Goal: Task Accomplishment & Management: Use online tool/utility

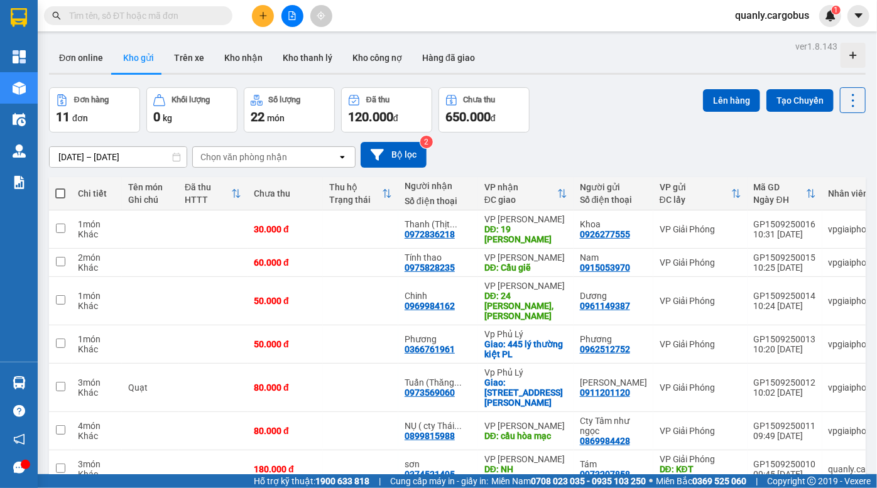
click at [633, 116] on div "Đơn hàng 11 đơn Khối lượng 0 kg Số lượng 22 món Đã thu 120.000 đ Chưa thu 650.0…" at bounding box center [457, 109] width 816 height 45
click at [600, 114] on div "Đơn hàng 11 đơn Khối lượng 0 kg Số lượng 22 món Đã thu 120.000 đ Chưa thu 650.0…" at bounding box center [457, 109] width 816 height 45
click at [395, 157] on button "Bộ lọc" at bounding box center [393, 155] width 66 height 26
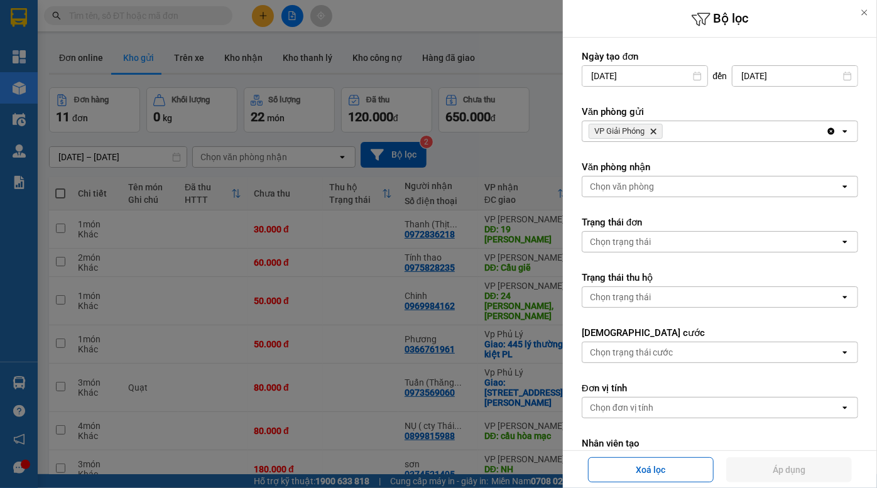
click at [655, 131] on icon "VP Giải Phóng, close by backspace" at bounding box center [654, 132] width 6 height 6
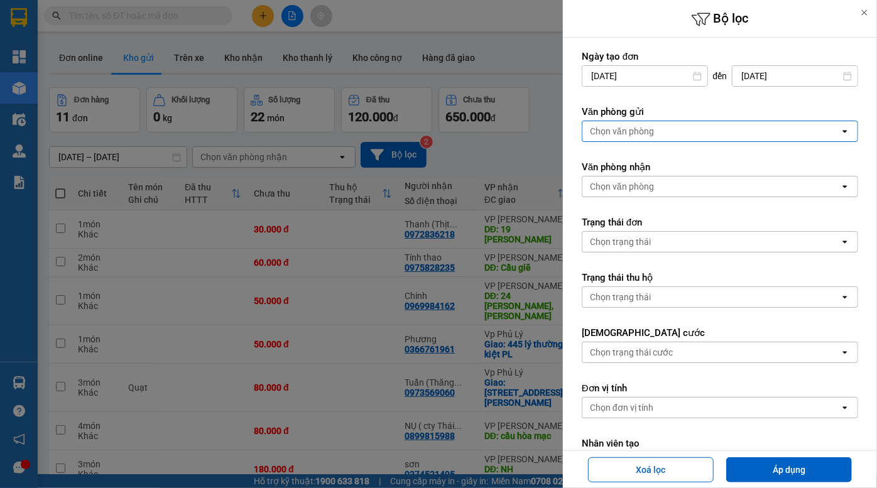
click at [647, 132] on div "Chọn văn phòng" at bounding box center [622, 131] width 64 height 13
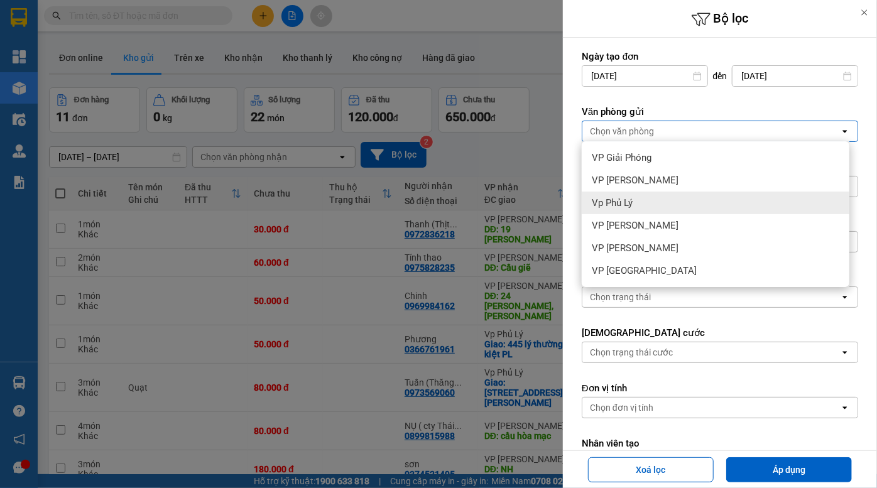
click at [637, 207] on div "Vp Phủ Lý" at bounding box center [716, 203] width 268 height 23
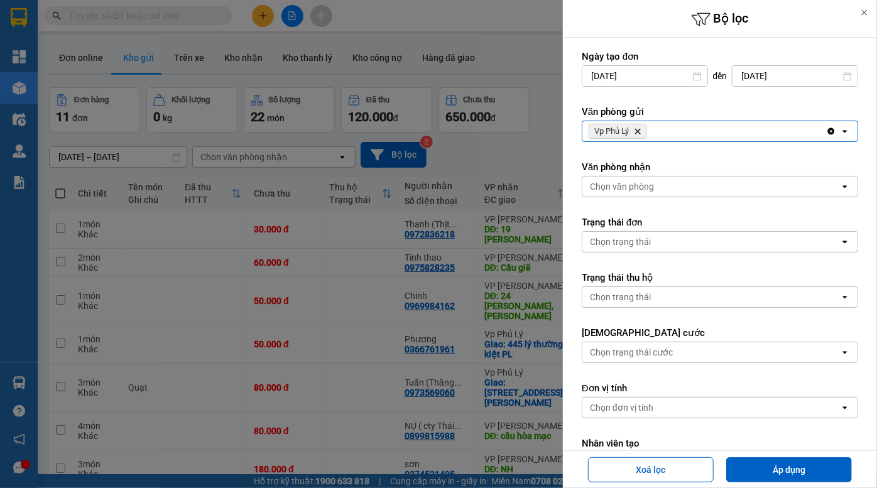
click at [667, 135] on div "Vp Phủ Lý Delete" at bounding box center [704, 131] width 244 height 20
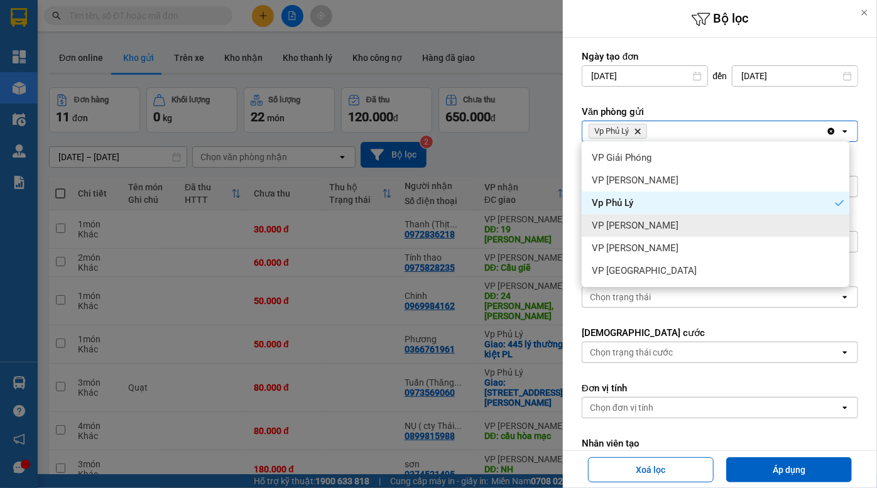
drag, startPoint x: 644, startPoint y: 229, endPoint x: 653, endPoint y: 237, distance: 12.4
click at [646, 230] on span "VP [PERSON_NAME]" at bounding box center [635, 225] width 87 height 13
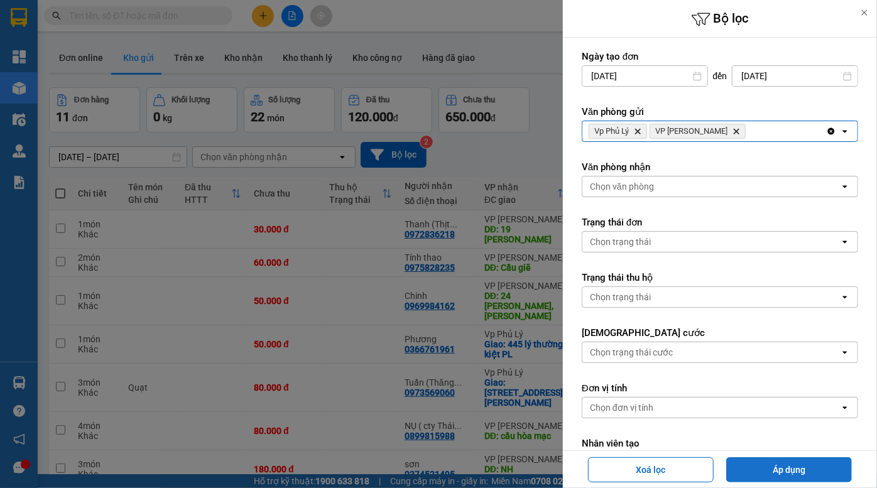
click at [793, 467] on button "Áp dụng" at bounding box center [789, 469] width 126 height 25
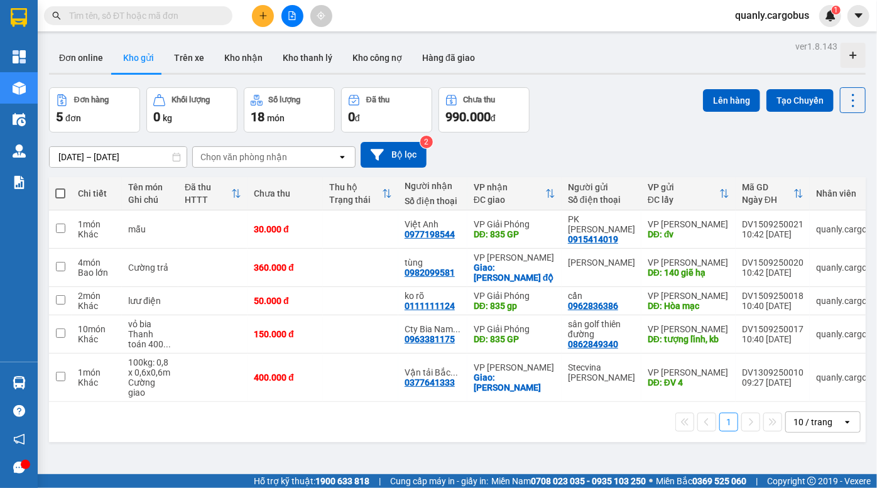
click at [60, 194] on span at bounding box center [60, 193] width 10 height 10
click at [60, 187] on input "checkbox" at bounding box center [60, 187] width 0 height 0
checkbox input "true"
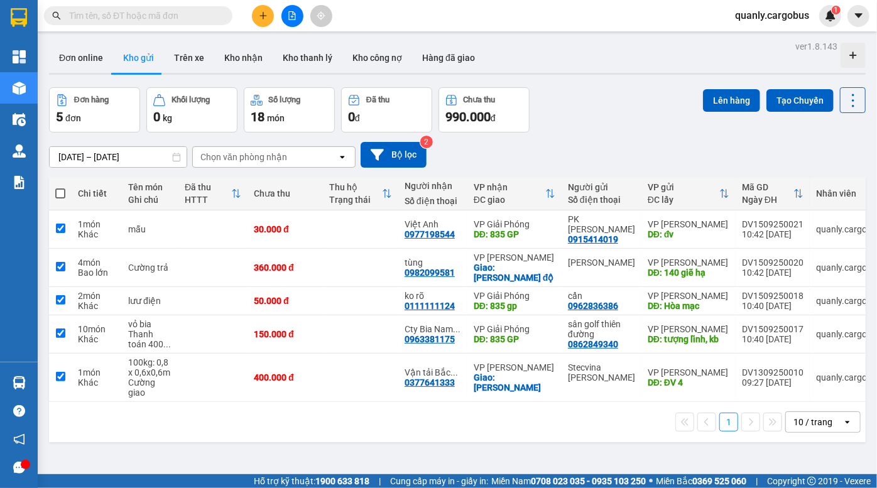
checkbox input "true"
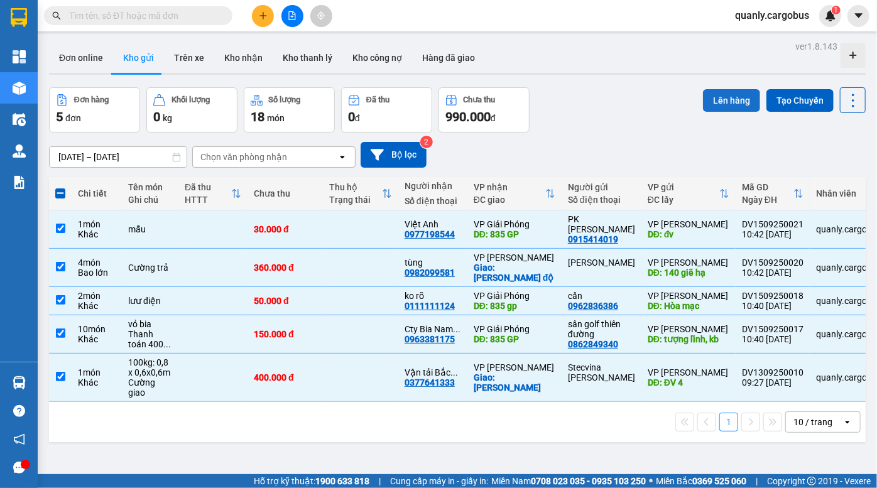
click at [722, 102] on button "Lên hàng" at bounding box center [731, 100] width 57 height 23
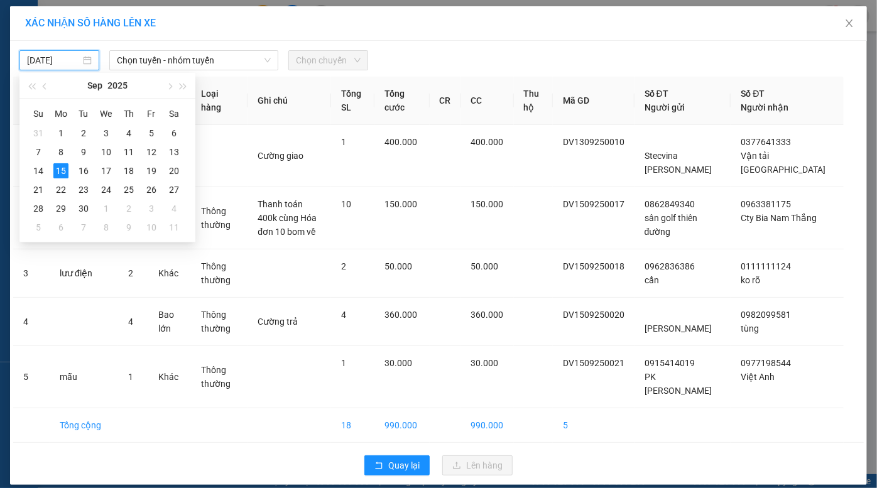
click at [55, 58] on input "15/09/2025" at bounding box center [53, 60] width 53 height 14
click at [172, 154] on div "13" at bounding box center [173, 151] width 15 height 15
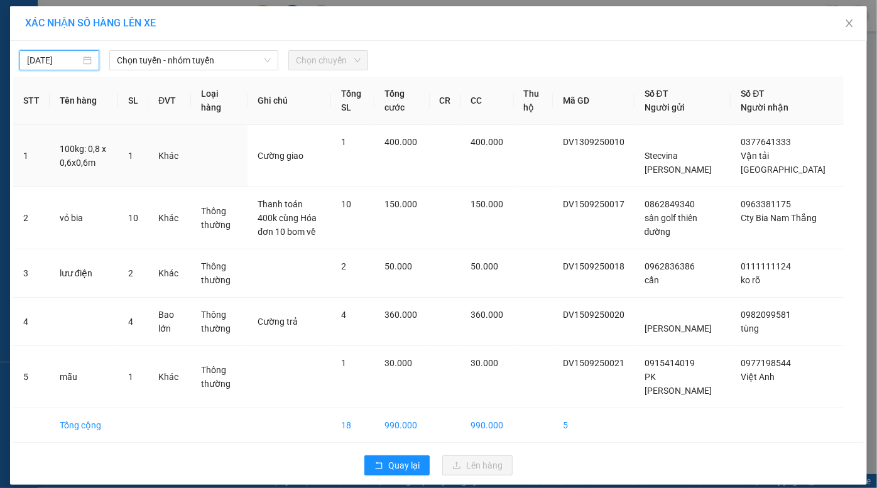
type input "13/09/2025"
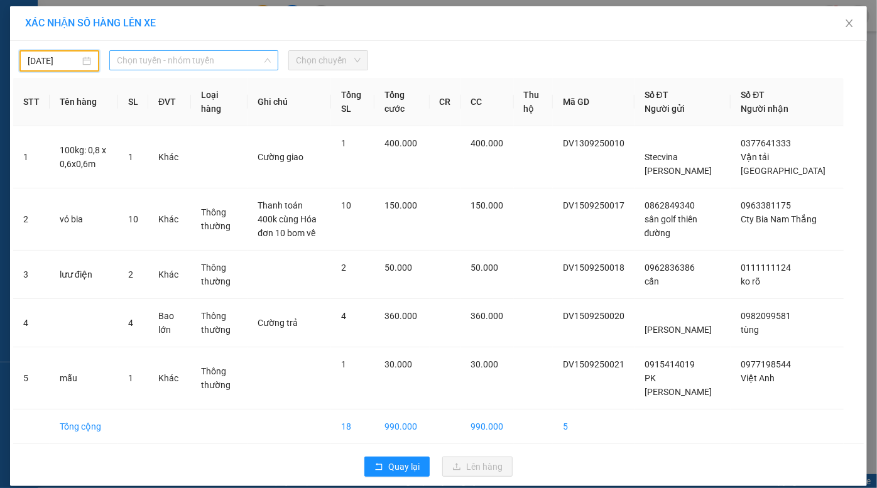
click at [156, 55] on span "Chọn tuyến - nhóm tuyến" at bounding box center [194, 60] width 154 height 19
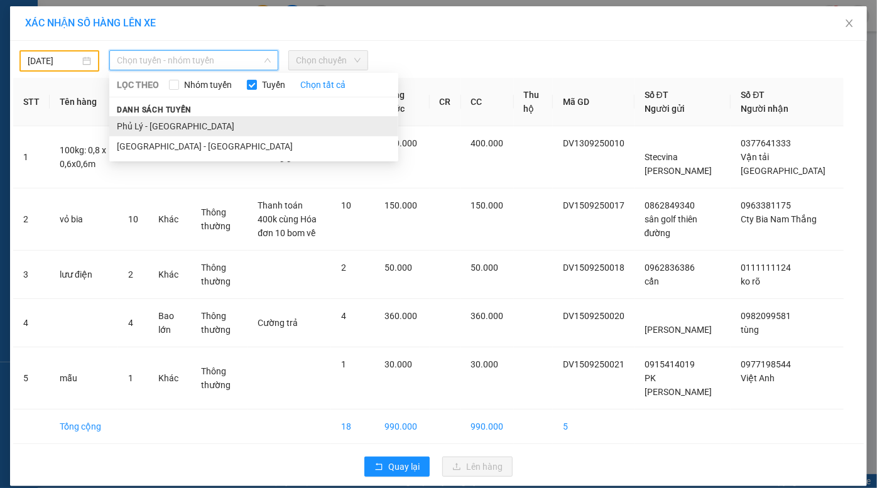
click at [187, 129] on li "Phủ Lý - Hà Nội" at bounding box center [253, 126] width 289 height 20
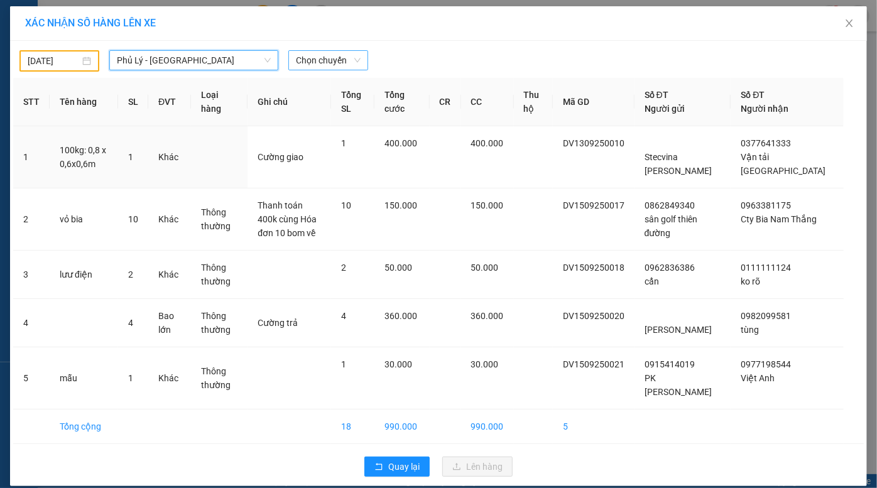
click at [327, 57] on span "Chọn chuyến" at bounding box center [328, 60] width 65 height 19
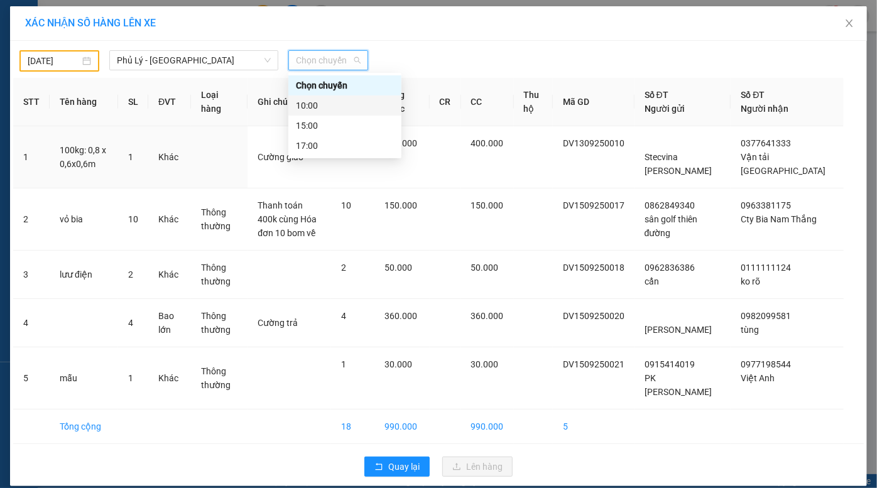
click at [337, 102] on div "10:00" at bounding box center [345, 106] width 98 height 14
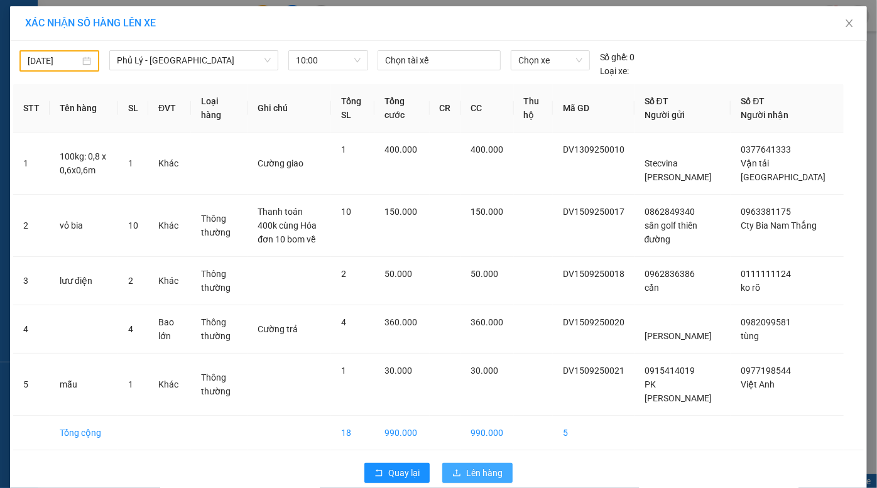
click at [484, 466] on span "Lên hàng" at bounding box center [484, 473] width 36 height 14
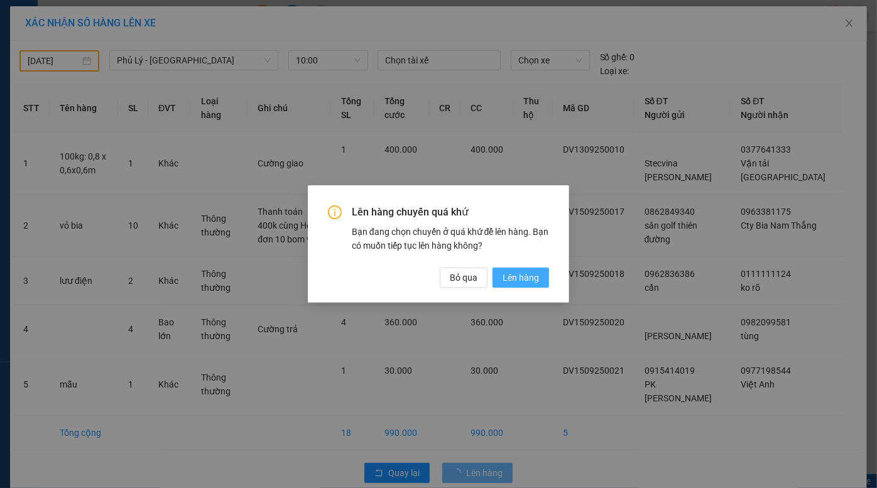
click at [521, 279] on span "Lên hàng" at bounding box center [520, 278] width 36 height 14
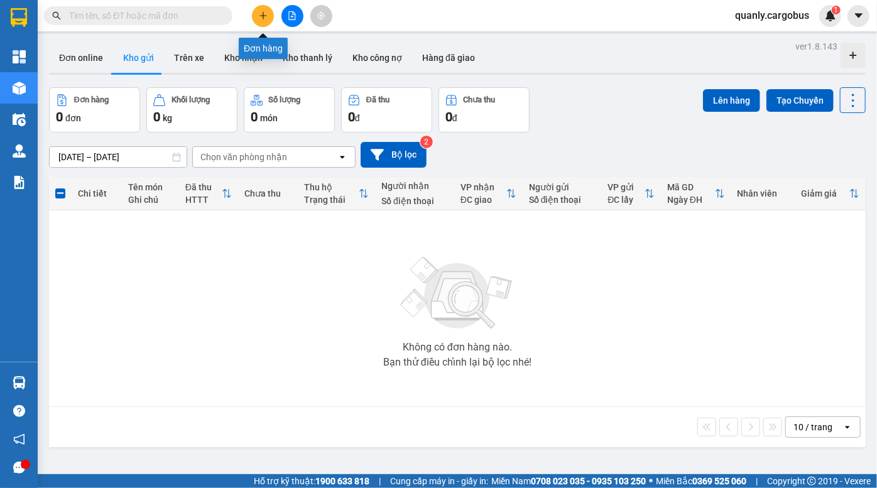
click at [263, 14] on icon "plus" at bounding box center [263, 15] width 1 height 7
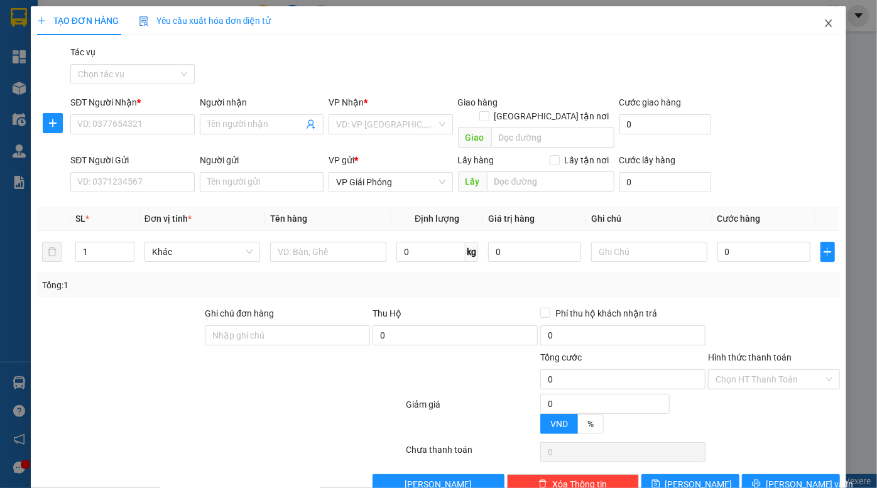
click at [823, 26] on icon "close" at bounding box center [828, 23] width 10 height 10
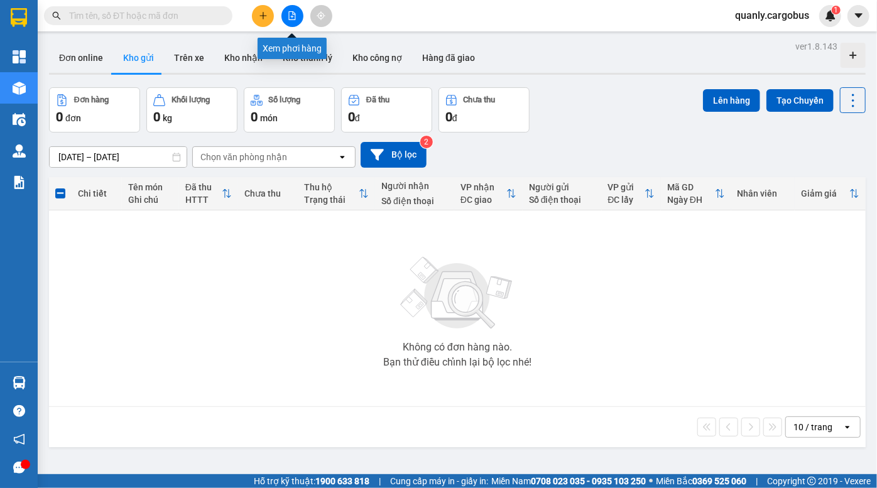
click at [296, 14] on icon "file-add" at bounding box center [292, 15] width 9 height 9
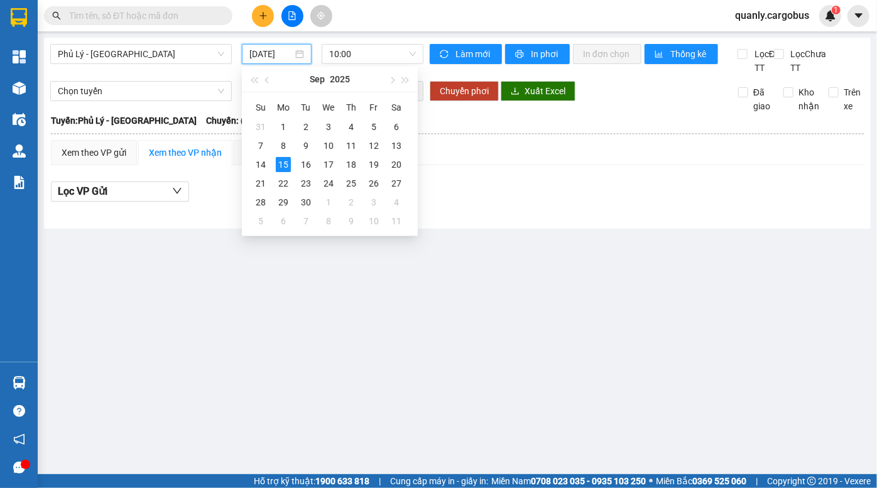
click at [269, 53] on input "15/09/2025" at bounding box center [270, 54] width 43 height 14
click at [369, 148] on div "12" at bounding box center [373, 145] width 15 height 15
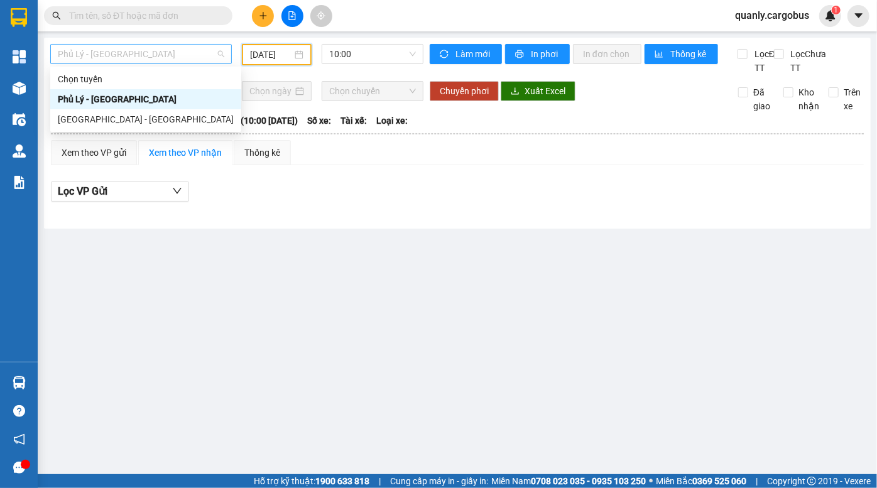
click at [151, 53] on span "Phủ Lý - Hà Nội" at bounding box center [141, 54] width 166 height 19
click at [345, 47] on span "10:00" at bounding box center [372, 54] width 87 height 19
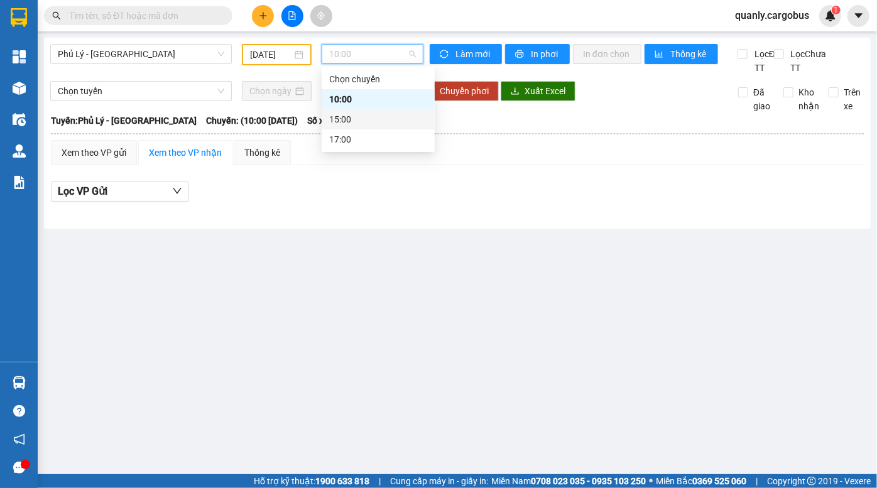
click at [364, 119] on div "15:00" at bounding box center [378, 119] width 98 height 14
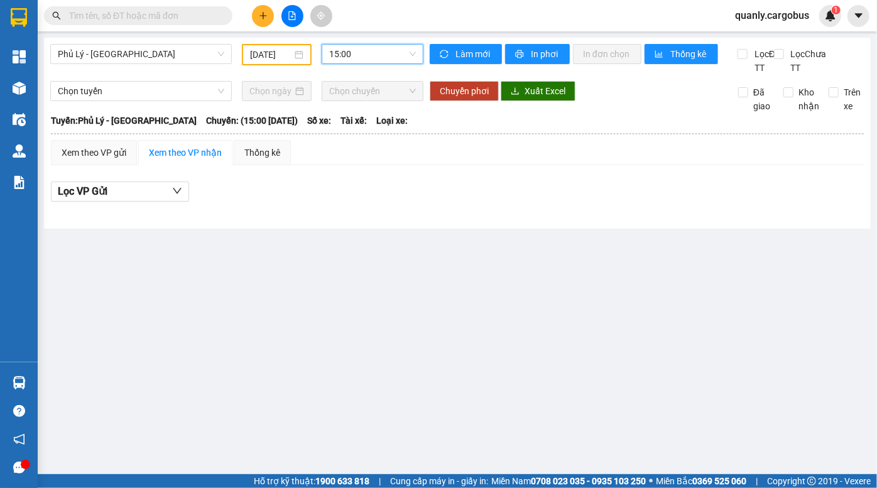
click at [366, 53] on span "15:00" at bounding box center [372, 54] width 87 height 19
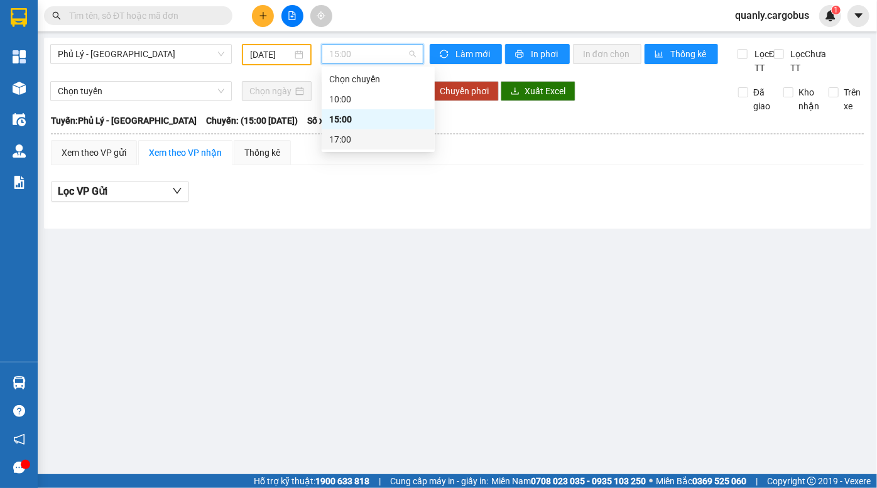
click at [357, 140] on div "17:00" at bounding box center [378, 140] width 98 height 14
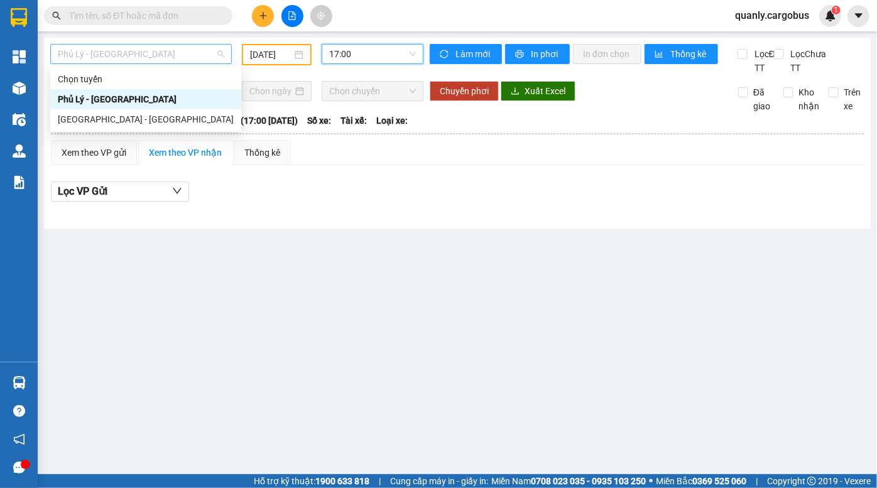
click at [126, 54] on span "Phủ Lý - Hà Nội" at bounding box center [141, 54] width 166 height 19
click at [111, 97] on div "Phủ Lý - Hà Nội" at bounding box center [146, 99] width 176 height 14
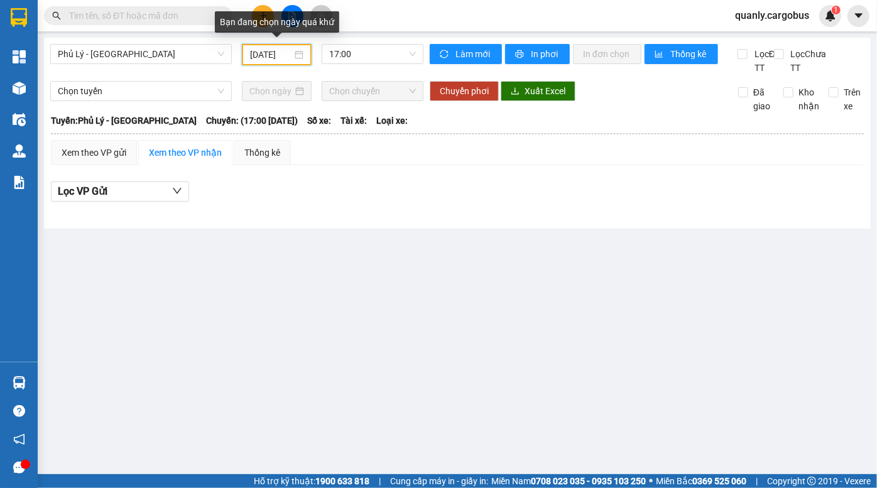
click at [262, 55] on input "12/09/2025" at bounding box center [271, 55] width 42 height 14
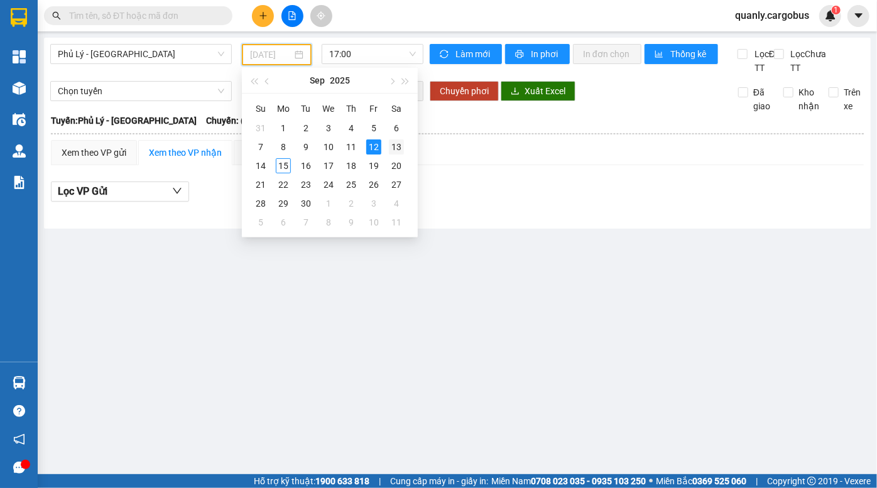
click at [398, 147] on div "13" at bounding box center [396, 146] width 15 height 15
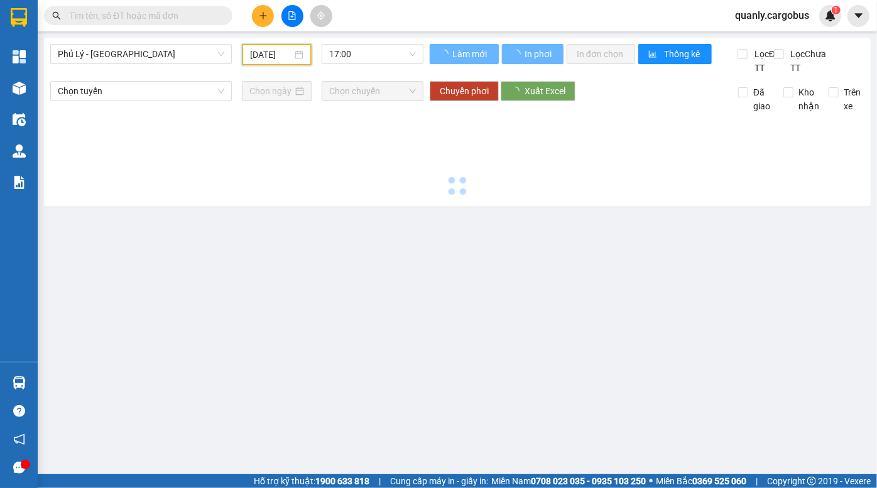
type input "13/09/2025"
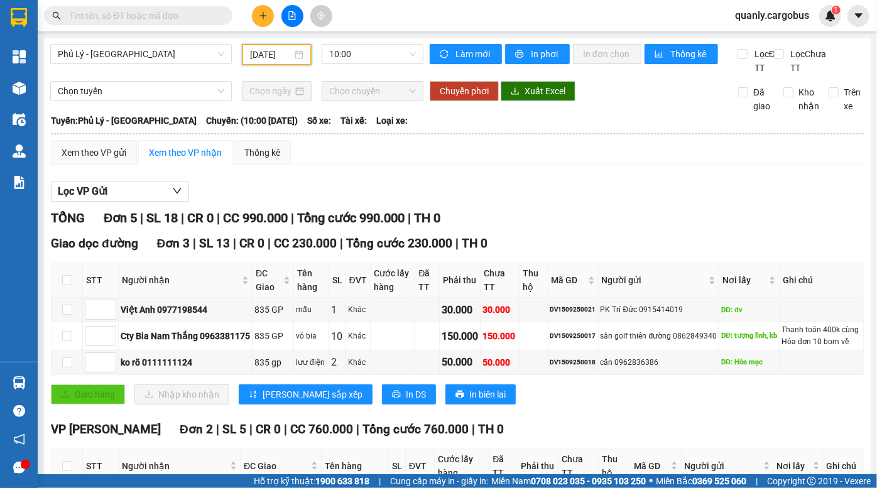
click at [261, 16] on icon "plus" at bounding box center [263, 15] width 9 height 9
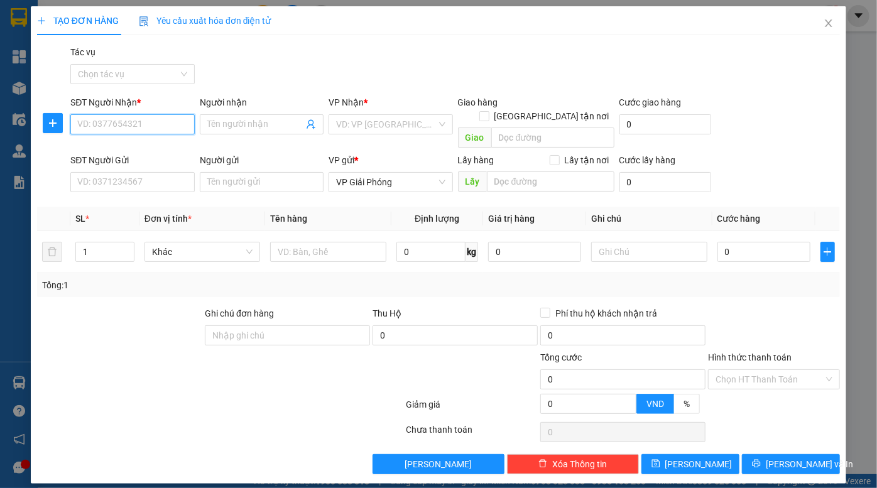
click at [122, 125] on input "SĐT Người Nhận *" at bounding box center [132, 124] width 124 height 20
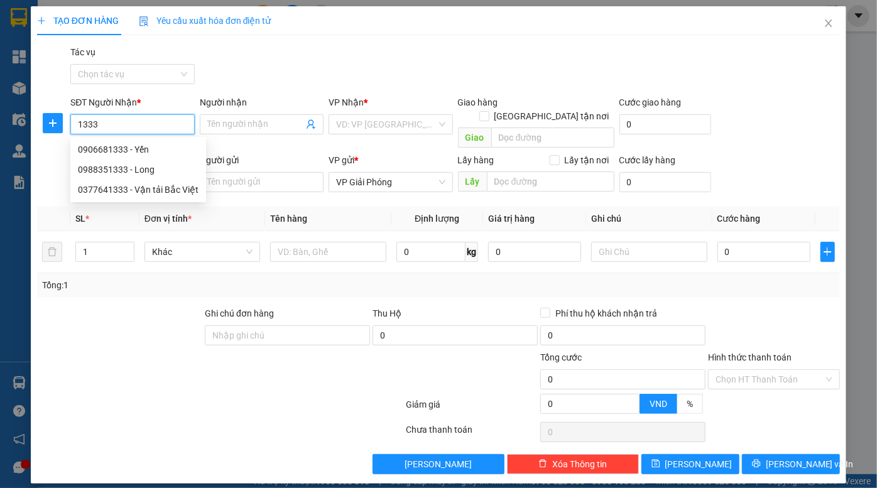
click at [122, 126] on input "1333" at bounding box center [132, 124] width 124 height 20
click at [156, 192] on div "0377641333 - Vận tải Bắc Việt" at bounding box center [138, 190] width 121 height 14
type input "0377641333"
type input "Vận tải Bắc Việt"
checkbox input "true"
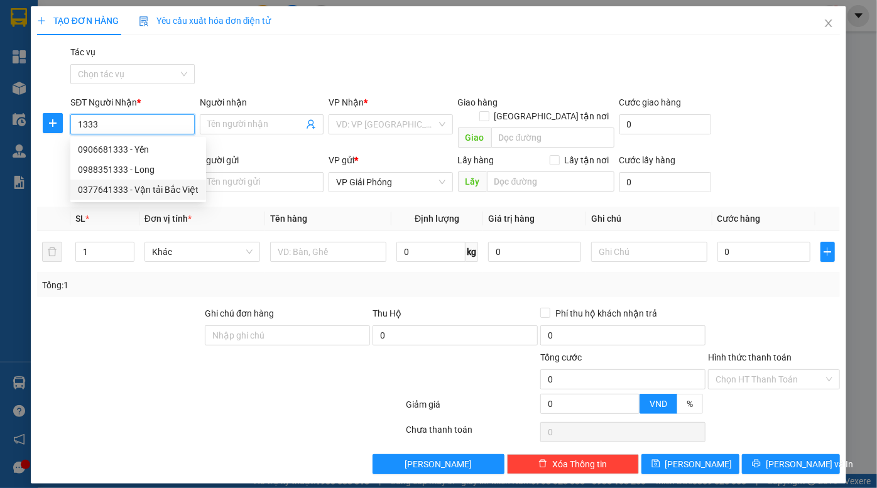
type input "Hủy"
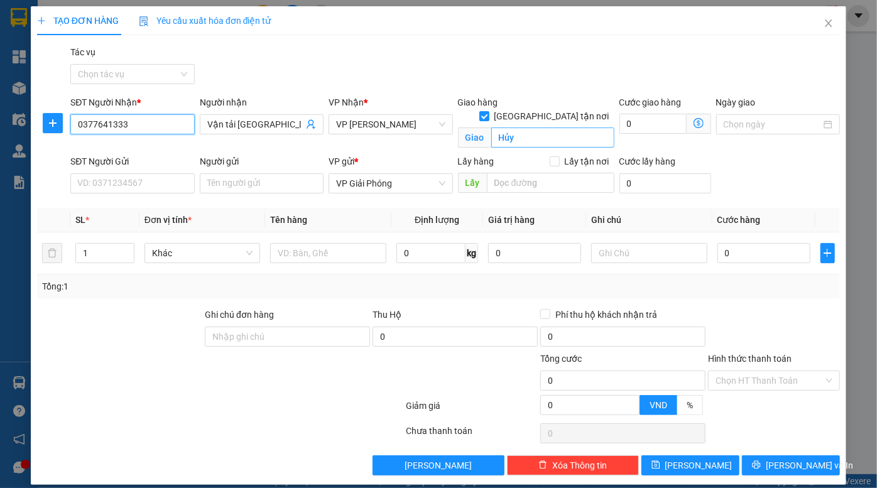
type input "0377641333"
click at [511, 127] on input "Hủy" at bounding box center [552, 137] width 123 height 20
drag, startPoint x: 520, startPoint y: 124, endPoint x: 650, endPoint y: 122, distance: 130.0
click at [437, 134] on div "SĐT Người Nhận * 0377641333 Người nhận Vận tải Bắc Việt VP Nhận * VP Linh Đàm G…" at bounding box center [455, 124] width 774 height 59
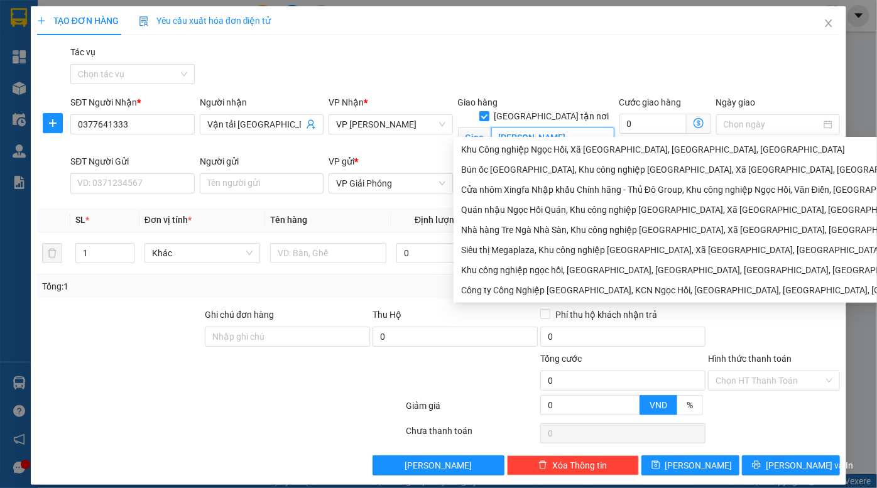
type input "KCN Ngọc Hồi"
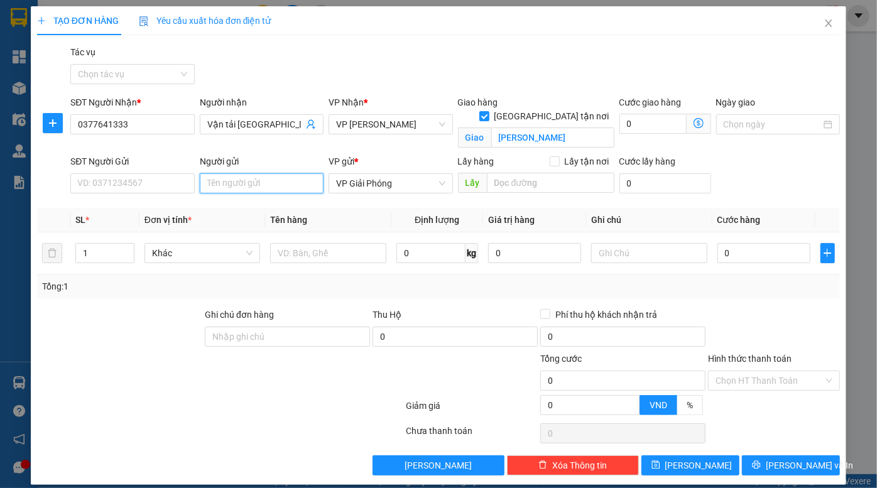
click at [227, 178] on input "Người gửi" at bounding box center [262, 183] width 124 height 20
type input "Stecvina Lê Khánh"
click at [513, 187] on input "search" at bounding box center [550, 183] width 127 height 20
type input "D"
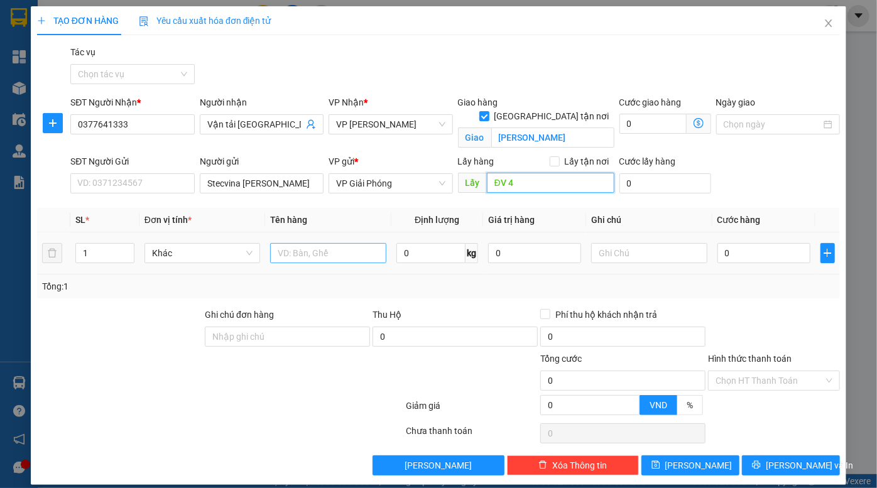
type input "ĐV 4"
click at [303, 254] on input "text" at bounding box center [328, 253] width 116 height 20
type input "i"
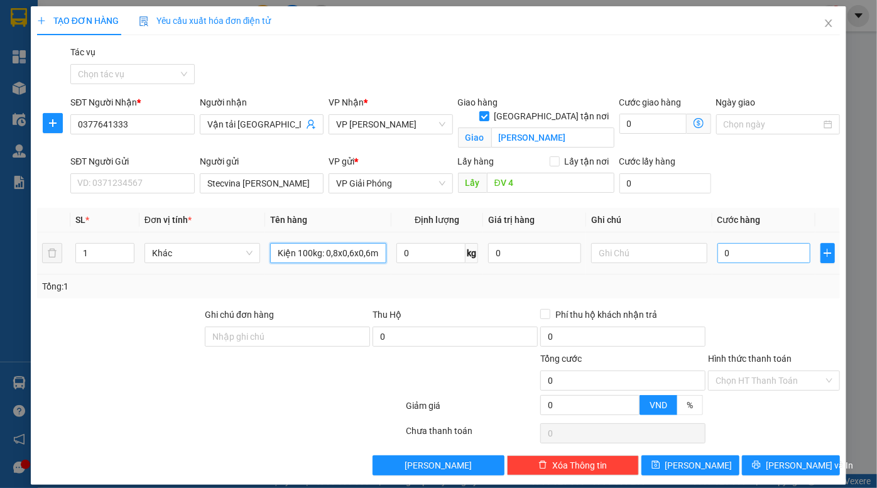
type input "Kiện 100kg: 0,8x0,6x0,6m"
click at [766, 252] on input "0" at bounding box center [763, 253] width 93 height 20
type input "4"
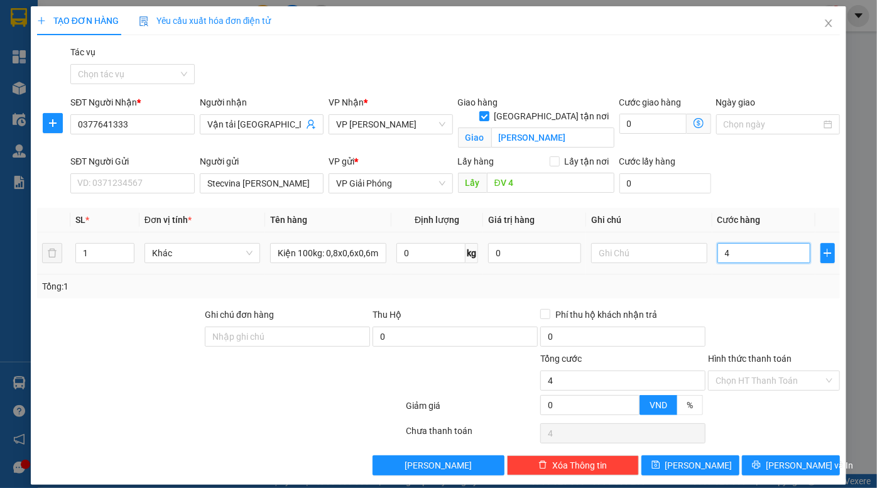
type input "40"
type input "400"
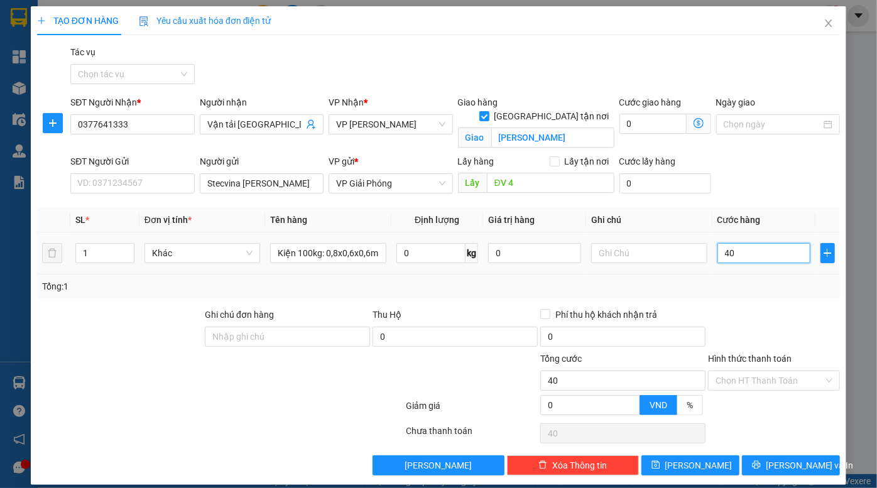
type input "400"
type input "4.000"
type input "40.000"
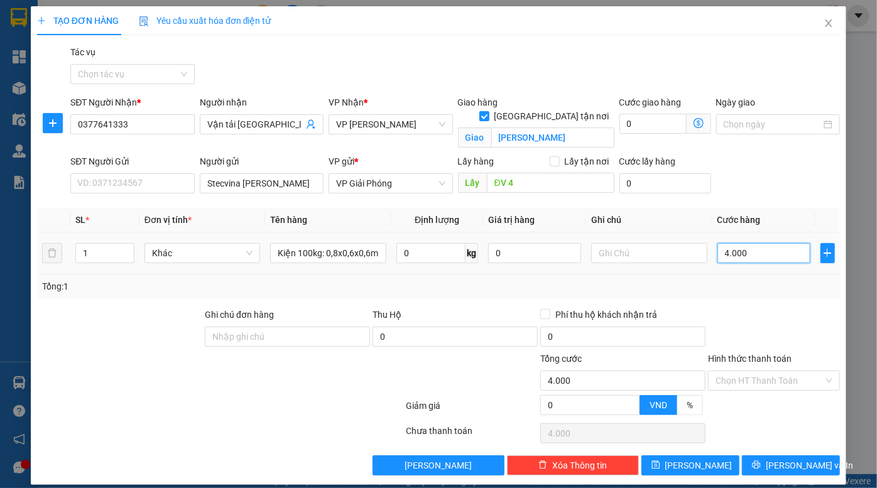
type input "40.000"
type input "400.000"
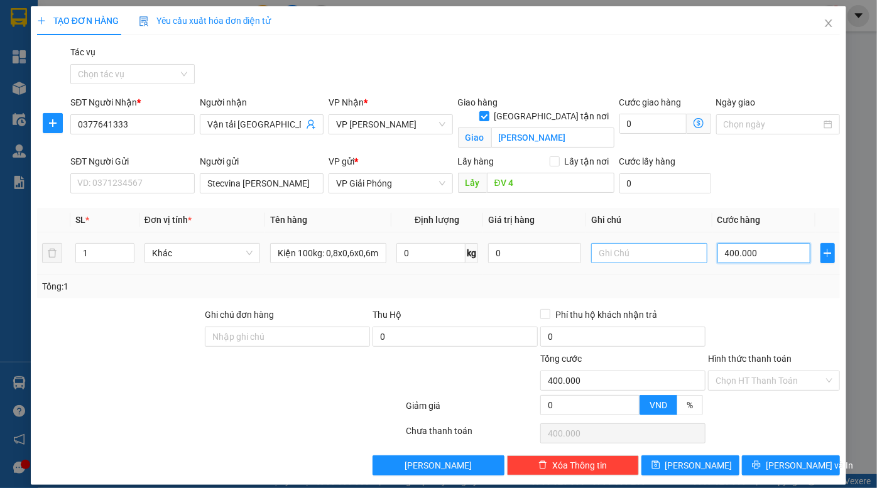
type input "400.000"
click at [659, 255] on input "text" at bounding box center [649, 253] width 116 height 20
type input "Cường trả"
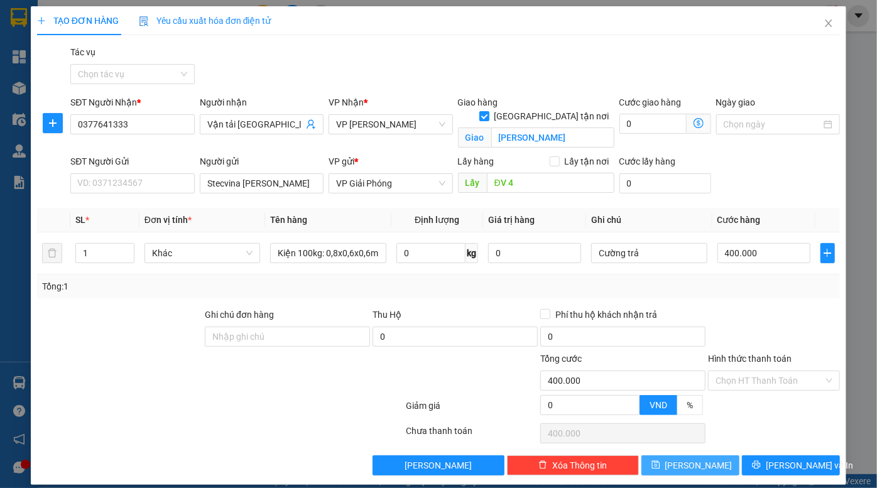
click at [685, 465] on span "Lưu" at bounding box center [698, 465] width 67 height 14
checkbox input "false"
type input "0"
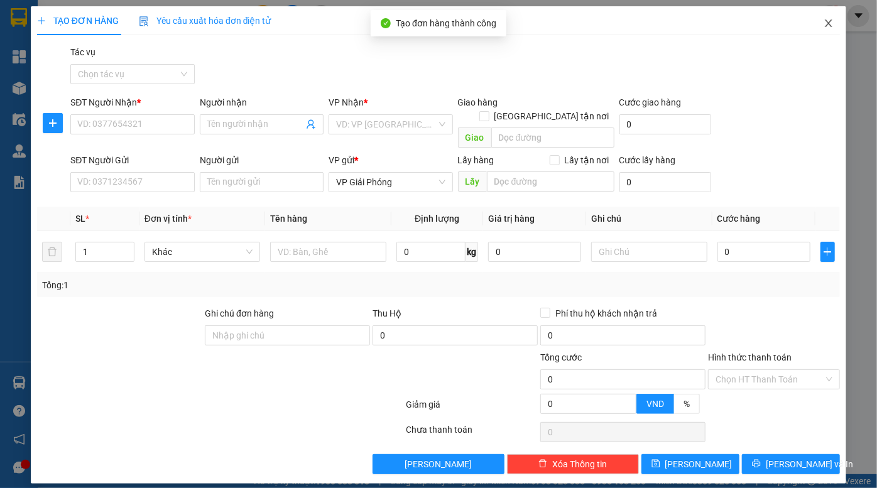
click at [823, 27] on icon "close" at bounding box center [828, 23] width 10 height 10
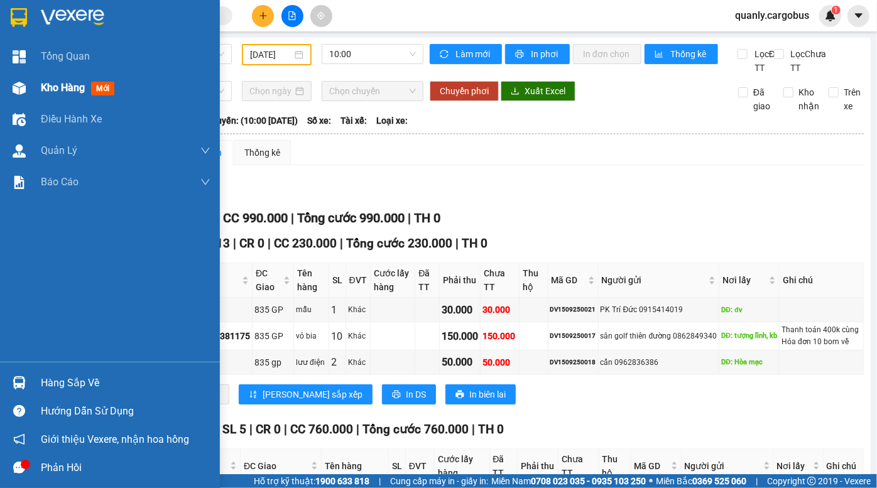
click at [19, 84] on img at bounding box center [19, 88] width 13 height 13
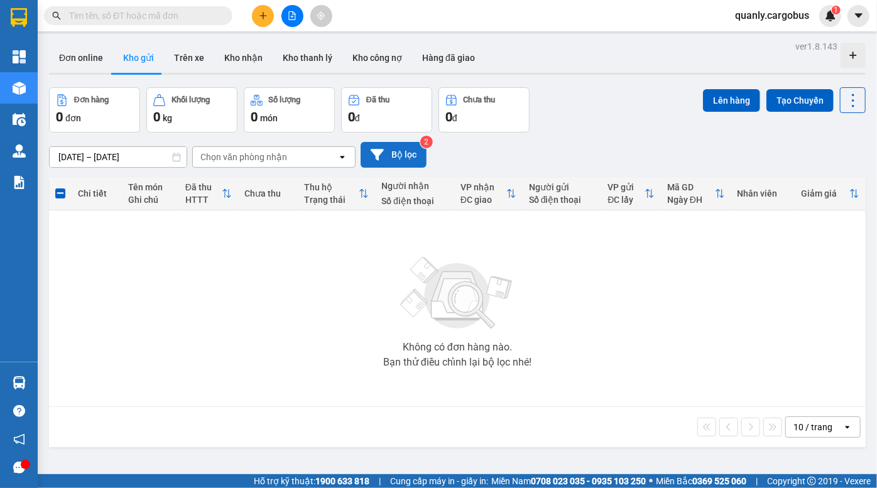
click at [389, 151] on button "Bộ lọc" at bounding box center [393, 155] width 66 height 26
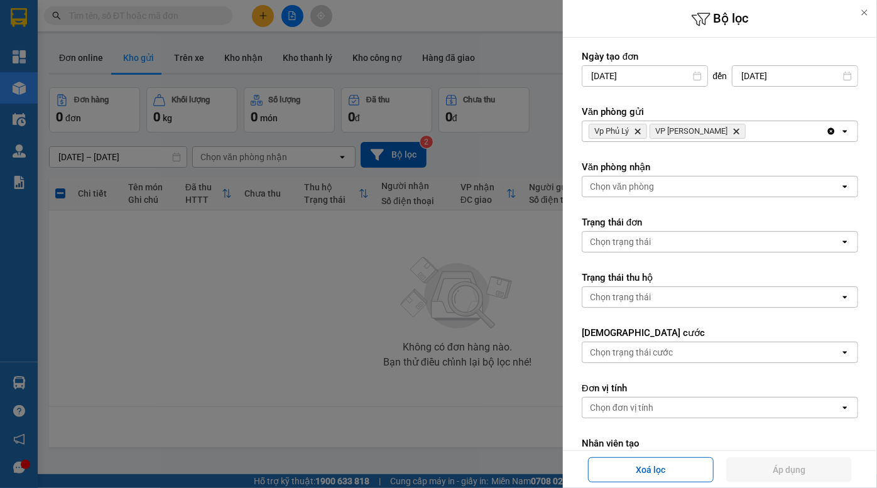
drag, startPoint x: 772, startPoint y: 133, endPoint x: 764, endPoint y: 140, distance: 11.1
click at [772, 133] on div "Vp Phủ Lý Delete VP Đồng Văn Delete" at bounding box center [704, 131] width 244 height 20
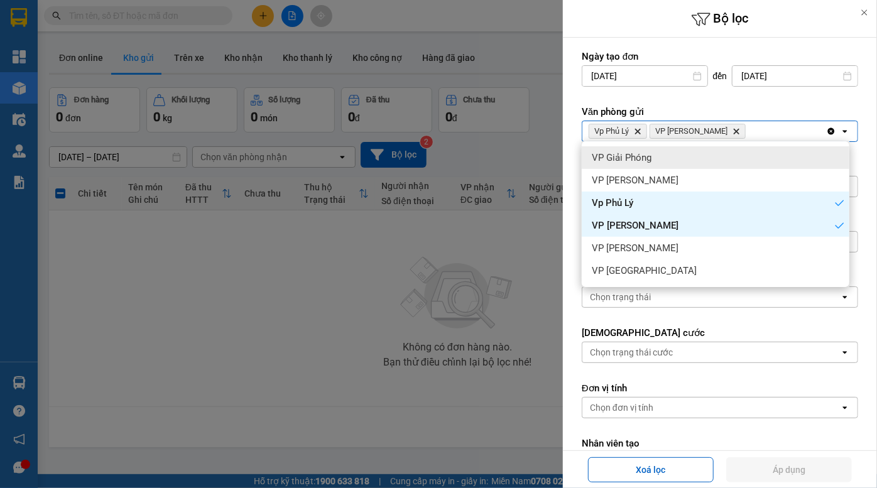
click at [666, 166] on div "VP Giải Phóng" at bounding box center [716, 157] width 268 height 23
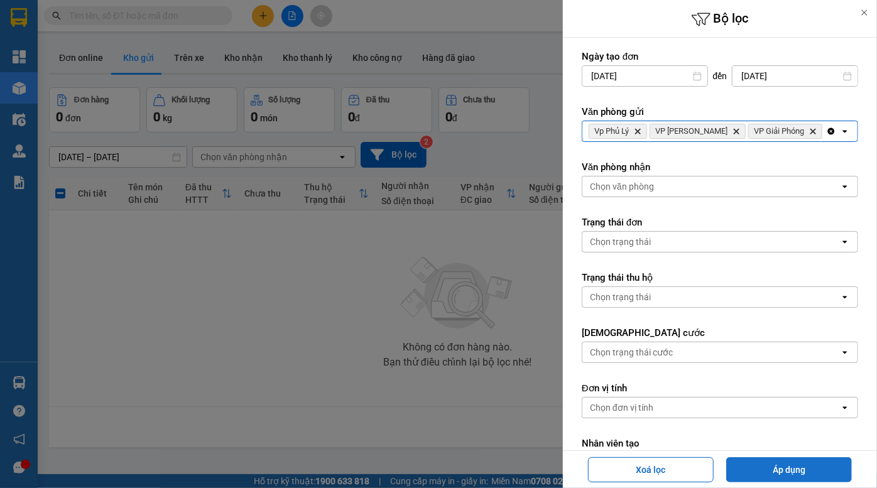
click at [789, 467] on button "Áp dụng" at bounding box center [789, 469] width 126 height 25
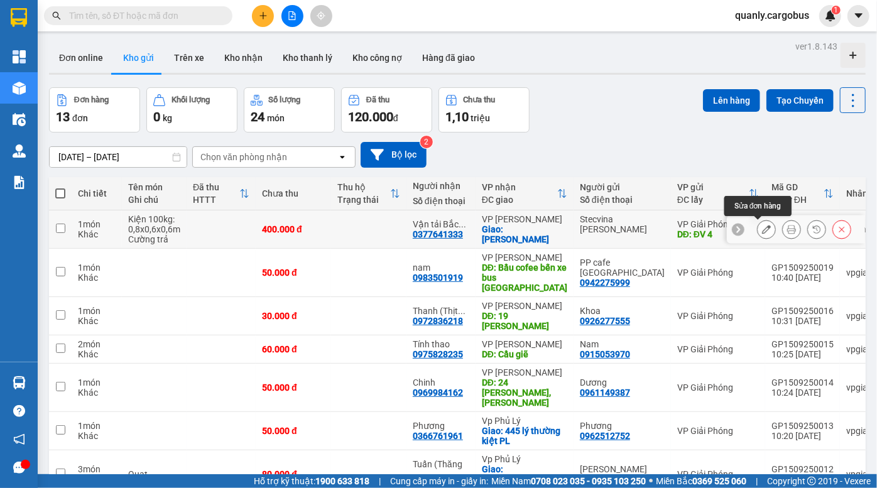
click at [757, 232] on button at bounding box center [766, 230] width 18 height 22
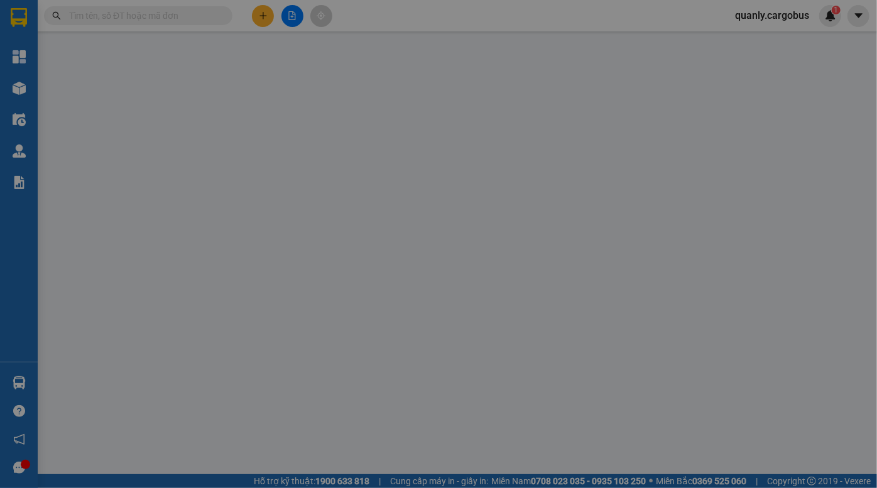
type input "0377641333"
type input "Vận tải Bắc Việt"
checkbox input "true"
type input "KCN Ngọc Hồi"
type input "Stecvina Lê Khánh"
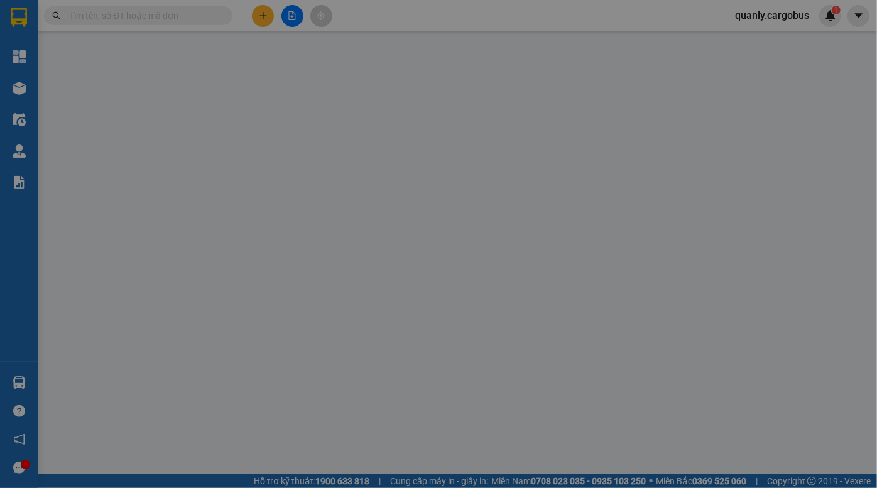
type input "ĐV 4"
type input "400.000"
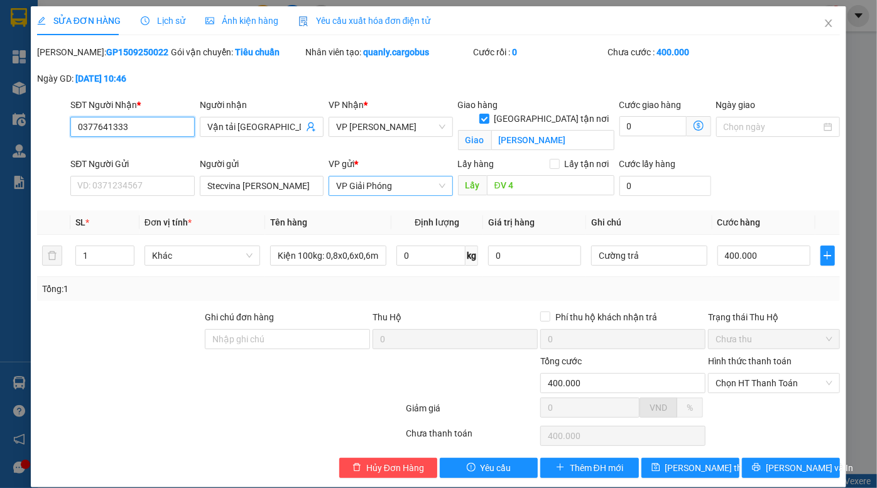
click at [365, 184] on span "VP Giải Phóng" at bounding box center [390, 185] width 109 height 19
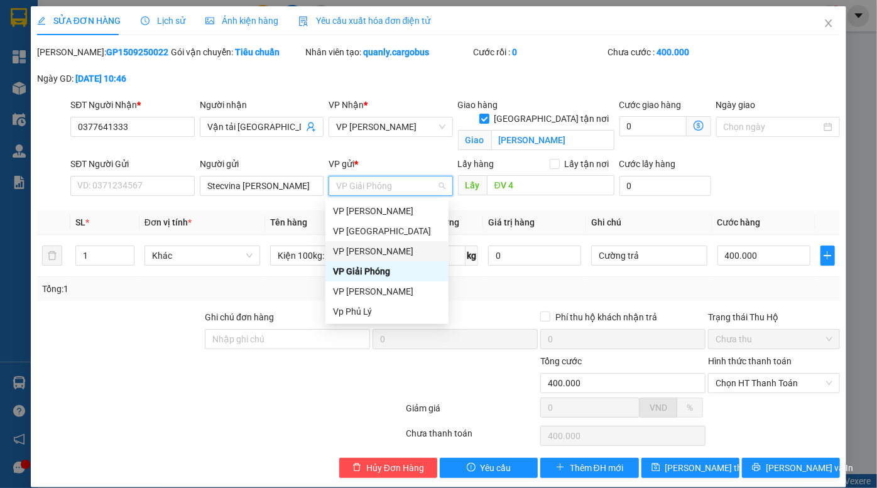
click at [377, 251] on div "VP [PERSON_NAME]" at bounding box center [387, 251] width 108 height 14
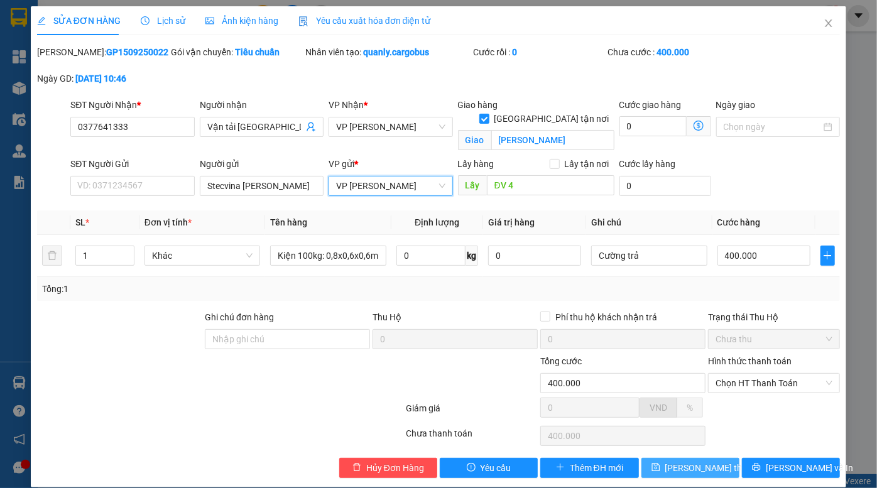
click at [698, 468] on span "[PERSON_NAME] thay đổi" at bounding box center [715, 468] width 100 height 14
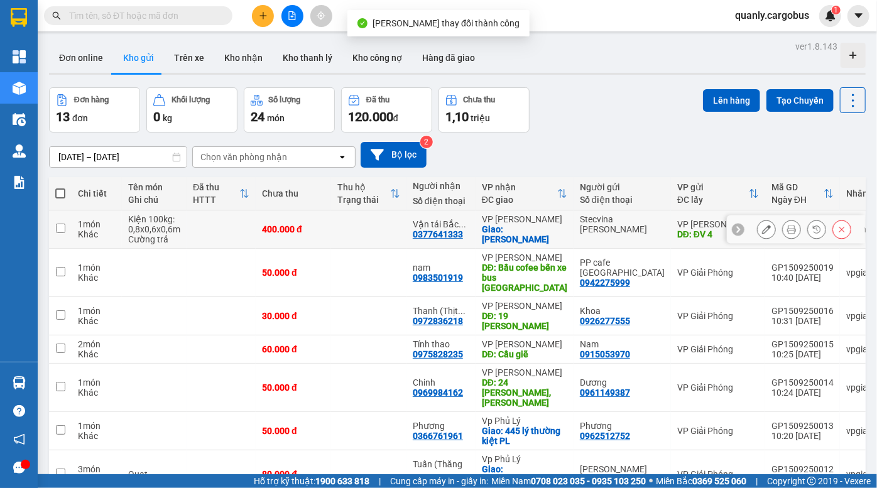
click at [323, 232] on td "400.000 đ" at bounding box center [293, 229] width 75 height 38
checkbox input "true"
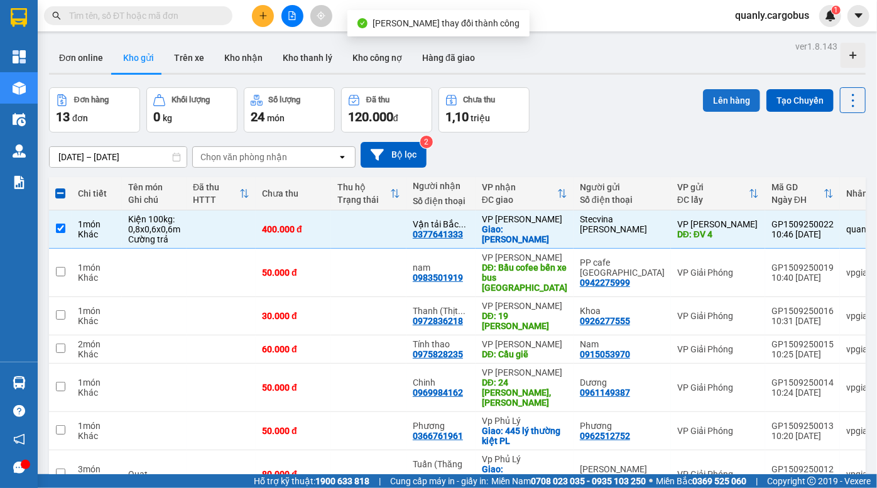
click at [722, 100] on button "Lên hàng" at bounding box center [731, 100] width 57 height 23
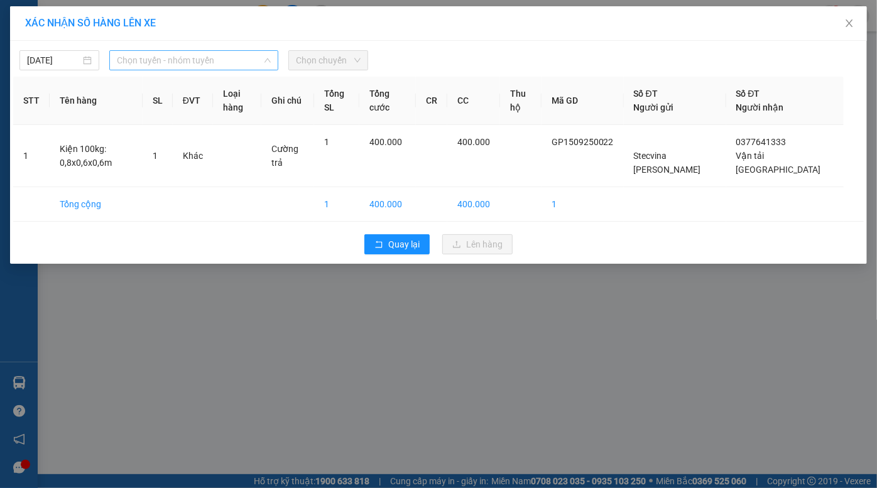
click at [179, 60] on span "Chọn tuyến - nhóm tuyến" at bounding box center [194, 60] width 154 height 19
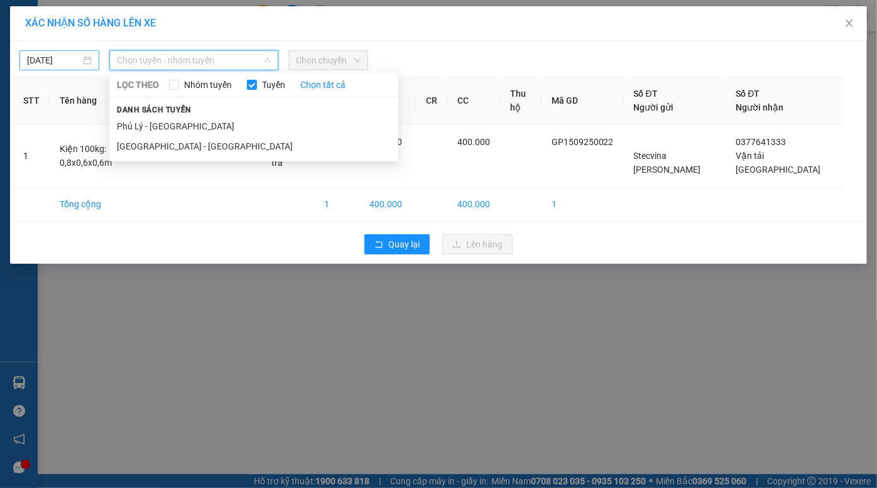
click at [57, 51] on div "[DATE]" at bounding box center [59, 60] width 80 height 20
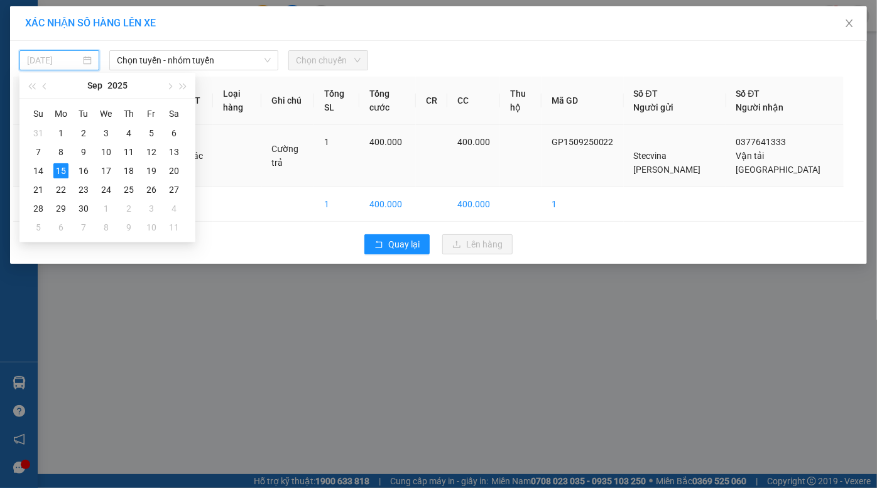
click at [174, 153] on div "13" at bounding box center [173, 151] width 15 height 15
type input "13/09/2025"
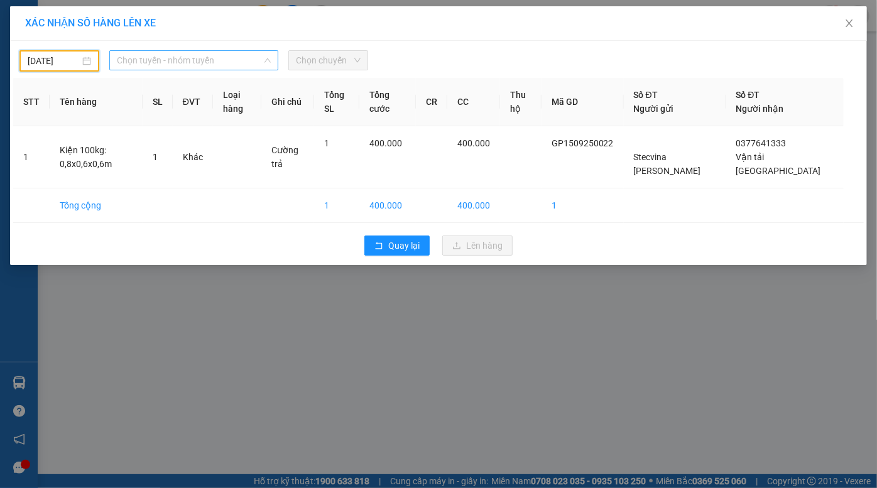
click at [202, 63] on span "Chọn tuyến - nhóm tuyến" at bounding box center [194, 60] width 154 height 19
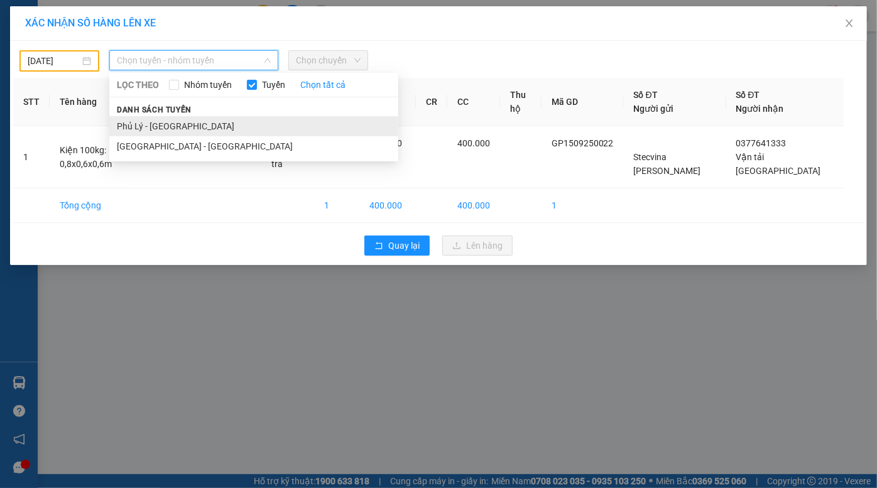
click at [195, 120] on li "Phủ Lý - [GEOGRAPHIC_DATA]" at bounding box center [253, 126] width 289 height 20
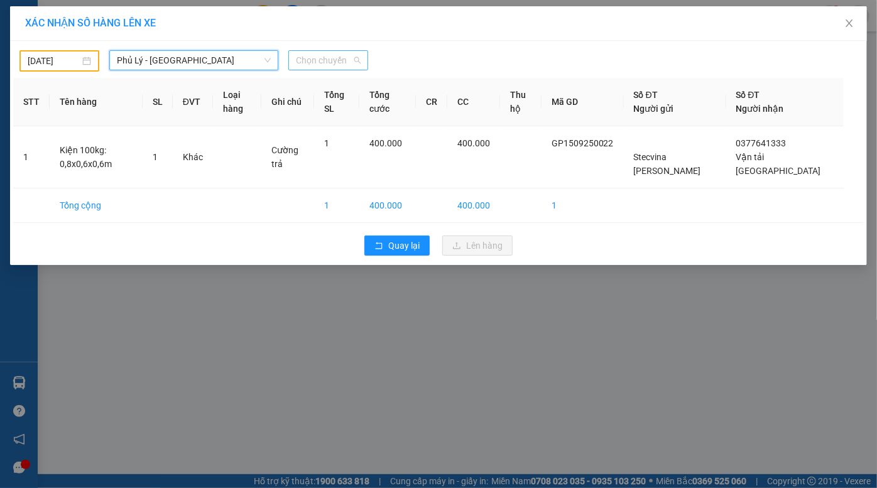
click at [325, 57] on span "Chọn chuyến" at bounding box center [328, 60] width 65 height 19
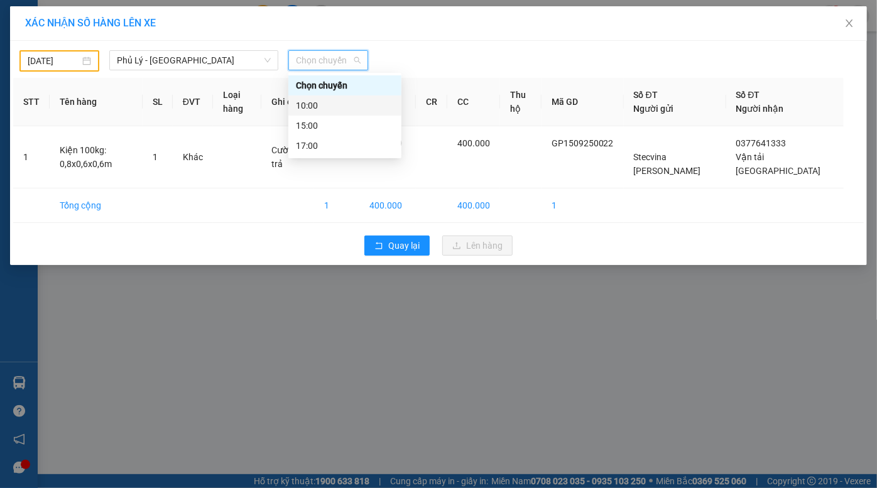
click at [325, 106] on div "10:00" at bounding box center [345, 106] width 98 height 14
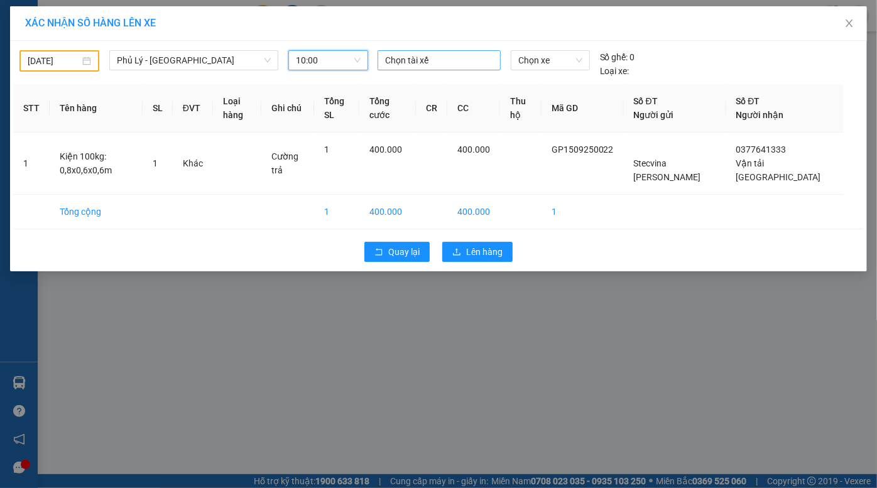
click at [447, 59] on div at bounding box center [439, 60] width 117 height 15
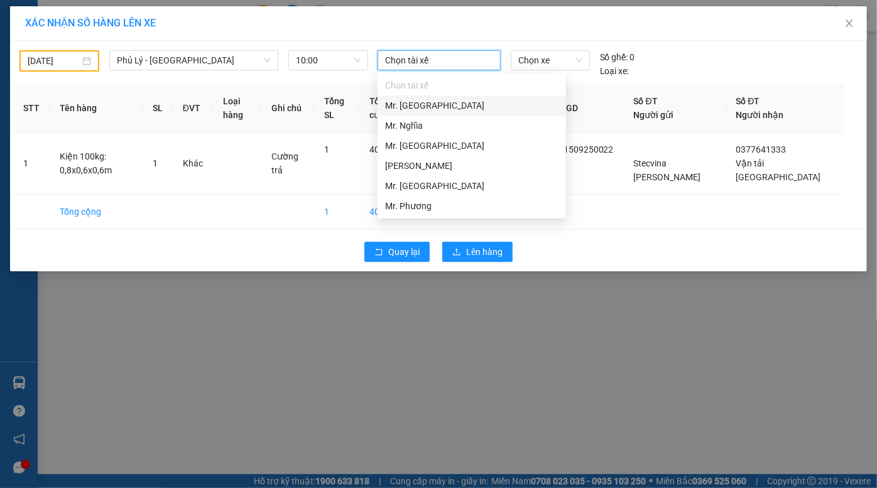
click at [426, 106] on div "Mr. [GEOGRAPHIC_DATA]" at bounding box center [471, 106] width 173 height 14
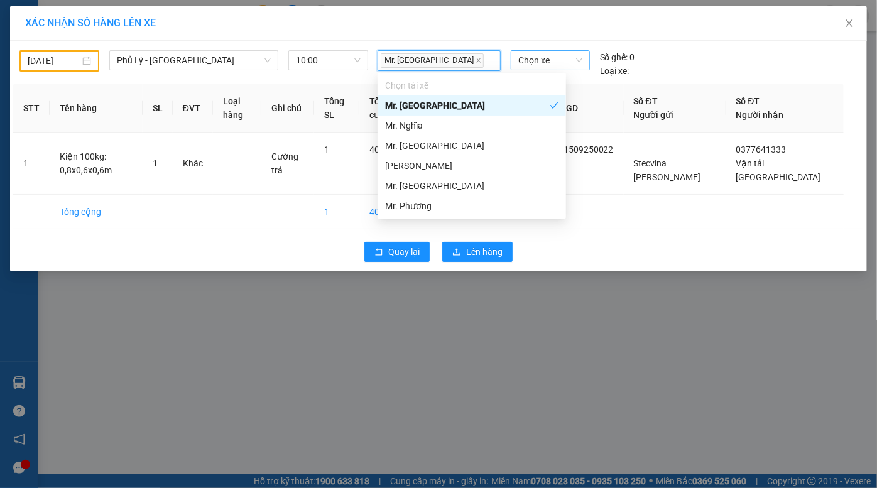
click at [532, 65] on span "Chọn xe" at bounding box center [550, 60] width 64 height 19
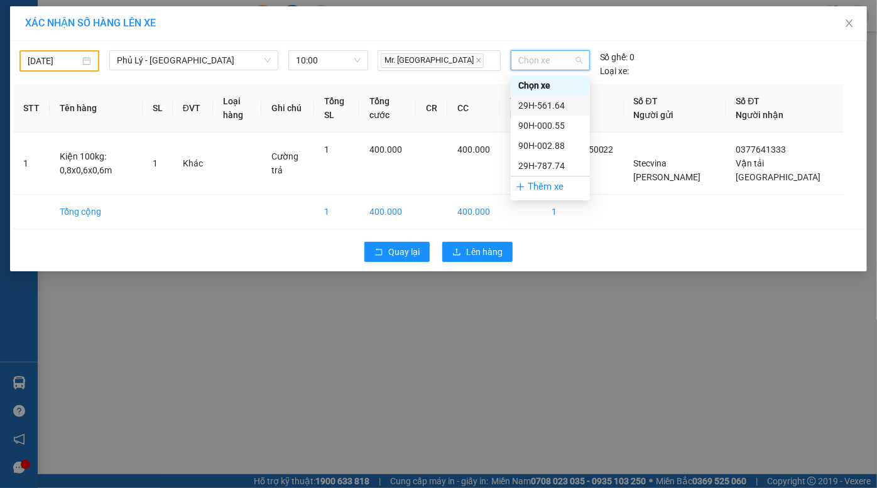
click at [548, 106] on div "29H-561.64" at bounding box center [550, 106] width 64 height 14
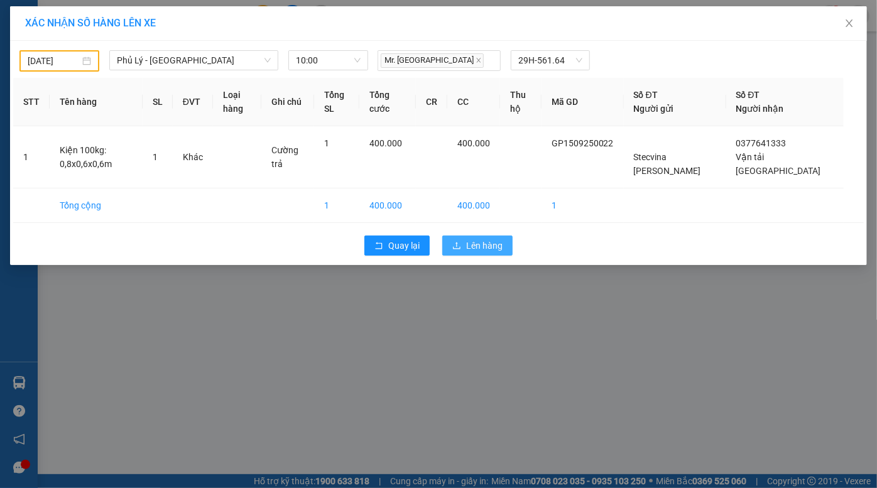
click at [483, 242] on span "Lên hàng" at bounding box center [484, 246] width 36 height 14
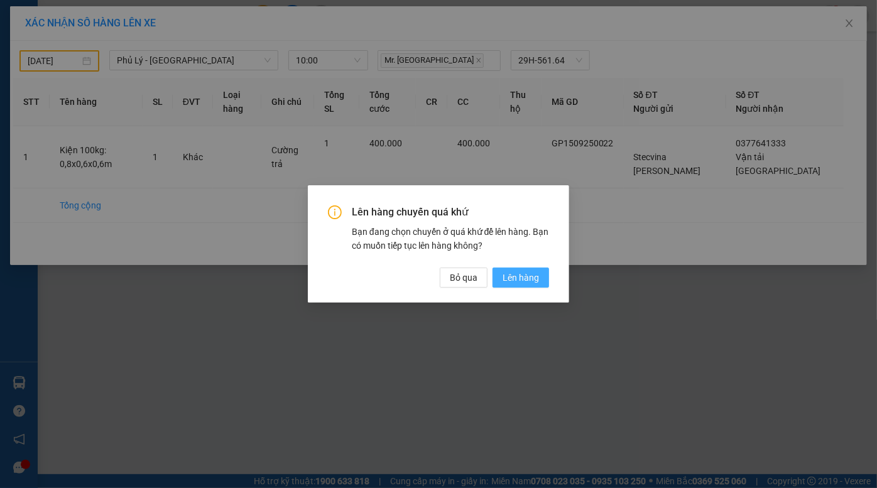
click at [521, 278] on span "Lên hàng" at bounding box center [520, 278] width 36 height 14
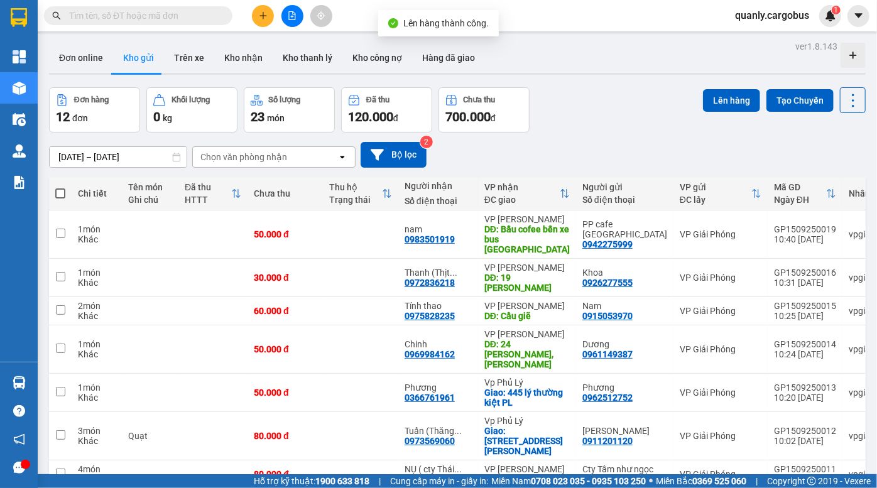
click at [288, 14] on icon "file-add" at bounding box center [292, 15] width 9 height 9
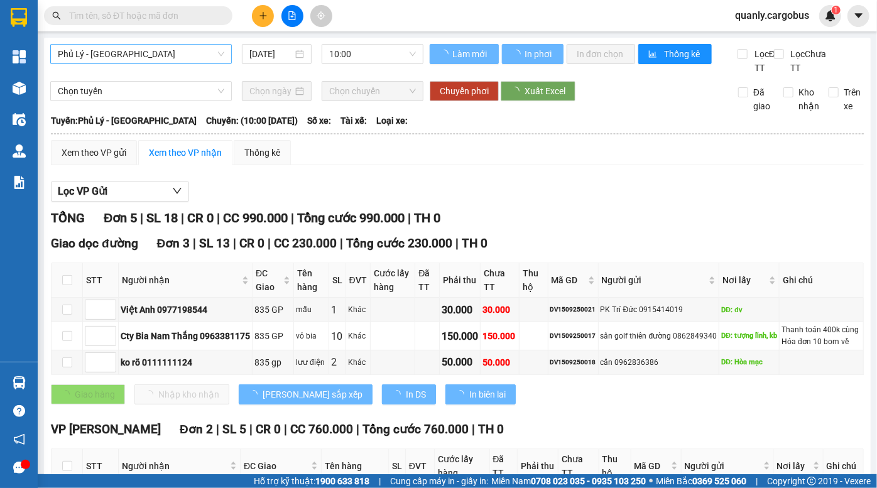
click at [107, 59] on span "Phủ Lý - [GEOGRAPHIC_DATA]" at bounding box center [141, 54] width 166 height 19
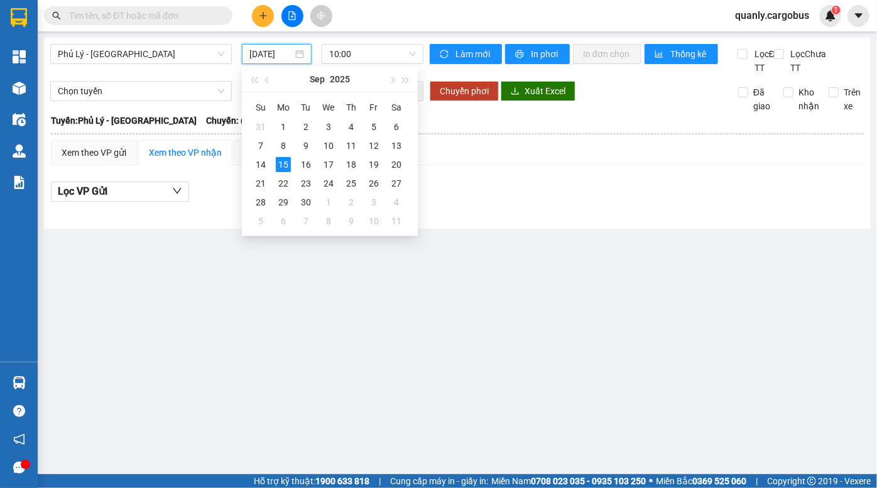
click at [271, 55] on input "[DATE]" at bounding box center [270, 54] width 43 height 14
click at [397, 144] on div "13" at bounding box center [396, 145] width 15 height 15
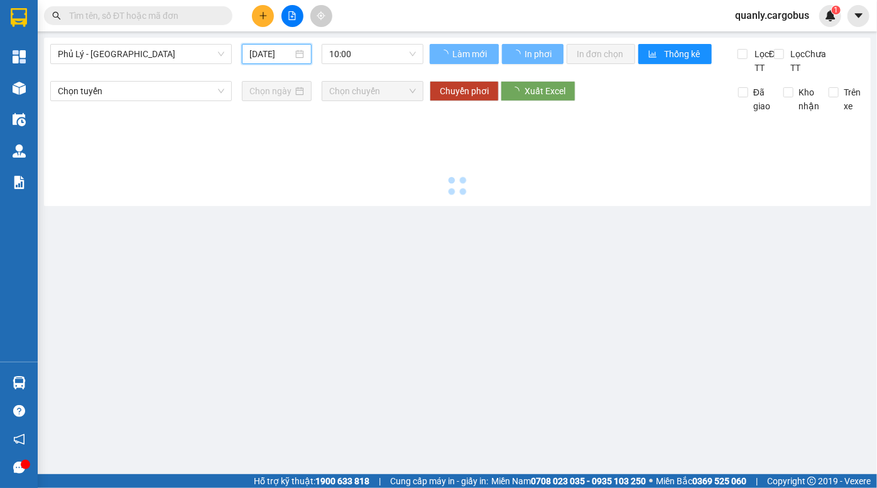
type input "13/09/2025"
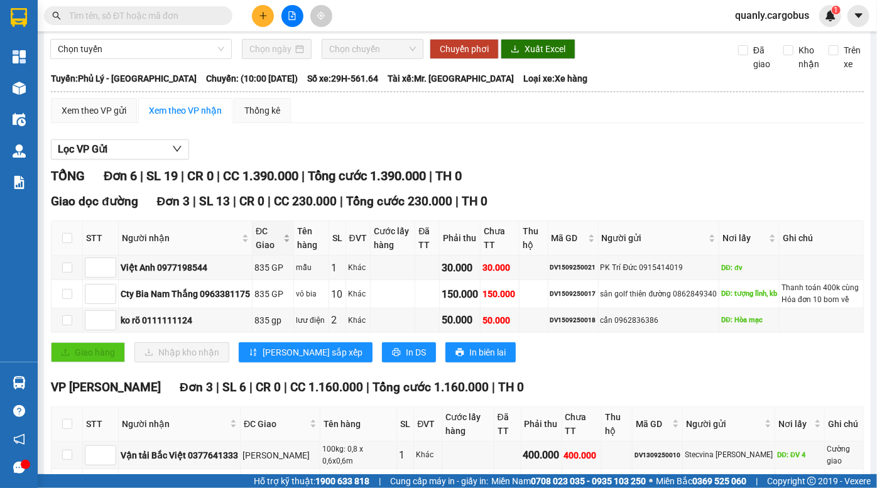
scroll to position [145, 0]
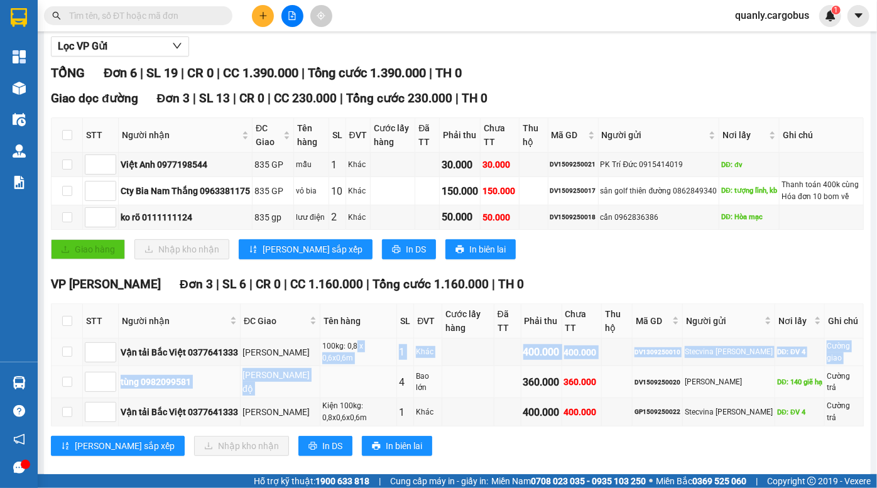
drag, startPoint x: 348, startPoint y: 359, endPoint x: 410, endPoint y: 372, distance: 63.6
click at [397, 371] on tbody "Vận tải Bắc Việt 0377641333 KCN Ngọc Hồi 100kg: 0,8 x 0,6x0,6m 1 Khác 400.000 4…" at bounding box center [457, 383] width 812 height 88
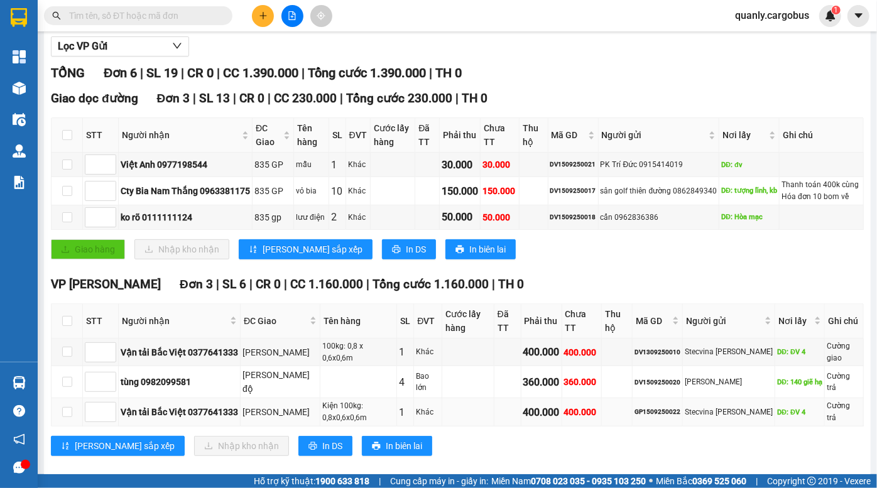
click at [548, 398] on td "400.000" at bounding box center [541, 412] width 41 height 28
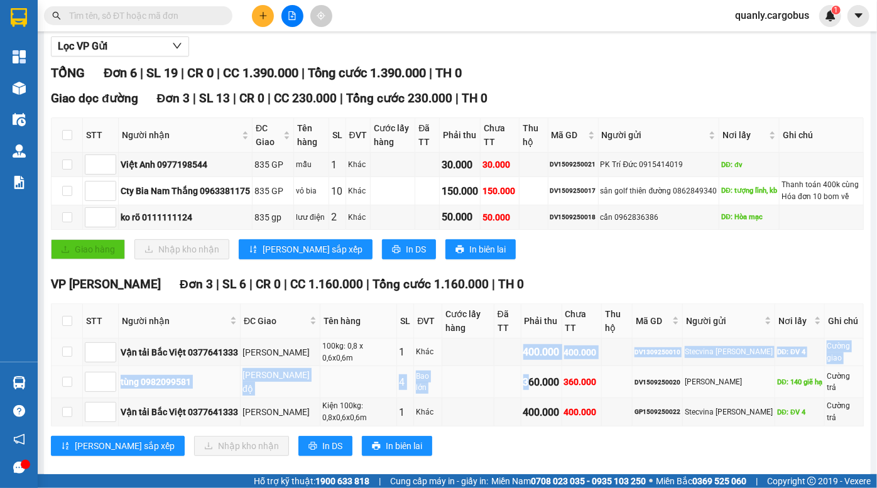
drag, startPoint x: 445, startPoint y: 350, endPoint x: 541, endPoint y: 383, distance: 102.1
click at [541, 383] on tbody "Vận tải Bắc Việt 0377641333 KCN Ngọc Hồi 100kg: 0,8 x 0,6x0,6m 1 Khác 400.000 4…" at bounding box center [457, 383] width 812 height 88
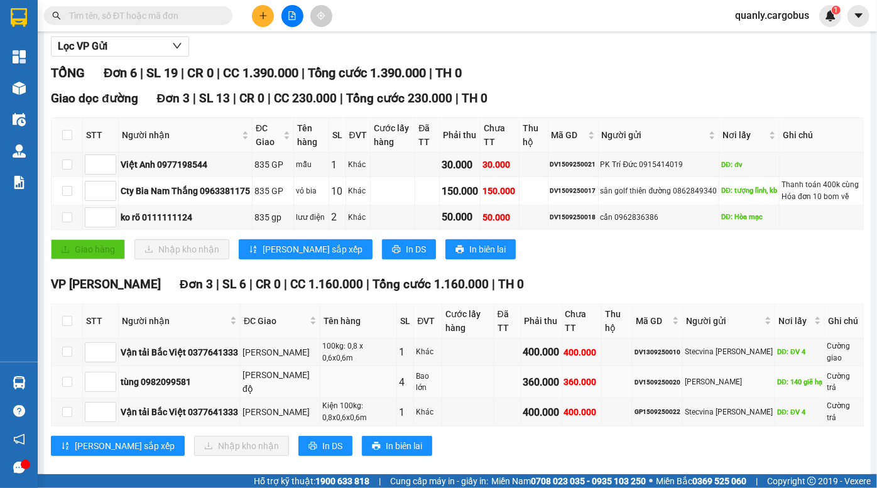
click at [546, 383] on td "360.000" at bounding box center [541, 382] width 41 height 32
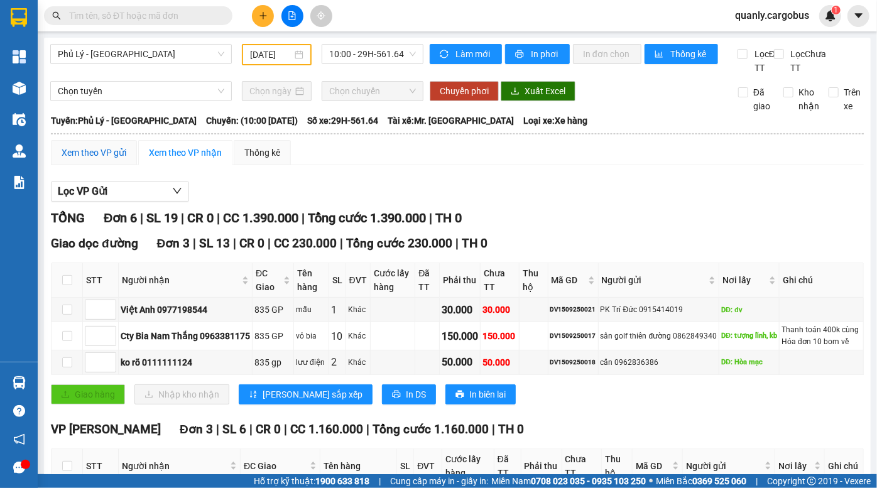
click at [103, 160] on div "Xem theo VP gửi" at bounding box center [94, 153] width 65 height 14
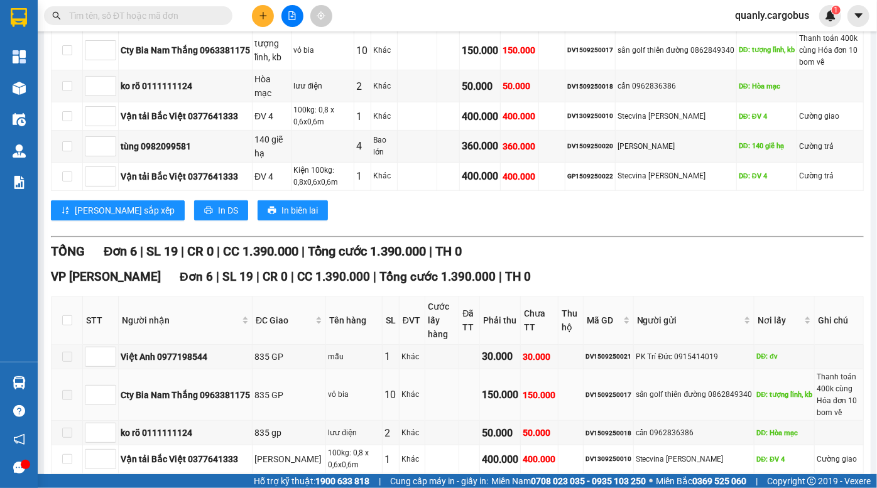
scroll to position [404, 0]
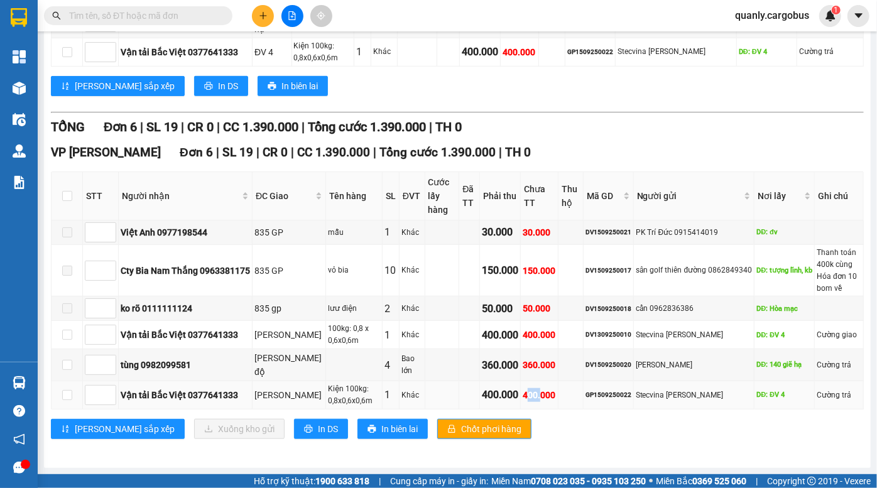
drag, startPoint x: 509, startPoint y: 391, endPoint x: 521, endPoint y: 392, distance: 12.6
click at [523, 392] on div "400.000" at bounding box center [539, 395] width 33 height 14
drag, startPoint x: 548, startPoint y: 396, endPoint x: 568, endPoint y: 396, distance: 19.5
click at [558, 396] on td at bounding box center [570, 395] width 24 height 28
click at [66, 390] on input "checkbox" at bounding box center [67, 395] width 10 height 10
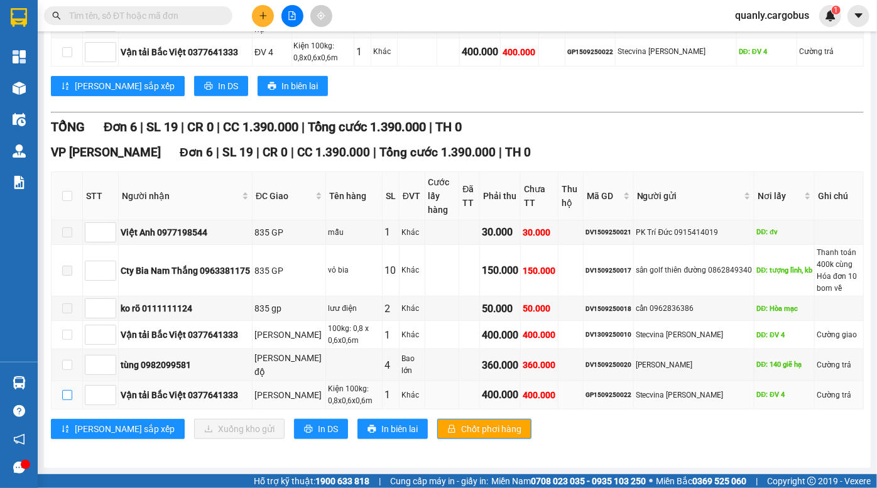
checkbox input "true"
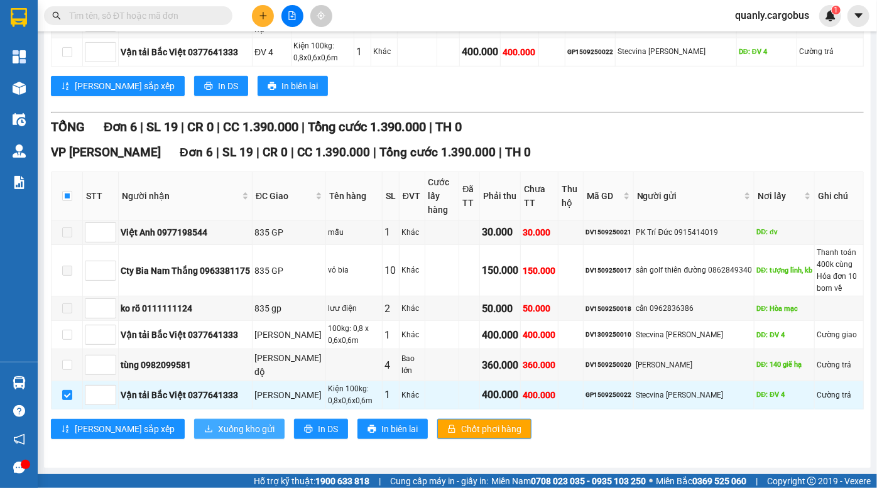
click at [218, 433] on span "Xuống kho gửi" at bounding box center [246, 429] width 57 height 14
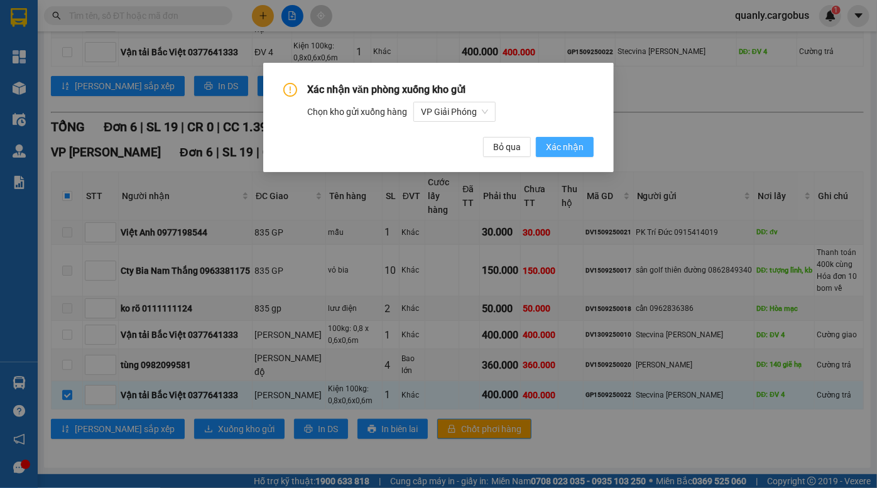
click at [558, 139] on button "Xác nhận" at bounding box center [565, 147] width 58 height 20
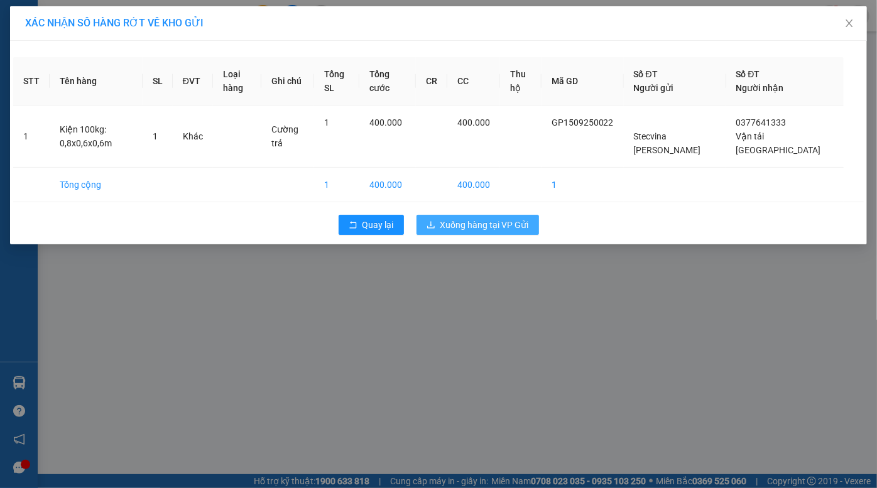
click at [480, 224] on span "Xuống hàng tại VP Gửi" at bounding box center [484, 225] width 89 height 14
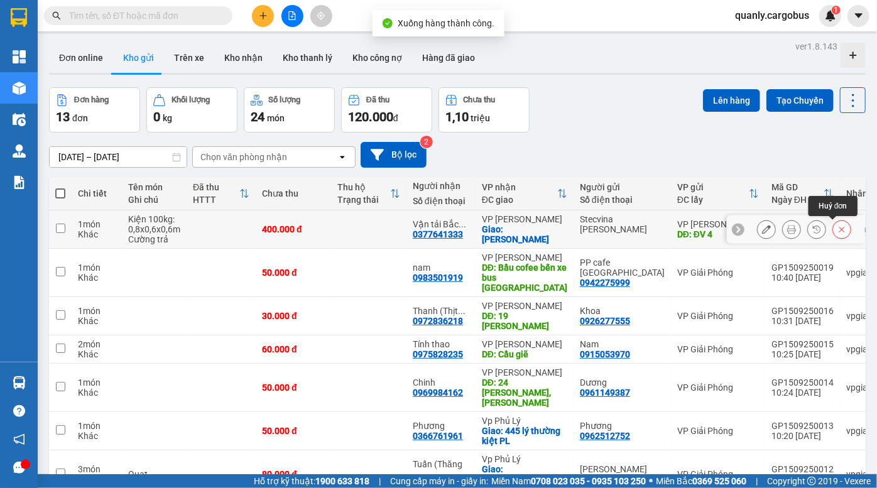
click at [835, 234] on button at bounding box center [842, 230] width 18 height 22
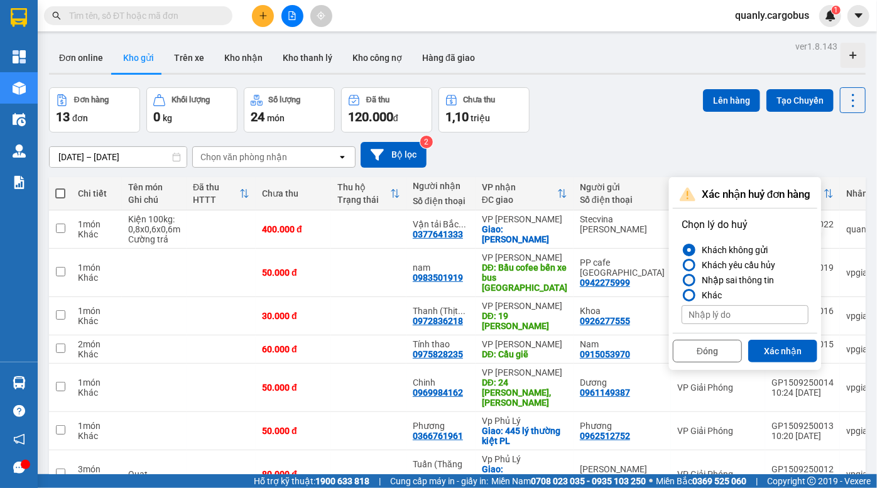
click at [739, 281] on div "Nhập sai thông tin" at bounding box center [734, 280] width 77 height 15
click at [681, 280] on input "Nhập sai thông tin" at bounding box center [681, 280] width 0 height 0
click at [783, 352] on button "Xác nhận" at bounding box center [782, 351] width 69 height 23
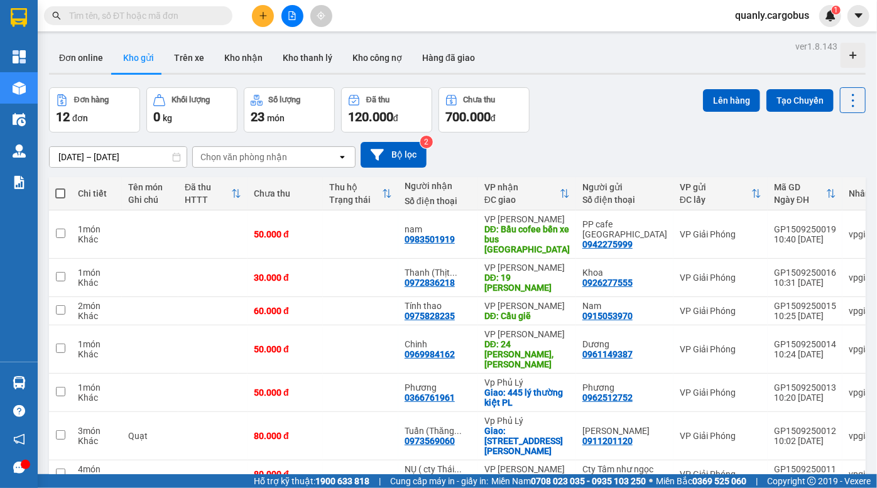
click at [622, 121] on div "Đơn hàng 12 đơn Khối lượng 0 kg Số lượng 23 món Đã thu 120.000 đ Chưa thu 700.0…" at bounding box center [457, 109] width 816 height 45
drag, startPoint x: 573, startPoint y: 133, endPoint x: 374, endPoint y: 46, distance: 217.5
click at [556, 125] on div "ver 1.8.143 Đơn online Kho gửi Trên xe Kho nhận Kho thanh lý Kho công nợ Hàng đ…" at bounding box center [457, 333] width 826 height 591
click at [294, 13] on icon "file-add" at bounding box center [292, 15] width 7 height 9
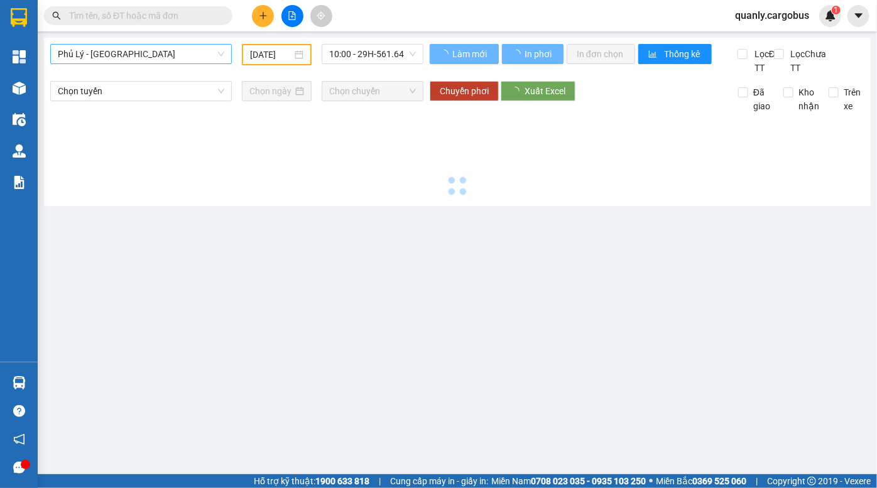
type input "[DATE]"
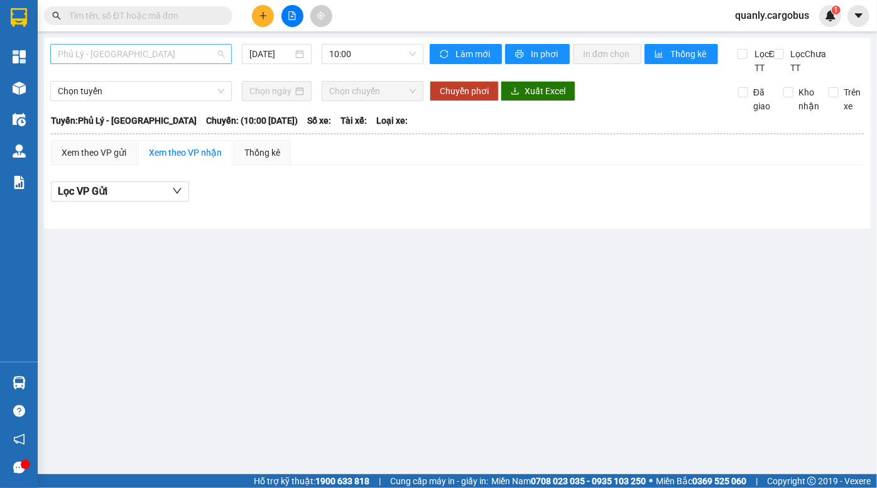
click at [132, 57] on span "Phủ Lý - [GEOGRAPHIC_DATA]" at bounding box center [141, 54] width 166 height 19
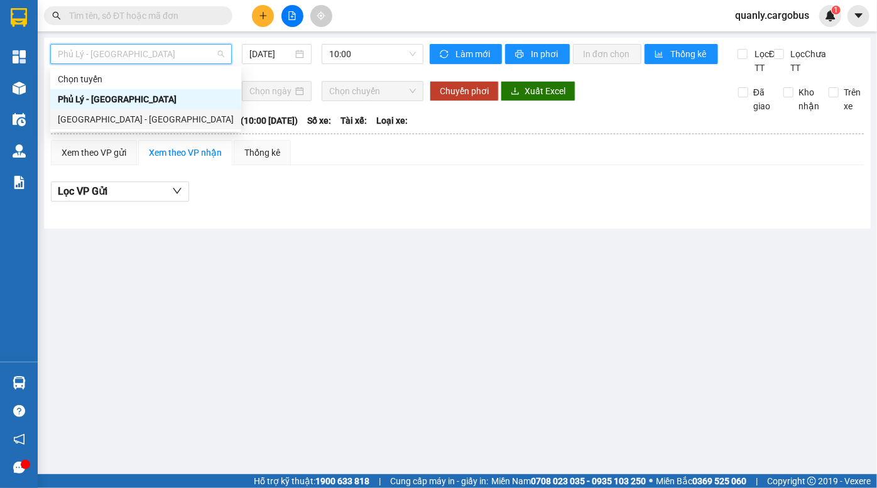
click at [99, 121] on div "[GEOGRAPHIC_DATA] - [GEOGRAPHIC_DATA]" at bounding box center [146, 119] width 176 height 14
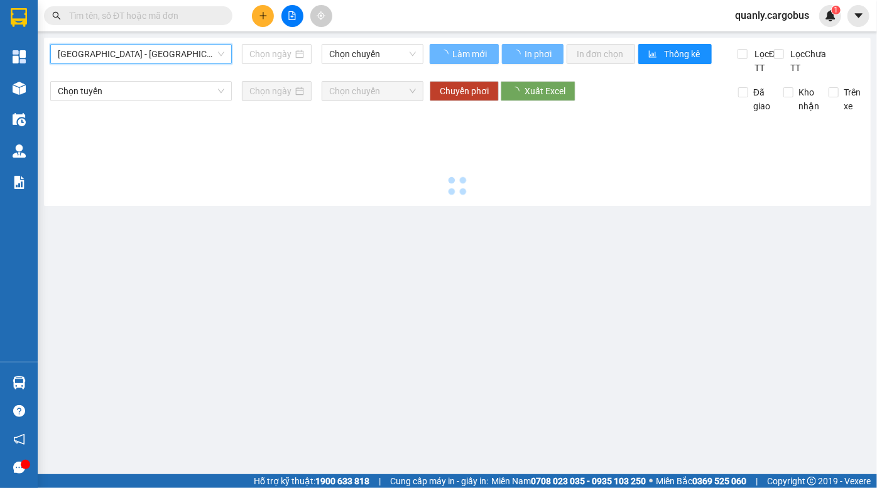
type input "[DATE]"
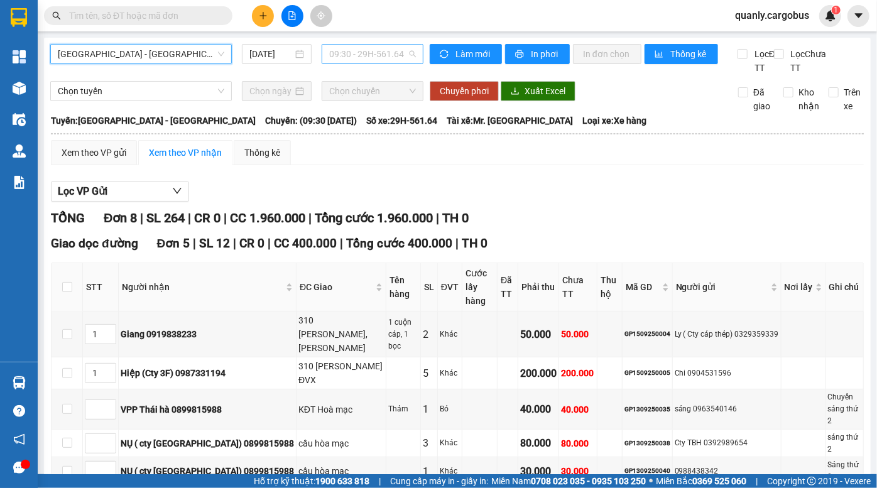
click at [355, 57] on span "09:30 - 29H-561.64" at bounding box center [372, 54] width 87 height 19
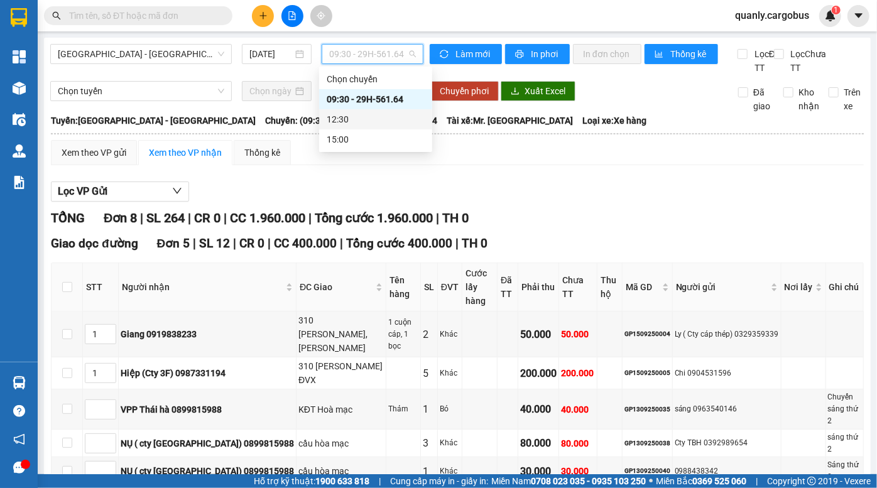
click at [433, 225] on span "Tổng cước 1.960.000" at bounding box center [374, 217] width 118 height 15
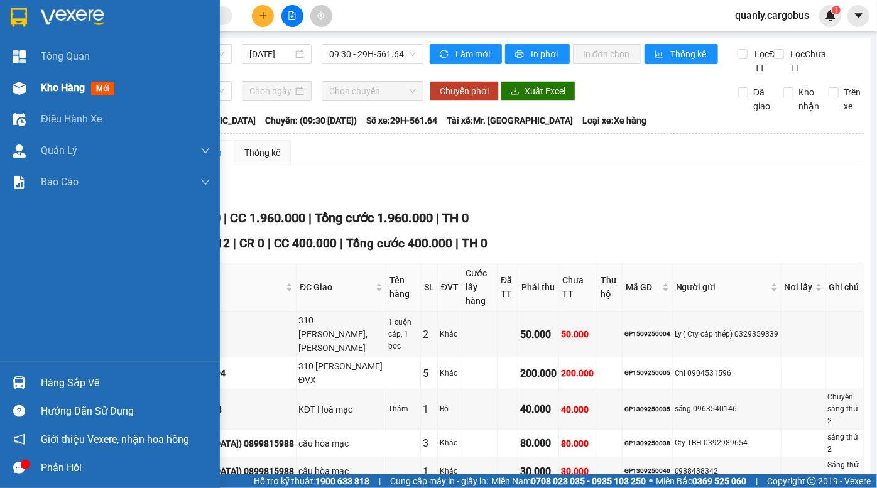
click at [18, 87] on img at bounding box center [19, 88] width 13 height 13
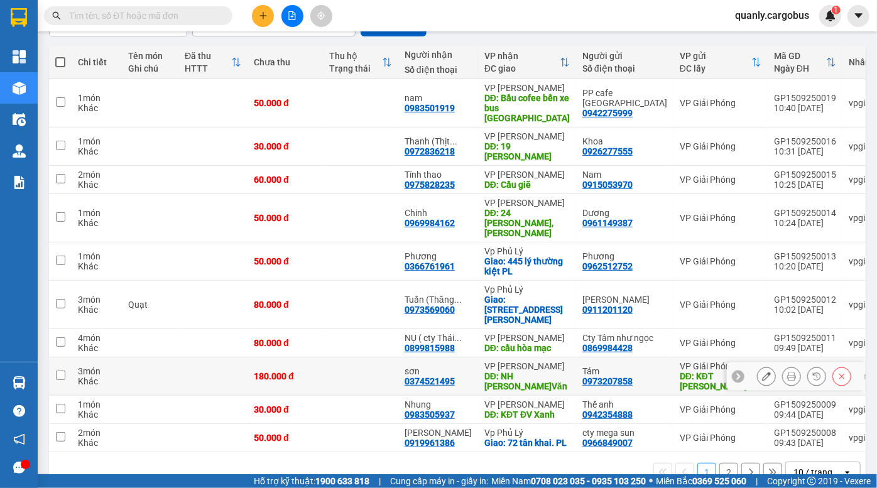
scroll to position [144, 0]
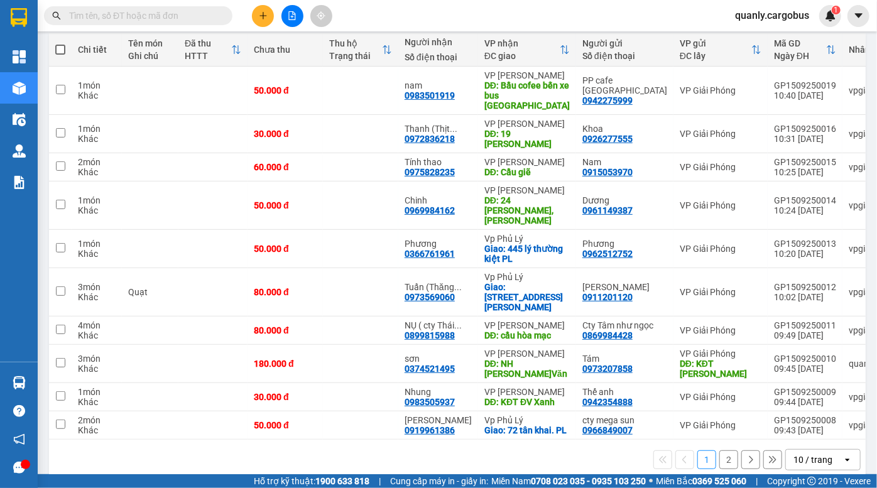
click at [723, 450] on button "2" at bounding box center [728, 459] width 19 height 19
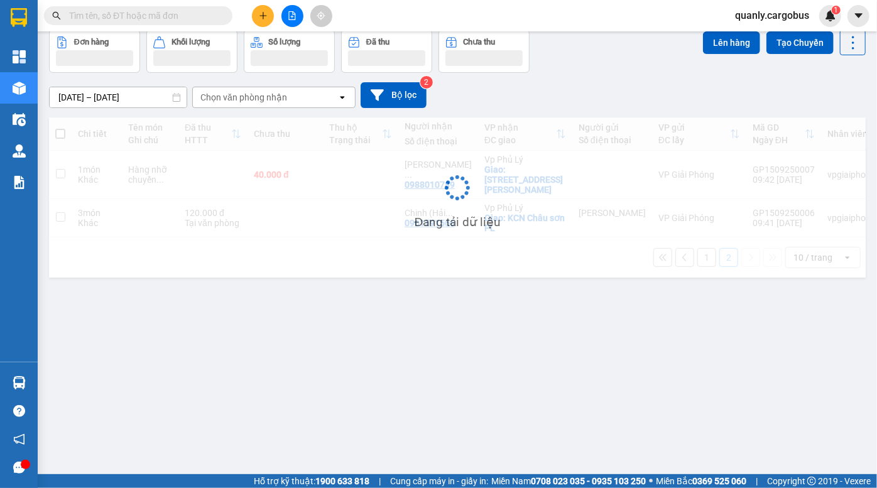
scroll to position [57, 0]
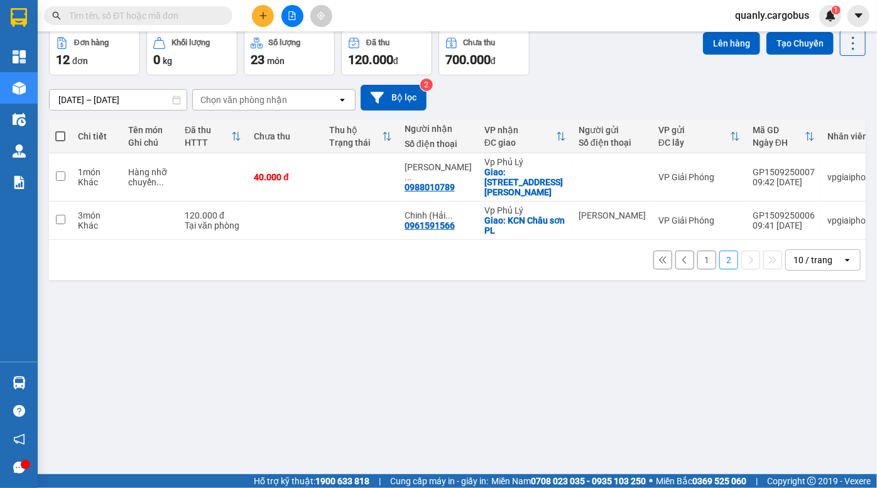
click at [699, 257] on button "1" at bounding box center [706, 260] width 19 height 19
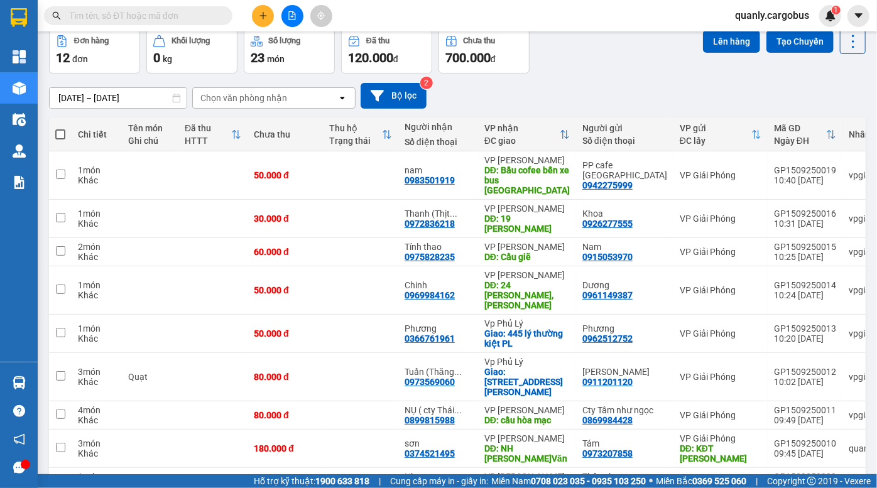
scroll to position [0, 0]
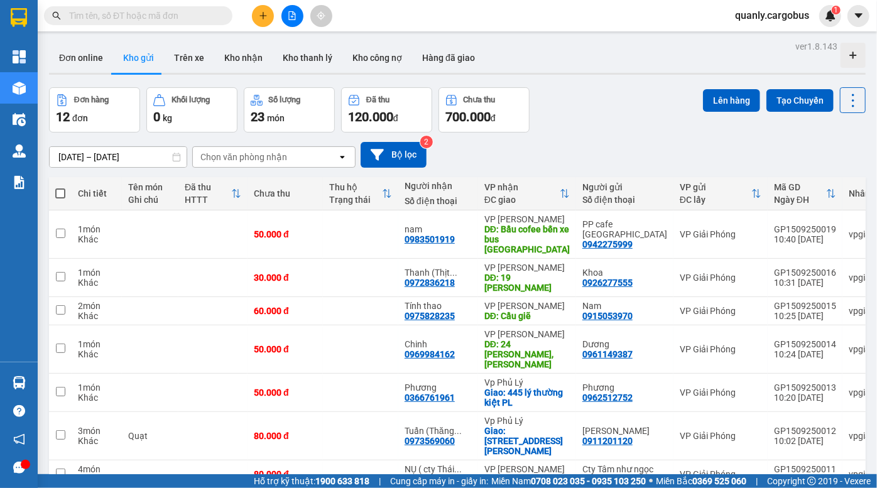
click at [570, 123] on div "Đơn hàng 12 đơn Khối lượng 0 kg Số lượng 23 món Đã thu 120.000 đ Chưa thu 700.0…" at bounding box center [457, 109] width 816 height 45
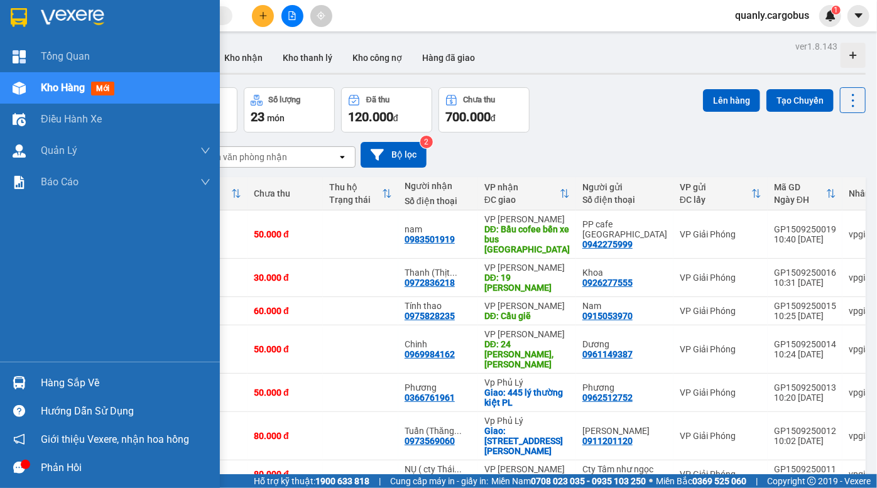
click at [56, 88] on span "Kho hàng" at bounding box center [63, 88] width 44 height 12
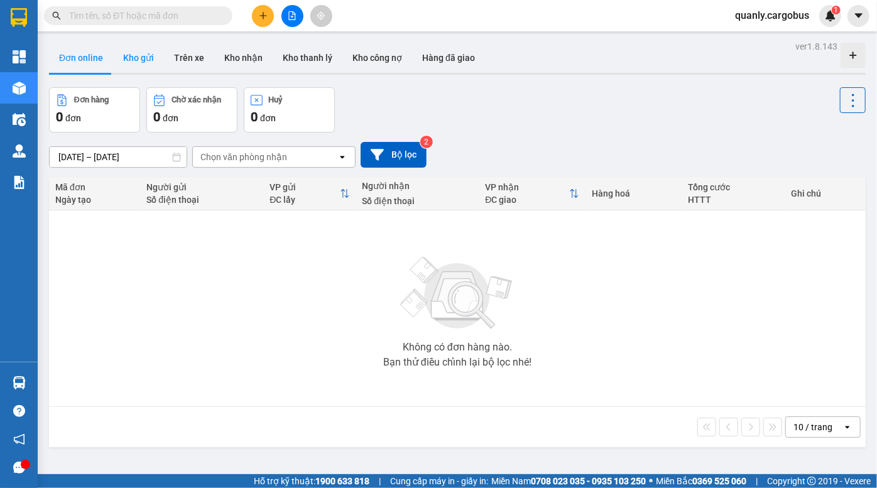
click at [146, 57] on button "Kho gửi" at bounding box center [138, 58] width 51 height 30
type input "[DATE] – [DATE]"
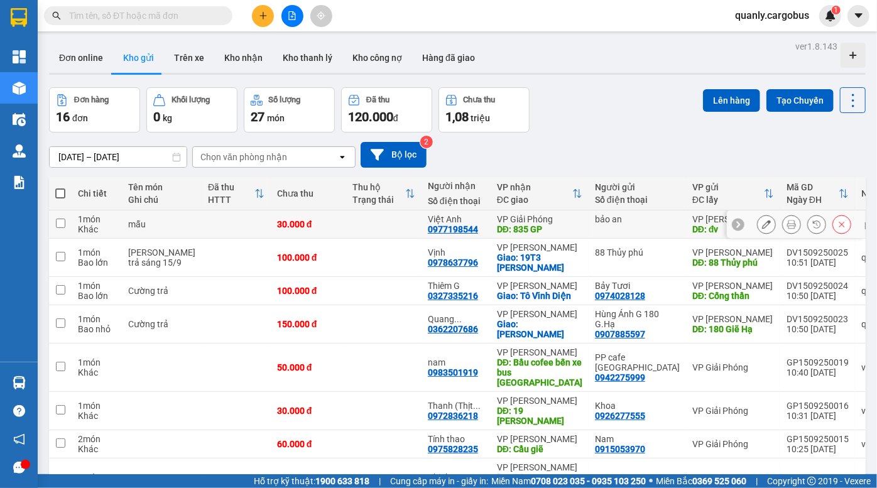
click at [59, 224] on input "checkbox" at bounding box center [60, 223] width 9 height 9
checkbox input "true"
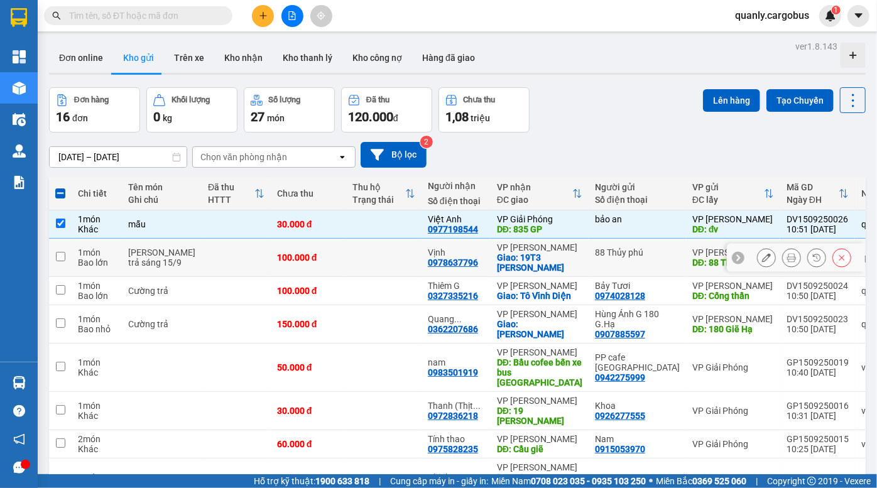
click at [54, 252] on td at bounding box center [60, 258] width 23 height 38
checkbox input "true"
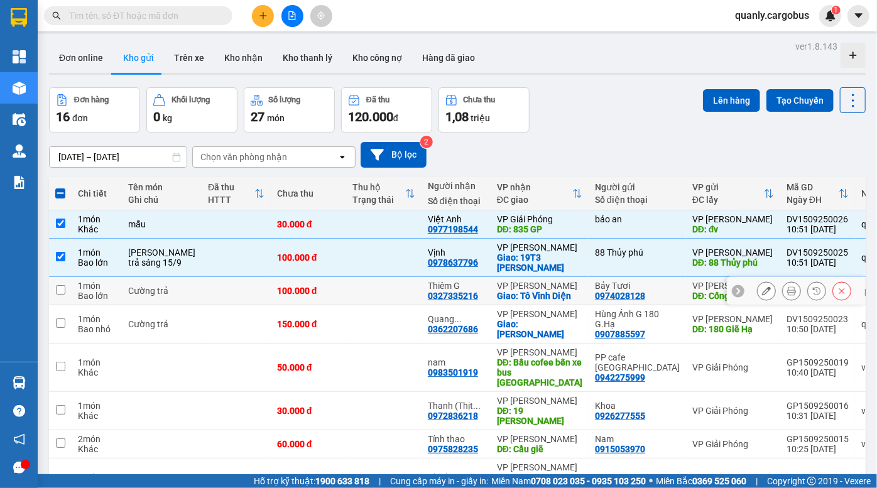
click at [58, 286] on input "checkbox" at bounding box center [60, 289] width 9 height 9
checkbox input "true"
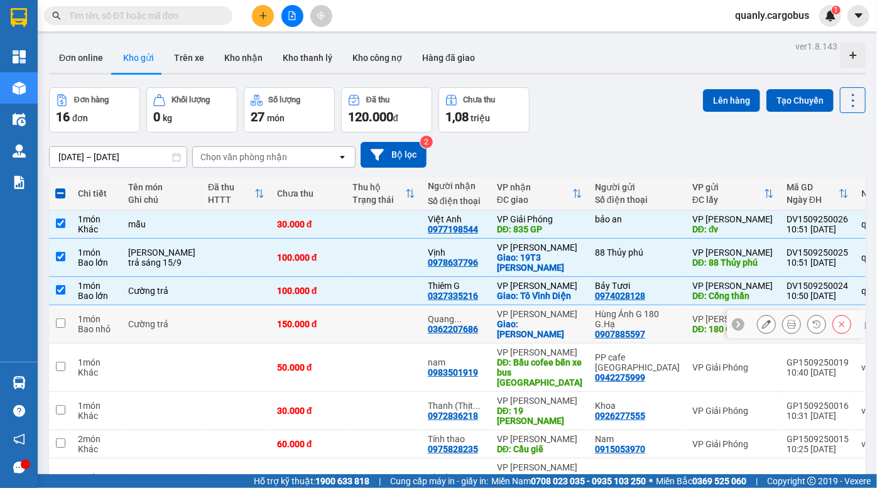
click at [59, 323] on input "checkbox" at bounding box center [60, 322] width 9 height 9
checkbox input "true"
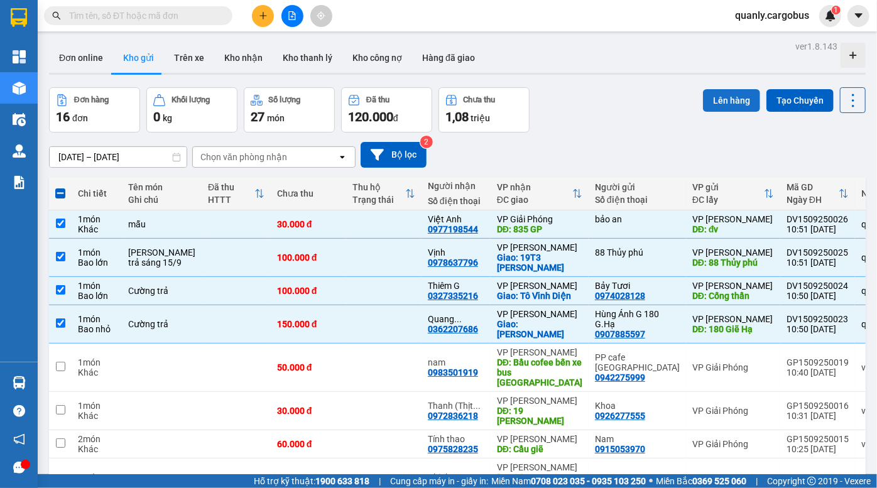
click at [731, 108] on button "Lên hàng" at bounding box center [731, 100] width 57 height 23
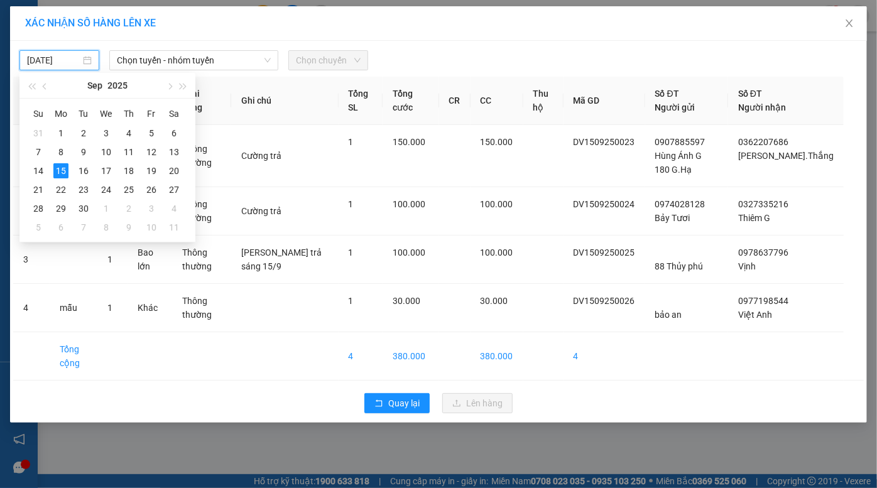
click at [59, 59] on input "15/09/2025" at bounding box center [53, 60] width 53 height 14
click at [173, 149] on div "13" at bounding box center [173, 151] width 15 height 15
type input "13/09/2025"
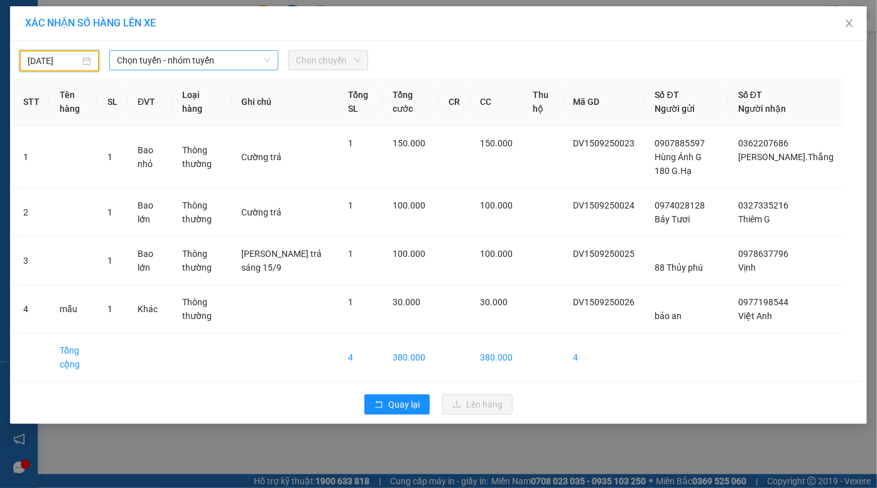
click at [168, 58] on span "Chọn tuyến - nhóm tuyến" at bounding box center [194, 60] width 154 height 19
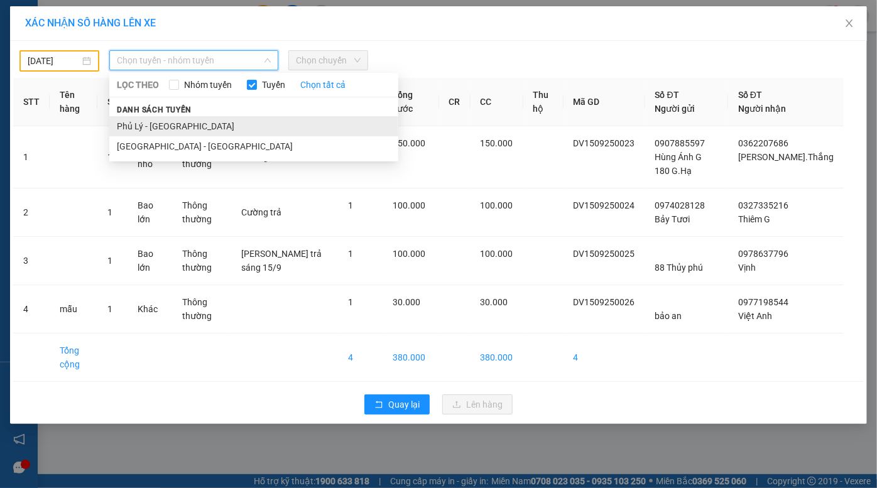
click at [173, 130] on li "Phủ Lý - Hà Nội" at bounding box center [253, 126] width 289 height 20
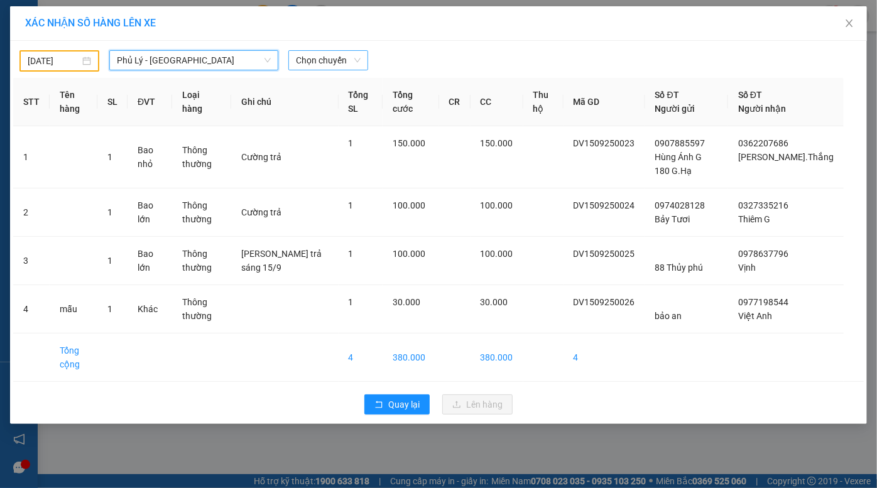
click at [326, 60] on span "Chọn chuyến" at bounding box center [328, 60] width 65 height 19
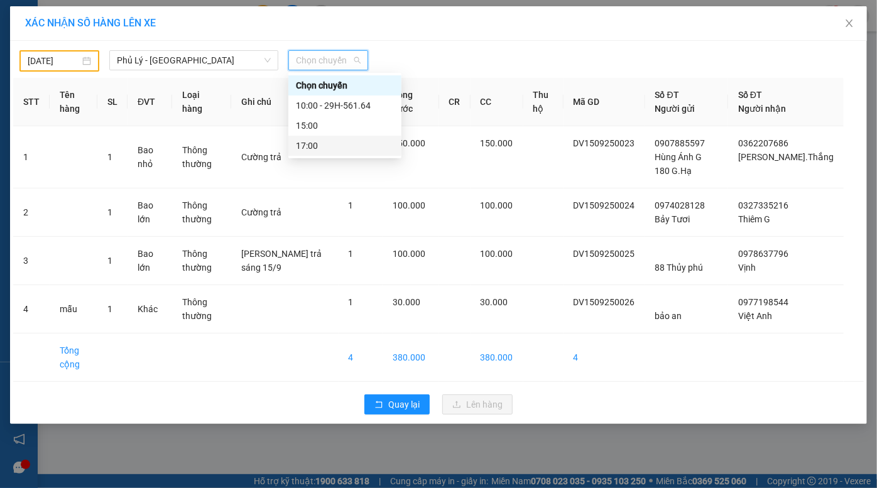
click at [332, 143] on div "17:00" at bounding box center [345, 146] width 98 height 14
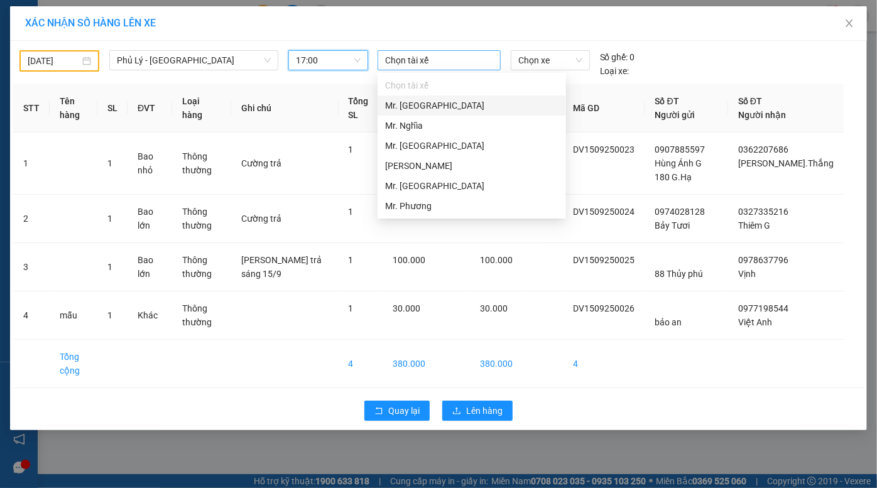
click at [451, 62] on div at bounding box center [439, 60] width 117 height 15
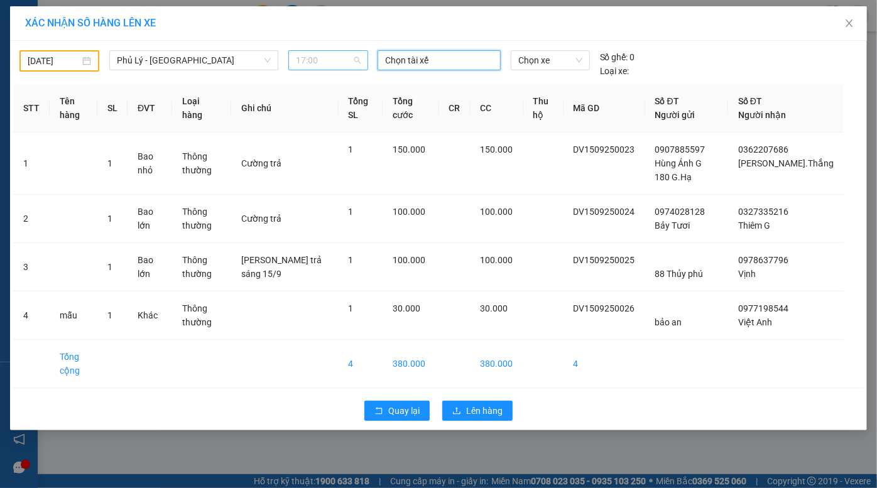
click at [339, 55] on span "17:00" at bounding box center [328, 60] width 65 height 19
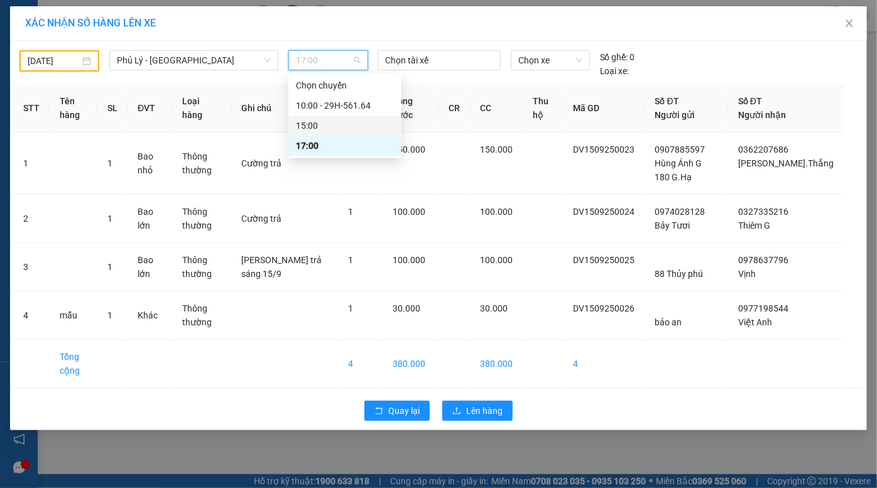
click at [327, 127] on div "15:00" at bounding box center [345, 126] width 98 height 14
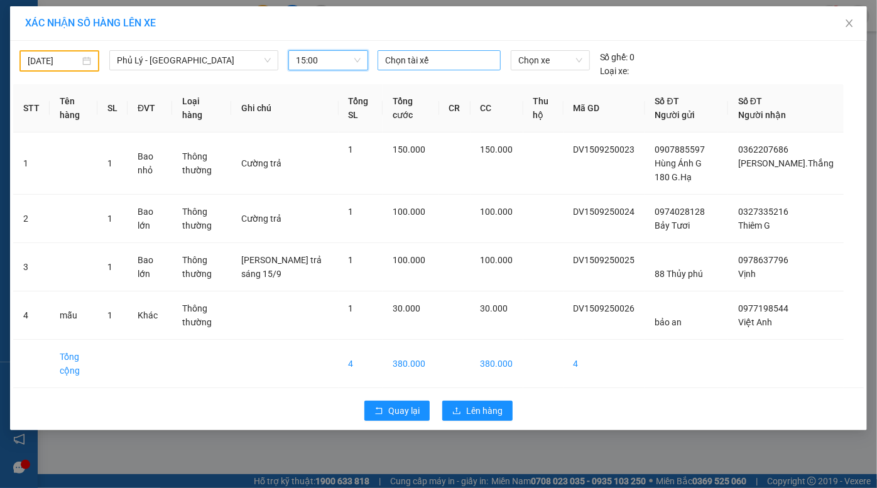
click at [408, 58] on div at bounding box center [439, 60] width 117 height 15
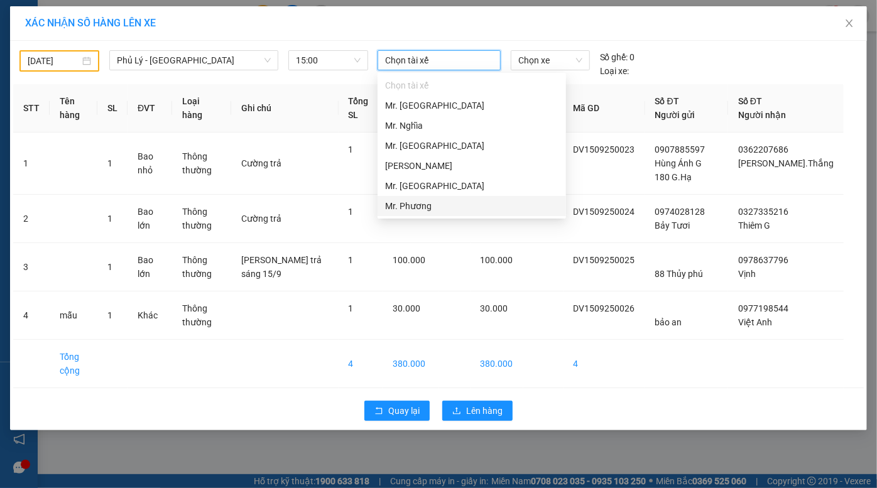
click at [416, 202] on div "Mr. Phương" at bounding box center [471, 206] width 173 height 14
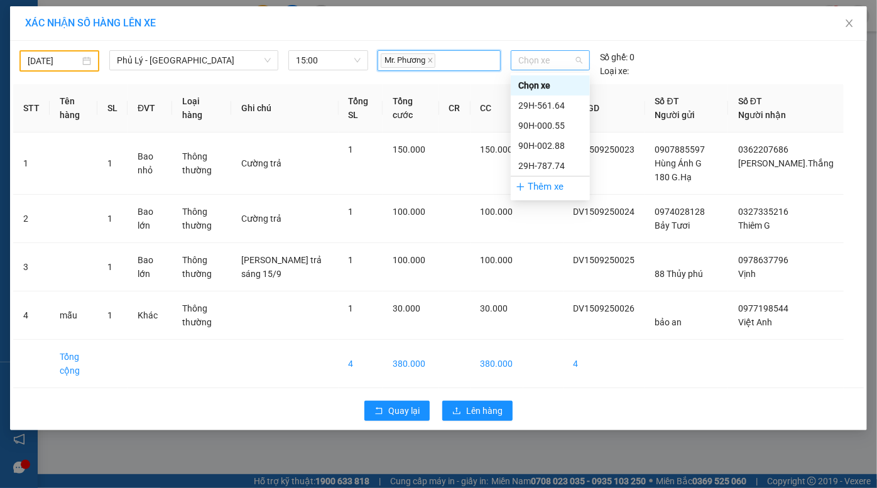
click at [536, 59] on span "Chọn xe" at bounding box center [550, 60] width 64 height 19
click at [544, 126] on div "90H-000.55" at bounding box center [550, 126] width 64 height 14
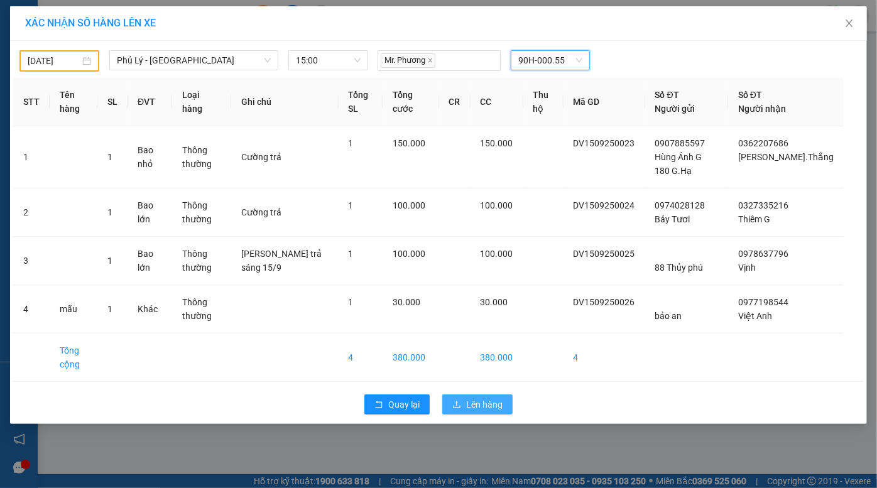
click at [475, 402] on span "Lên hàng" at bounding box center [484, 405] width 36 height 14
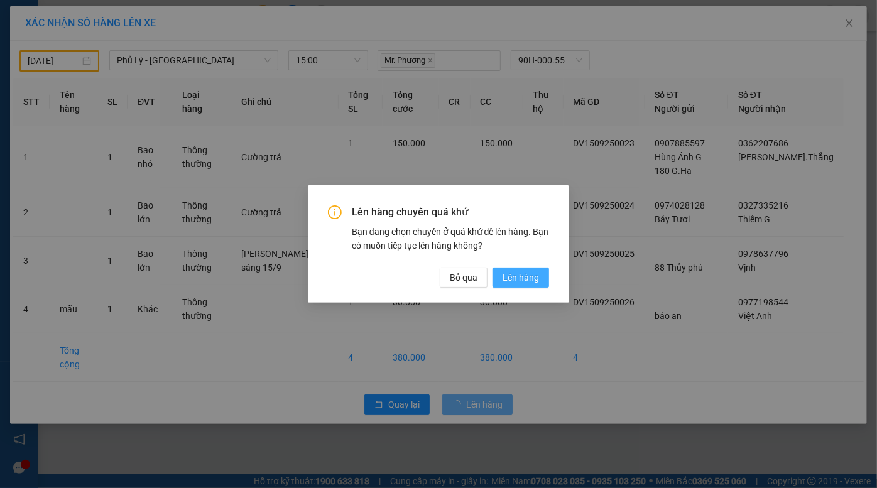
click at [517, 277] on span "Lên hàng" at bounding box center [520, 278] width 36 height 14
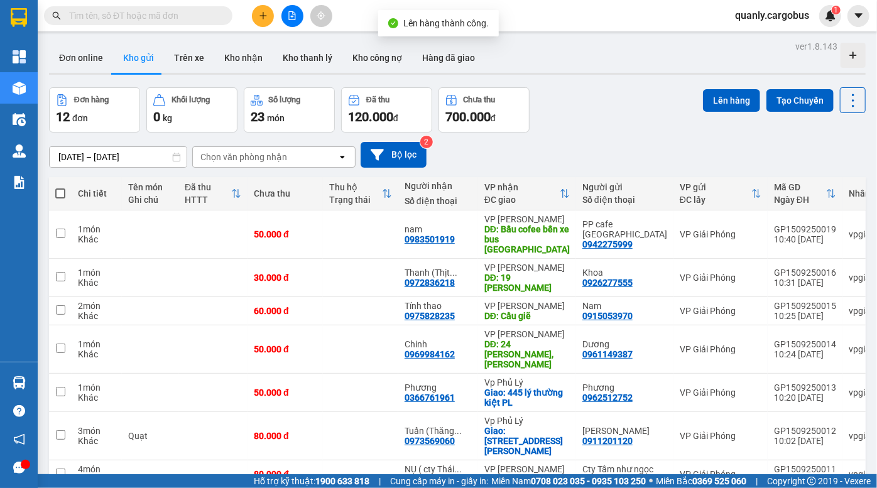
click at [295, 13] on icon "file-add" at bounding box center [292, 15] width 9 height 9
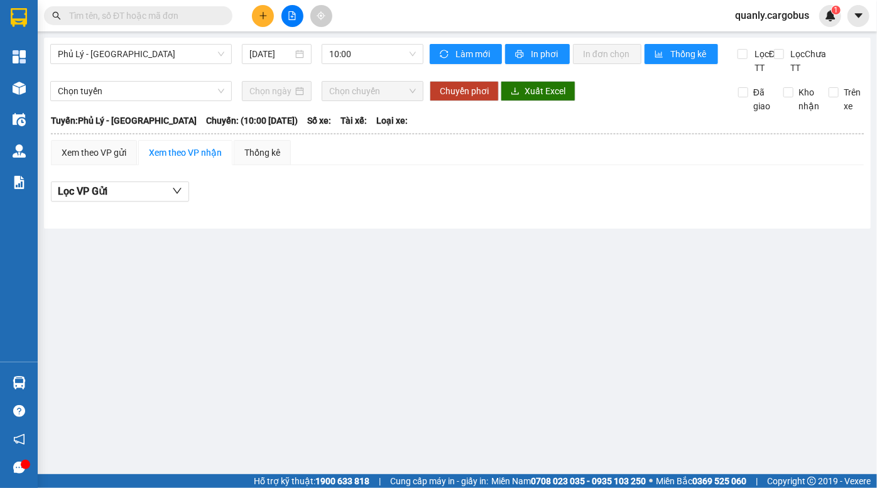
drag, startPoint x: 140, startPoint y: 301, endPoint x: 37, endPoint y: 249, distance: 115.4
click at [138, 300] on main "Phủ Lý - Hà Nội 15/09/2025 10:00 Làm mới In phơi In đơn chọn Thống kê Lọc Đã TT…" at bounding box center [438, 237] width 877 height 474
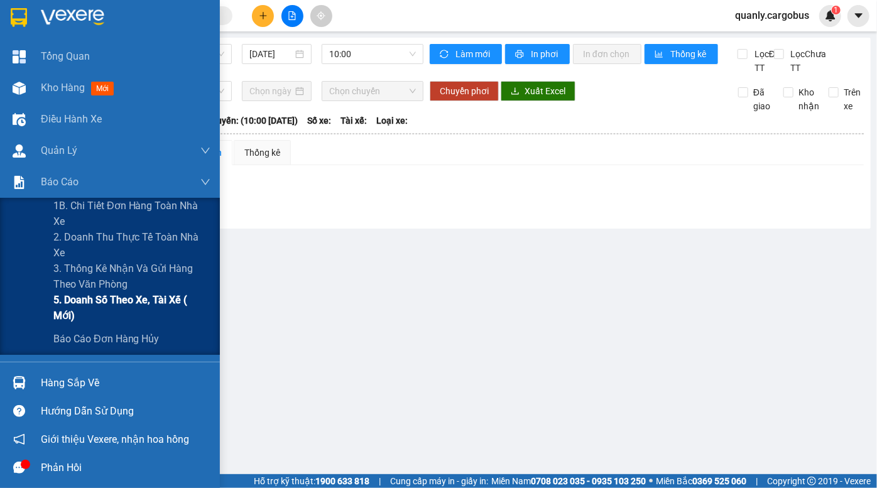
click at [127, 306] on span "5. Doanh số theo xe, tài xế ( mới)" at bounding box center [131, 307] width 157 height 31
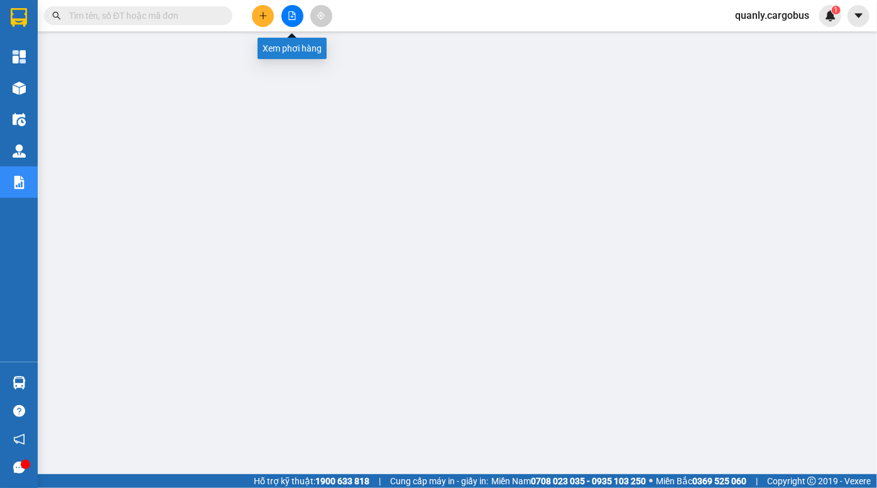
click at [290, 21] on button at bounding box center [292, 16] width 22 height 22
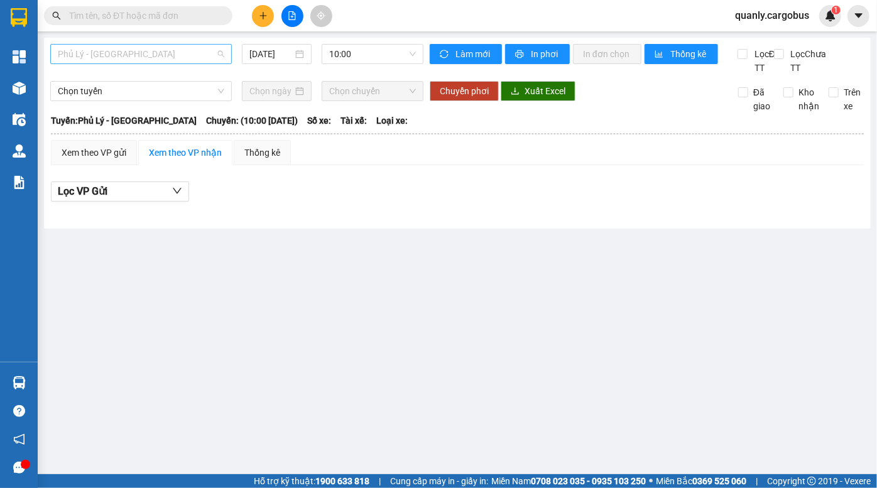
click at [157, 50] on span "Phủ Lý - [GEOGRAPHIC_DATA]" at bounding box center [141, 54] width 166 height 19
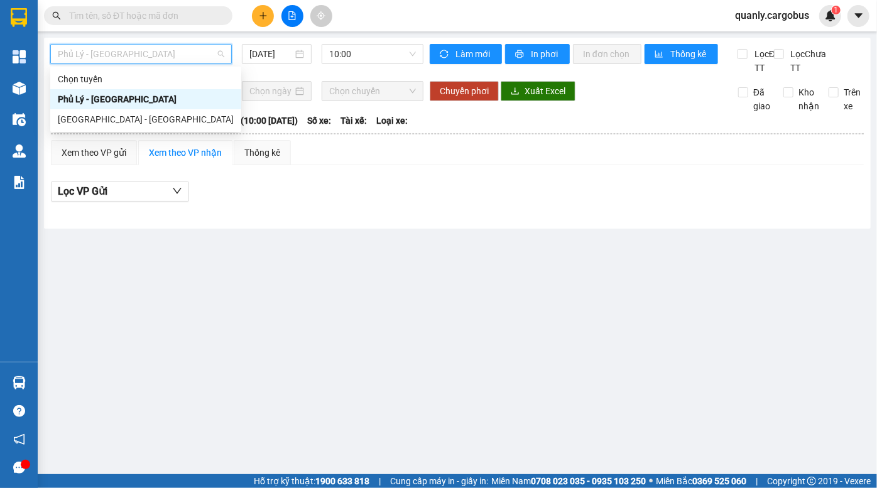
click at [124, 99] on div "Phủ Lý - [GEOGRAPHIC_DATA]" at bounding box center [146, 99] width 176 height 14
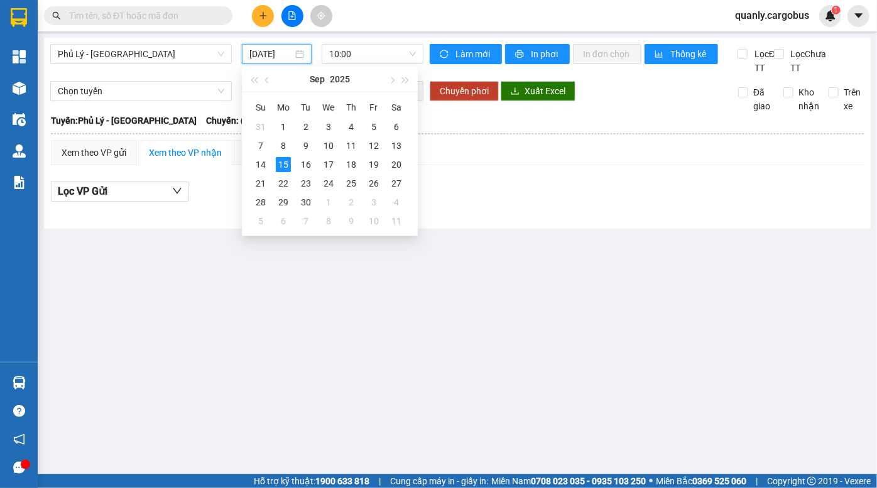
click at [259, 55] on input "[DATE]" at bounding box center [270, 54] width 43 height 14
click at [394, 142] on div "13" at bounding box center [396, 145] width 15 height 15
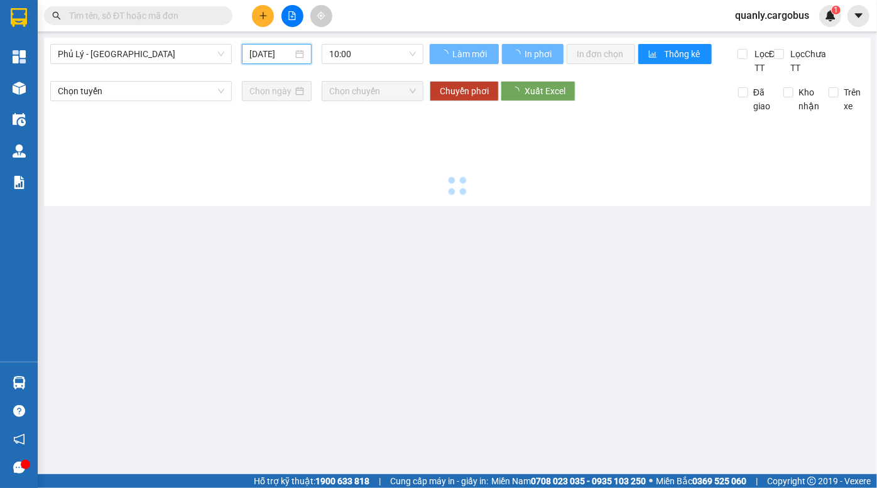
type input "13/09/2025"
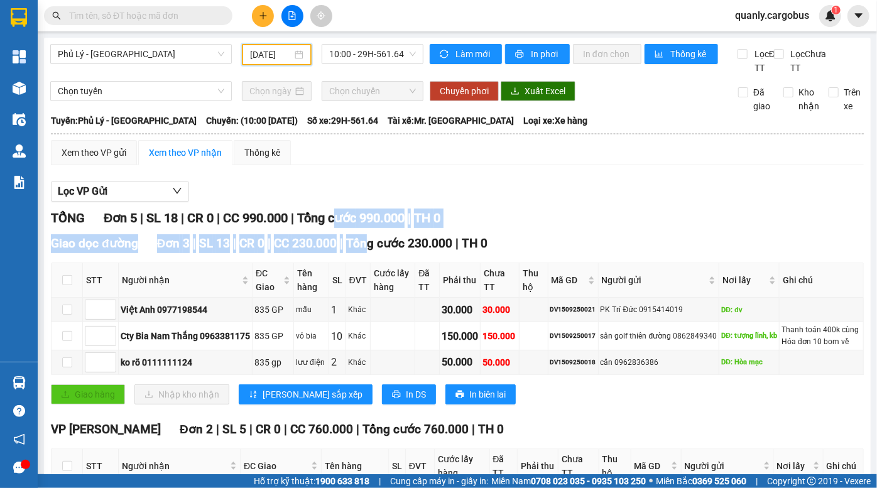
drag, startPoint x: 371, startPoint y: 262, endPoint x: 383, endPoint y: 273, distance: 16.5
click at [383, 273] on div "TỔNG Đơn 5 | SL 18 | CR 0 | CC 990.000 | Tổng cước 990.000 | TH 0 Giao dọc đườn…" at bounding box center [457, 399] width 813 height 380
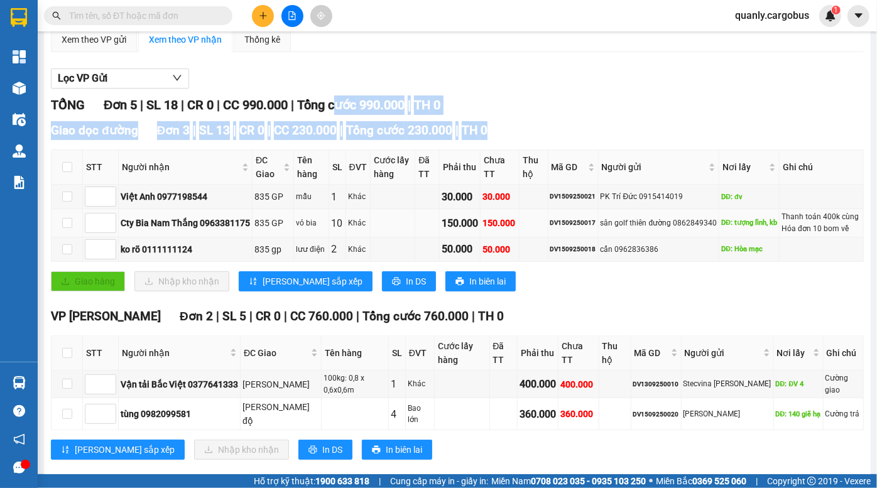
scroll to position [121, 0]
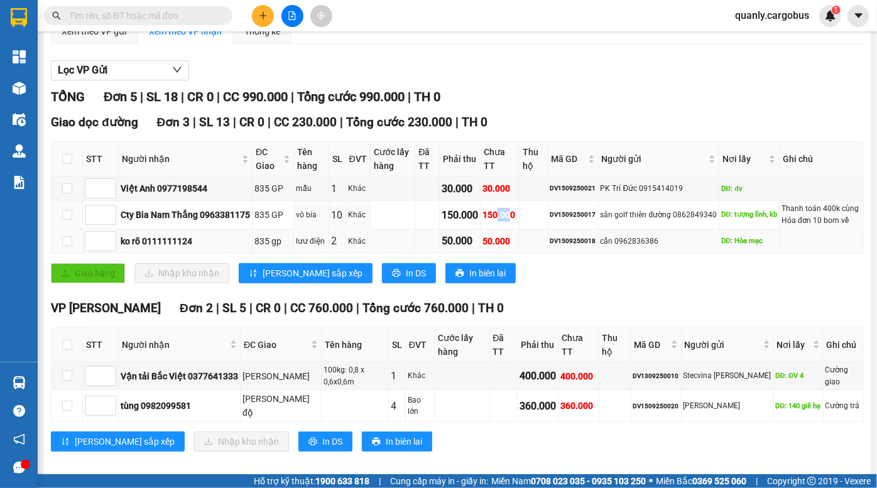
drag, startPoint x: 501, startPoint y: 226, endPoint x: 524, endPoint y: 245, distance: 30.4
click at [523, 245] on tbody "Việt Anh 0977198544 835 GP mẫu 1 Khác 30.000 30.000 DV1509250021 PK Trí Đức 091…" at bounding box center [457, 214] width 812 height 77
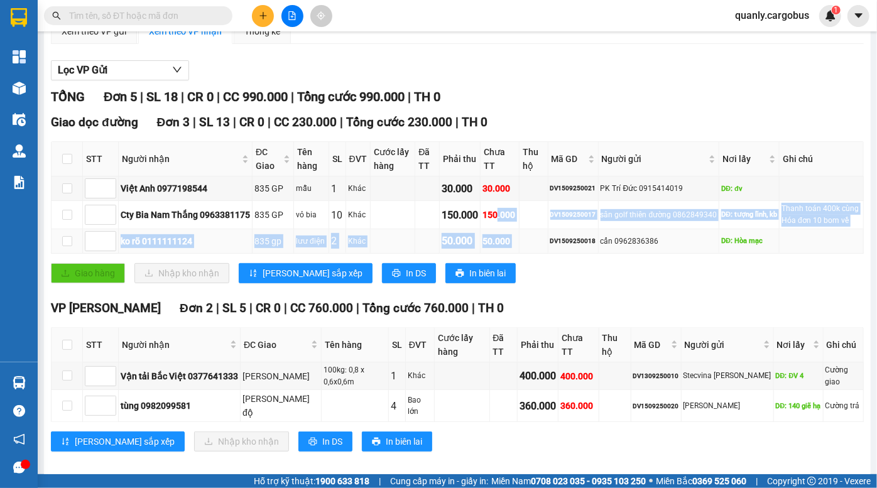
click at [524, 245] on td at bounding box center [533, 241] width 28 height 24
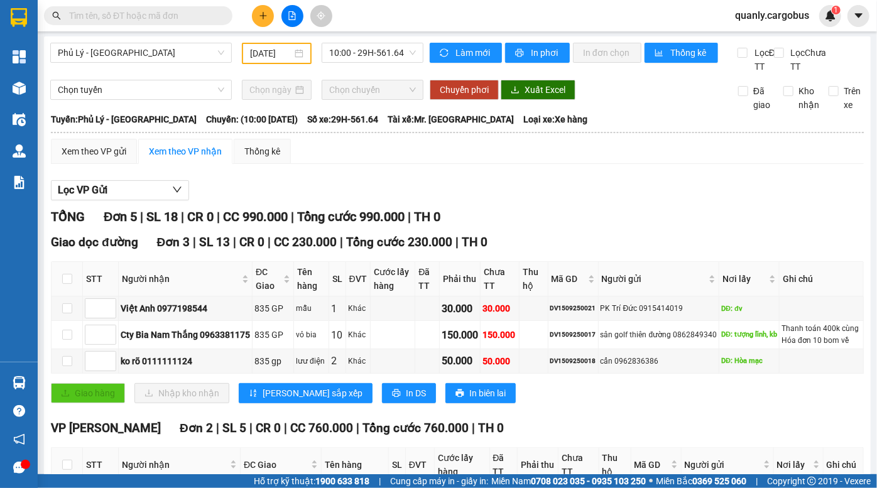
scroll to position [0, 0]
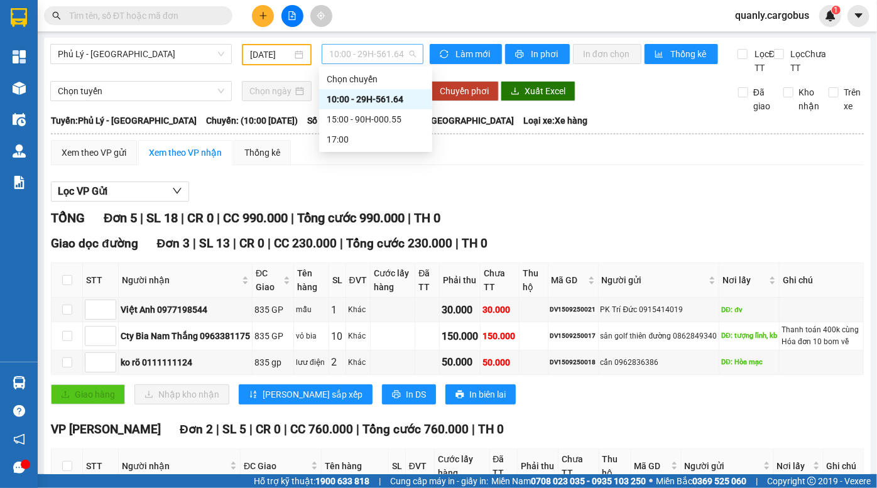
drag, startPoint x: 366, startPoint y: 50, endPoint x: 365, endPoint y: 100, distance: 49.6
click at [366, 53] on span "10:00 - 29H-561.64" at bounding box center [372, 54] width 87 height 19
click at [367, 122] on div "15:00 - 90H-000.55" at bounding box center [376, 119] width 98 height 14
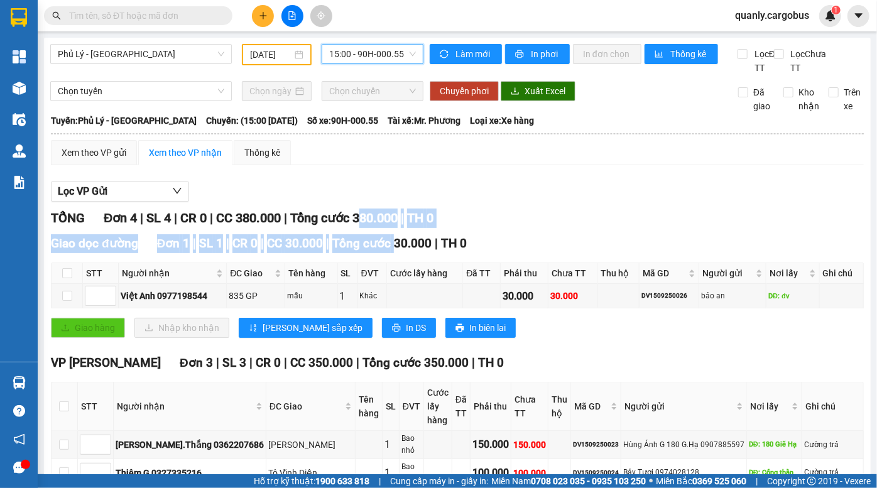
drag, startPoint x: 374, startPoint y: 235, endPoint x: 407, endPoint y: 255, distance: 38.3
click at [406, 254] on div "TỔNG Đơn 4 | SL 4 | CR 0 | CC 380.000 | Tổng cước 380.000 | TH 0 Giao dọc đường…" at bounding box center [457, 386] width 813 height 355
click at [408, 251] on span "Tổng cước 30.000" at bounding box center [381, 243] width 99 height 14
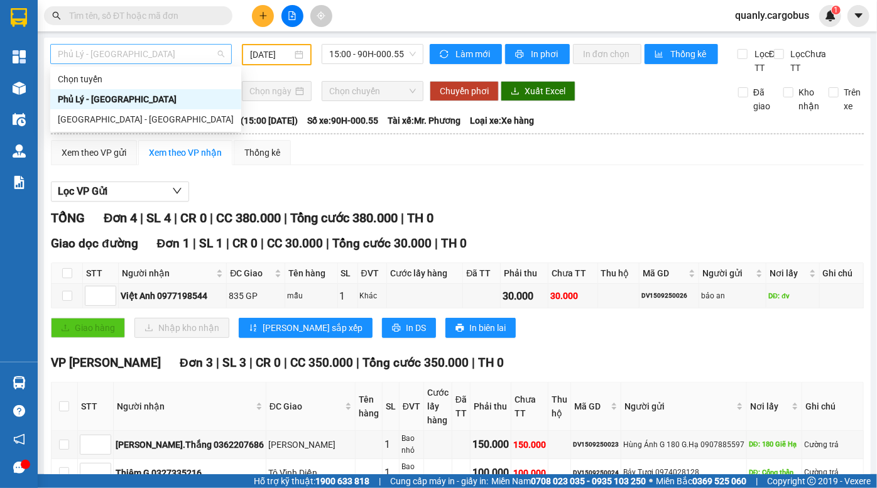
click at [127, 58] on span "Phủ Lý - [GEOGRAPHIC_DATA]" at bounding box center [141, 54] width 166 height 19
click at [108, 122] on div "[GEOGRAPHIC_DATA] - [GEOGRAPHIC_DATA]" at bounding box center [146, 119] width 176 height 14
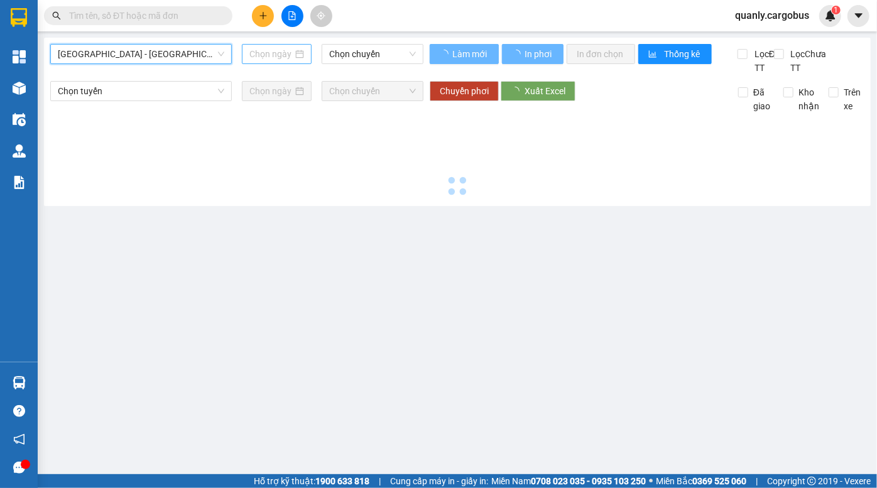
click at [259, 56] on input at bounding box center [270, 54] width 43 height 14
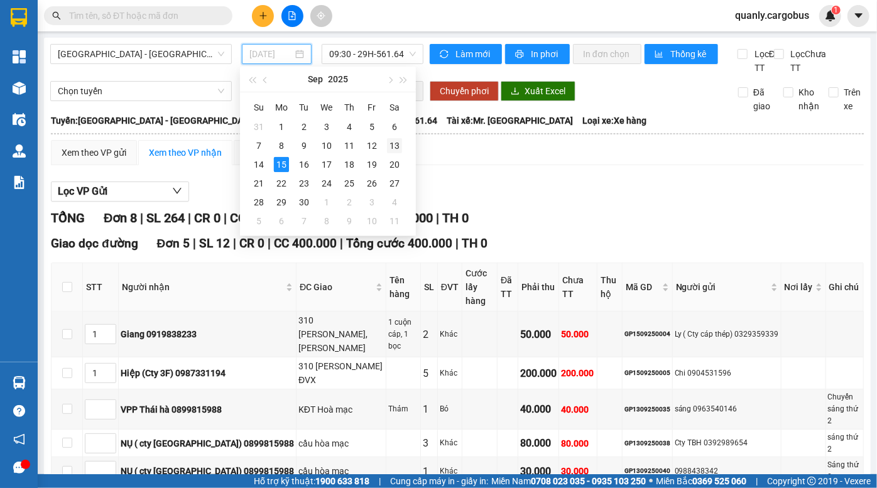
click at [396, 143] on div "13" at bounding box center [394, 145] width 15 height 15
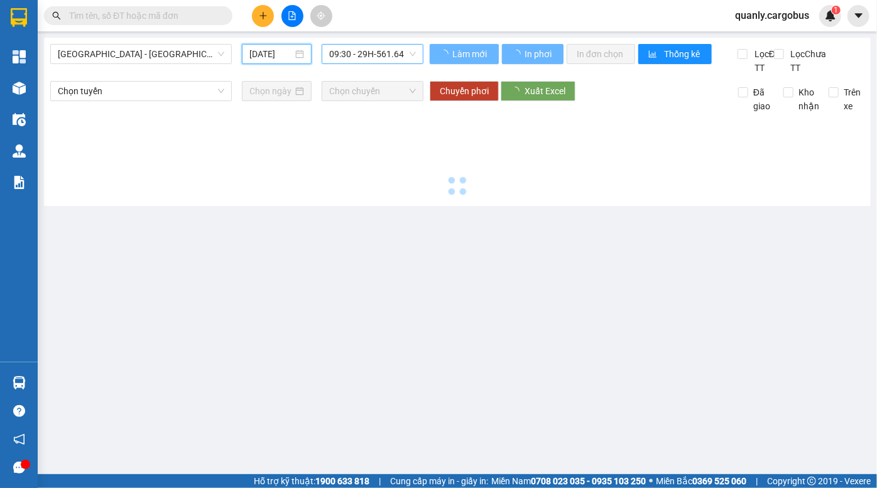
type input "13/09/2025"
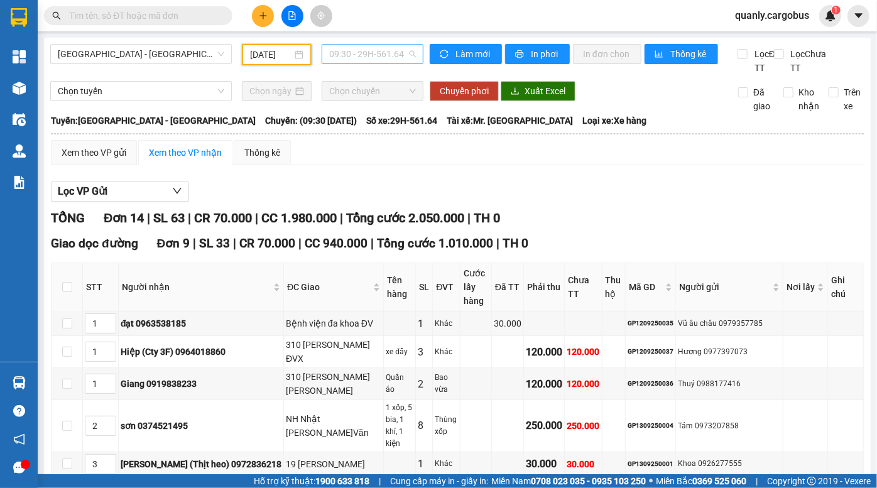
click at [371, 57] on span "09:30 - 29H-561.64" at bounding box center [372, 54] width 87 height 19
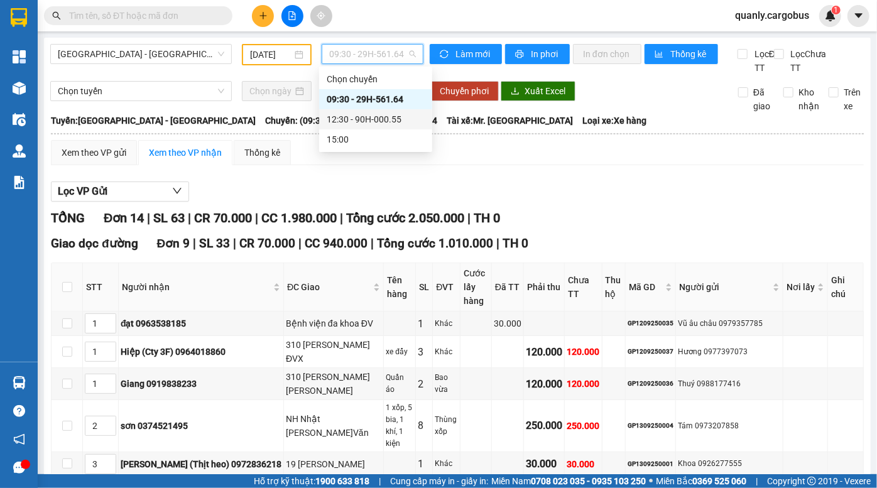
click at [369, 114] on div "12:30 - 90H-000.55" at bounding box center [376, 119] width 98 height 14
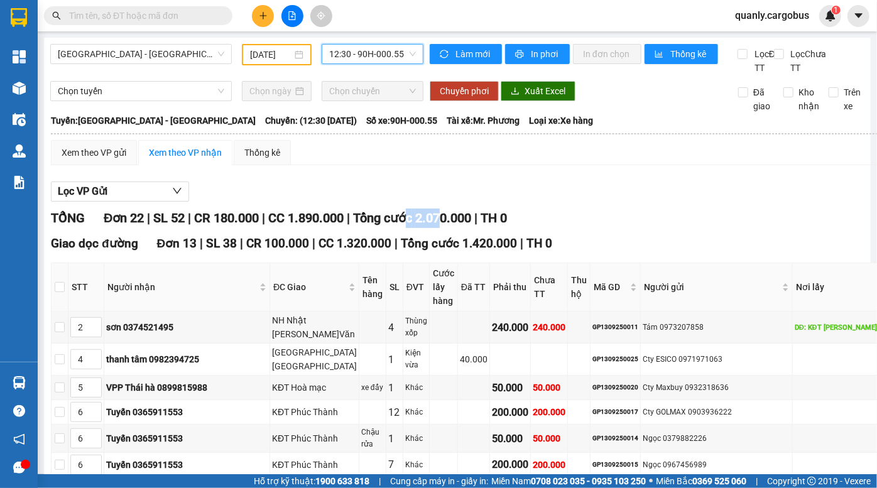
drag, startPoint x: 469, startPoint y: 245, endPoint x: 487, endPoint y: 246, distance: 18.3
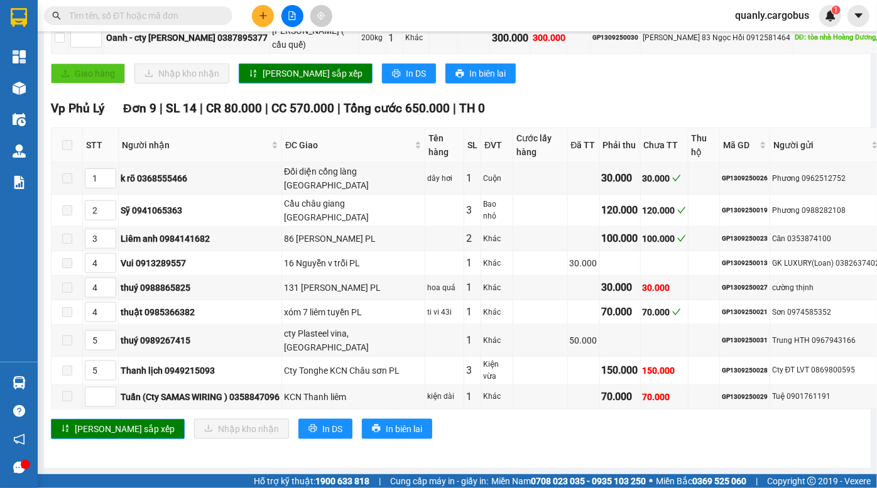
scroll to position [662, 0]
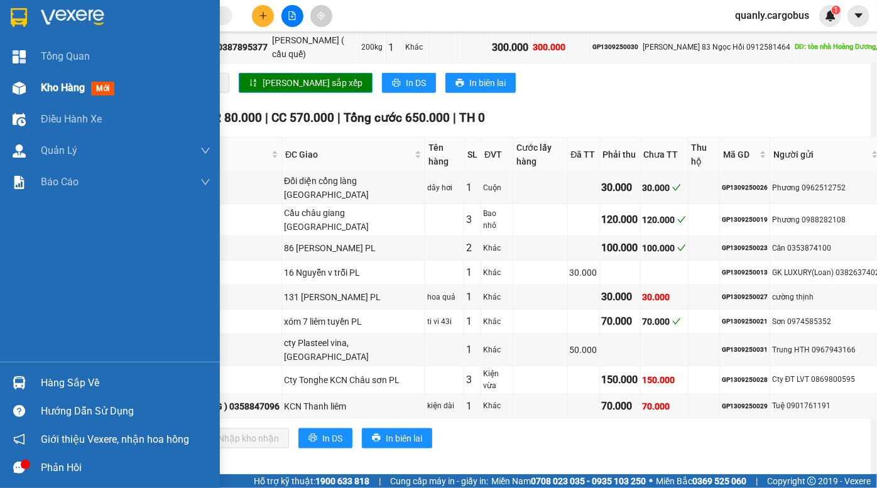
click at [26, 85] on div at bounding box center [19, 88] width 22 height 22
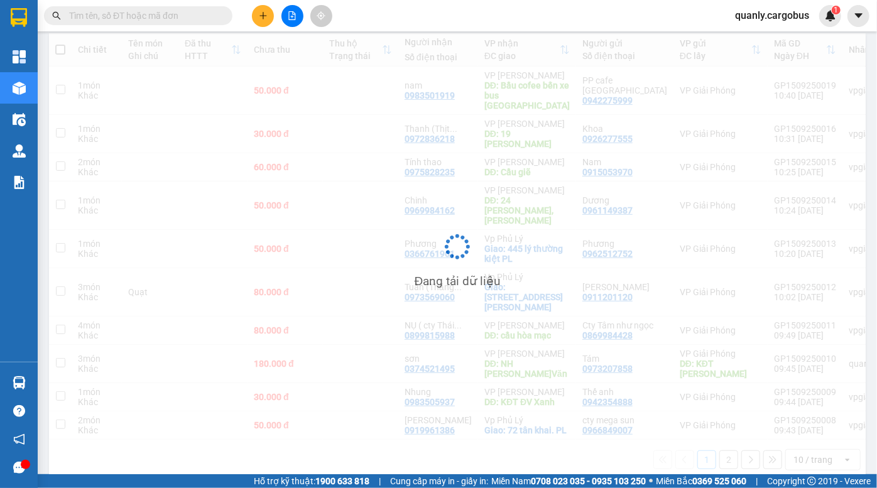
scroll to position [144, 0]
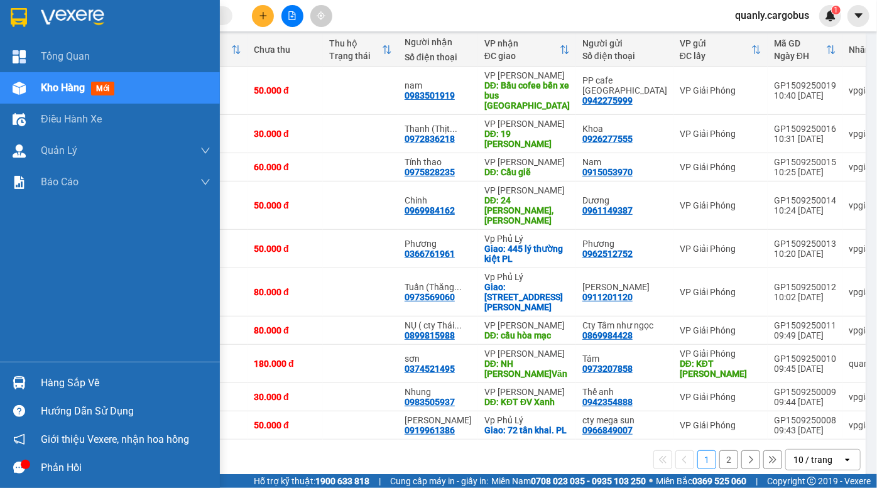
drag, startPoint x: 26, startPoint y: 89, endPoint x: 41, endPoint y: 89, distance: 15.1
click at [26, 90] on div at bounding box center [19, 88] width 22 height 22
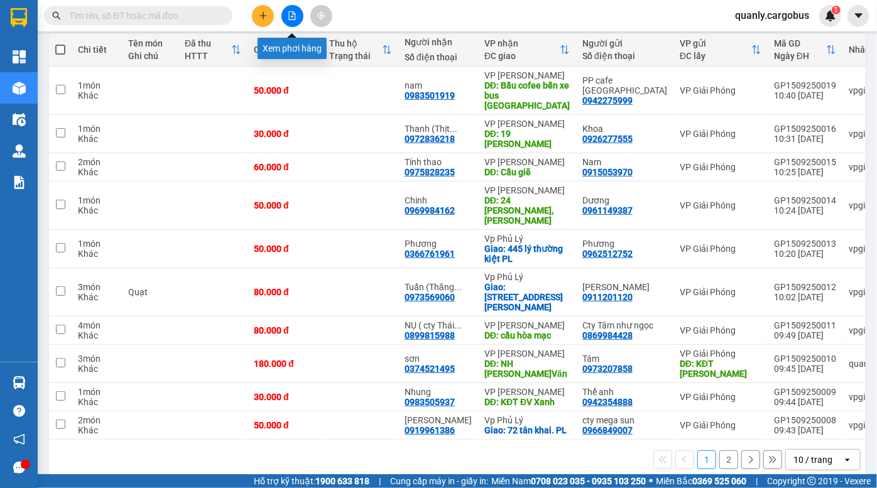
click at [289, 18] on icon "file-add" at bounding box center [292, 15] width 7 height 9
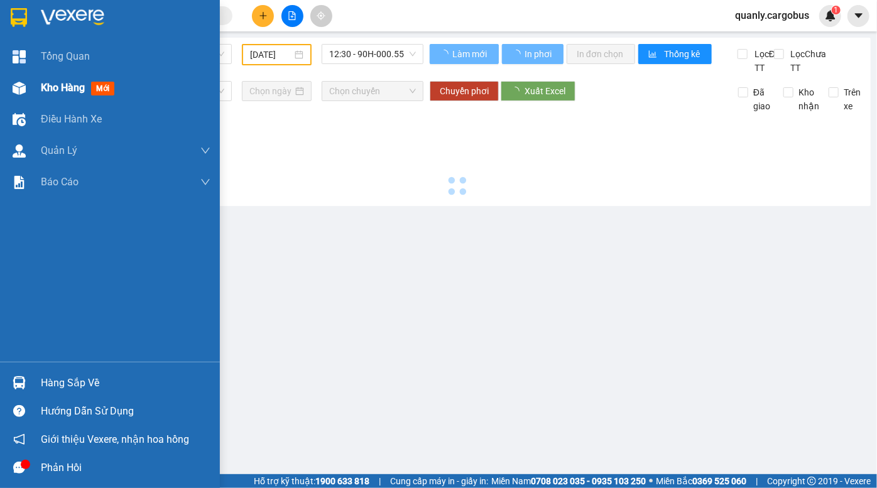
click at [24, 87] on img at bounding box center [19, 88] width 13 height 13
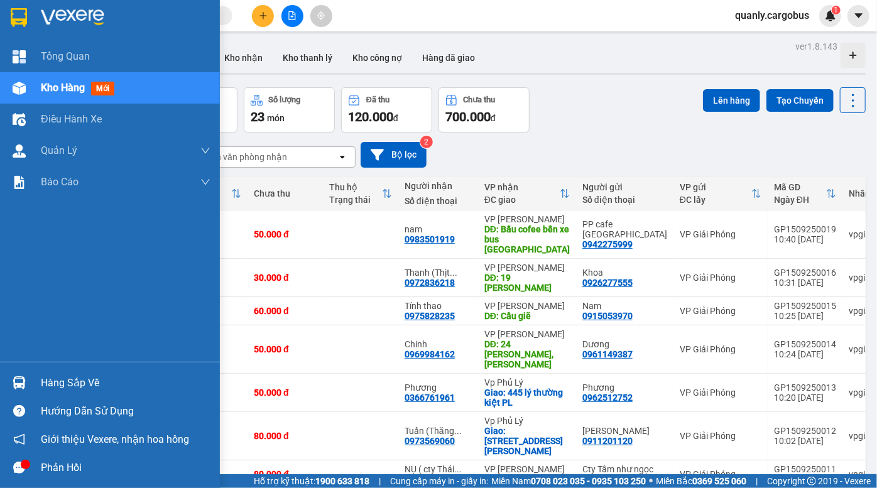
click at [36, 88] on div "Kho hàng mới" at bounding box center [110, 87] width 220 height 31
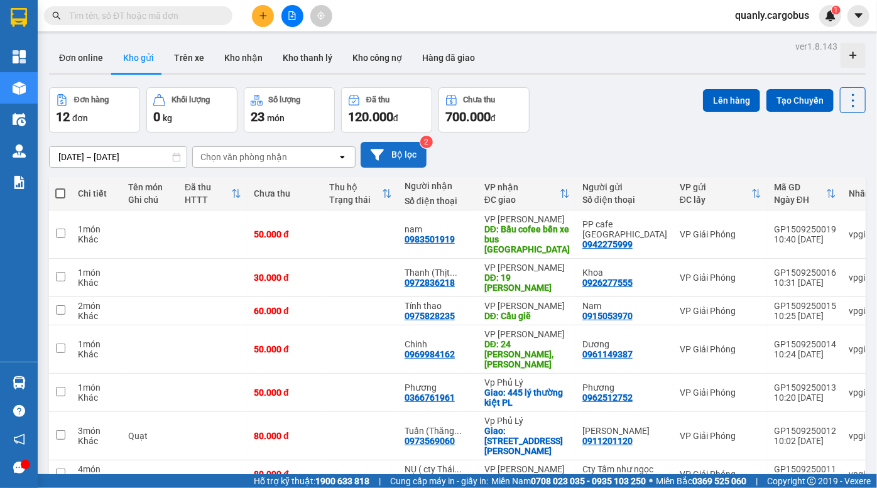
click at [388, 157] on button "Bộ lọc" at bounding box center [393, 155] width 66 height 26
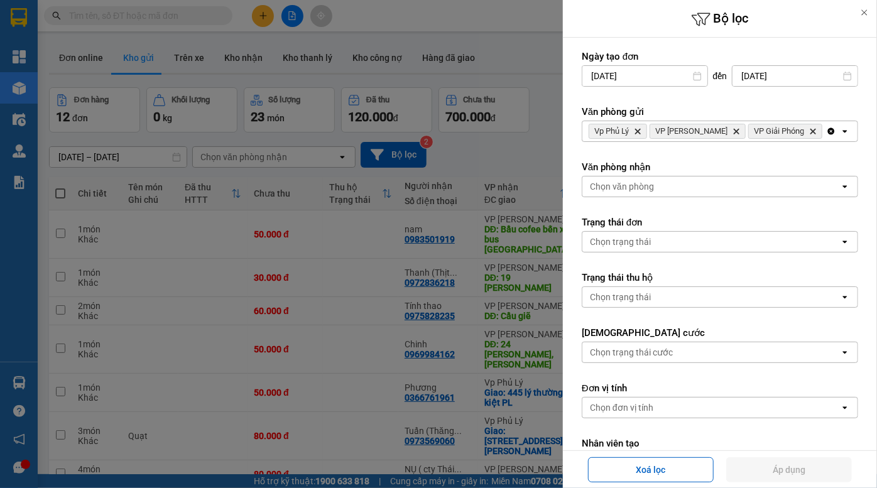
drag, startPoint x: 637, startPoint y: 130, endPoint x: 778, endPoint y: 128, distance: 140.7
click at [778, 128] on div "Vp Phủ Lý Delete VP Đồng Văn Delete VP Giải Phóng Delete" at bounding box center [704, 131] width 244 height 20
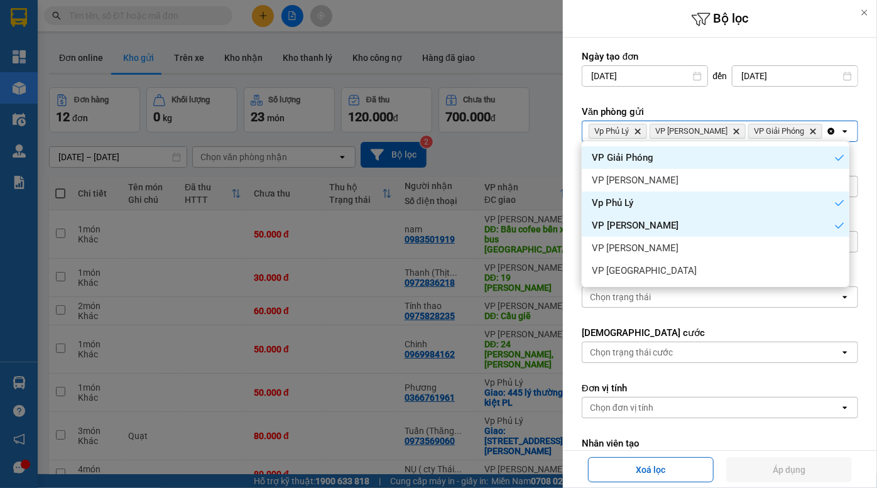
click at [809, 132] on icon "Delete" at bounding box center [813, 131] width 8 height 8
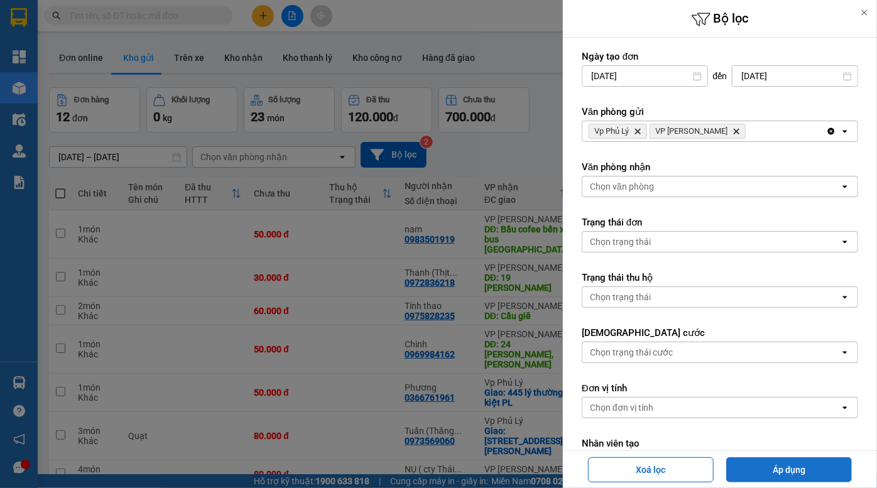
click at [784, 471] on button "Áp dụng" at bounding box center [789, 469] width 126 height 25
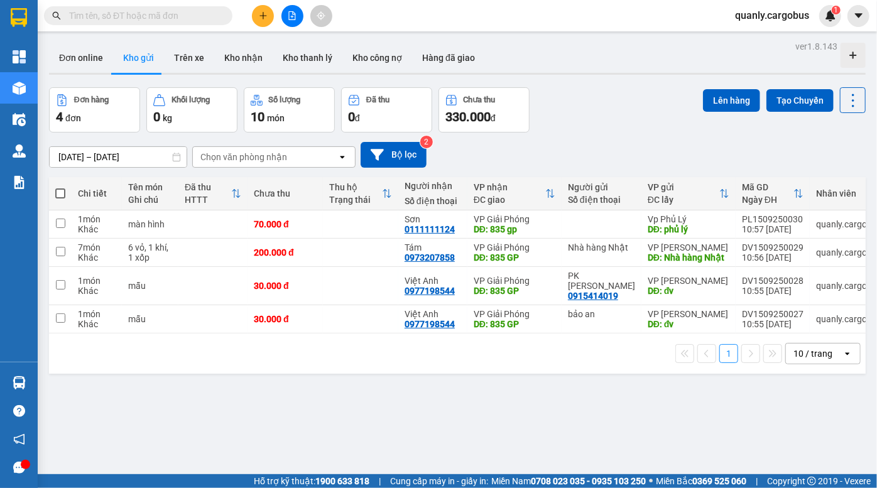
click at [61, 195] on span at bounding box center [60, 193] width 10 height 10
click at [60, 187] on input "checkbox" at bounding box center [60, 187] width 0 height 0
checkbox input "true"
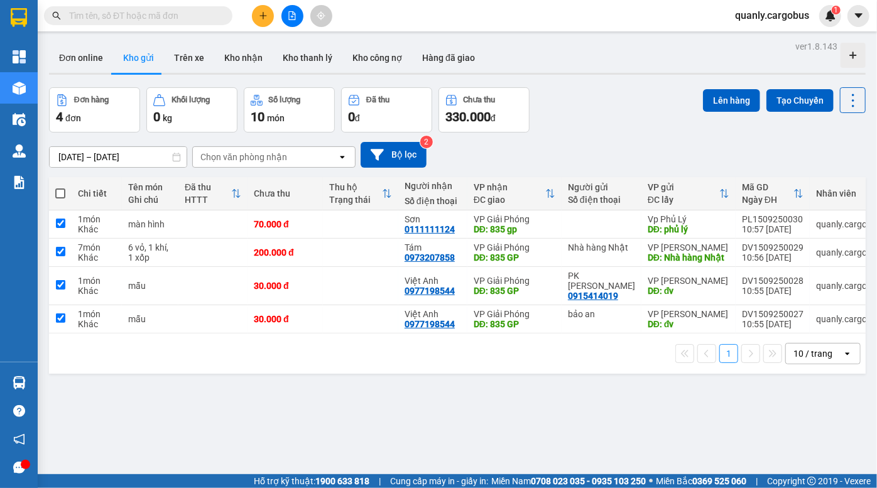
checkbox input "true"
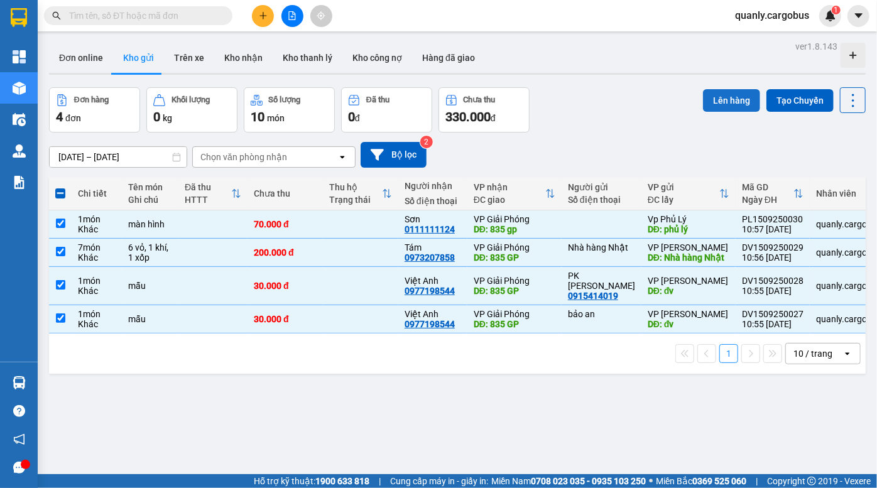
click at [718, 95] on button "Lên hàng" at bounding box center [731, 100] width 57 height 23
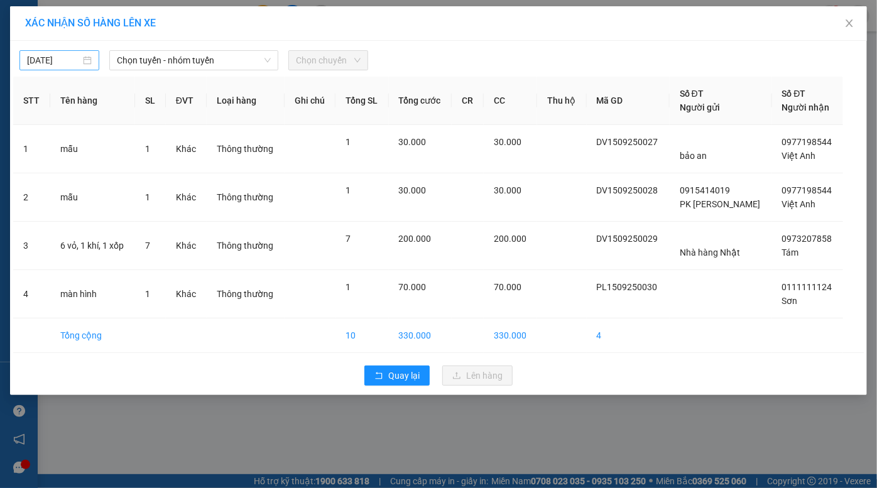
click at [55, 58] on input "[DATE]" at bounding box center [53, 60] width 53 height 14
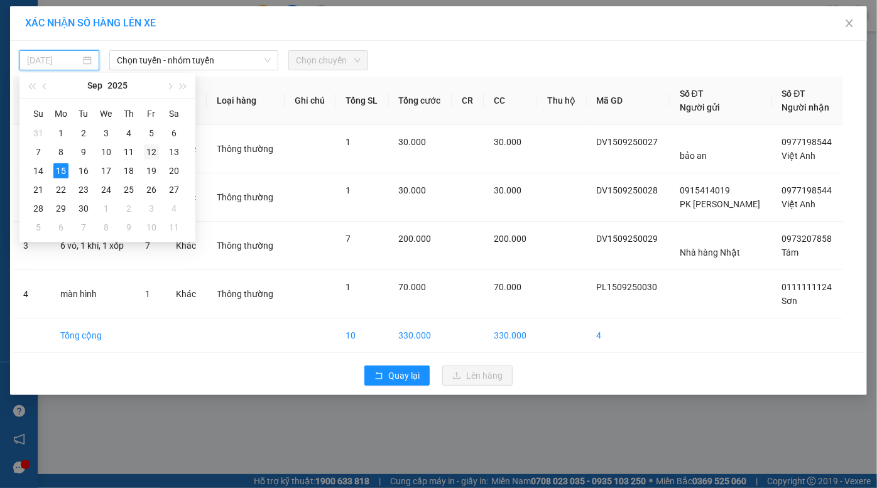
click at [150, 151] on div "12" at bounding box center [151, 151] width 15 height 15
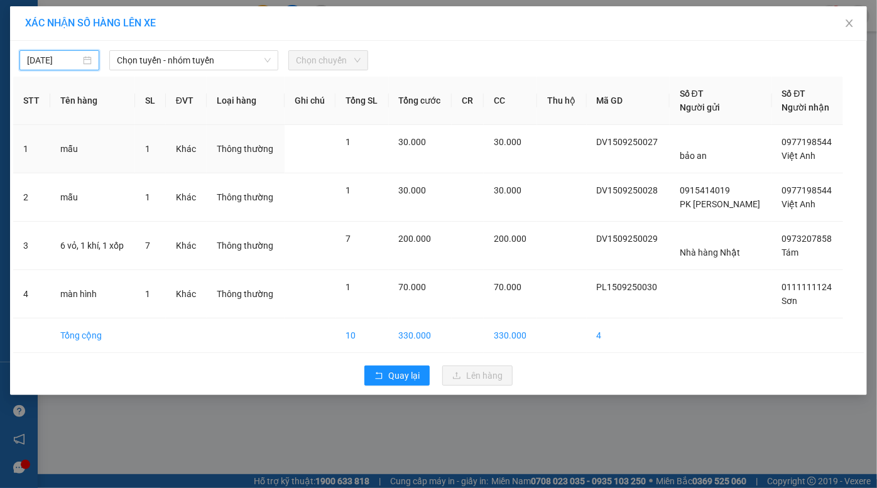
type input "12/09/2025"
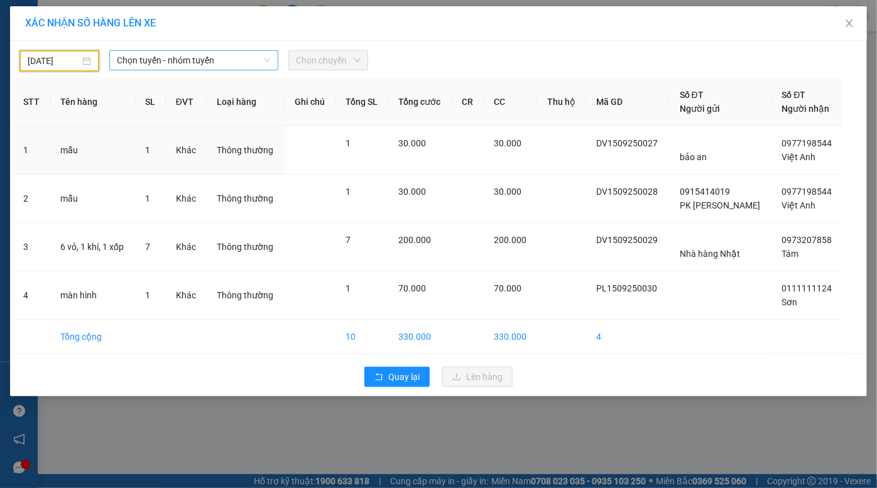
click at [180, 65] on span "Chọn tuyến - nhóm tuyến" at bounding box center [194, 60] width 154 height 19
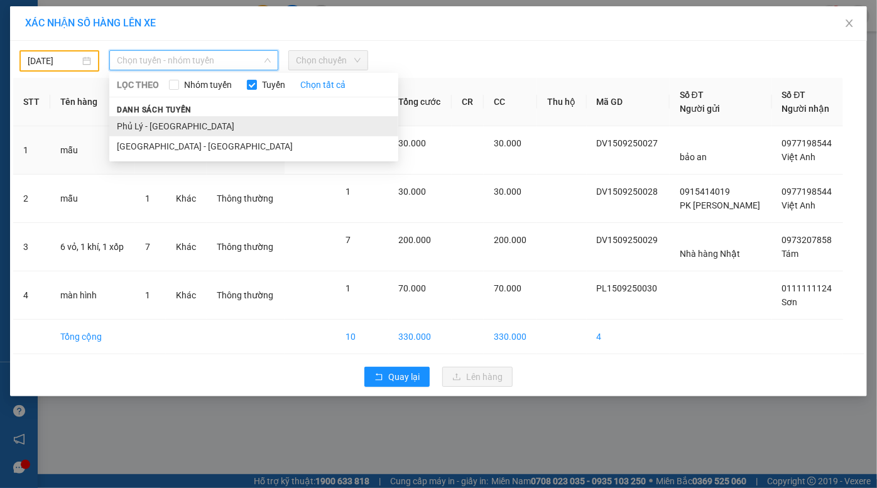
click at [175, 125] on li "Phủ Lý - Hà Nội" at bounding box center [253, 126] width 289 height 20
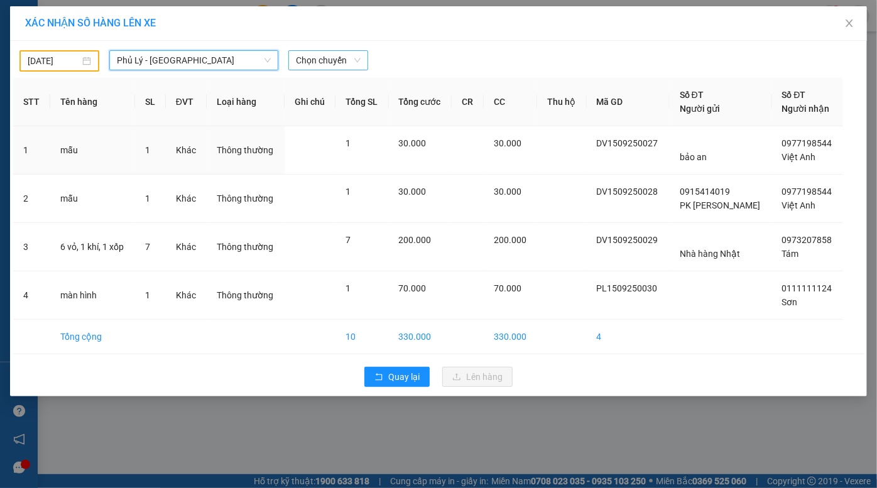
click at [328, 58] on span "Chọn chuyến" at bounding box center [328, 60] width 65 height 19
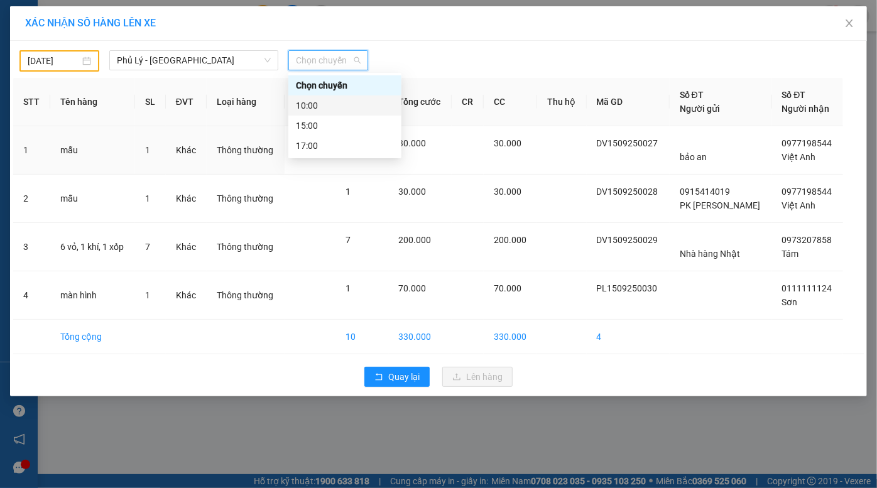
click at [330, 101] on div "10:00" at bounding box center [345, 106] width 98 height 14
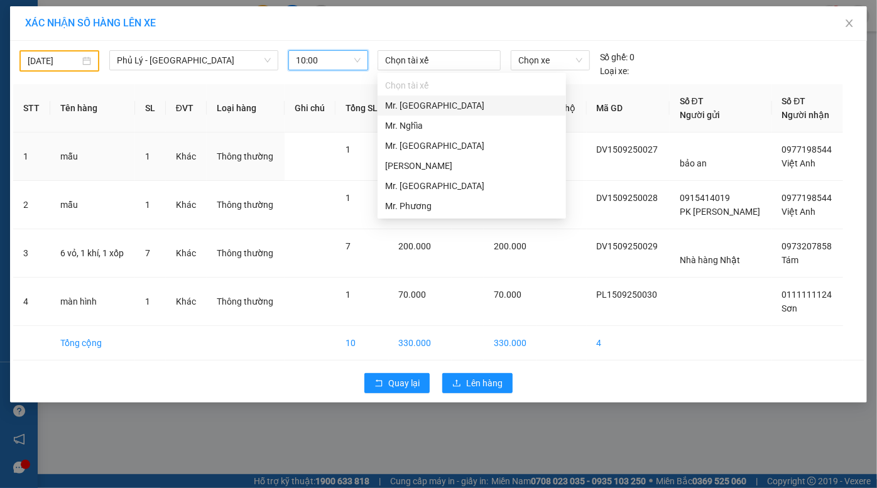
drag, startPoint x: 421, startPoint y: 62, endPoint x: 414, endPoint y: 93, distance: 32.0
click at [420, 66] on div at bounding box center [439, 60] width 117 height 15
click at [421, 112] on div "Mr. Cường" at bounding box center [471, 106] width 173 height 14
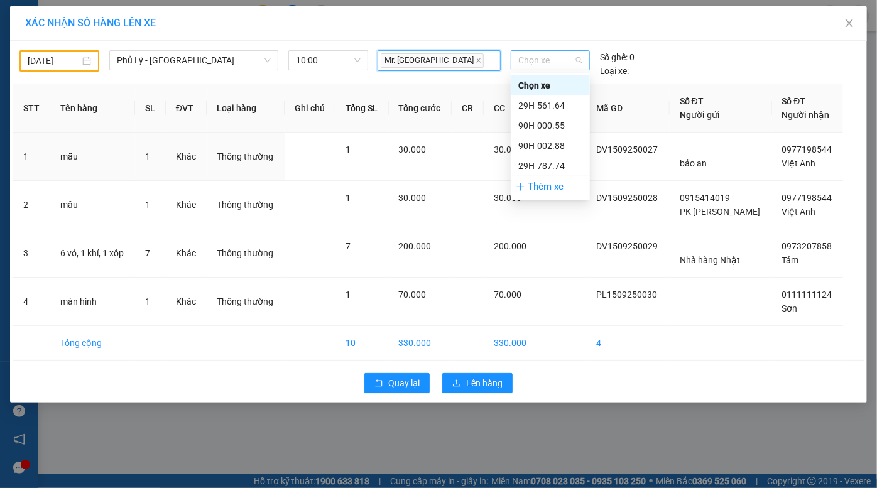
click at [538, 60] on span "Chọn xe" at bounding box center [550, 60] width 64 height 19
click at [560, 109] on div "29H-561.64" at bounding box center [550, 106] width 64 height 14
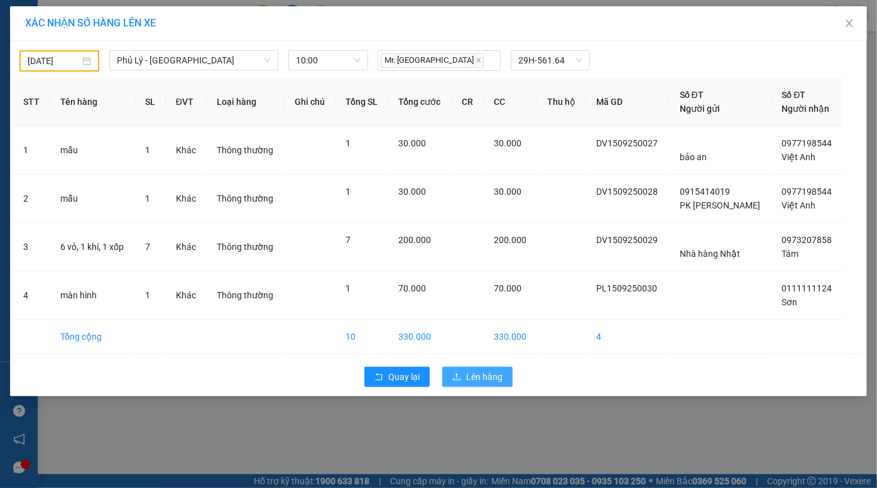
click at [489, 378] on span "Lên hàng" at bounding box center [484, 377] width 36 height 14
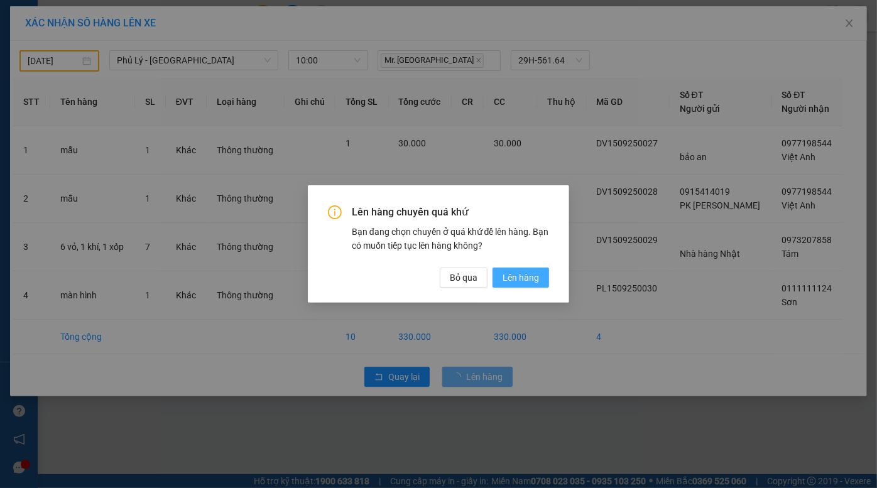
click at [521, 276] on span "Lên hàng" at bounding box center [520, 278] width 36 height 14
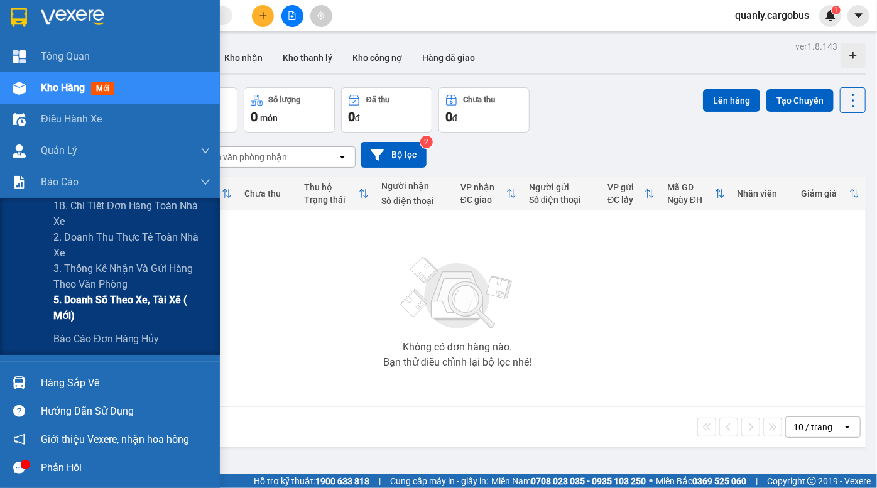
click at [141, 306] on span "5. Doanh số theo xe, tài xế ( mới)" at bounding box center [131, 307] width 157 height 31
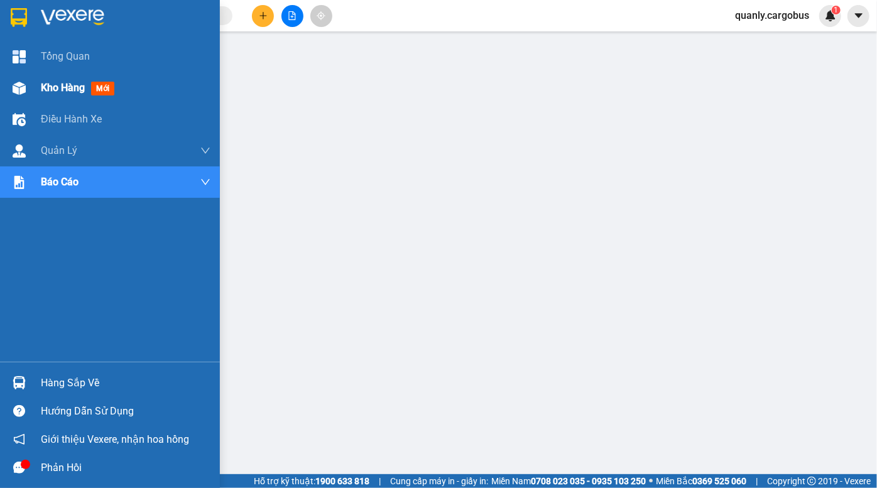
click at [22, 82] on img at bounding box center [19, 88] width 13 height 13
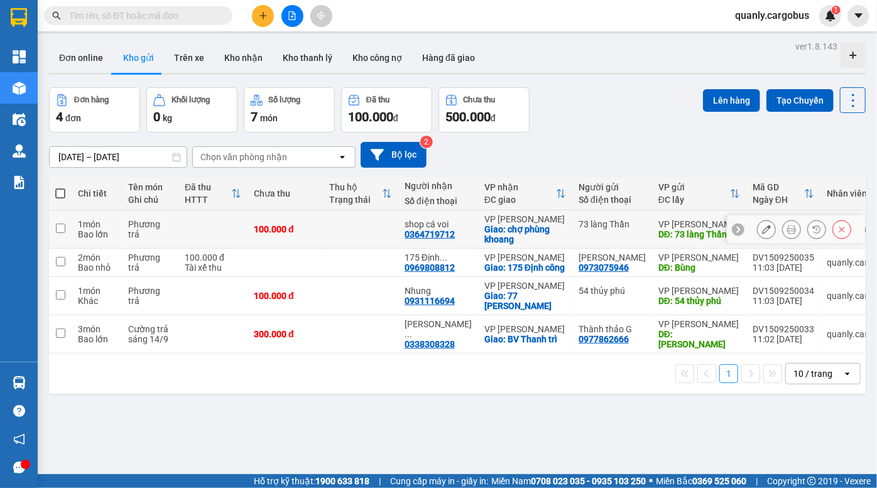
click at [57, 227] on input "checkbox" at bounding box center [60, 228] width 9 height 9
checkbox input "true"
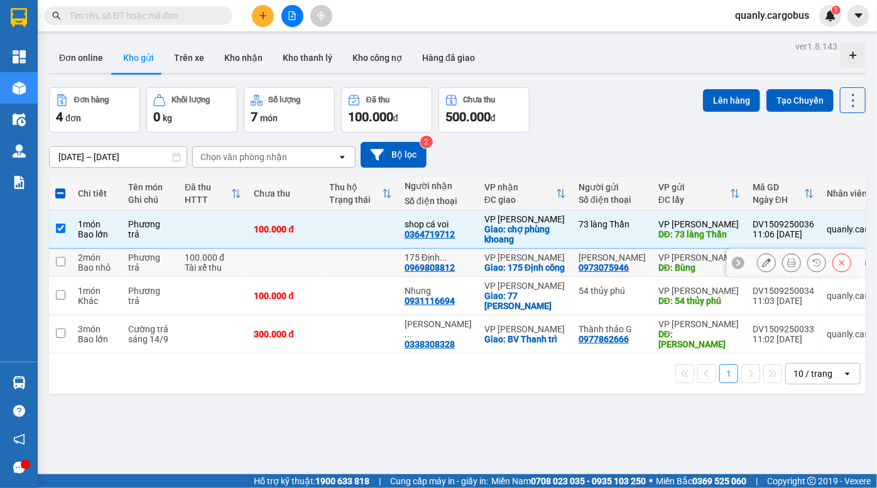
click at [59, 263] on input "checkbox" at bounding box center [60, 261] width 9 height 9
checkbox input "true"
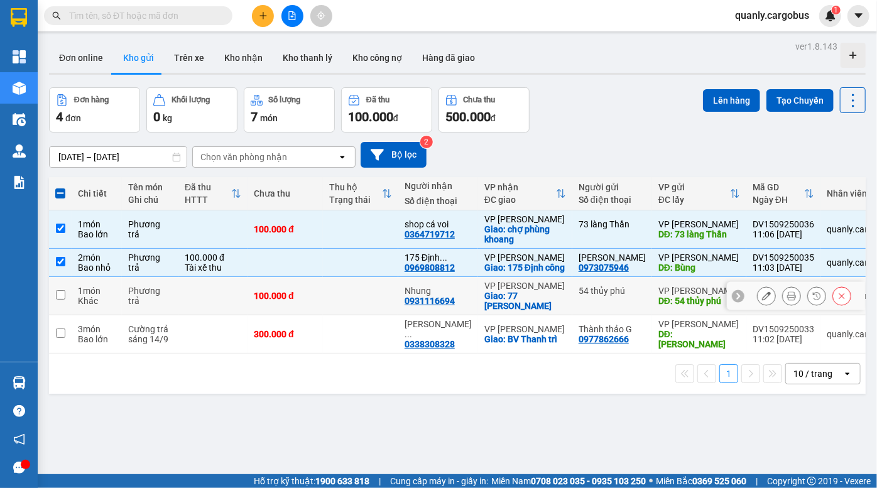
click at [64, 296] on input "checkbox" at bounding box center [60, 294] width 9 height 9
checkbox input "true"
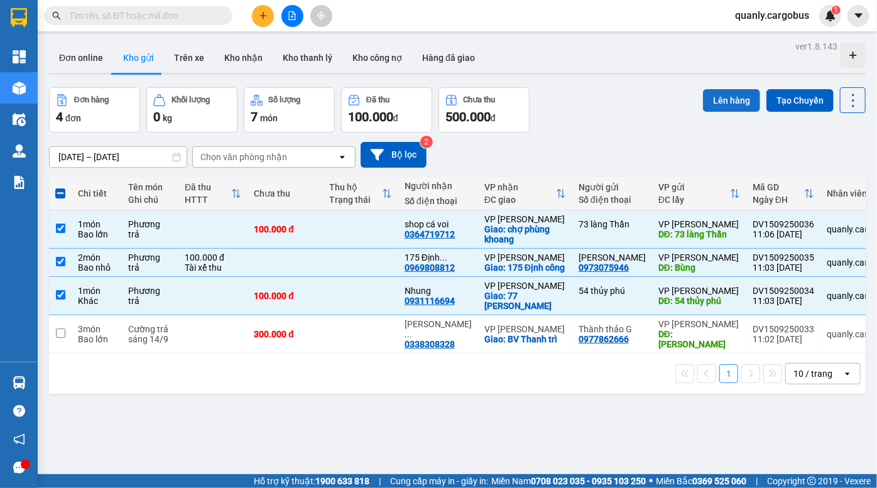
click at [735, 100] on button "Lên hàng" at bounding box center [731, 100] width 57 height 23
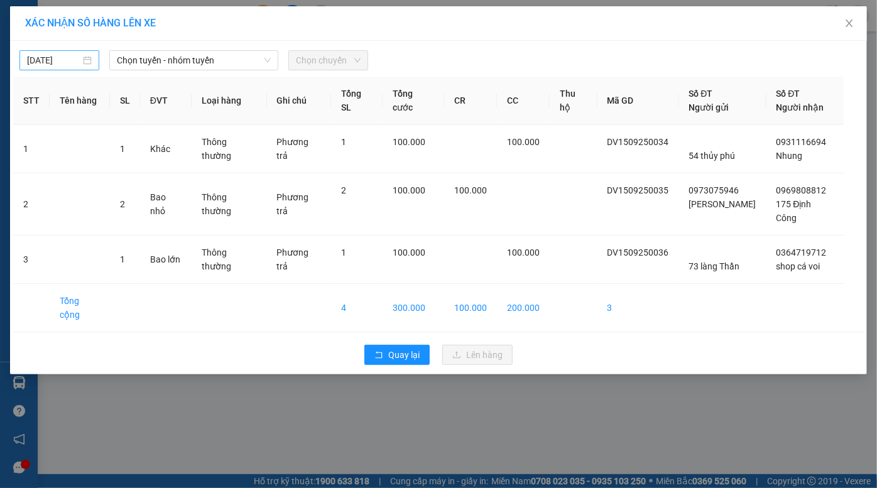
click at [57, 69] on div "15/09/2025" at bounding box center [59, 60] width 80 height 20
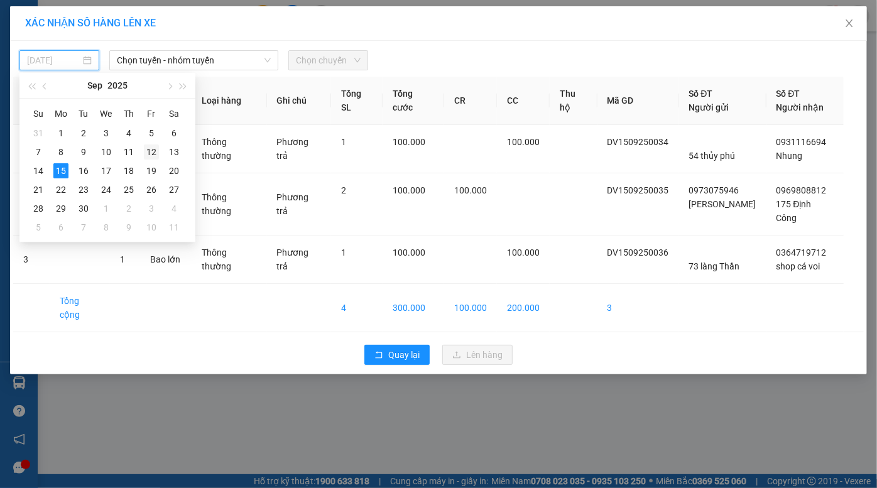
click at [144, 154] on div "12" at bounding box center [151, 151] width 15 height 15
type input "12/09/2025"
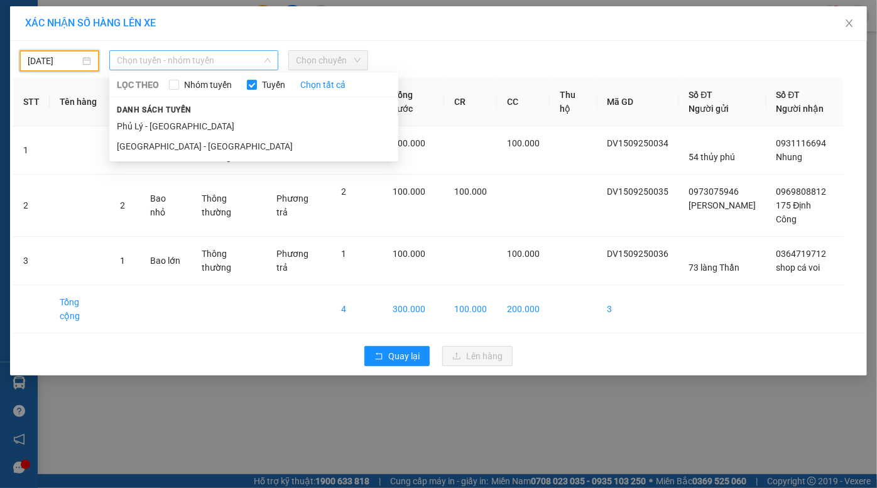
click at [188, 68] on span "Chọn tuyến - nhóm tuyến" at bounding box center [194, 60] width 154 height 19
click at [180, 122] on li "Phủ Lý - Hà Nội" at bounding box center [253, 126] width 289 height 20
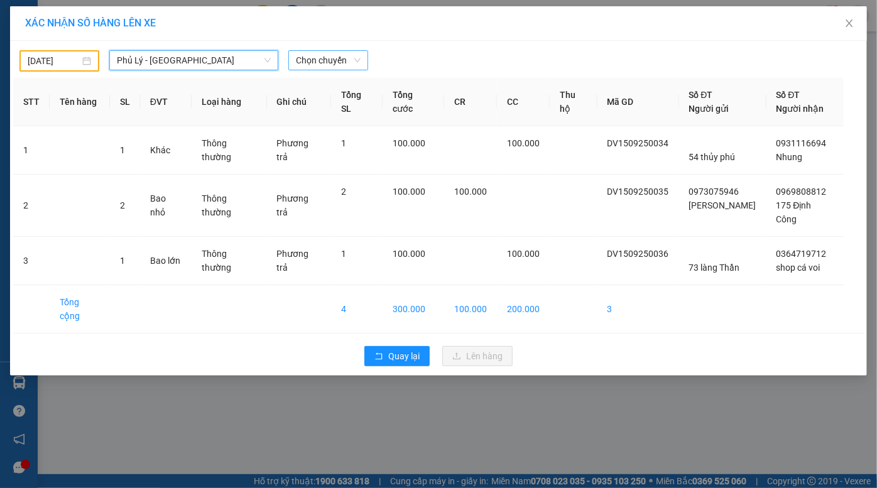
click at [310, 62] on span "Chọn chuyến" at bounding box center [328, 60] width 65 height 19
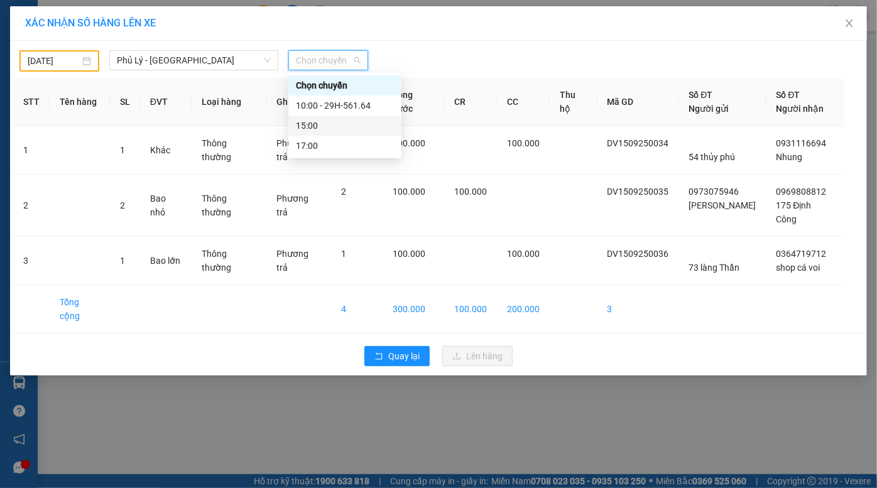
click at [327, 125] on div "15:00" at bounding box center [345, 126] width 98 height 14
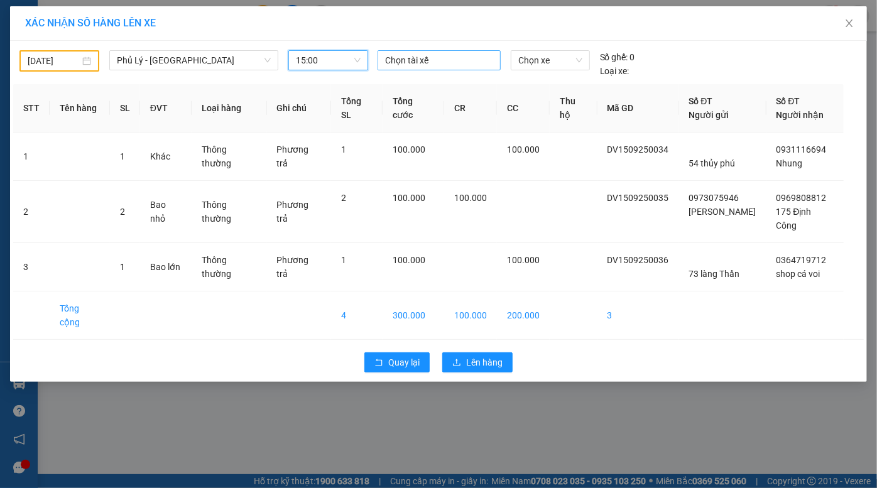
click at [420, 60] on div at bounding box center [439, 60] width 117 height 15
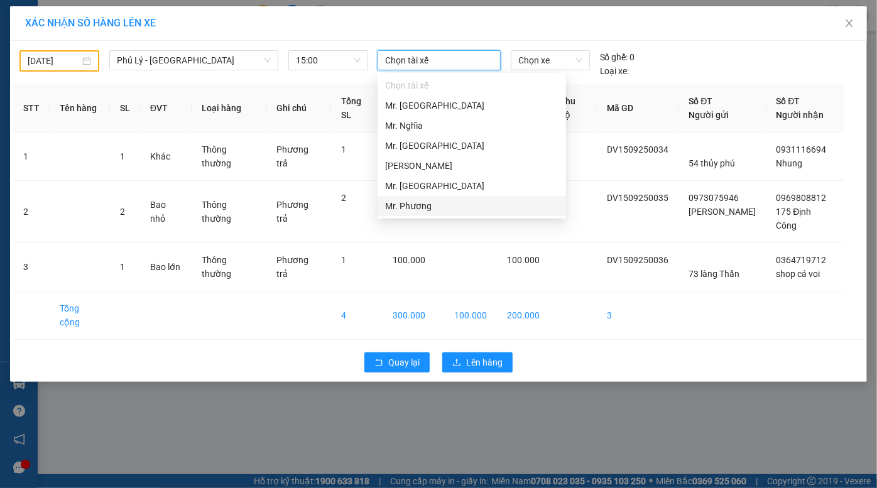
drag, startPoint x: 421, startPoint y: 203, endPoint x: 463, endPoint y: 134, distance: 81.2
click at [421, 202] on div "Mr. Phương" at bounding box center [471, 206] width 173 height 14
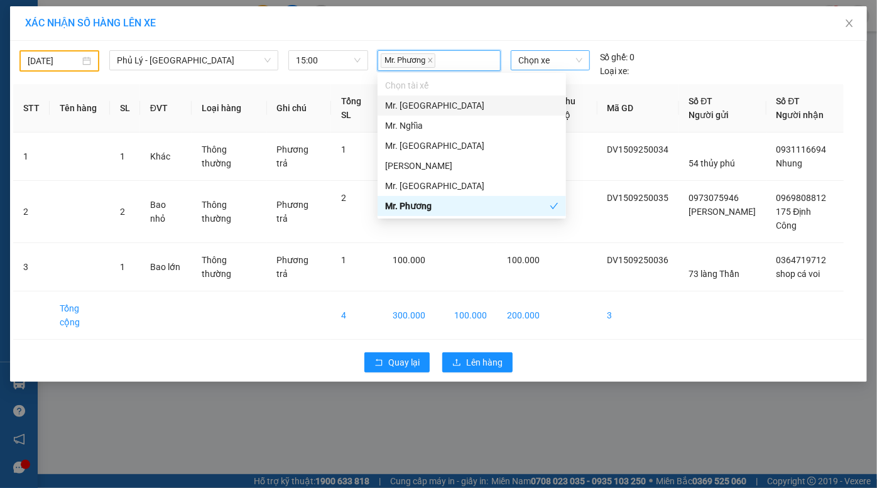
click at [530, 65] on span "Chọn xe" at bounding box center [550, 60] width 64 height 19
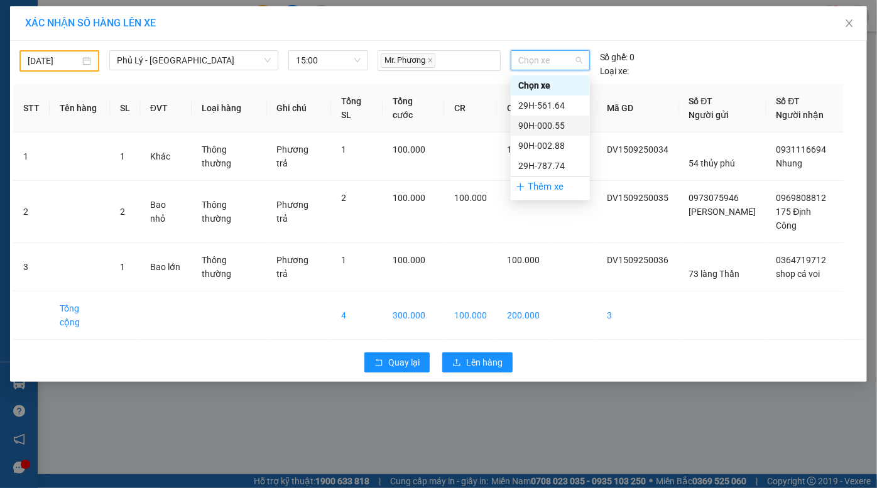
click at [552, 126] on div "90H-000.55" at bounding box center [550, 126] width 64 height 14
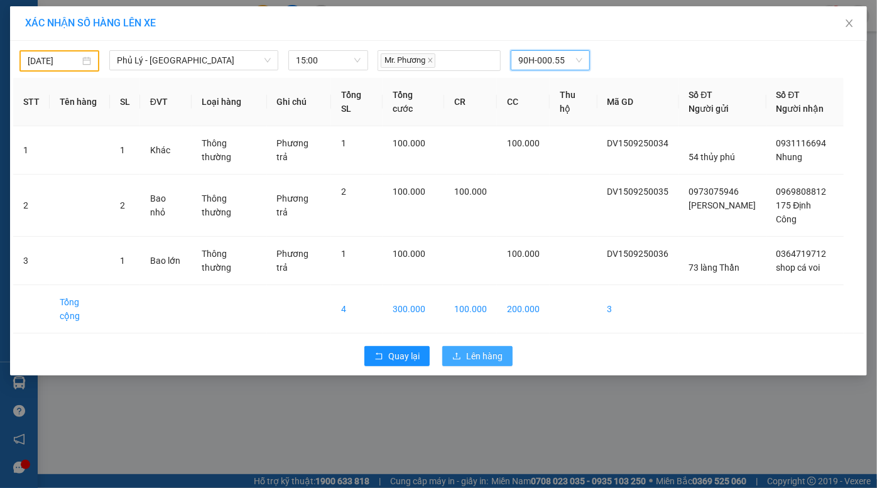
click at [485, 349] on span "Lên hàng" at bounding box center [484, 356] width 36 height 14
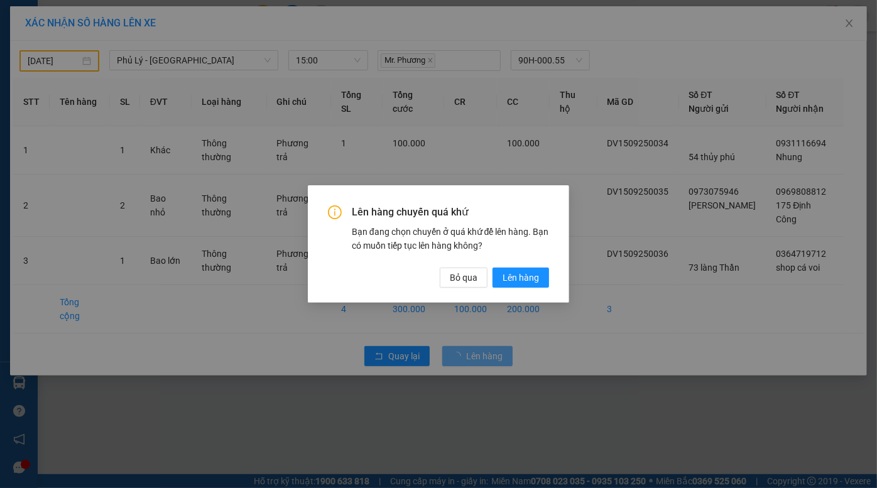
drag, startPoint x: 521, startPoint y: 276, endPoint x: 460, endPoint y: 236, distance: 73.0
click at [521, 276] on span "Lên hàng" at bounding box center [520, 278] width 36 height 14
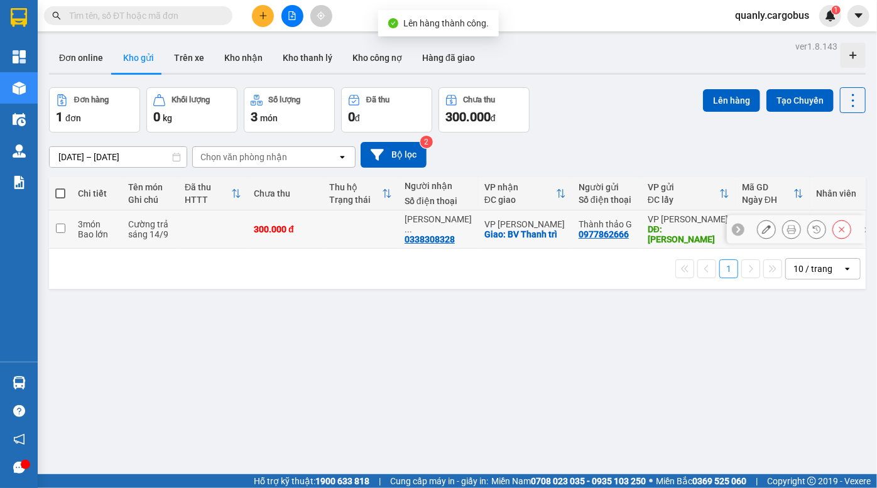
click at [68, 219] on td at bounding box center [60, 229] width 23 height 38
checkbox input "true"
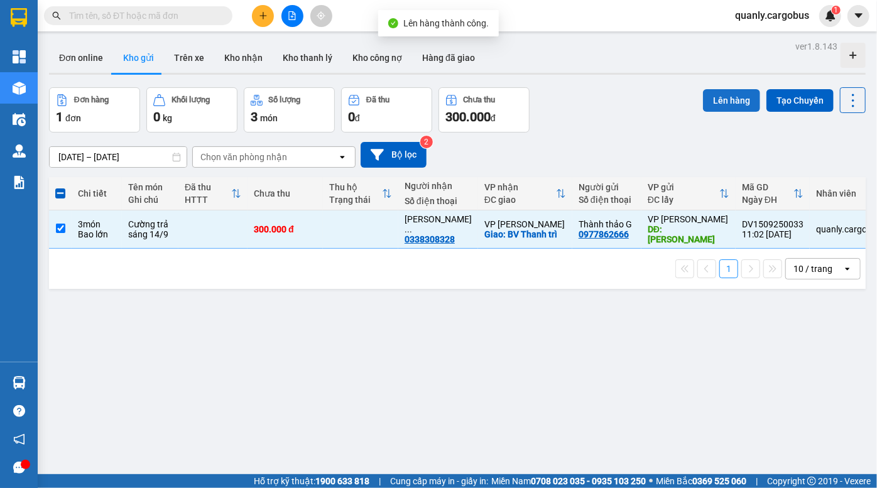
click at [708, 99] on button "Lên hàng" at bounding box center [731, 100] width 57 height 23
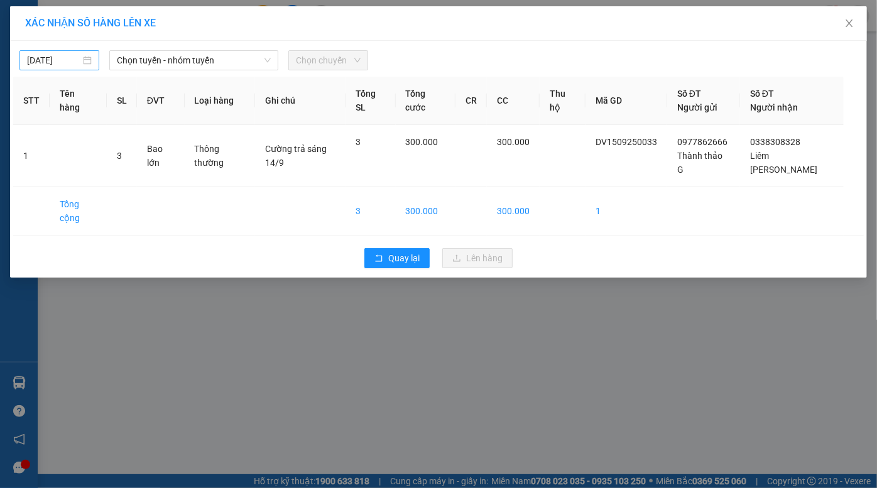
click at [68, 63] on input "15/09/2025" at bounding box center [53, 60] width 53 height 14
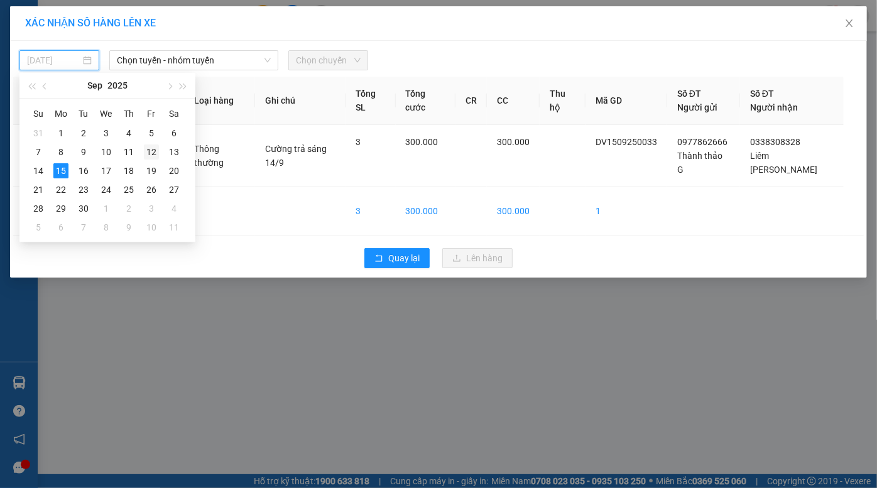
click at [150, 153] on div "12" at bounding box center [151, 151] width 15 height 15
type input "12/09/2025"
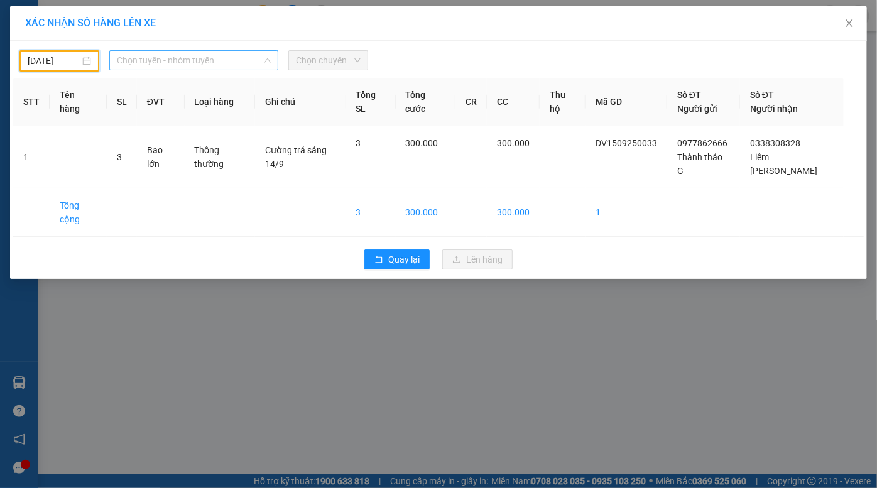
click at [158, 63] on span "Chọn tuyến - nhóm tuyến" at bounding box center [194, 60] width 154 height 19
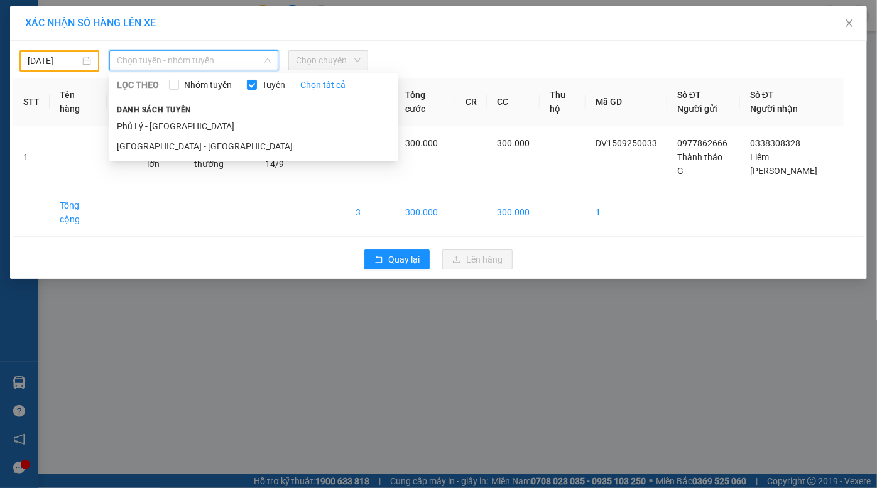
drag, startPoint x: 165, startPoint y: 130, endPoint x: 207, endPoint y: 102, distance: 50.3
click at [164, 130] on li "Phủ Lý - Hà Nội" at bounding box center [253, 126] width 289 height 20
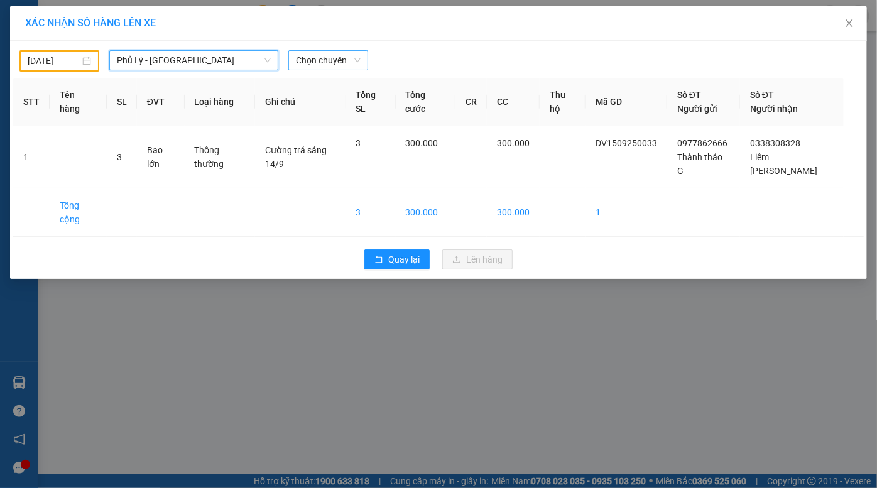
click at [327, 57] on span "Chọn chuyến" at bounding box center [328, 60] width 65 height 19
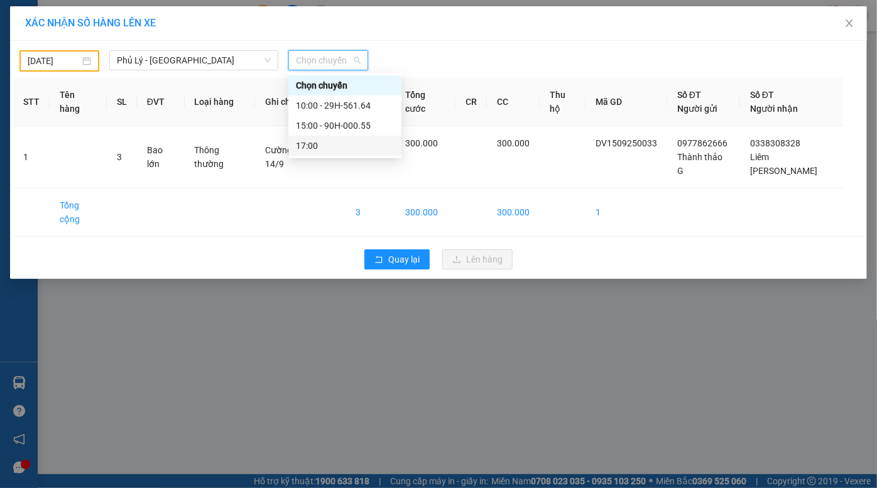
click at [333, 146] on div "17:00" at bounding box center [345, 146] width 98 height 14
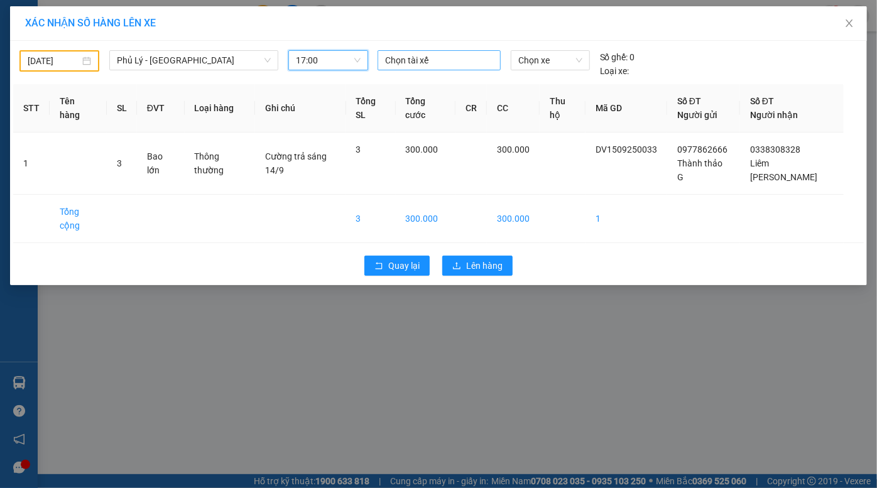
click at [441, 54] on div at bounding box center [439, 60] width 117 height 15
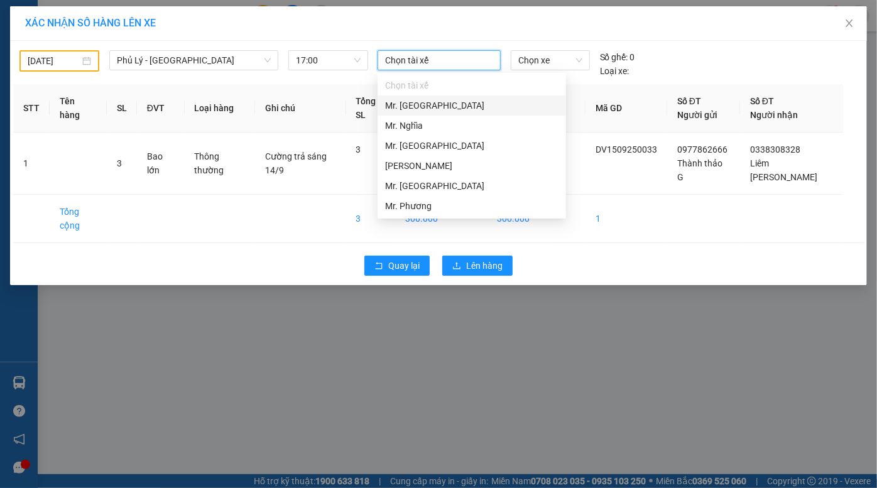
click at [428, 108] on div "Mr. Cường" at bounding box center [471, 106] width 173 height 14
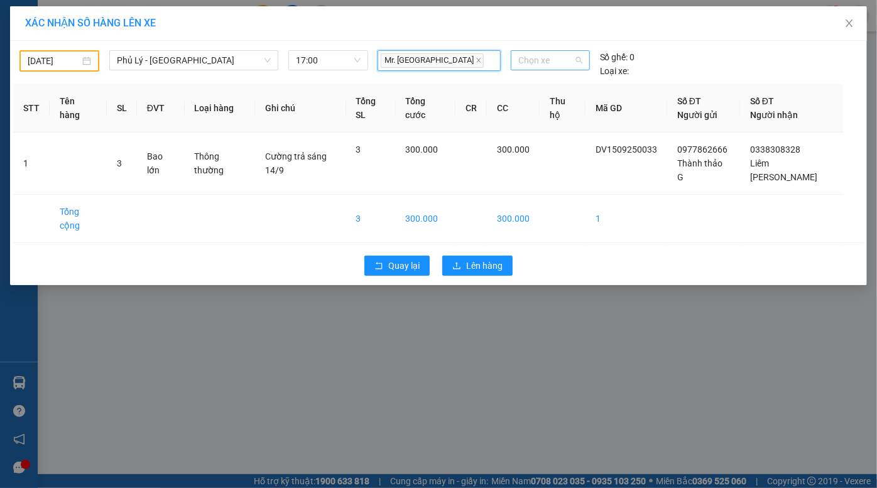
click at [534, 58] on span "Chọn xe" at bounding box center [550, 60] width 64 height 19
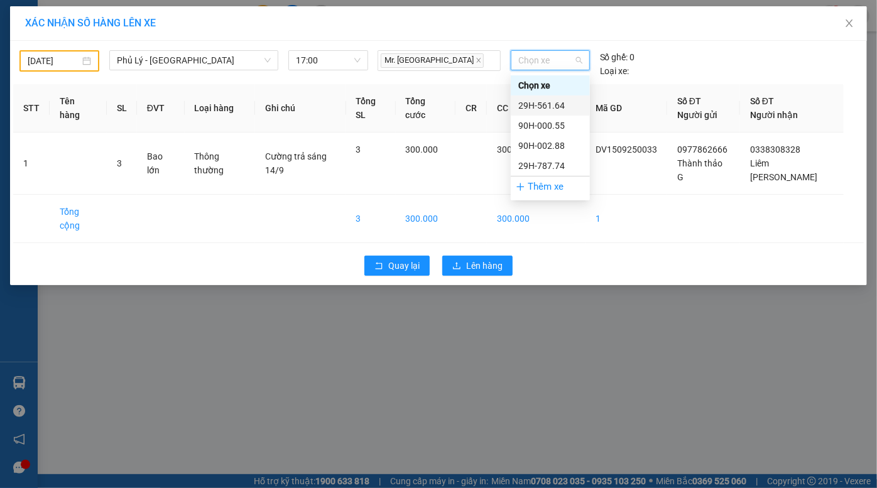
click at [555, 103] on div "29H-561.64" at bounding box center [550, 106] width 64 height 14
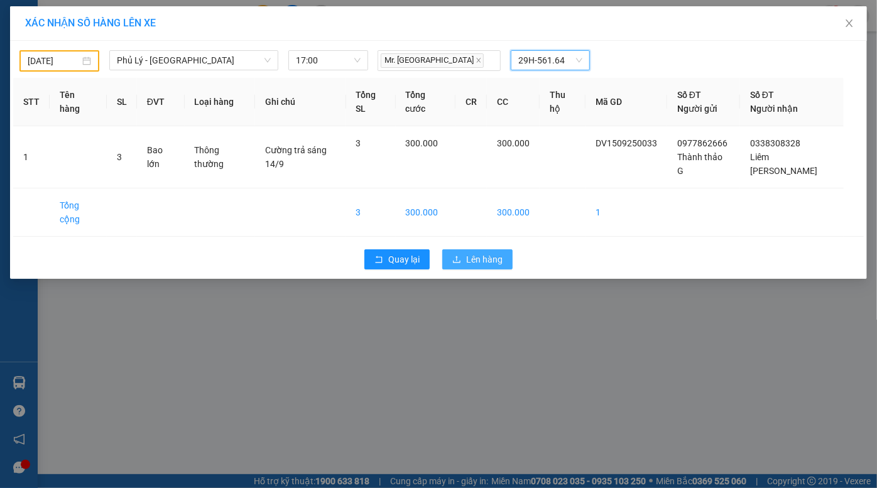
click at [475, 253] on span "Lên hàng" at bounding box center [484, 259] width 36 height 14
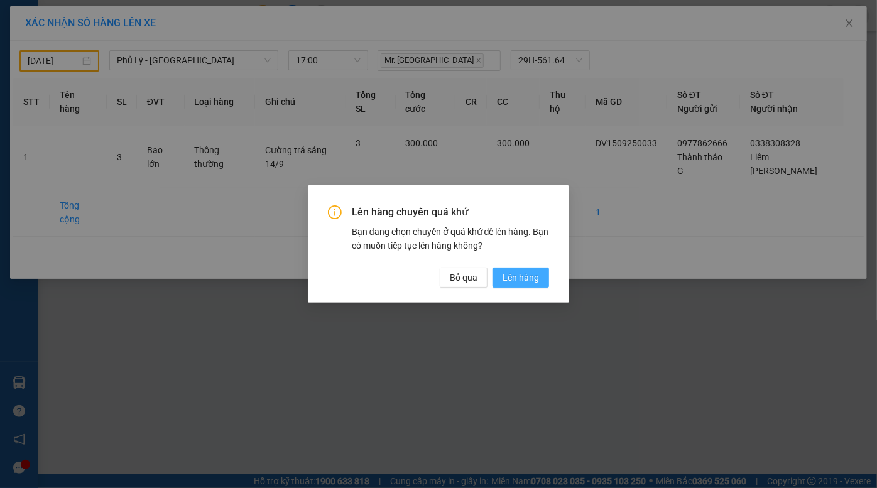
click at [521, 278] on span "Lên hàng" at bounding box center [520, 278] width 36 height 14
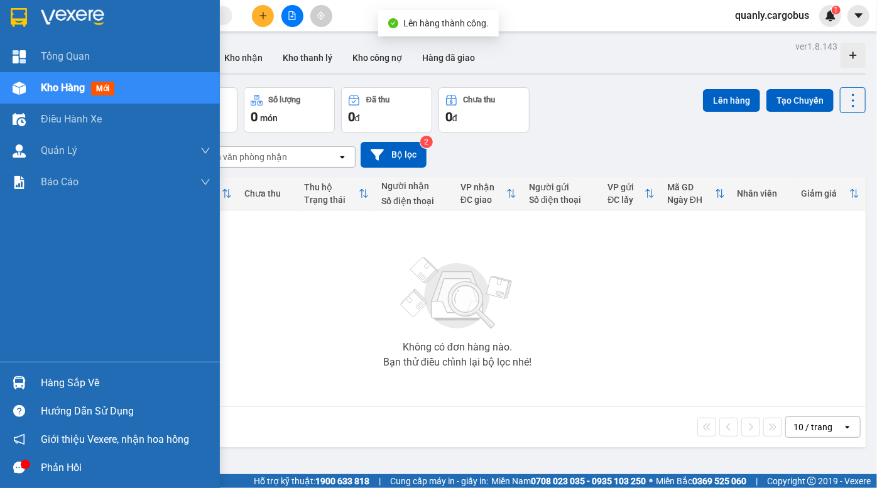
click at [24, 89] on img at bounding box center [19, 88] width 13 height 13
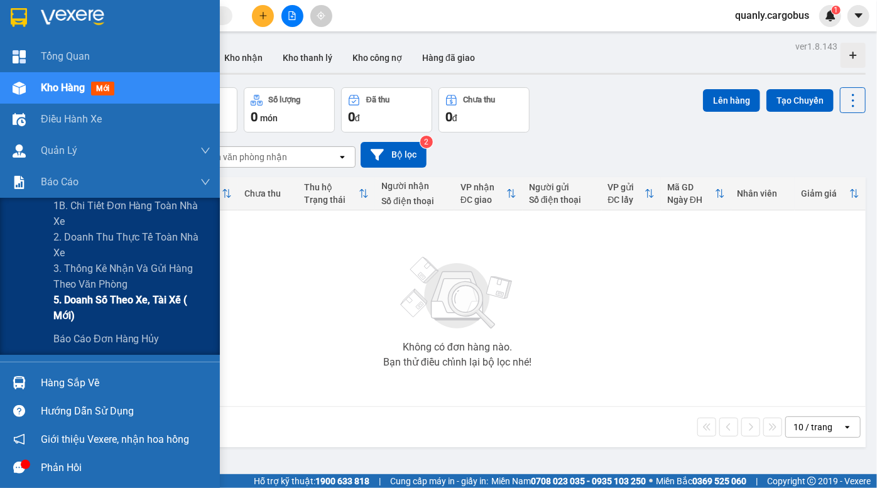
click at [141, 303] on span "5. Doanh số theo xe, tài xế ( mới)" at bounding box center [131, 307] width 157 height 31
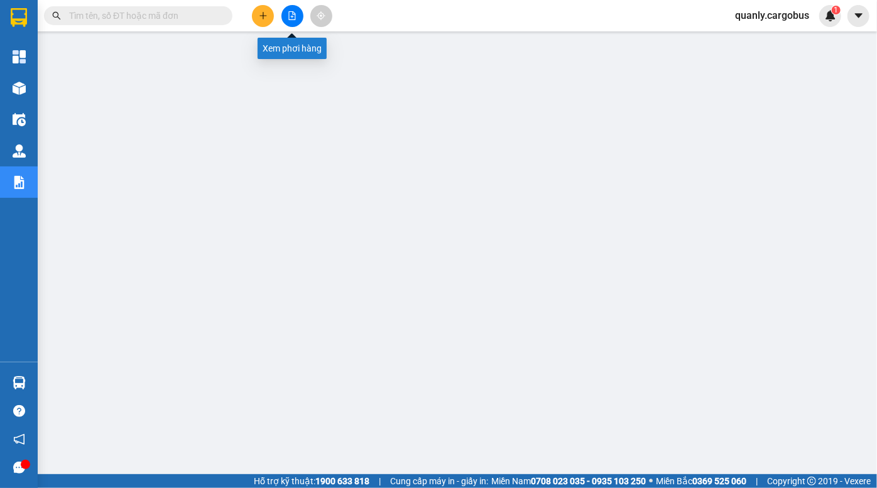
click at [293, 16] on icon "file-add" at bounding box center [292, 15] width 7 height 9
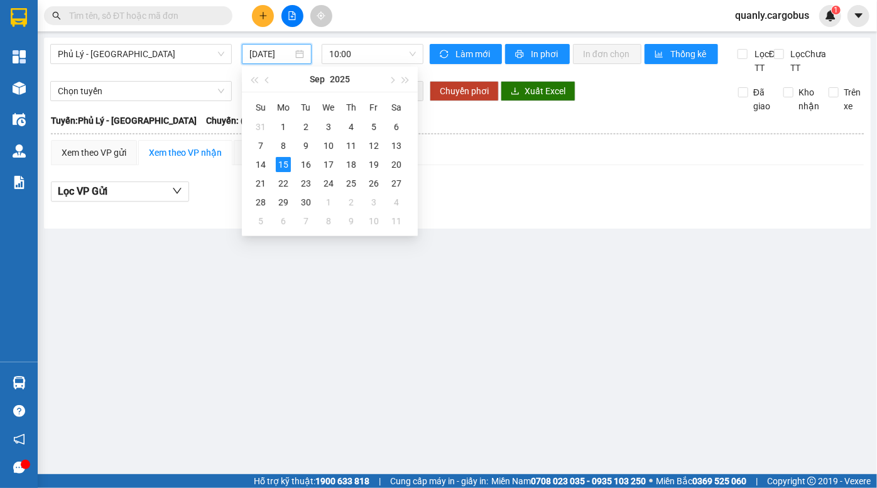
click at [273, 55] on input "15/09/2025" at bounding box center [270, 54] width 43 height 14
click at [349, 146] on div "11" at bounding box center [351, 145] width 15 height 15
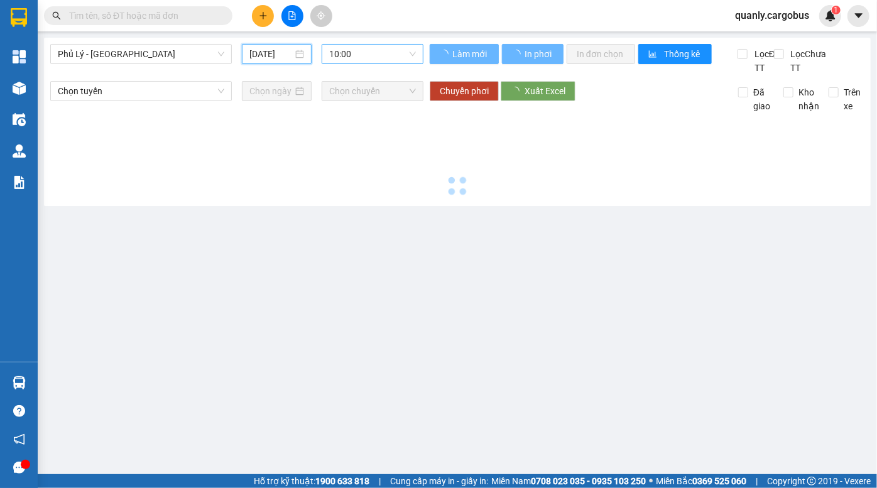
type input "11/09/2025"
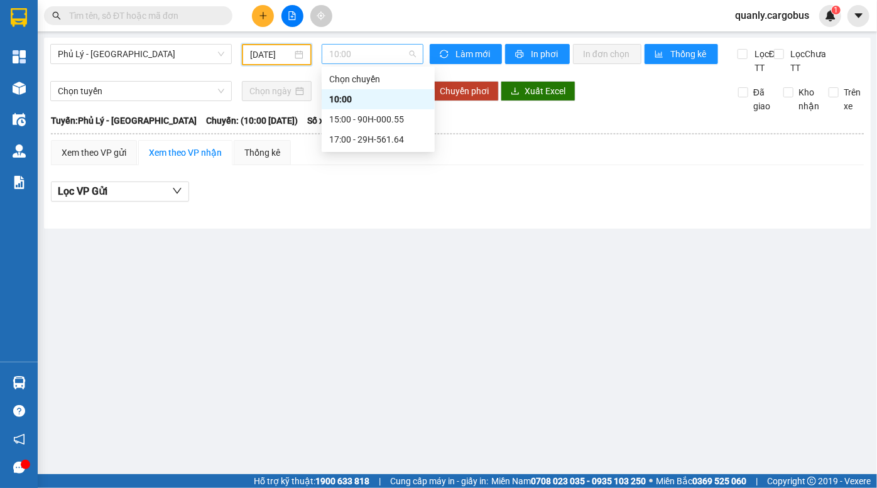
click at [369, 56] on span "10:00" at bounding box center [372, 54] width 87 height 19
click at [383, 126] on div "15:00 - 90H-000.55" at bounding box center [378, 119] width 98 height 14
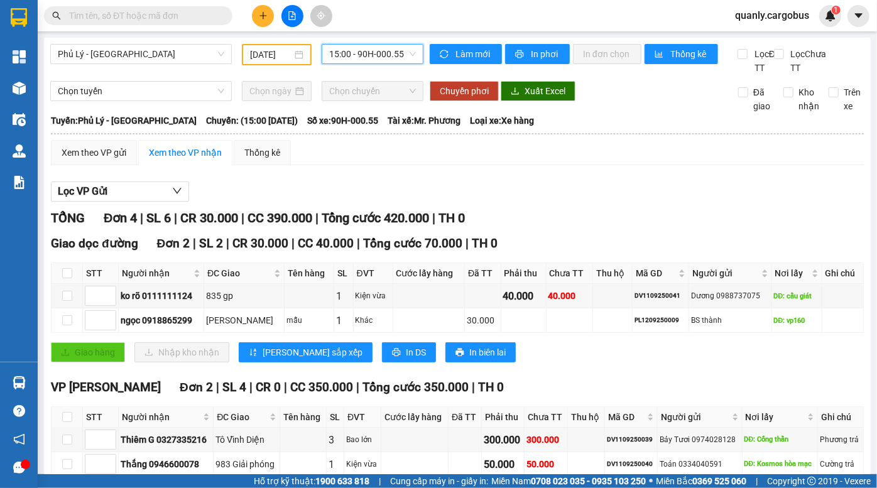
drag, startPoint x: 381, startPoint y: 53, endPoint x: 382, endPoint y: 79, distance: 25.2
click at [381, 54] on span "15:00 - 90H-000.55" at bounding box center [372, 54] width 87 height 19
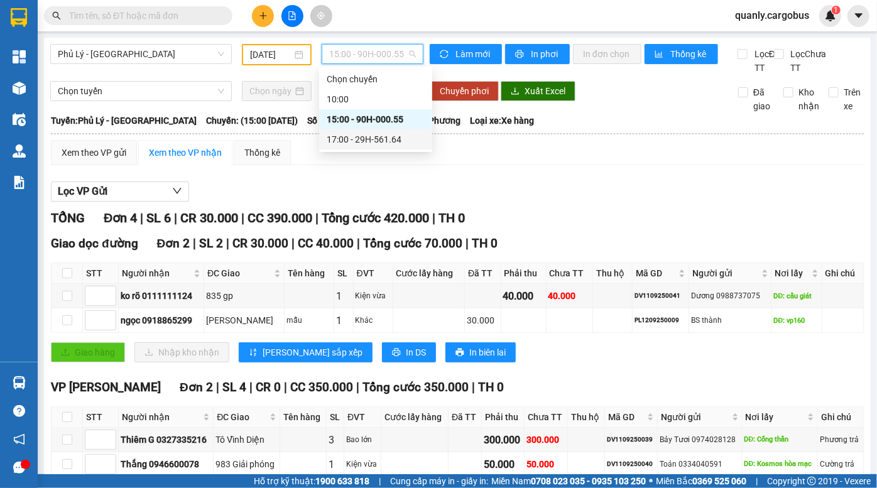
click at [382, 134] on div "17:00 - 29H-561.64" at bounding box center [376, 140] width 98 height 14
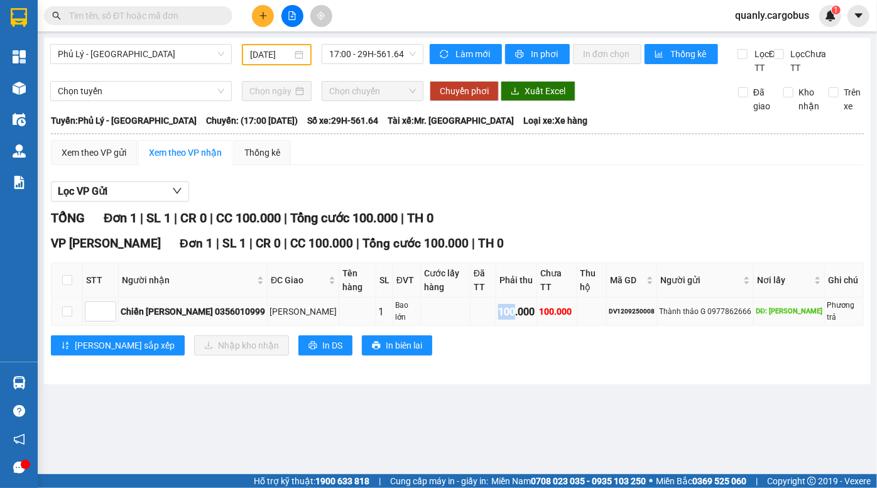
drag, startPoint x: 516, startPoint y: 301, endPoint x: 539, endPoint y: 305, distance: 23.5
click at [538, 305] on tr "Chiến Kim Giang 0356010999 Hoàng Đạo Thành 1 Bao lớn 100.000 100.000 DV12092500…" at bounding box center [457, 312] width 812 height 28
click at [534, 305] on div "100.000" at bounding box center [516, 312] width 36 height 16
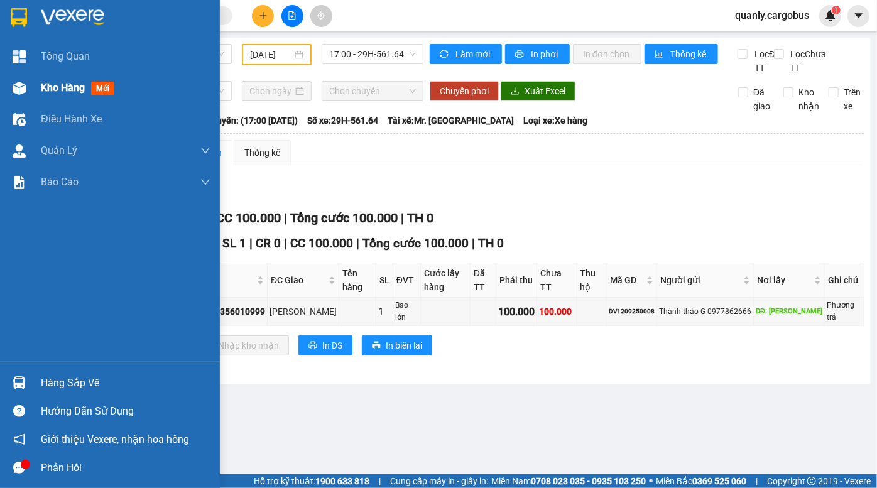
click at [20, 88] on img at bounding box center [19, 88] width 13 height 13
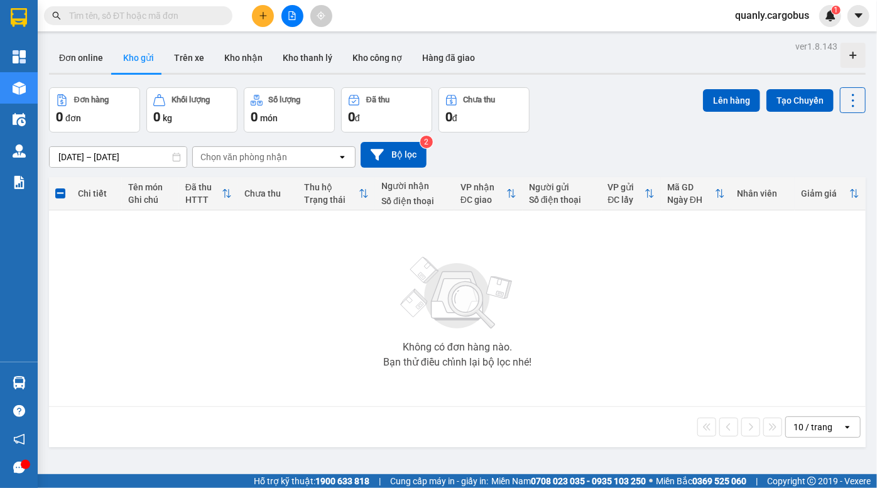
click at [607, 90] on div "Đơn hàng 0 đơn Khối lượng 0 kg Số lượng 0 món Đã thu 0 đ Chưa thu 0 đ Lên hàng …" at bounding box center [457, 109] width 816 height 45
drag, startPoint x: 583, startPoint y: 107, endPoint x: 523, endPoint y: 74, distance: 68.6
click at [553, 88] on div "Đơn hàng 0 đơn Khối lượng 0 kg Số lượng 0 món Đã thu 0 đ Chưa thu 0 đ Lên hàng …" at bounding box center [457, 109] width 816 height 45
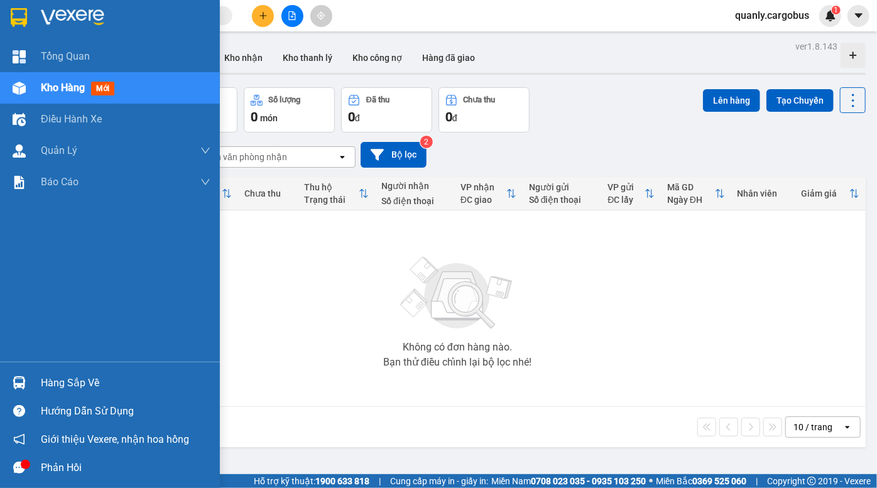
click at [48, 95] on div "Kho hàng mới" at bounding box center [80, 88] width 79 height 16
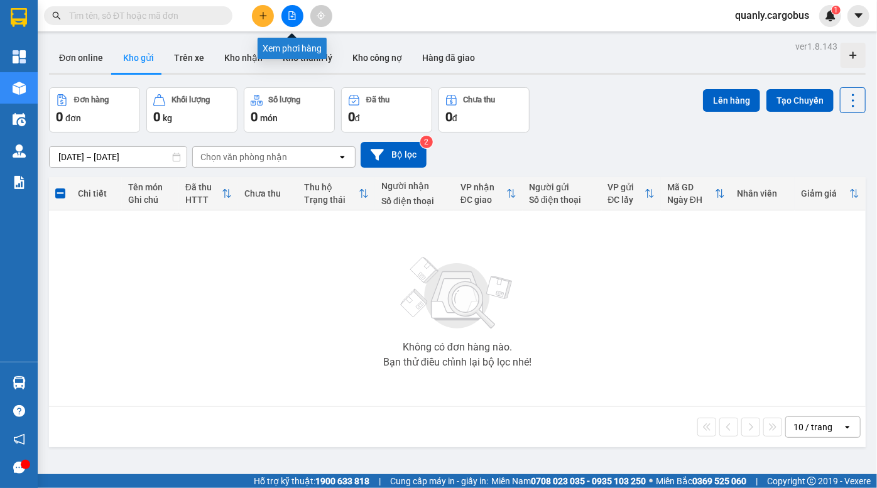
click at [256, 13] on button at bounding box center [263, 16] width 22 height 22
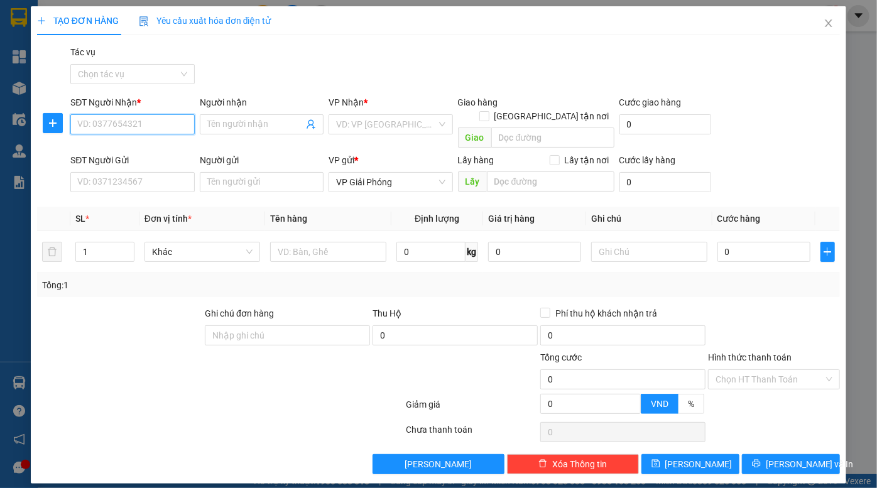
click at [105, 119] on input "SĐT Người Nhận *" at bounding box center [132, 124] width 124 height 20
click at [111, 122] on input "124" at bounding box center [132, 124] width 124 height 20
click at [116, 124] on input "124" at bounding box center [132, 124] width 124 height 20
click at [138, 150] on div "0111111124 - Sơn" at bounding box center [132, 150] width 109 height 14
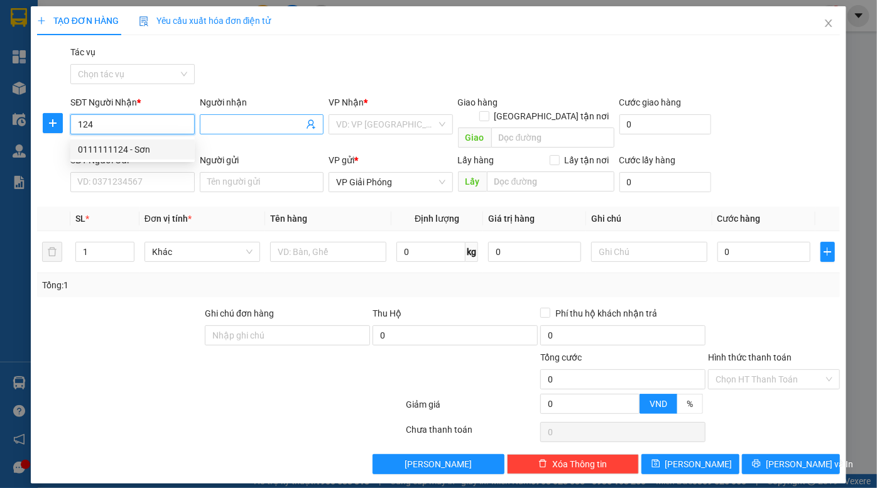
type input "0111111124"
type input "Sơn"
type input "Phú xuyên"
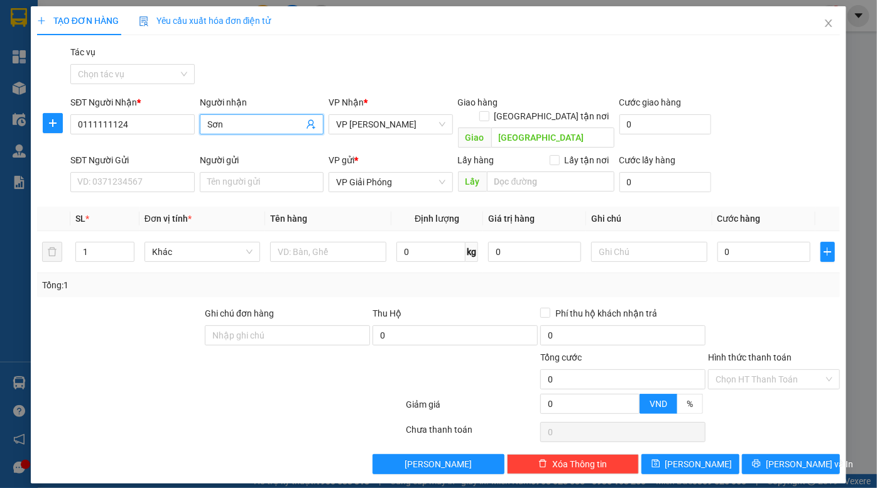
drag, startPoint x: 253, startPoint y: 126, endPoint x: 144, endPoint y: 135, distance: 109.7
click at [144, 135] on div "SĐT Người Nhận * 0111111124 Người nhận Sơn Sơn VP Nhận * VP Đồng Văn Giao hàng …" at bounding box center [455, 124] width 774 height 58
drag, startPoint x: 149, startPoint y: 119, endPoint x: 13, endPoint y: 135, distance: 136.6
click at [13, 135] on div "TẠO ĐƠN HÀNG Yêu cầu xuất hóa đơn điện tử Transit Pickup Surcharge Ids Transit …" at bounding box center [438, 244] width 877 height 488
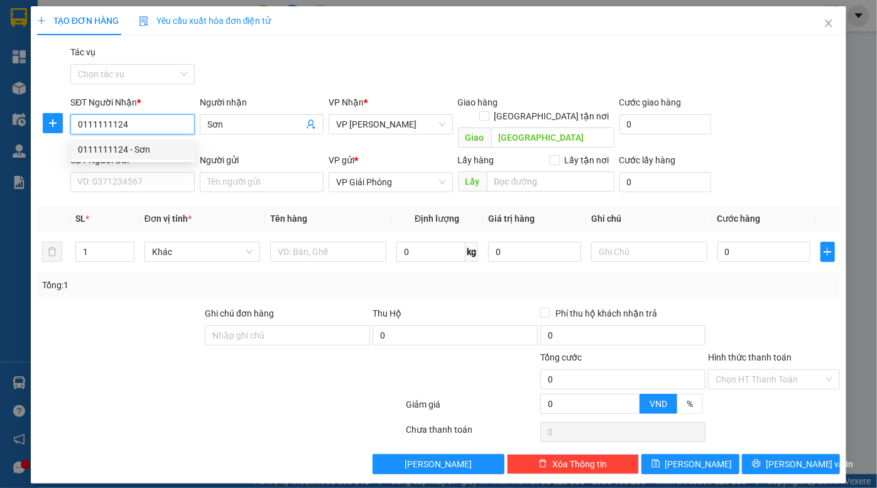
paste input "81 9859889"
click at [90, 127] on input "081 9859889" at bounding box center [132, 124] width 124 height 20
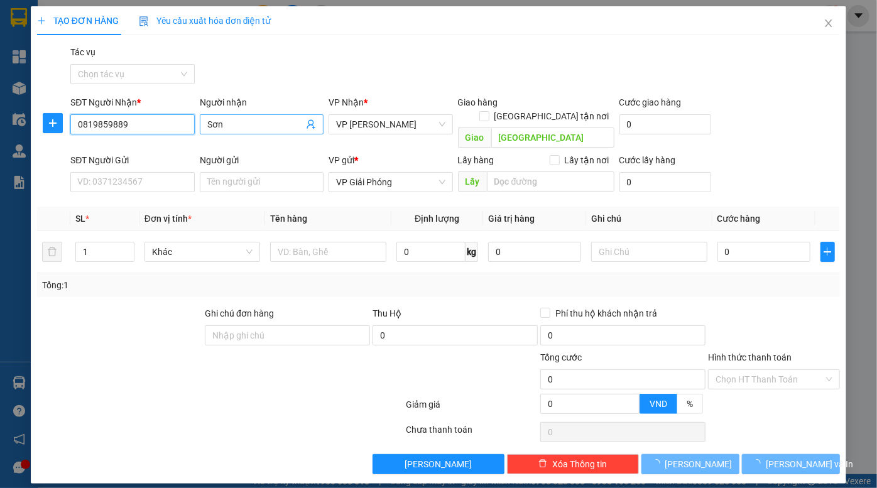
type input "0819859889"
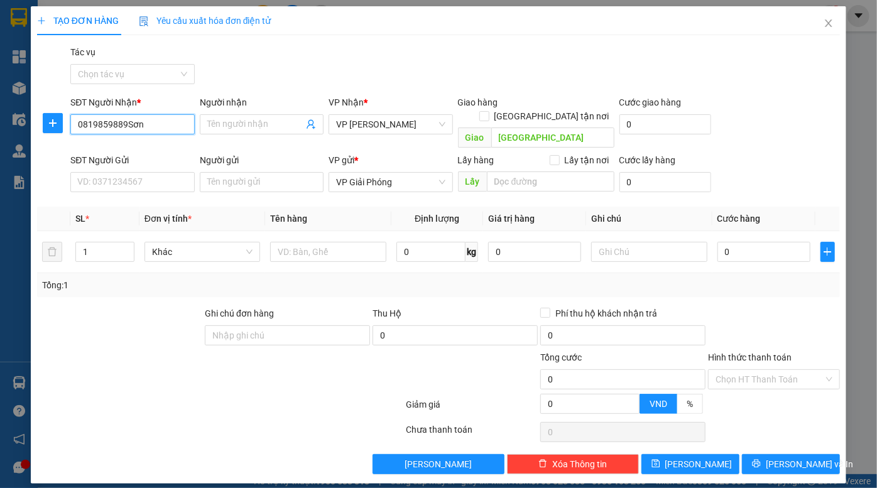
type input "0819859889"
click at [252, 120] on input "Người nhận" at bounding box center [255, 124] width 96 height 14
type input "a"
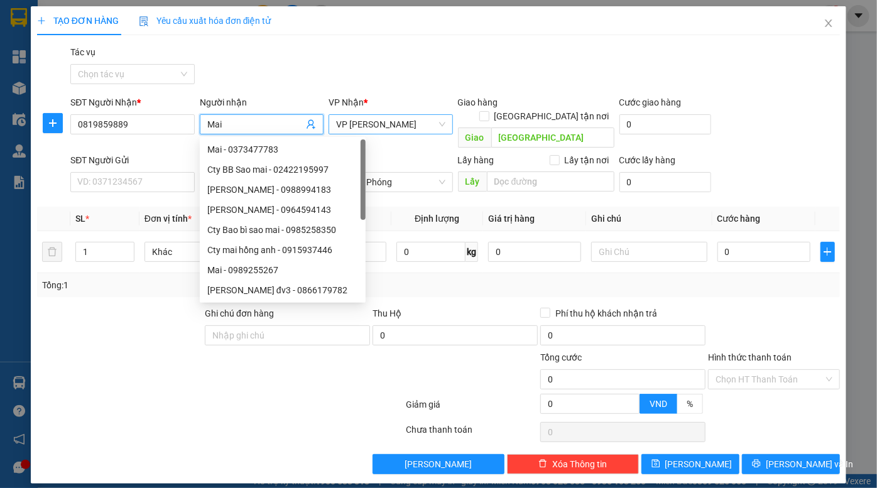
click at [428, 126] on span "VP [PERSON_NAME]" at bounding box center [390, 124] width 109 height 19
type input "Mai"
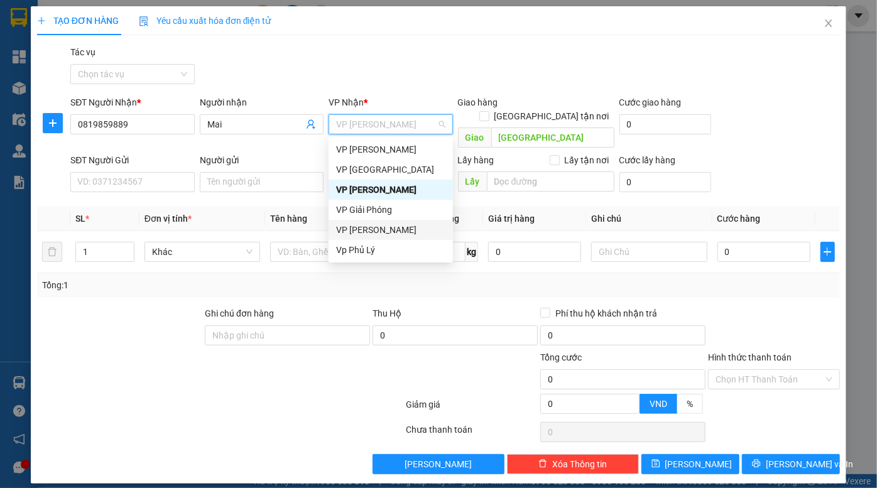
click at [372, 226] on div "VP Linh Đàm" at bounding box center [390, 230] width 109 height 14
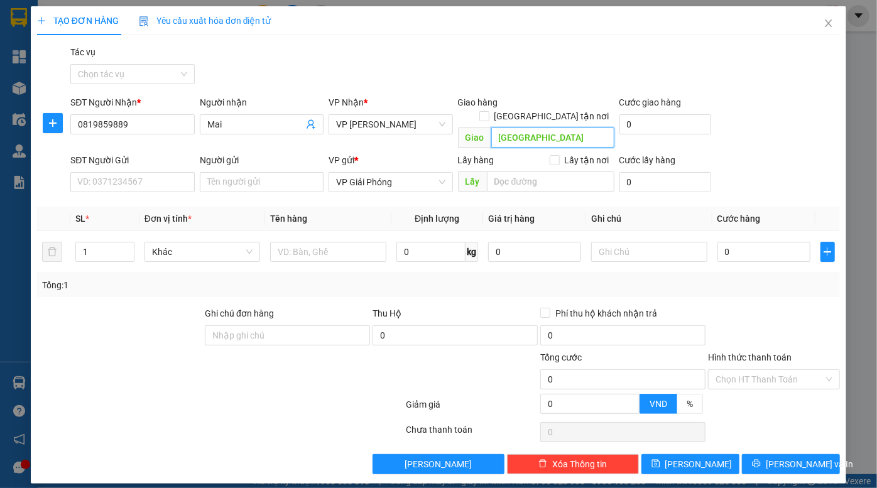
drag, startPoint x: 552, startPoint y: 126, endPoint x: 456, endPoint y: 133, distance: 96.3
click at [456, 133] on div "Giao hàng Giao tận nơi Phú xuyên Giao Phú xuyên" at bounding box center [535, 124] width 161 height 58
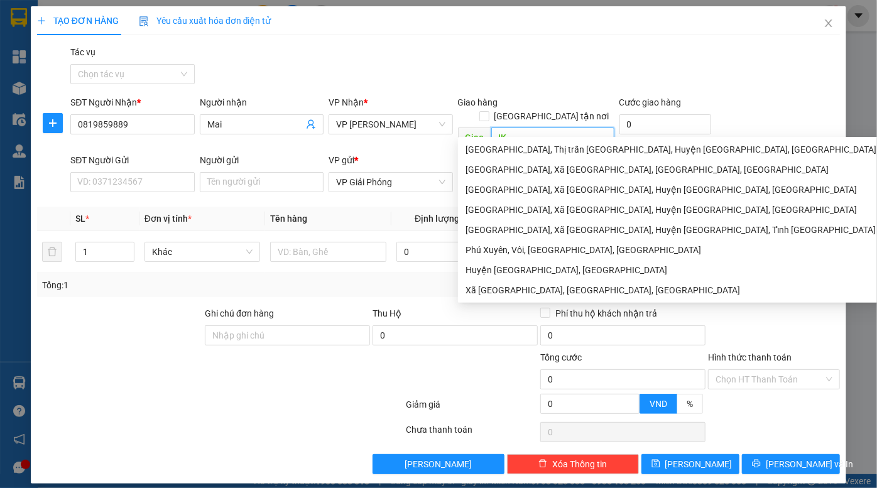
type input "I"
type input "T"
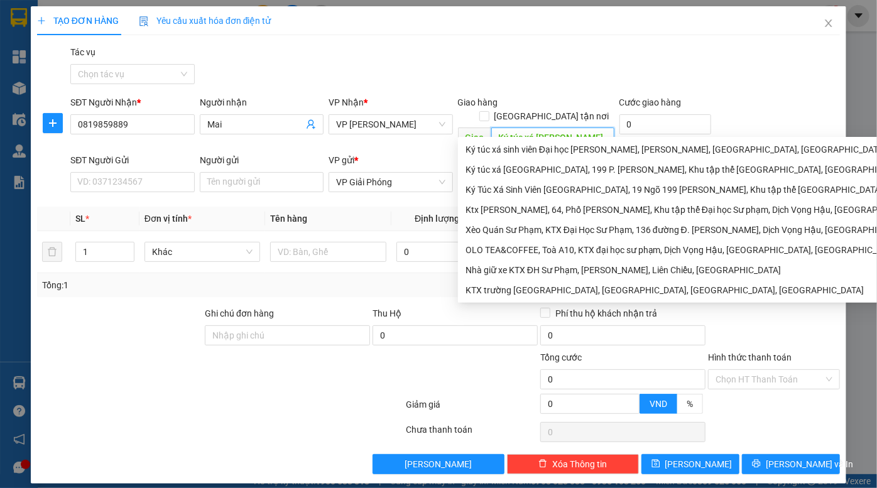
type input "Ký túc xá ĐH Sư Phạm"
click at [712, 46] on div "Gói vận chuyển * Tiêu chuẩn Tác vụ Chọn tác vụ" at bounding box center [455, 67] width 774 height 44
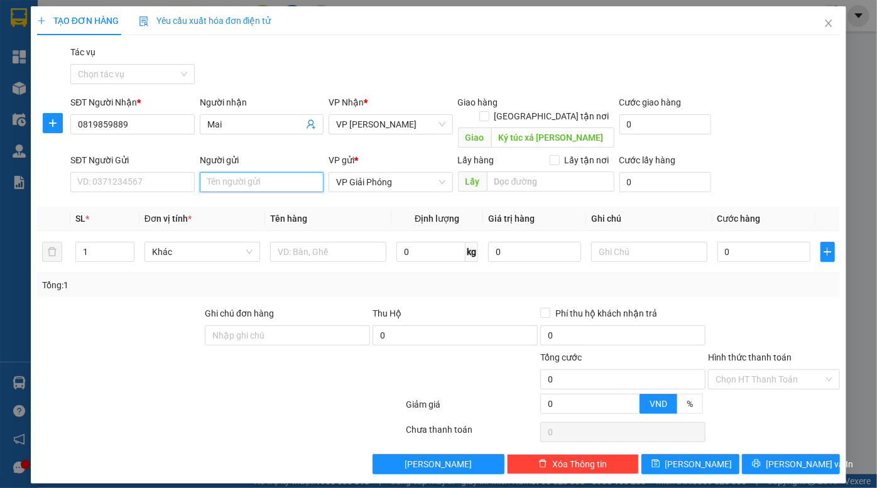
click at [237, 172] on input "Người gửi" at bounding box center [262, 182] width 124 height 20
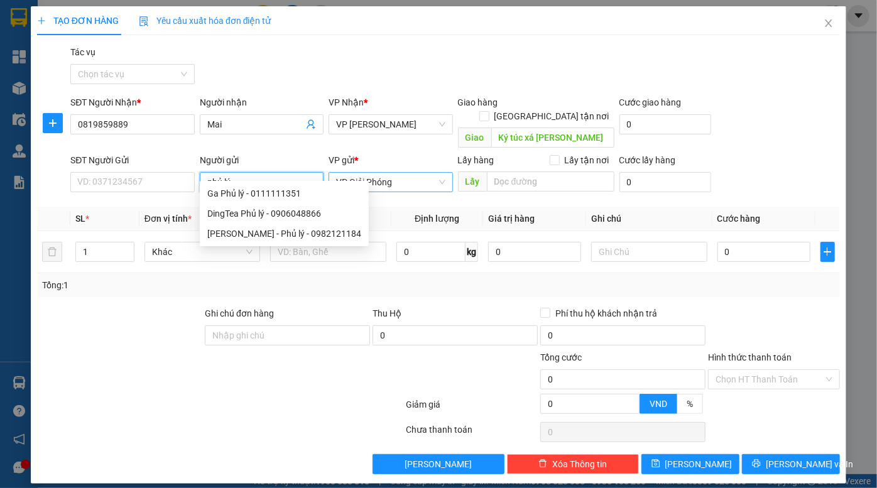
click at [403, 173] on span "VP Giải Phóng" at bounding box center [390, 182] width 109 height 19
type input "phủ lý"
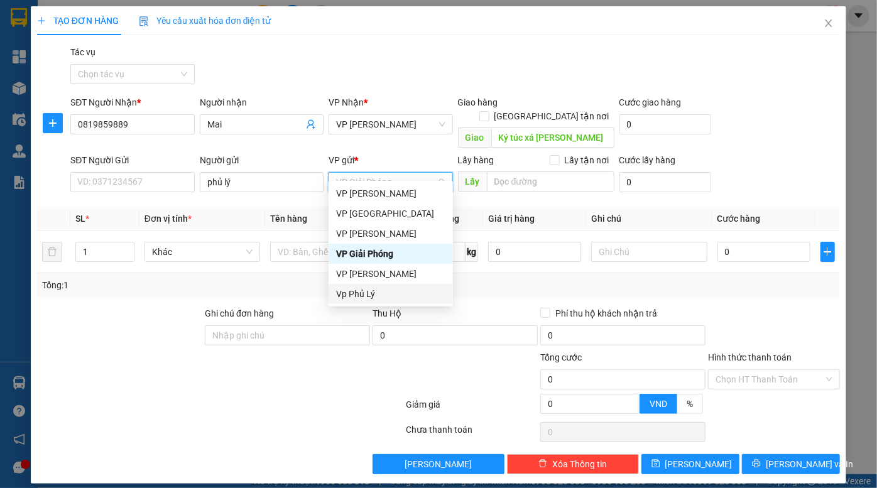
click at [373, 288] on div "Vp Phủ Lý" at bounding box center [390, 294] width 109 height 14
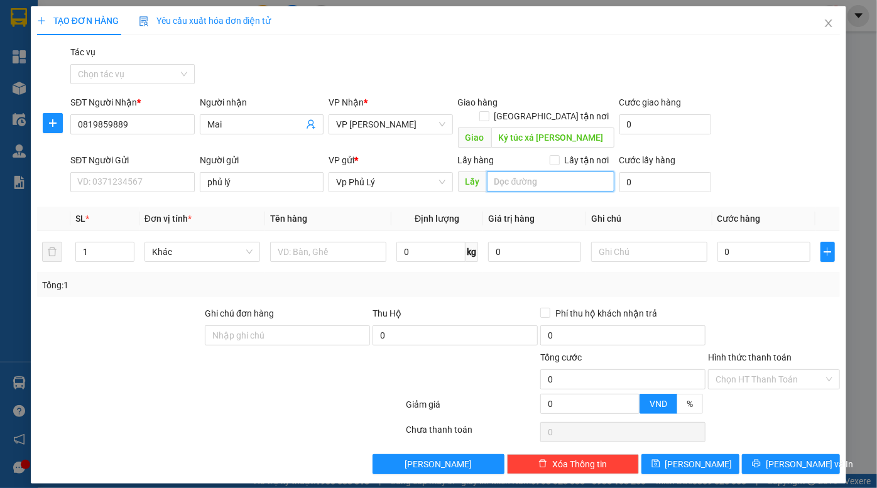
click at [525, 171] on input "search" at bounding box center [550, 181] width 127 height 20
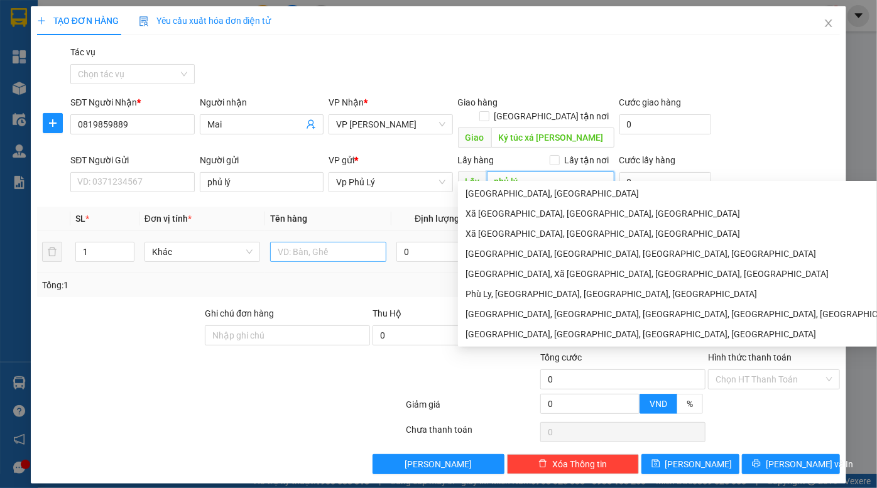
type input "phủ lý"
click at [330, 242] on input "text" at bounding box center [328, 252] width 116 height 20
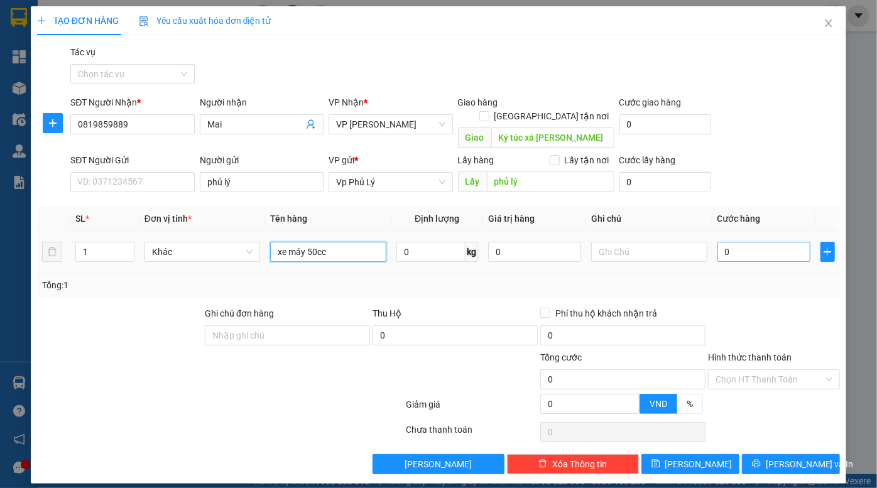
type input "xe máy 50cc"
click at [754, 242] on input "0" at bounding box center [763, 252] width 93 height 20
type input "2"
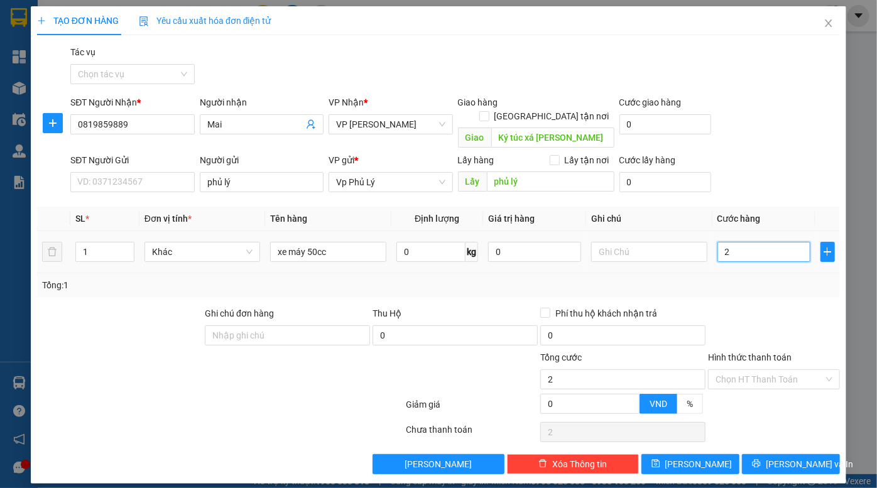
type input "20"
type input "200"
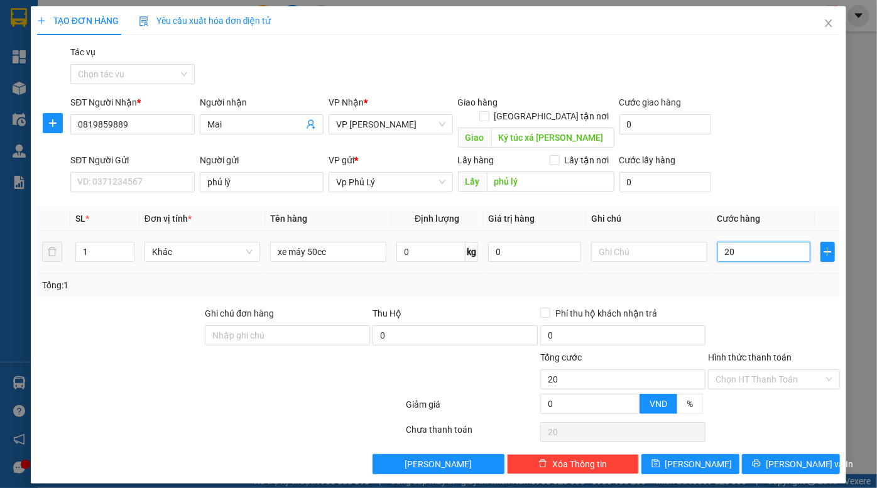
type input "200"
type input "2.000"
type input "20.000"
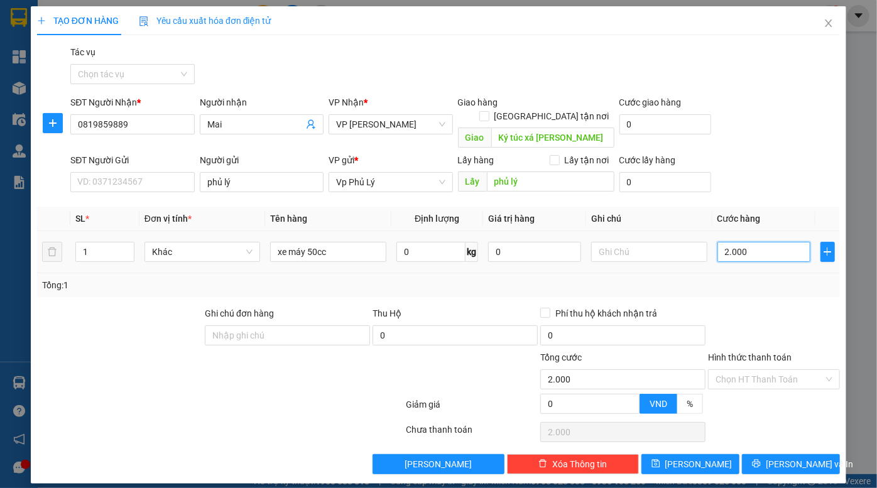
type input "20.000"
type input "200.000"
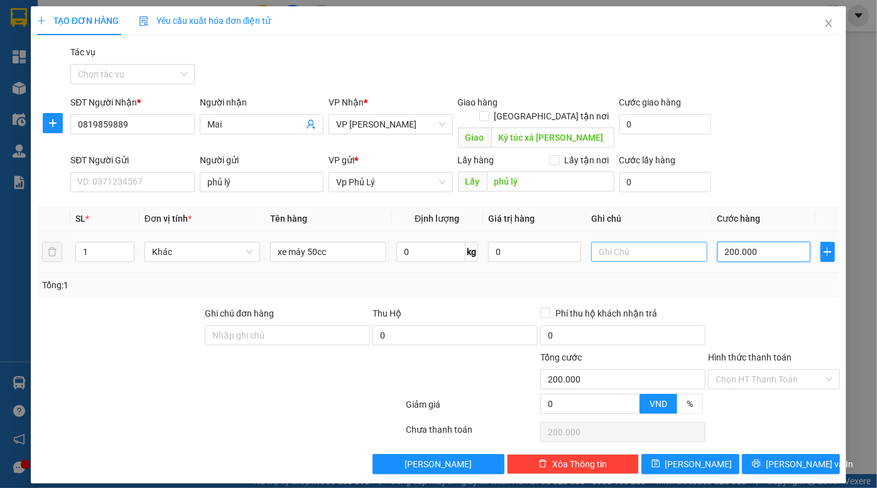
type input "200.000"
click at [628, 242] on input "text" at bounding box center [649, 252] width 116 height 20
type input "Cường đi trả"
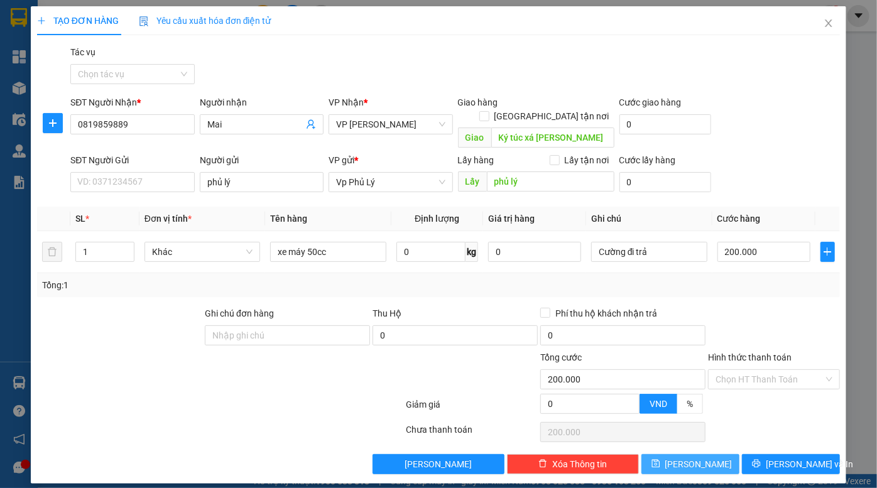
click at [700, 457] on span "Lưu" at bounding box center [698, 464] width 67 height 14
type input "0"
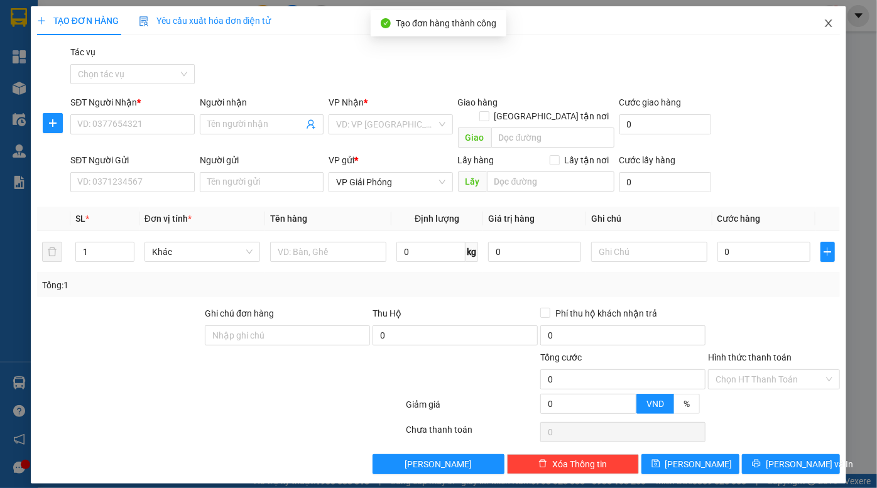
click at [828, 21] on icon "close" at bounding box center [828, 23] width 10 height 10
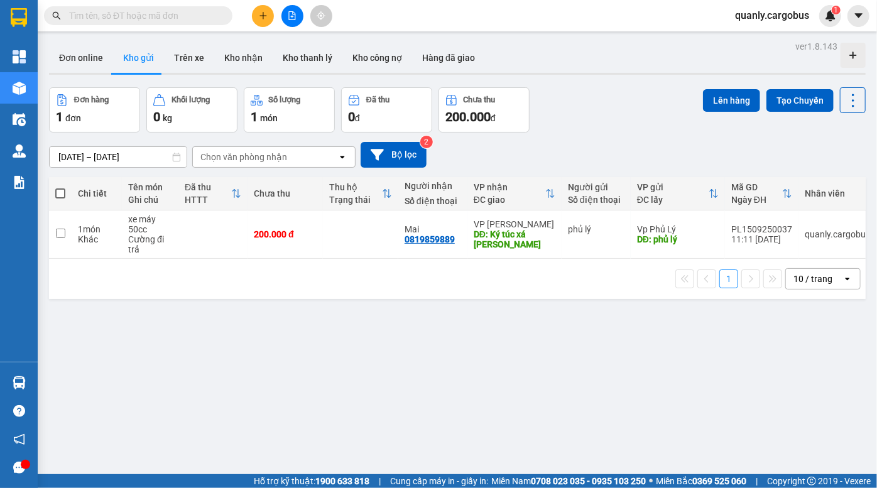
click at [268, 18] on button at bounding box center [263, 16] width 22 height 22
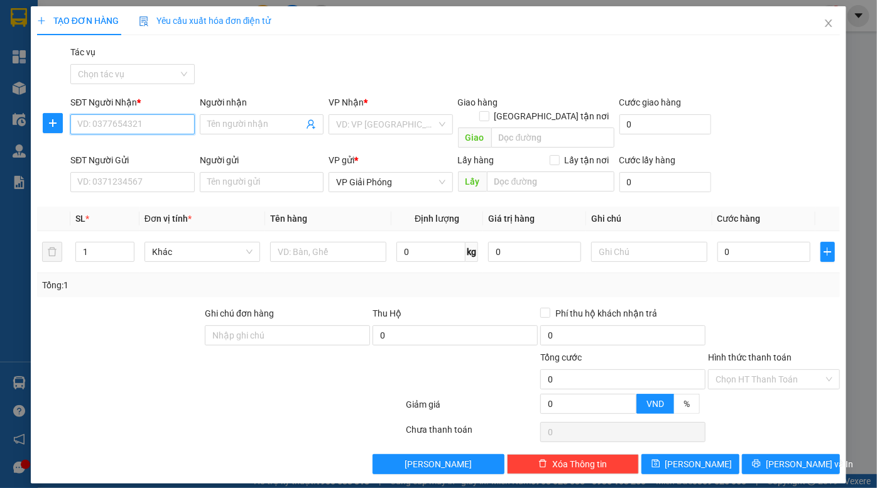
click at [112, 124] on input "SĐT Người Nhận *" at bounding box center [132, 124] width 124 height 20
type input "161"
click at [116, 131] on input "161" at bounding box center [132, 124] width 124 height 20
click at [116, 129] on input "161" at bounding box center [132, 124] width 124 height 20
click at [116, 127] on input "161" at bounding box center [132, 124] width 124 height 20
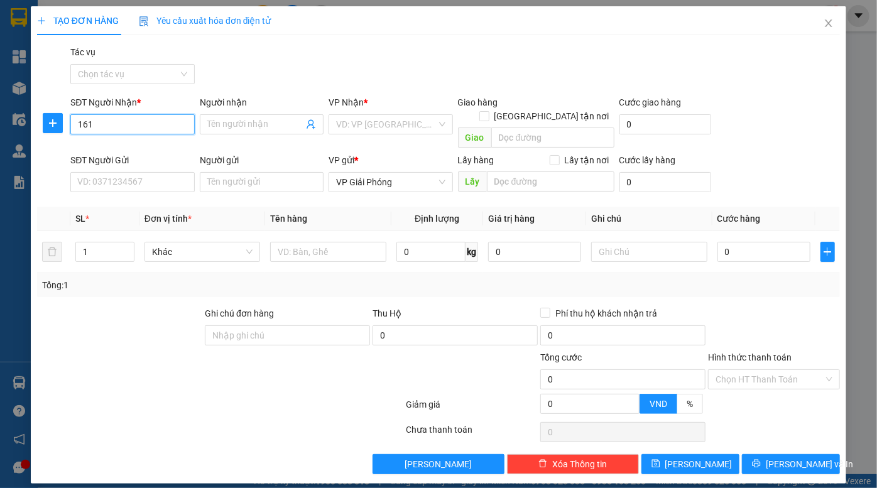
click at [125, 125] on input "161" at bounding box center [132, 124] width 124 height 20
drag, startPoint x: 125, startPoint y: 125, endPoint x: 113, endPoint y: 115, distance: 15.6
click at [10, 125] on div "TẠO ĐƠN HÀNG Yêu cầu xuất hóa đơn điện tử Transit Pickup Surcharge Ids Transit …" at bounding box center [438, 244] width 877 height 488
click at [269, 122] on input "Người nhận" at bounding box center [255, 124] width 96 height 14
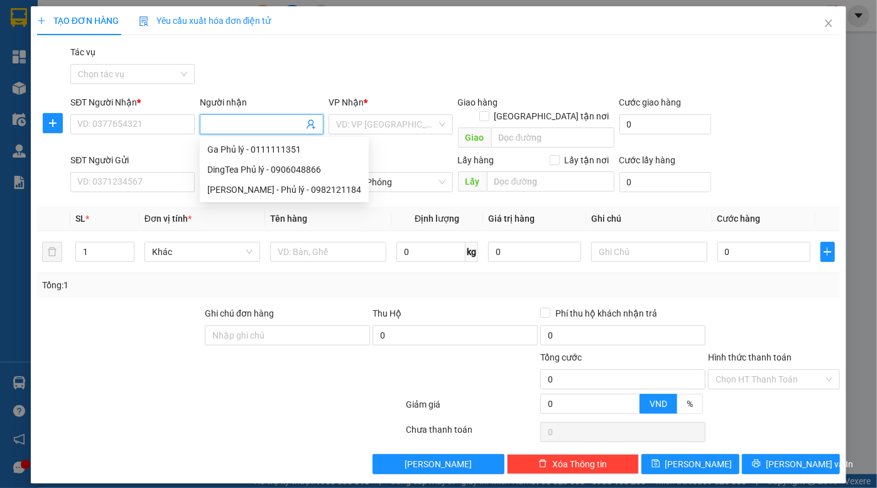
type input "ư"
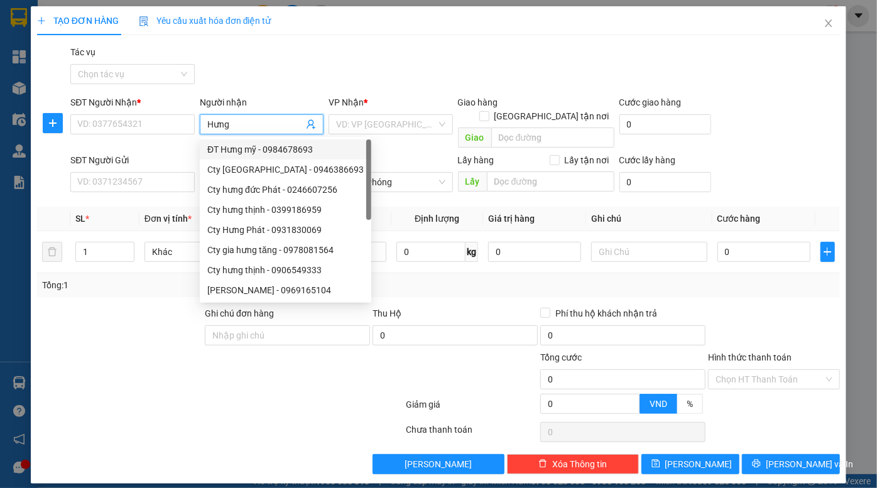
click at [256, 121] on input "Hưng" at bounding box center [255, 124] width 96 height 14
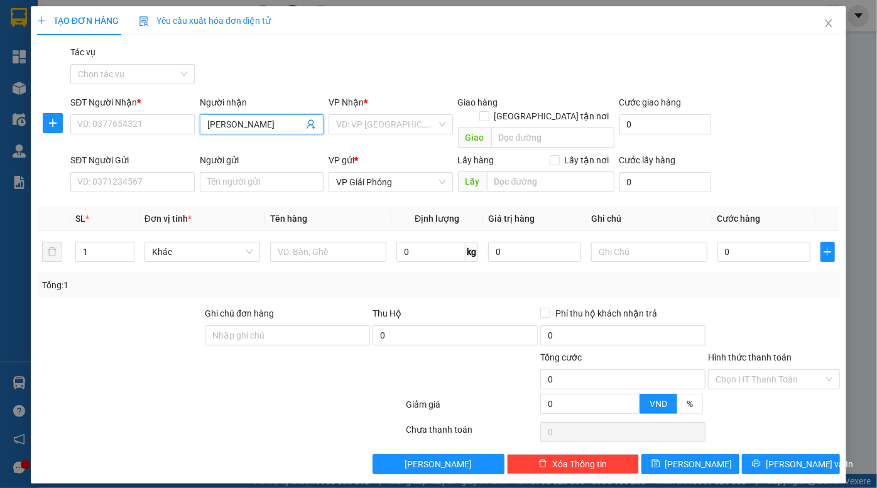
drag, startPoint x: 275, startPoint y: 122, endPoint x: 228, endPoint y: 126, distance: 47.2
click at [228, 126] on input "Hưng văn quán" at bounding box center [255, 124] width 96 height 14
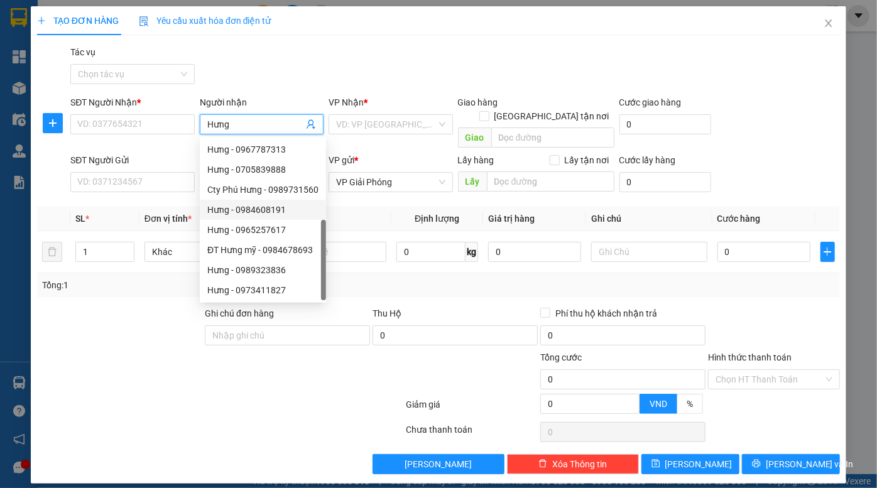
scroll to position [40, 0]
type input "Hưng"
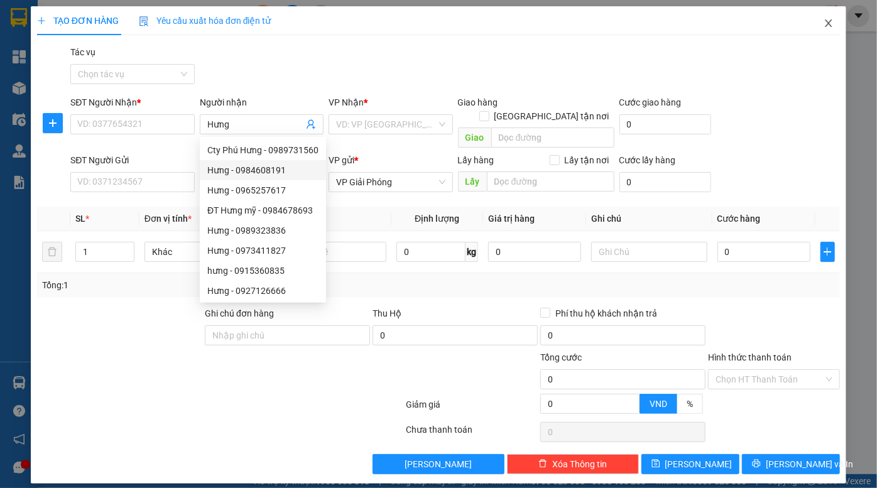
click at [829, 24] on icon "close" at bounding box center [828, 23] width 7 height 8
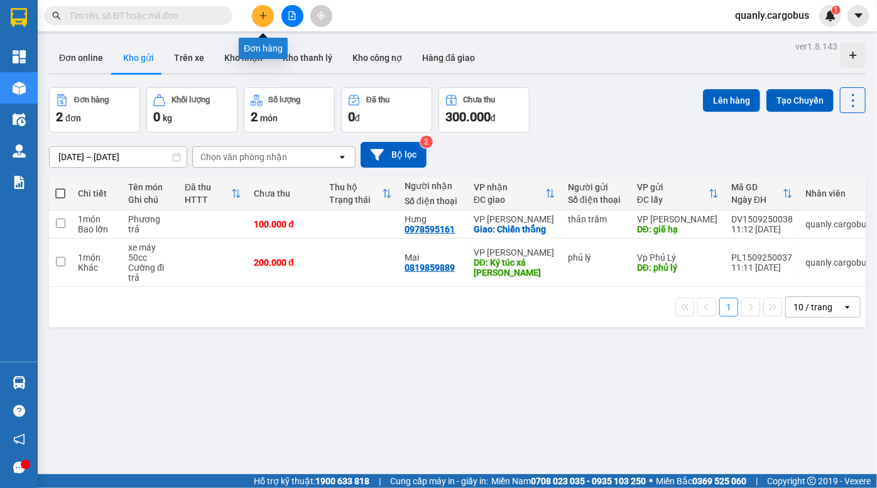
click at [262, 19] on icon "plus" at bounding box center [263, 15] width 9 height 9
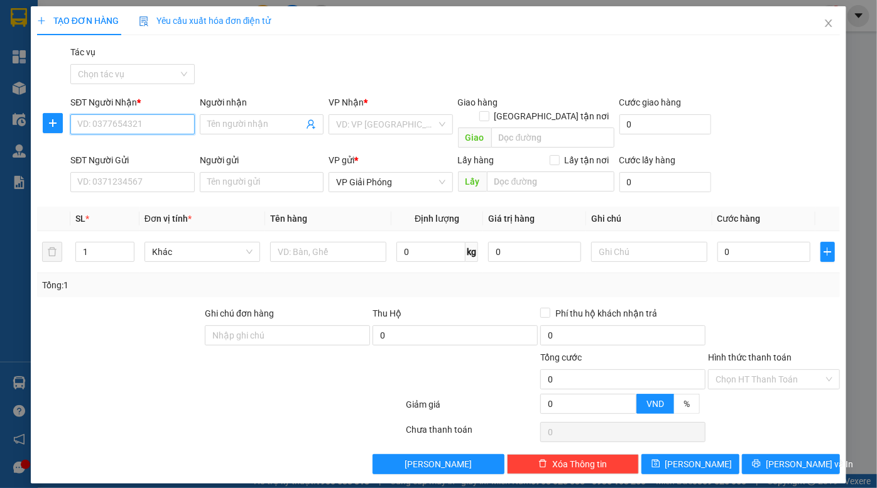
click at [144, 127] on input "SĐT Người Nhận *" at bounding box center [132, 124] width 124 height 20
type input "299"
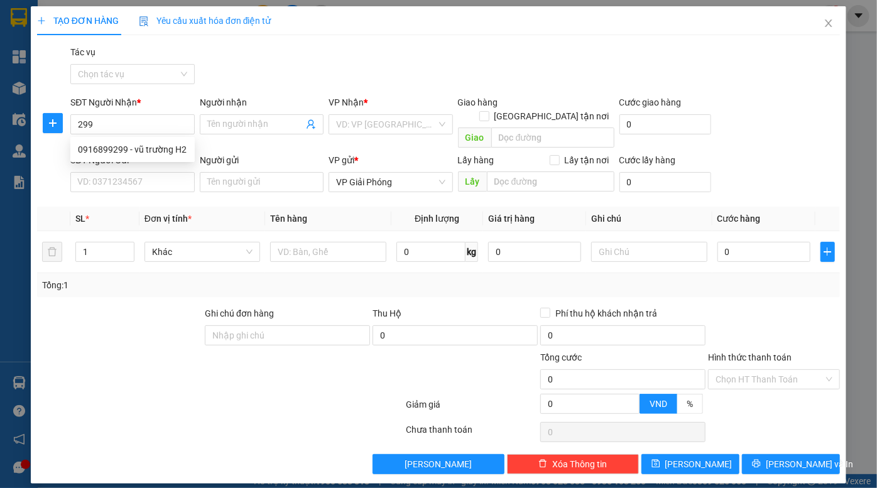
click at [434, 39] on div "TẠO ĐƠN HÀNG Yêu cầu xuất hóa đơn điện tử Transit Pickup Surcharge Ids Transit …" at bounding box center [438, 240] width 803 height 468
click at [828, 24] on icon "close" at bounding box center [828, 23] width 7 height 8
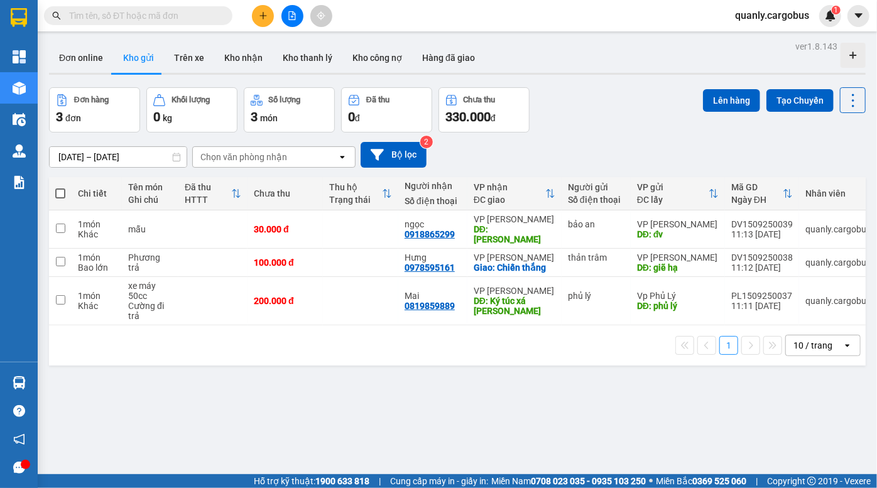
click at [62, 192] on span at bounding box center [60, 193] width 10 height 10
click at [60, 187] on input "checkbox" at bounding box center [60, 187] width 0 height 0
checkbox input "true"
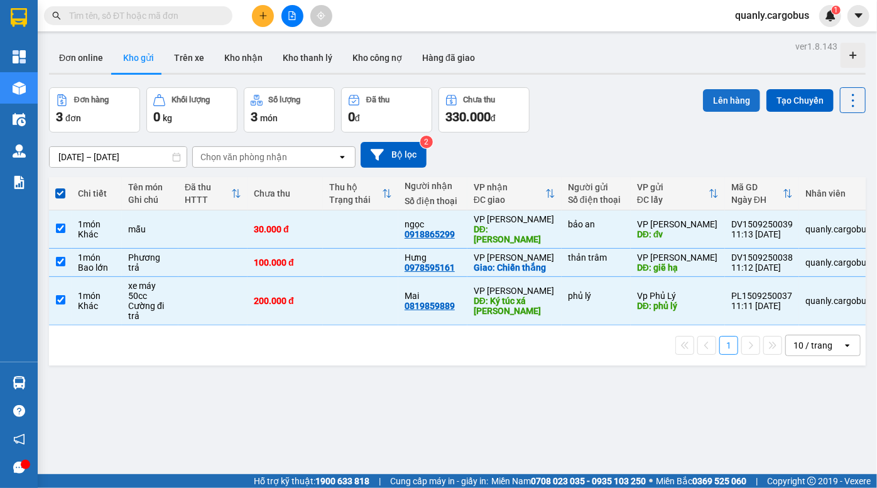
click at [729, 102] on button "Lên hàng" at bounding box center [731, 100] width 57 height 23
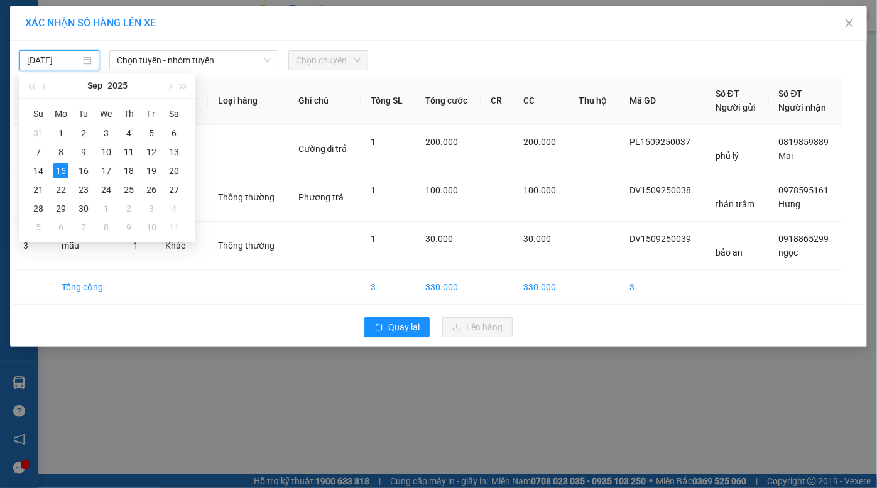
click at [64, 56] on input "15/09/2025" at bounding box center [53, 60] width 53 height 14
click at [40, 170] on div "14" at bounding box center [38, 170] width 15 height 15
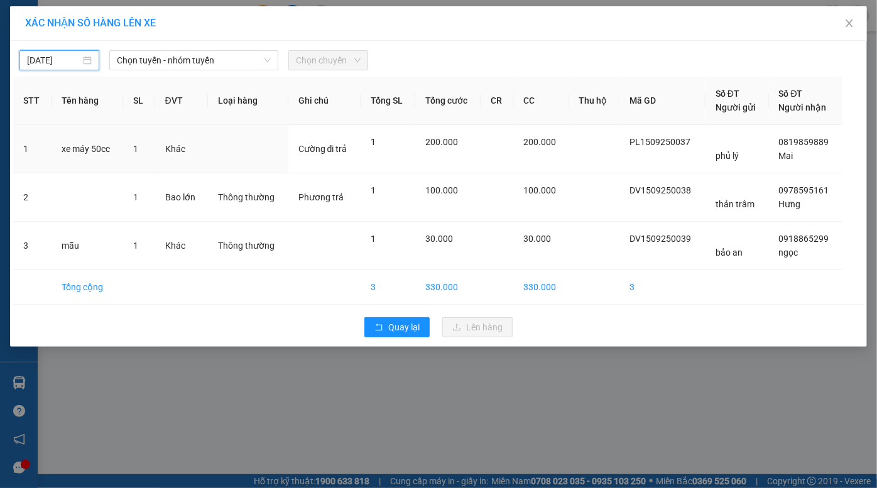
type input "14/09/2025"
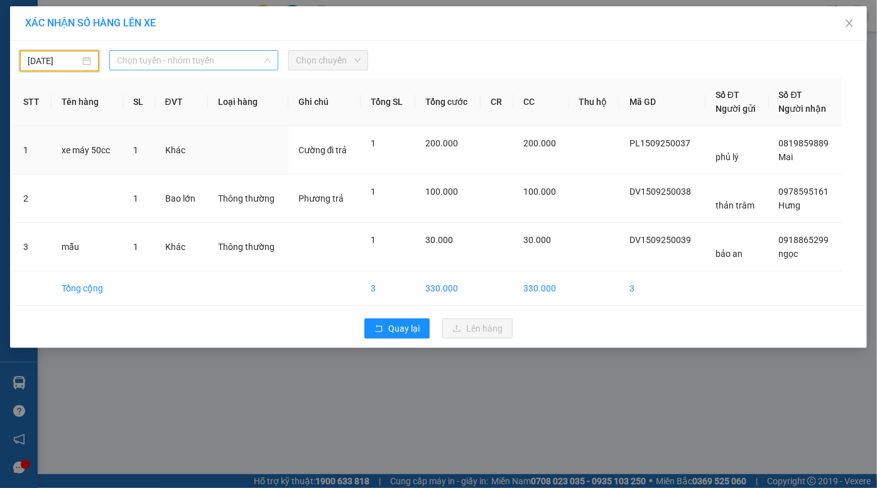
click at [175, 57] on span "Chọn tuyến - nhóm tuyến" at bounding box center [194, 60] width 154 height 19
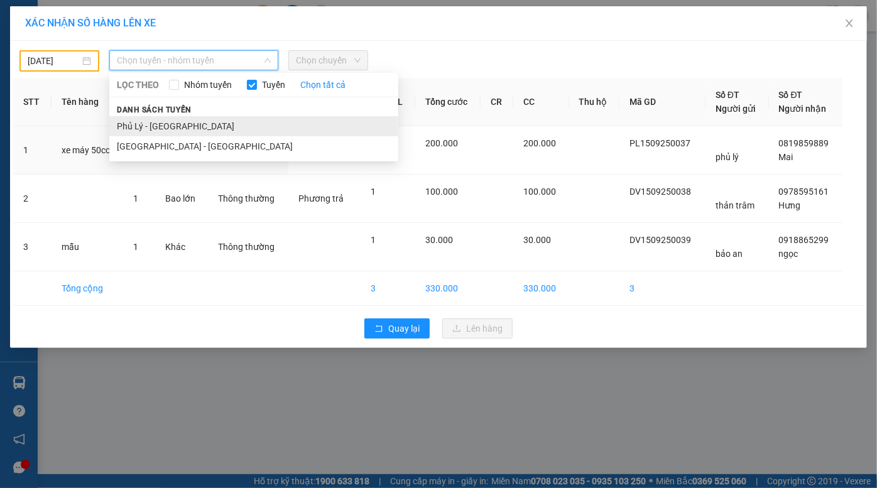
click at [161, 122] on li "Phủ Lý - Hà Nội" at bounding box center [253, 126] width 289 height 20
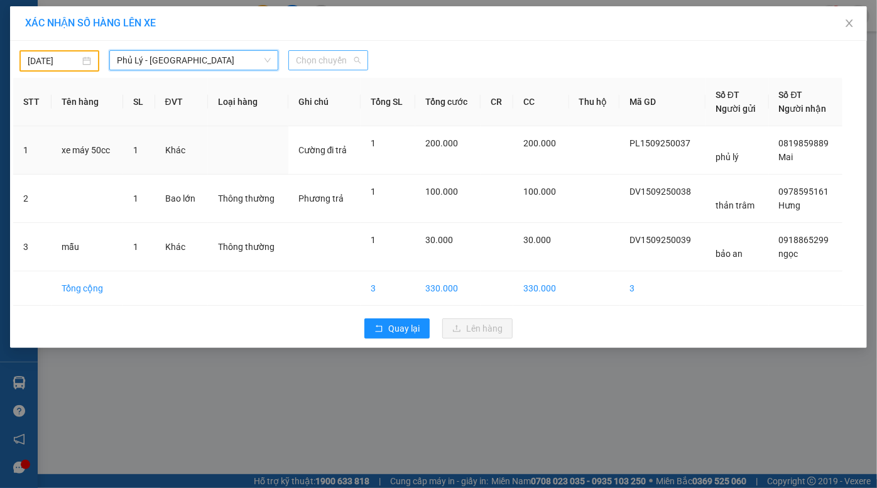
click at [323, 59] on span "Chọn chuyến" at bounding box center [328, 60] width 65 height 19
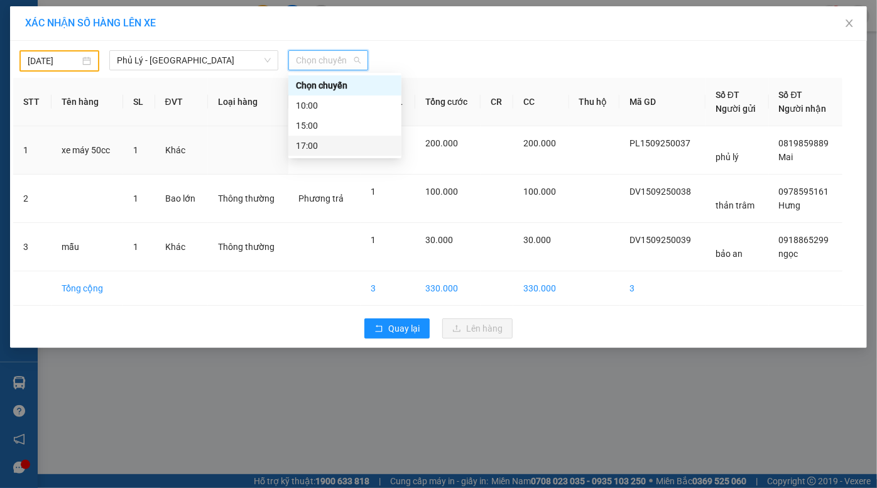
click at [327, 147] on div "17:00" at bounding box center [345, 146] width 98 height 14
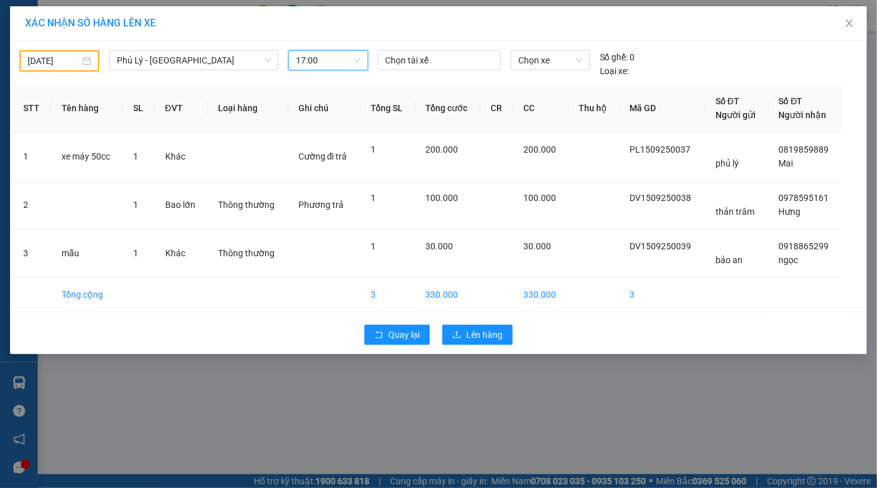
drag, startPoint x: 405, startPoint y: 63, endPoint x: 404, endPoint y: 94, distance: 31.4
click at [406, 63] on div at bounding box center [439, 60] width 117 height 15
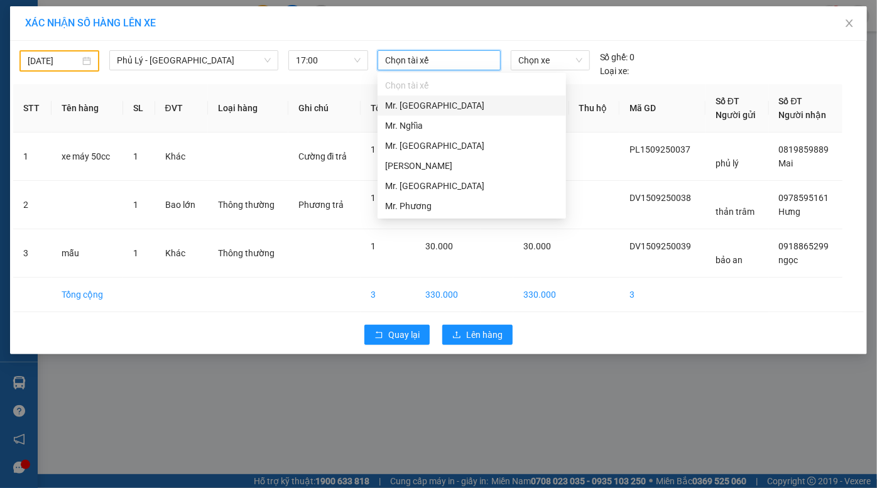
click at [421, 109] on div "Mr. Cường" at bounding box center [471, 106] width 173 height 14
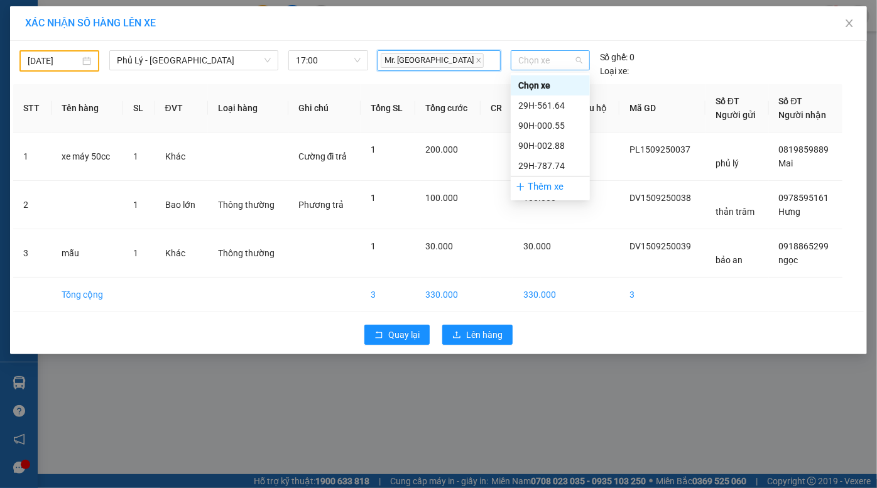
click at [553, 59] on span "Chọn xe" at bounding box center [550, 60] width 64 height 19
click at [539, 102] on div "29H-561.64" at bounding box center [550, 106] width 64 height 14
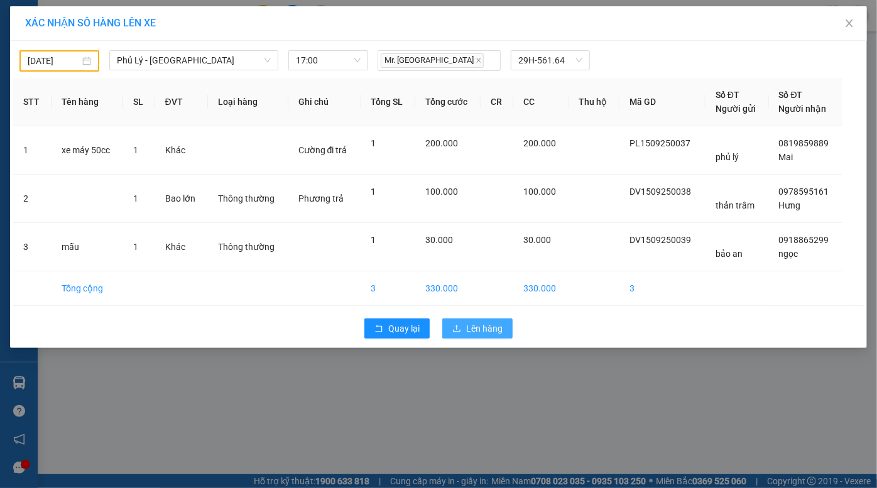
click at [485, 327] on span "Lên hàng" at bounding box center [484, 329] width 36 height 14
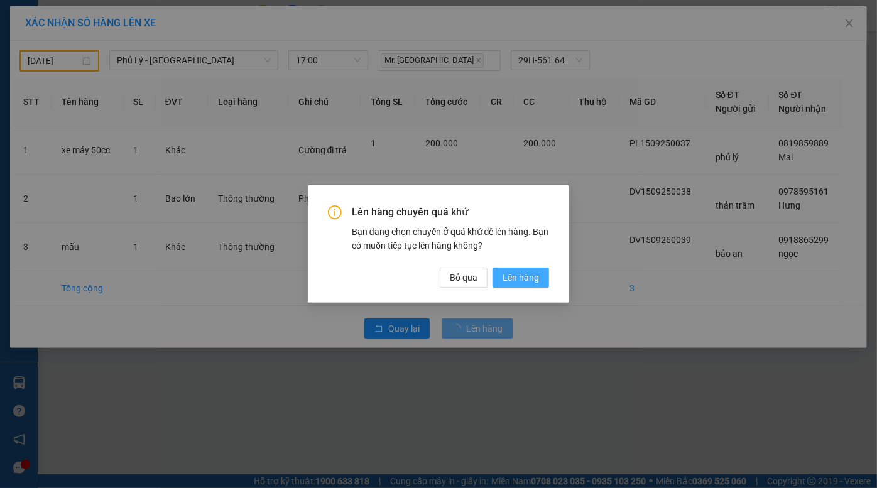
click at [528, 274] on span "Lên hàng" at bounding box center [520, 278] width 36 height 14
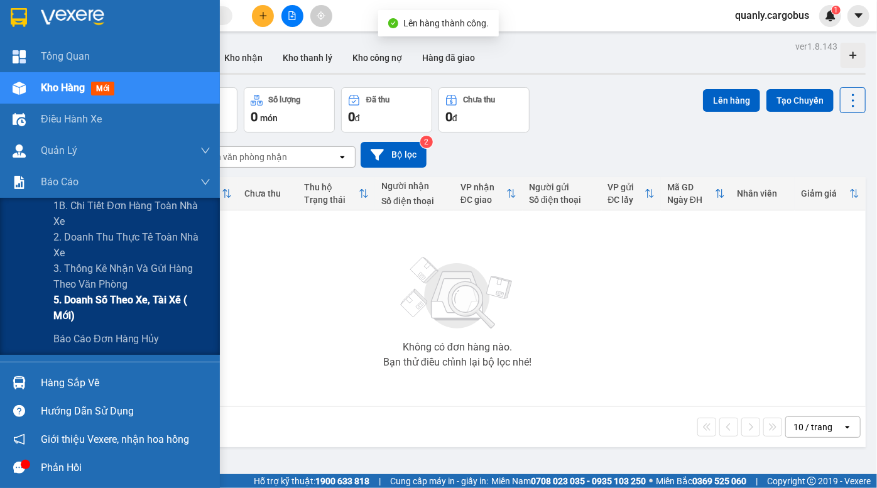
click at [138, 308] on span "5. Doanh số theo xe, tài xế ( mới)" at bounding box center [131, 307] width 157 height 31
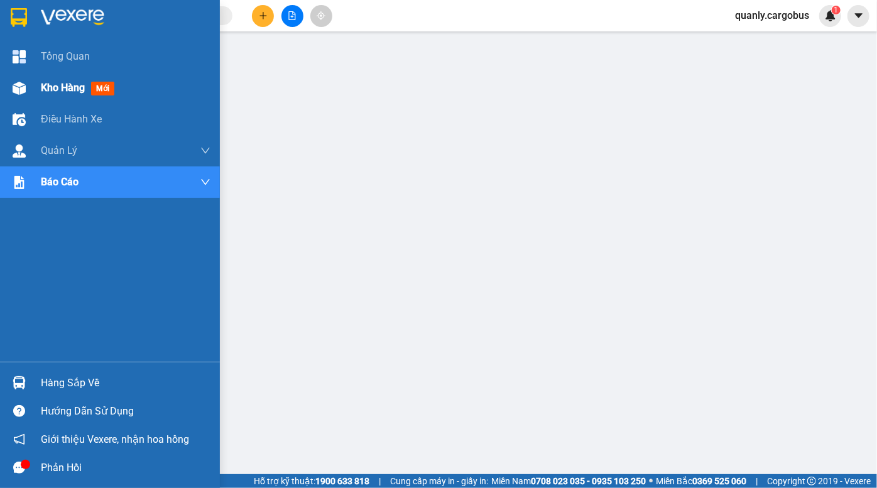
click at [28, 84] on div at bounding box center [19, 88] width 22 height 22
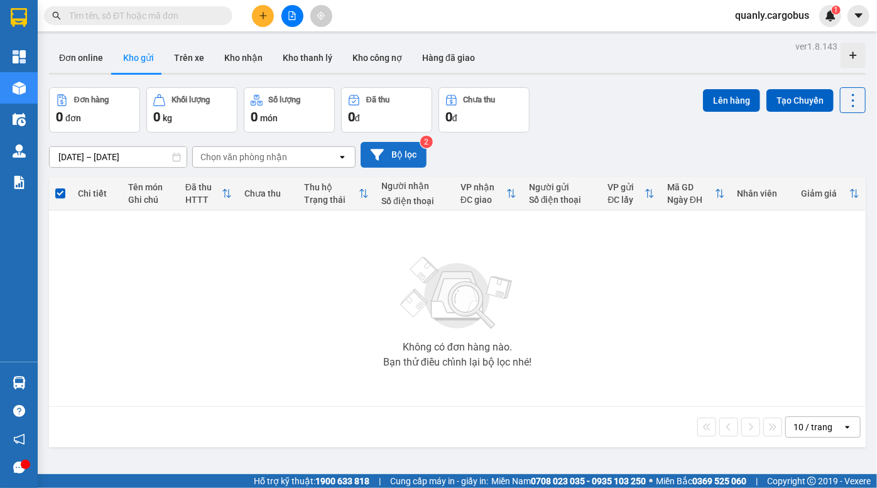
click at [402, 161] on button "Bộ lọc" at bounding box center [393, 155] width 66 height 26
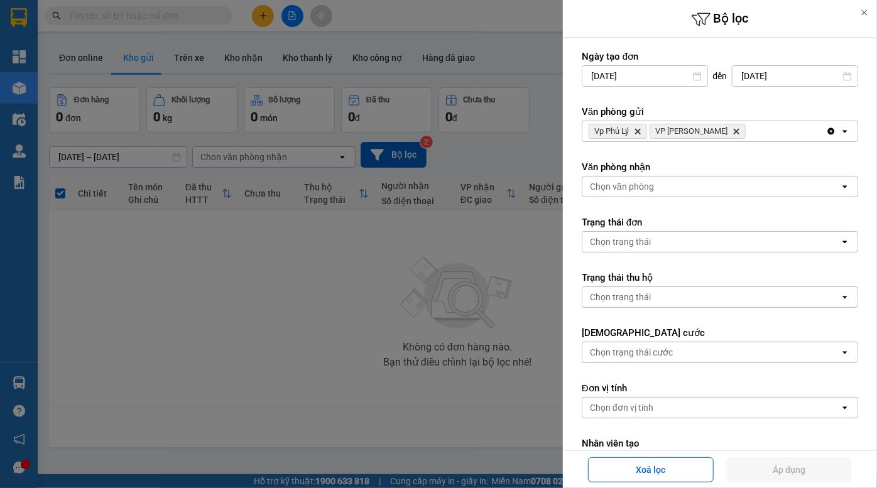
click at [641, 130] on icon "Delete" at bounding box center [638, 131] width 8 height 8
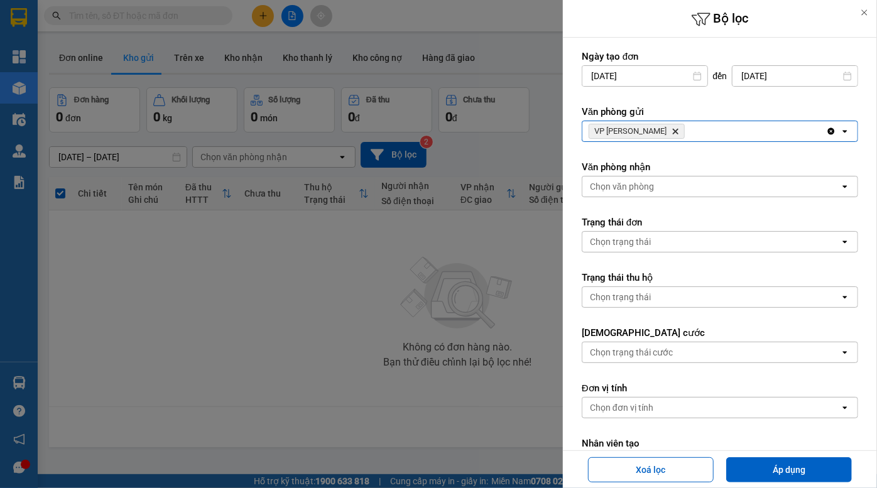
click at [673, 130] on icon "VP Đồng Văn, close by backspace" at bounding box center [676, 132] width 6 height 6
click at [646, 133] on div "Chọn văn phòng" at bounding box center [622, 131] width 64 height 13
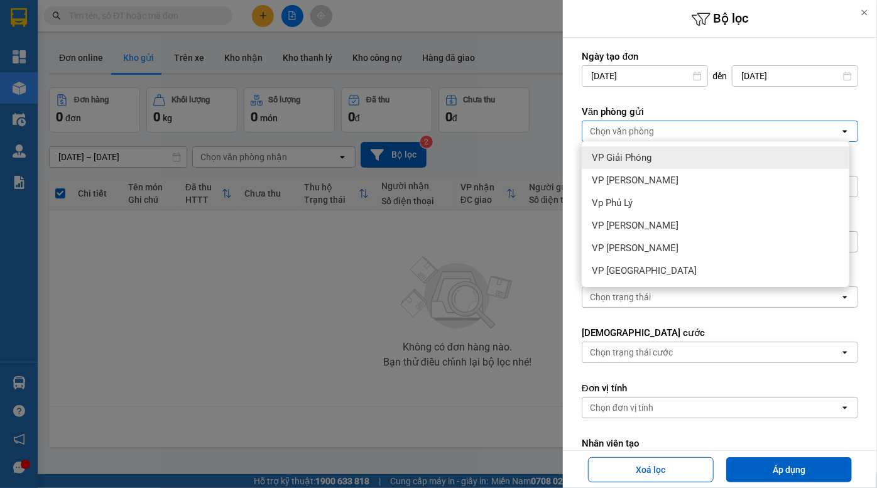
click at [631, 160] on span "VP Giải Phóng" at bounding box center [622, 157] width 60 height 13
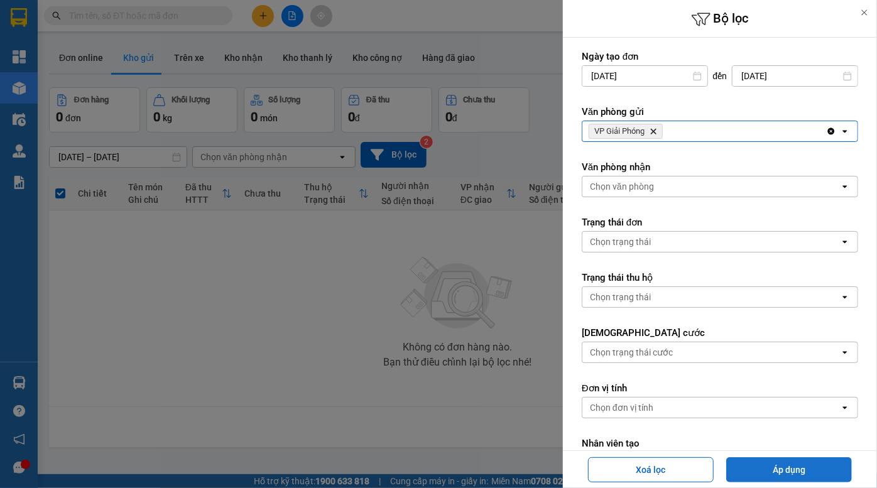
click at [785, 469] on button "Áp dụng" at bounding box center [789, 469] width 126 height 25
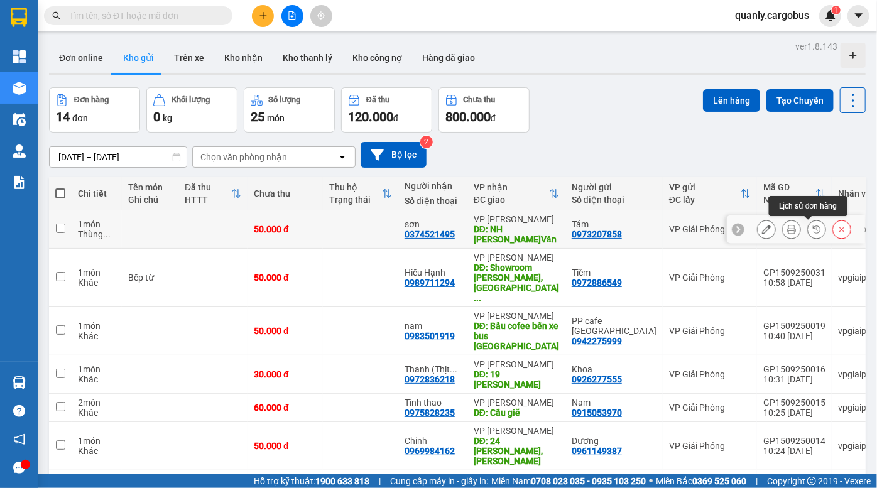
click at [813, 230] on icon at bounding box center [817, 229] width 8 height 8
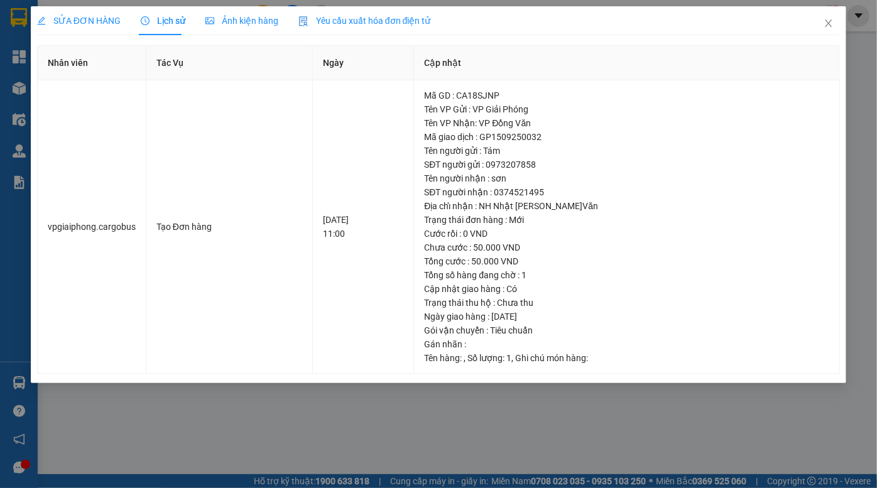
click at [233, 22] on span "Ảnh kiện hàng" at bounding box center [241, 21] width 73 height 10
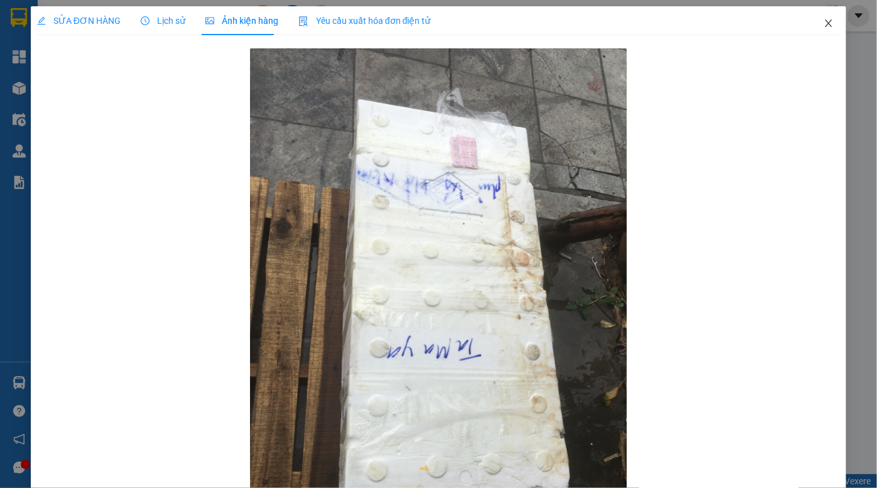
click at [823, 25] on icon "close" at bounding box center [828, 23] width 10 height 10
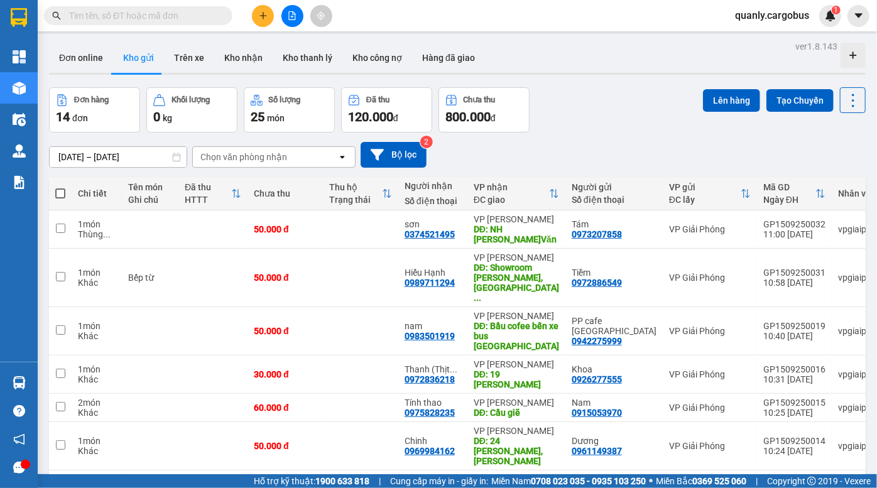
click at [599, 117] on div "Đơn hàng 14 đơn Khối lượng 0 kg Số lượng 25 món Đã thu 120.000 đ Chưa thu 800.0…" at bounding box center [457, 109] width 816 height 45
click at [596, 127] on div "Đơn hàng 14 đơn Khối lượng 0 kg Số lượng 25 món Đã thu 120.000 đ Chưa thu 800.0…" at bounding box center [457, 109] width 816 height 45
click at [644, 91] on div "Đơn hàng 14 đơn Khối lượng 0 kg Số lượng 25 món Đã thu 120.000 đ Chưa thu 800.0…" at bounding box center [457, 109] width 816 height 45
click at [664, 105] on div "Đơn hàng 14 đơn Khối lượng 0 kg Số lượng 25 món Đã thu 120.000 đ Chưa thu 800.0…" at bounding box center [457, 109] width 816 height 45
drag, startPoint x: 577, startPoint y: 65, endPoint x: 414, endPoint y: 23, distance: 167.9
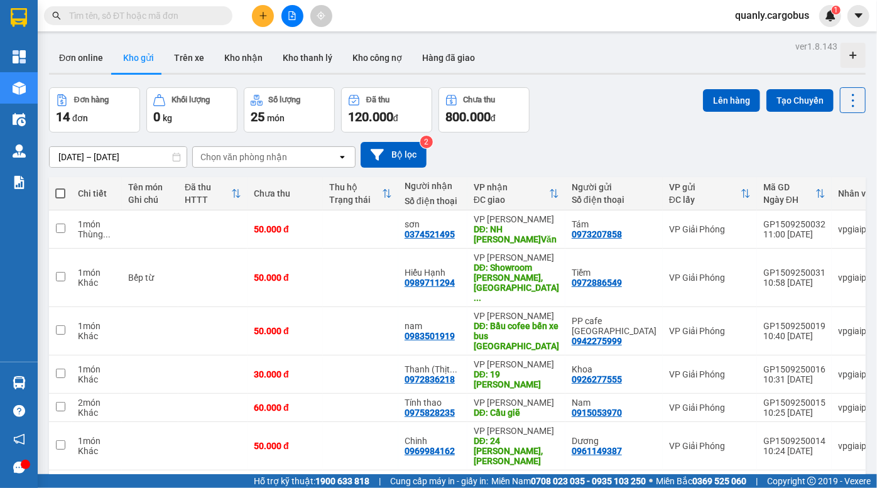
click at [575, 64] on div "Đơn online Kho gửi Trên xe Kho nhận Kho thanh lý Kho công nợ Hàng đã giao" at bounding box center [457, 59] width 816 height 33
click at [645, 107] on div "Đơn hàng 14 đơn Khối lượng 0 kg Số lượng 25 món Đã thu 120.000 đ Chưa thu 800.0…" at bounding box center [457, 109] width 816 height 45
click at [601, 73] on div at bounding box center [457, 74] width 816 height 2
click at [590, 70] on div "Đơn online Kho gửi Trên xe Kho nhận Kho thanh lý Kho công nợ Hàng đã giao" at bounding box center [457, 59] width 816 height 33
click at [581, 138] on div "13/09/2025 – 15/09/2025 Press the down arrow key to interact with the calendar …" at bounding box center [457, 155] width 816 height 45
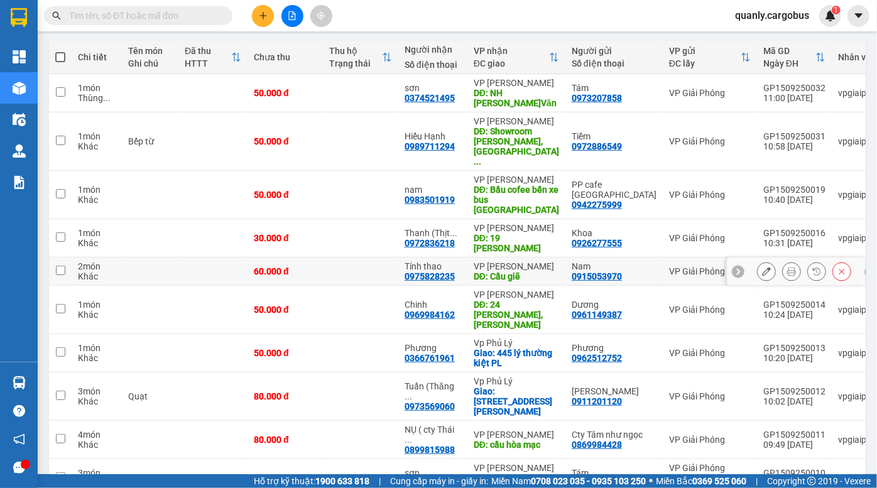
scroll to position [154, 0]
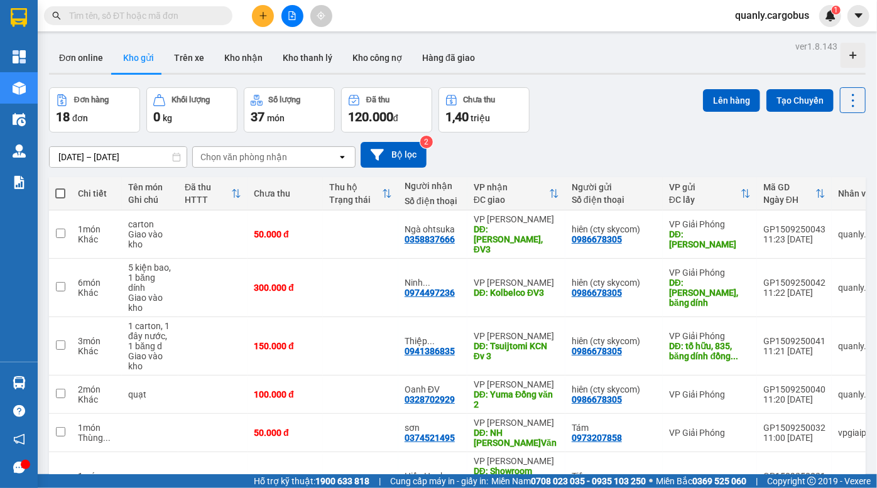
click at [592, 117] on div "Đơn hàng 18 đơn Khối lượng 0 kg Số lượng 37 món Đã thu 120.000 đ Chưa thu 1,40 …" at bounding box center [457, 109] width 816 height 45
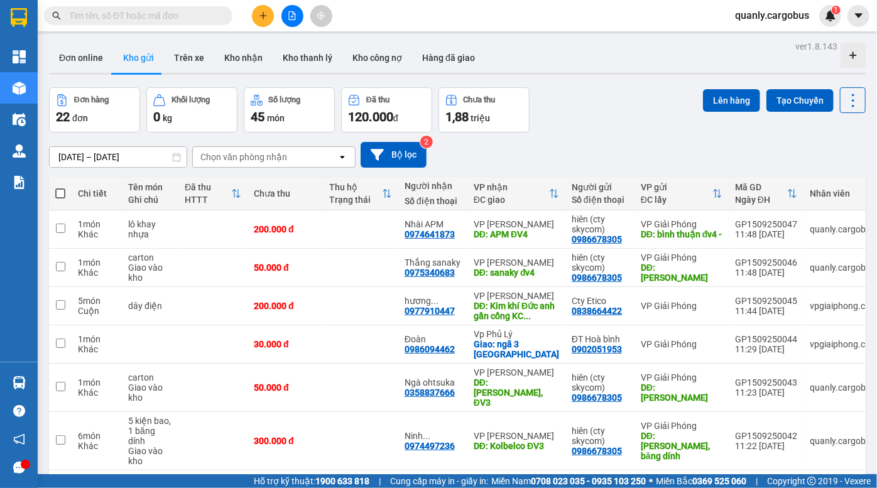
click at [602, 91] on div "Đơn hàng 22 đơn Khối lượng 0 kg Số lượng 45 món Đã thu 120.000 đ Chưa thu 1,88 …" at bounding box center [457, 109] width 816 height 45
click at [600, 104] on div "Đơn hàng 22 đơn Khối lượng 0 kg Số lượng 45 món Đã thu 120.000 đ Chưa thu 1,88 …" at bounding box center [457, 109] width 816 height 45
click at [569, 80] on div "ver 1.8.143 Đơn online Kho gửi Trên xe Kho nhận Kho thanh lý Kho công nợ Hàng đ…" at bounding box center [457, 373] width 826 height 671
click at [618, 99] on div "Đơn hàng 22 đơn Khối lượng 0 kg Số lượng 45 món Đã thu 120.000 đ Chưa thu 1,88 …" at bounding box center [457, 109] width 816 height 45
click at [604, 76] on div "ver 1.8.143 Đơn online Kho gửi Trên xe Kho nhận Kho thanh lý Kho công nợ Hàng đ…" at bounding box center [457, 373] width 826 height 671
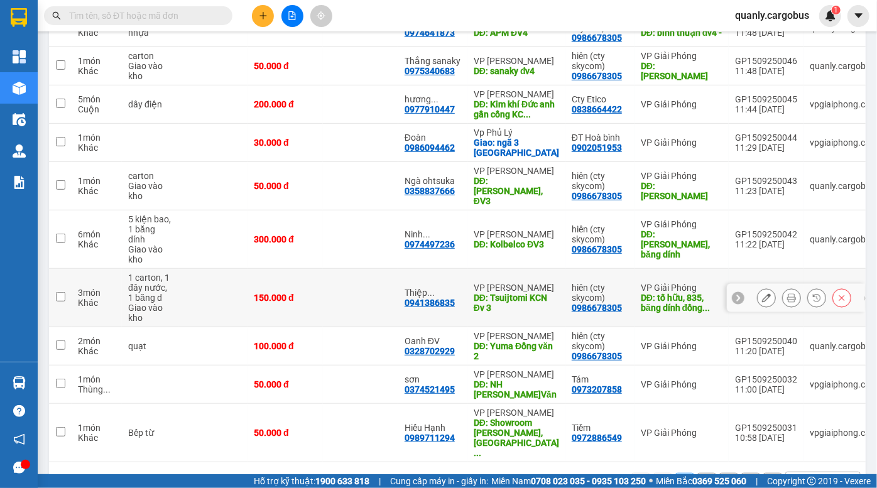
scroll to position [214, 0]
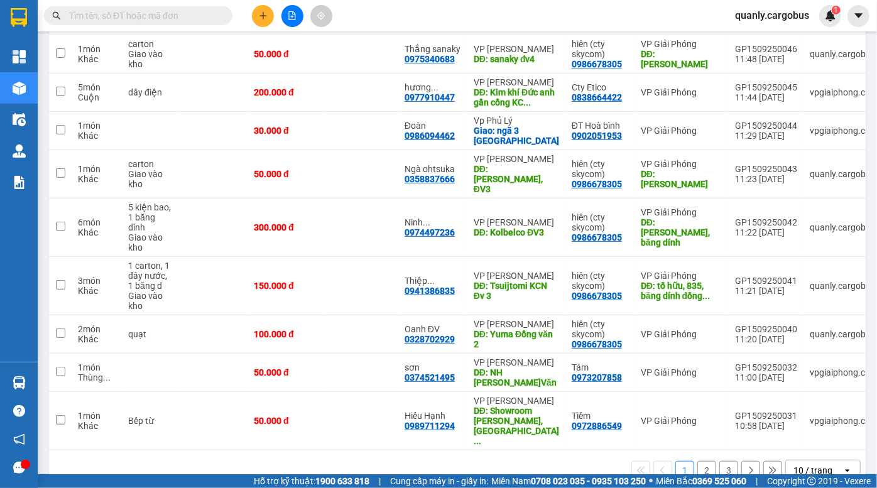
click at [697, 461] on button "2" at bounding box center [706, 470] width 19 height 19
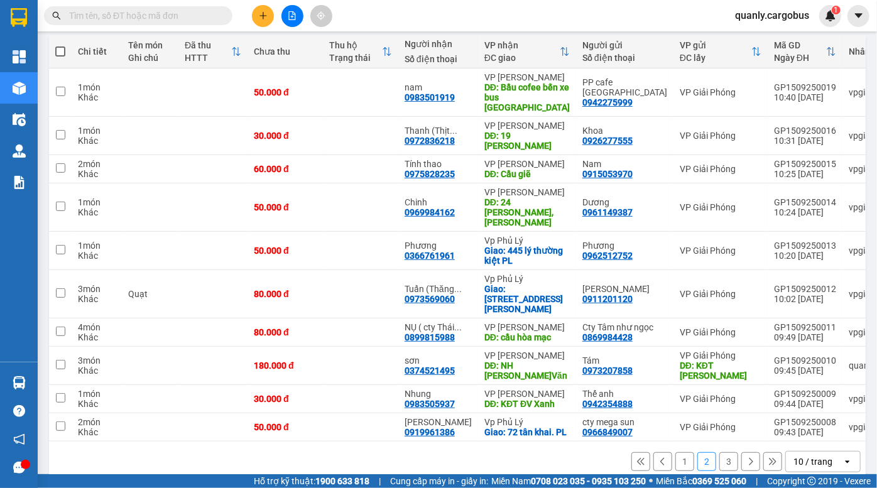
scroll to position [144, 0]
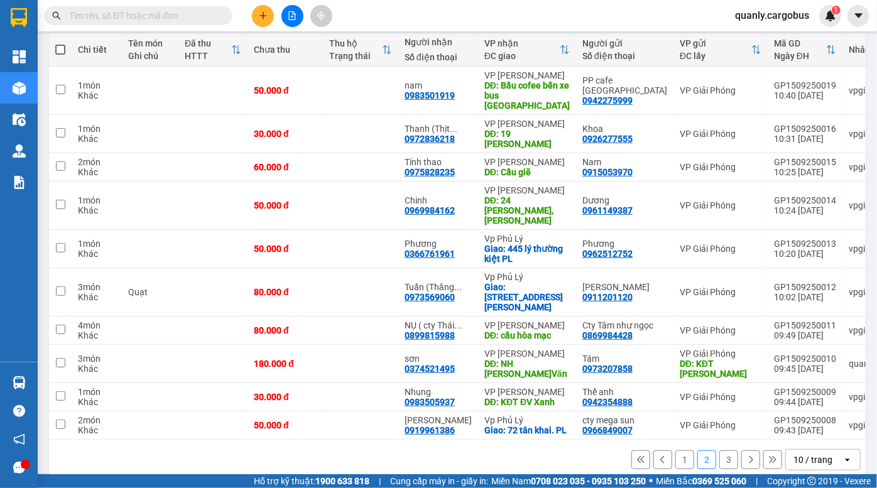
click at [719, 450] on button "3" at bounding box center [728, 459] width 19 height 19
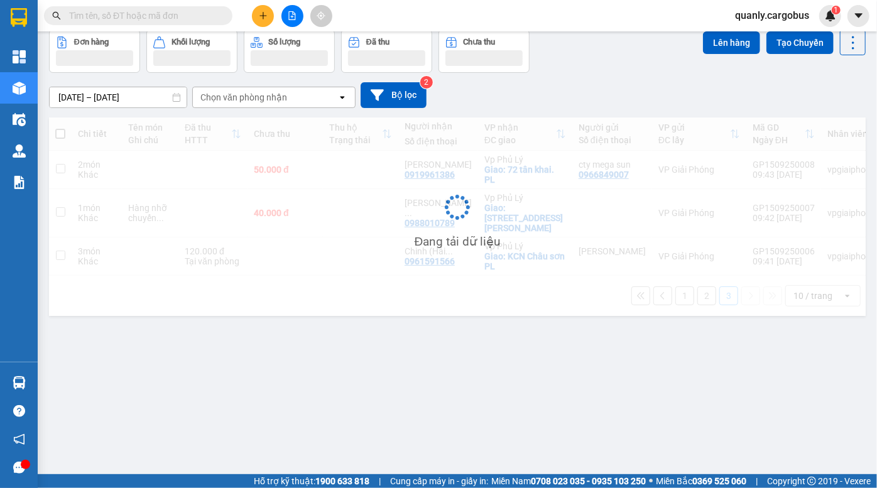
scroll to position [57, 0]
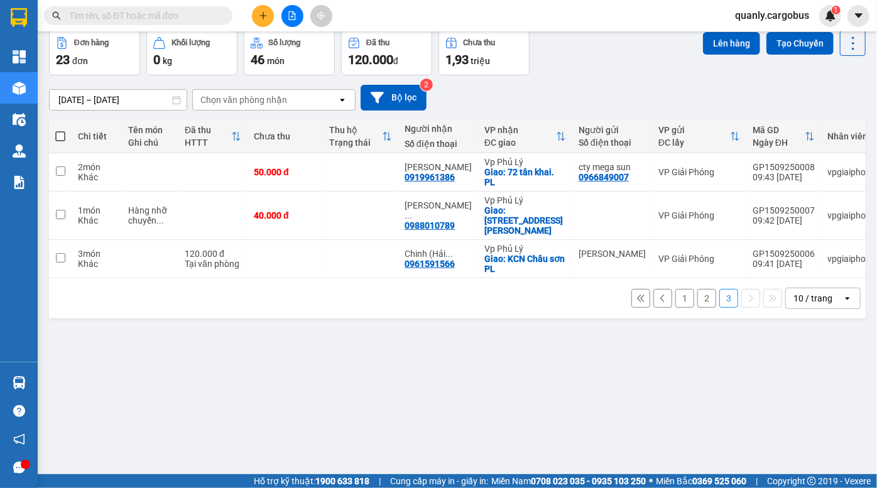
click at [679, 292] on button "1" at bounding box center [684, 298] width 19 height 19
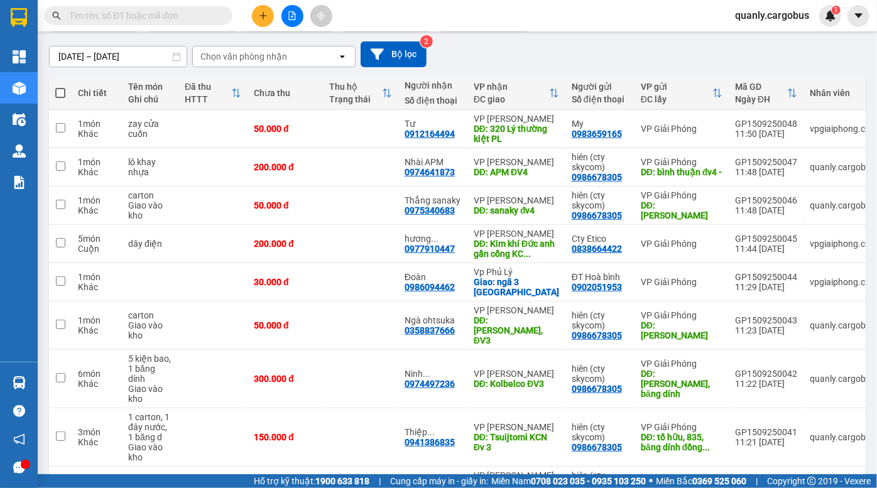
scroll to position [0, 0]
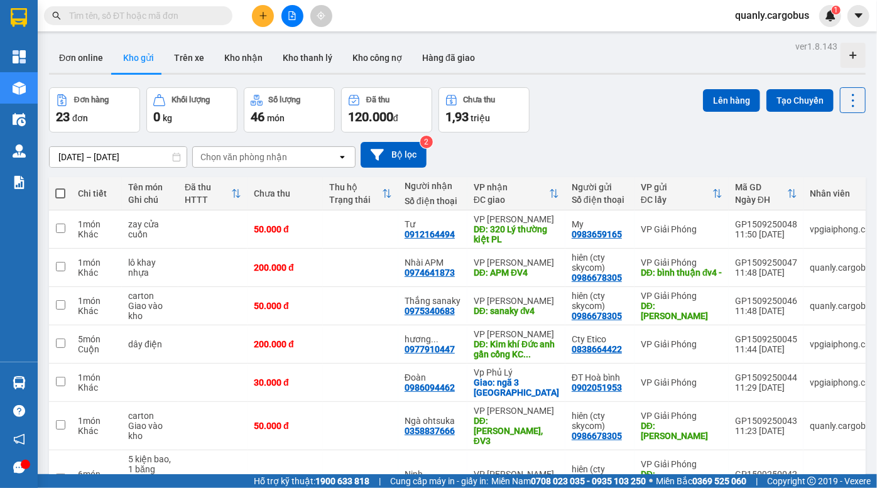
drag, startPoint x: 60, startPoint y: 194, endPoint x: 93, endPoint y: 188, distance: 33.9
click at [59, 193] on span at bounding box center [60, 193] width 10 height 10
click at [60, 187] on input "checkbox" at bounding box center [60, 187] width 0 height 0
checkbox input "true"
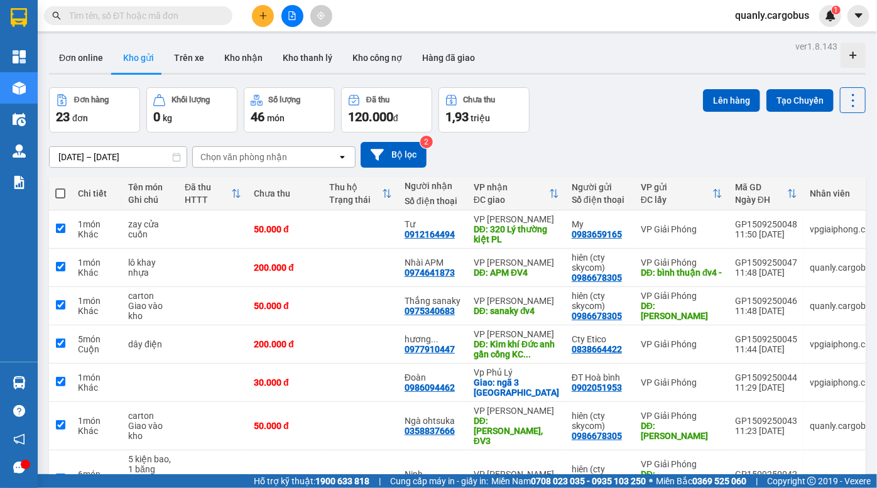
checkbox input "true"
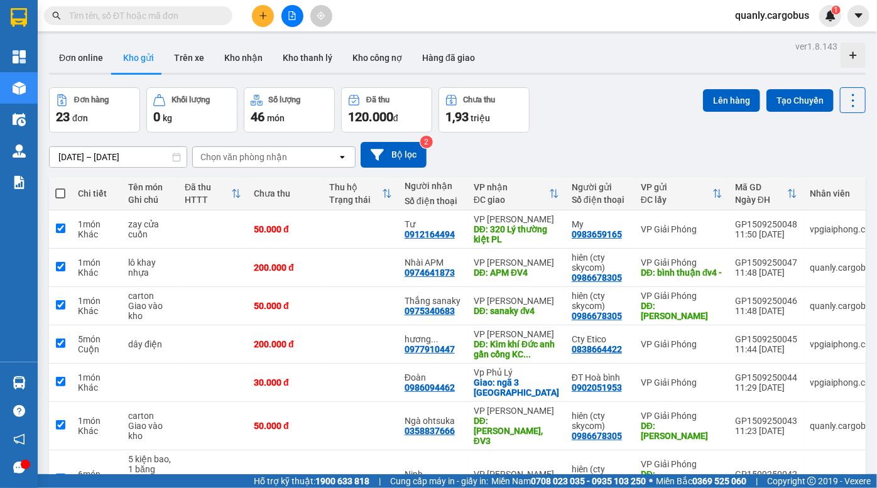
checkbox input "true"
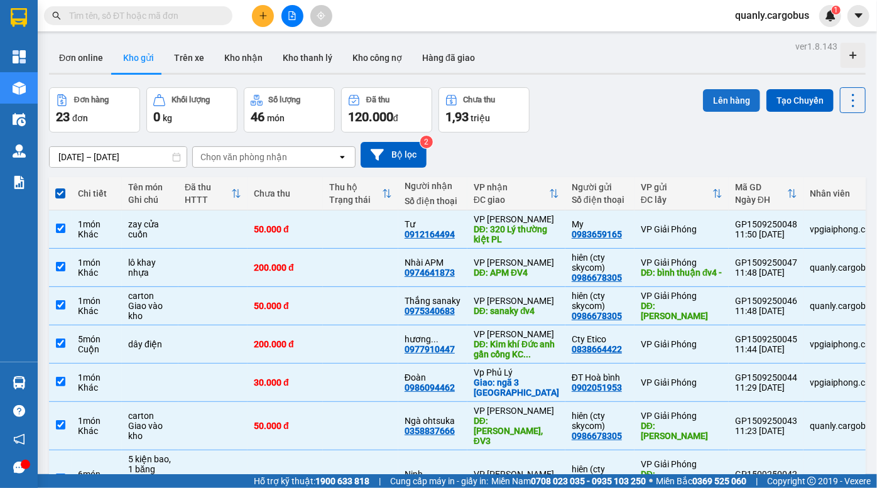
drag, startPoint x: 732, startPoint y: 104, endPoint x: 723, endPoint y: 104, distance: 8.8
click at [732, 104] on button "Lên hàng" at bounding box center [731, 100] width 57 height 23
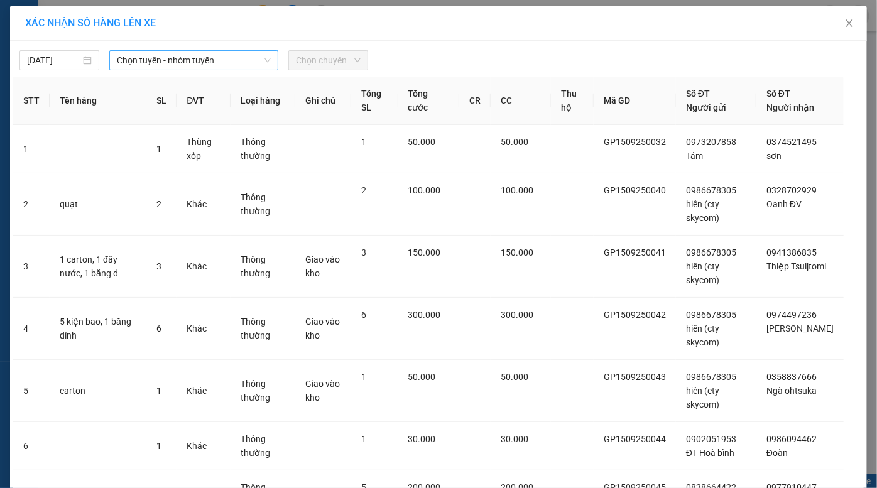
click at [166, 62] on span "Chọn tuyến - nhóm tuyến" at bounding box center [194, 60] width 154 height 19
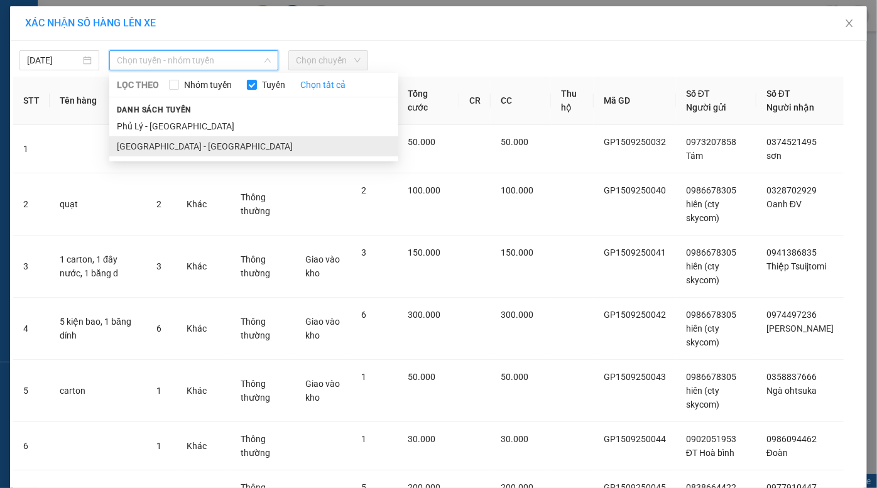
click at [156, 141] on li "[GEOGRAPHIC_DATA] - [GEOGRAPHIC_DATA]" at bounding box center [253, 146] width 289 height 20
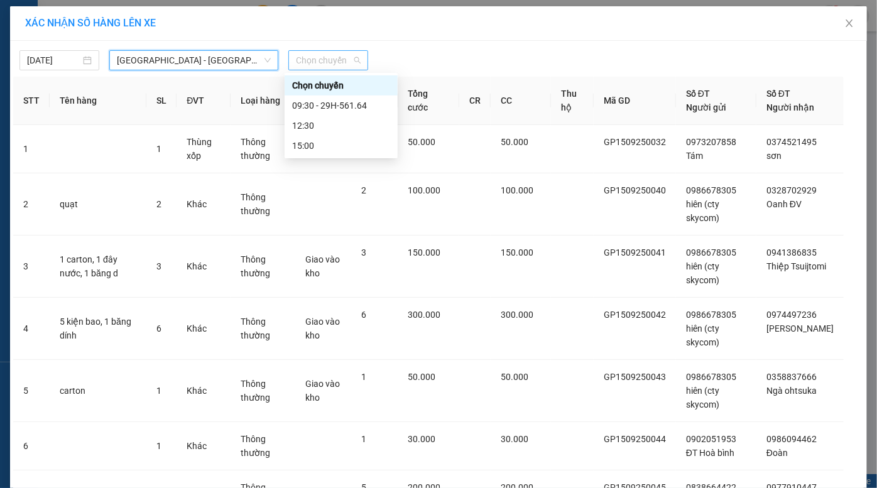
click at [325, 63] on span "Chọn chuyến" at bounding box center [328, 60] width 65 height 19
click at [345, 131] on div "12:30" at bounding box center [341, 126] width 98 height 14
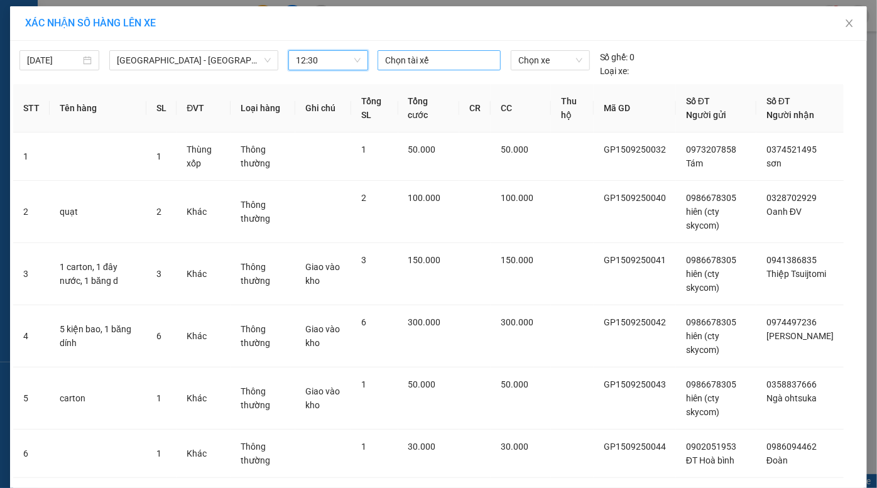
click at [465, 53] on div at bounding box center [439, 60] width 117 height 15
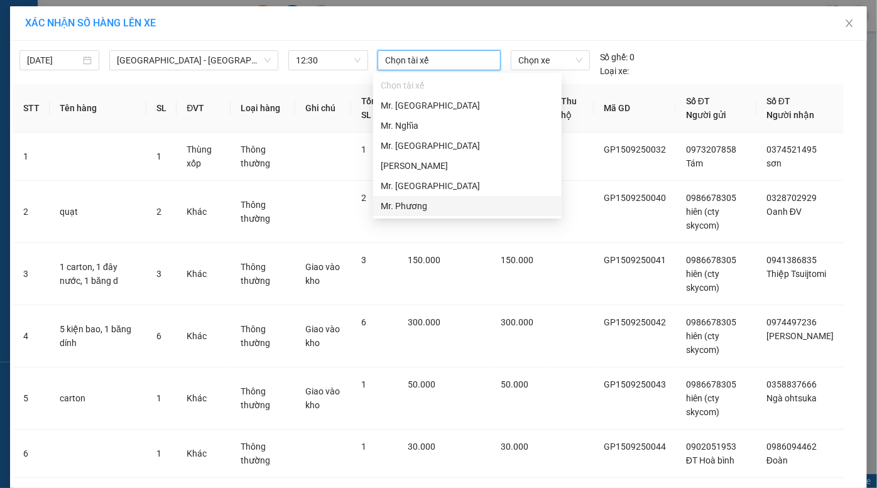
click at [431, 202] on div "Mr. Phương" at bounding box center [467, 206] width 173 height 14
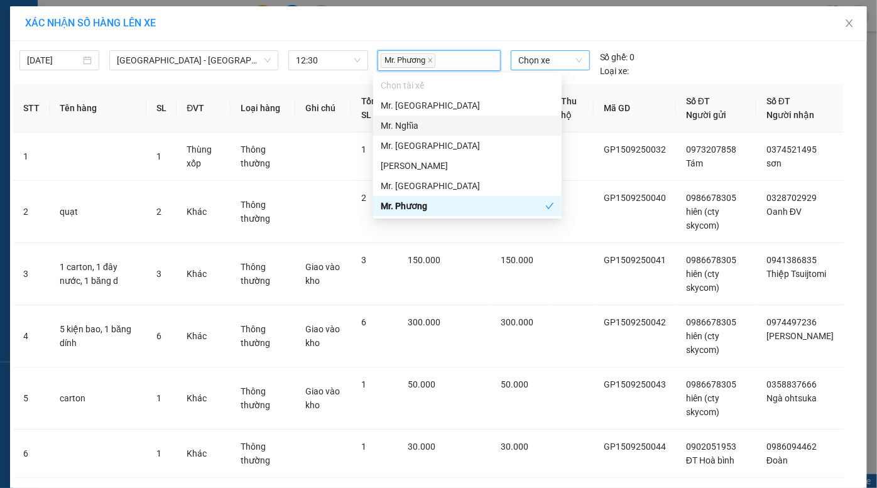
click at [534, 69] on span "Chọn xe" at bounding box center [550, 60] width 64 height 19
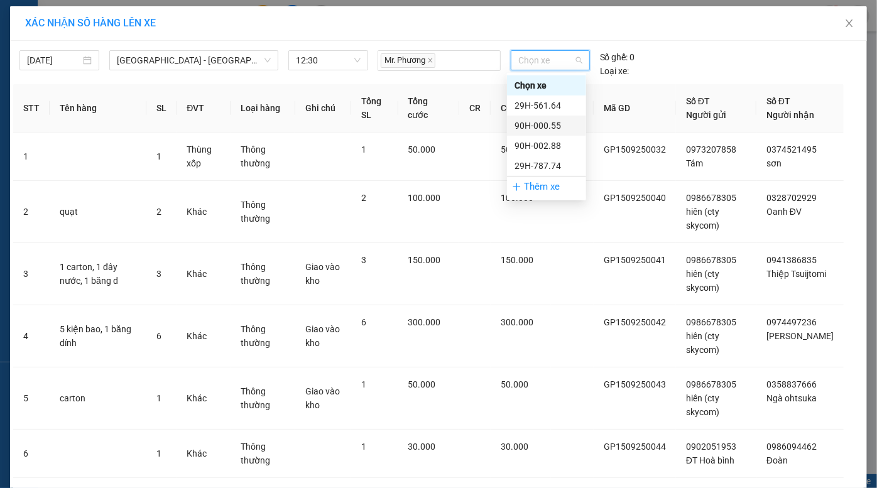
click at [552, 129] on div "90H-000.55" at bounding box center [546, 126] width 64 height 14
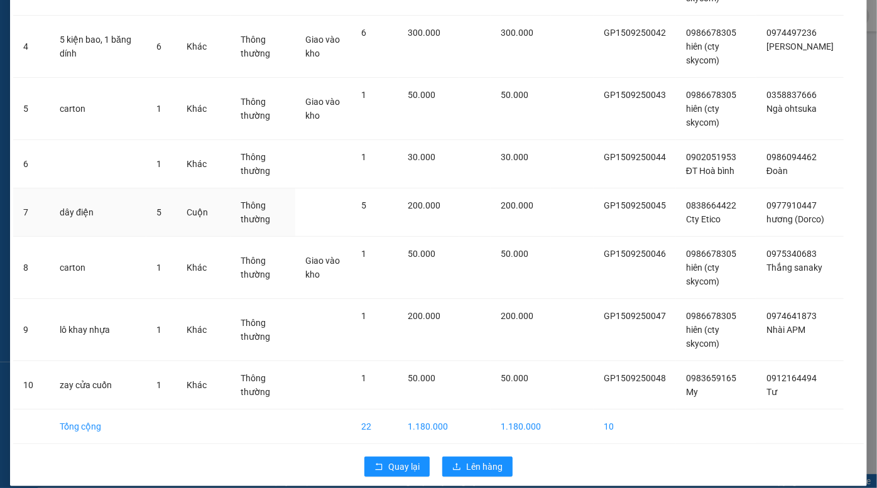
scroll to position [285, 0]
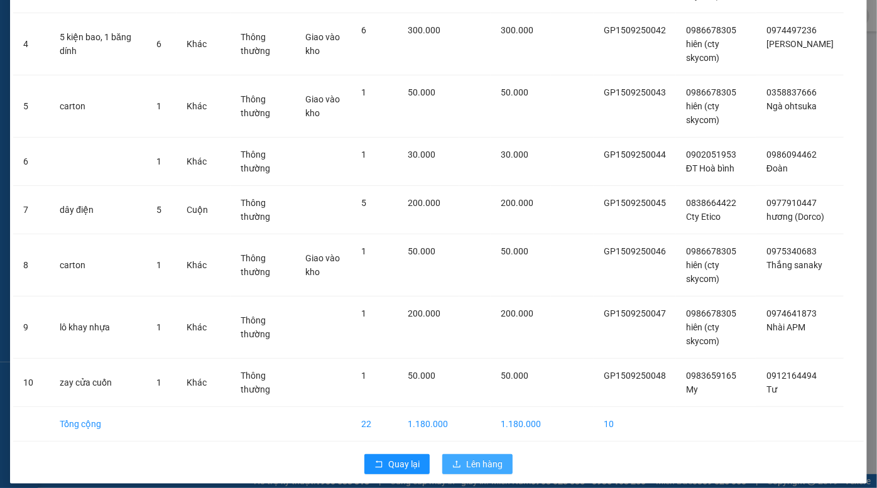
click at [485, 467] on span "Lên hàng" at bounding box center [484, 464] width 36 height 14
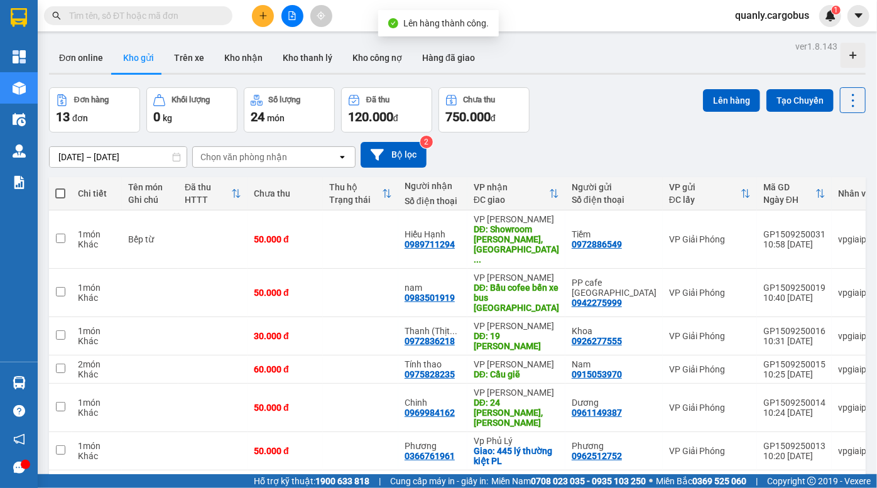
click at [57, 190] on span at bounding box center [60, 193] width 10 height 10
click at [60, 187] on input "checkbox" at bounding box center [60, 187] width 0 height 0
checkbox input "true"
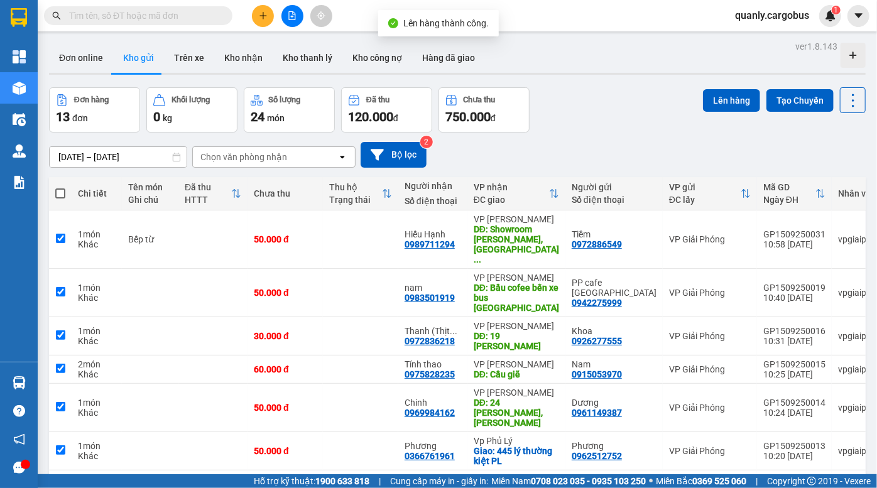
checkbox input "true"
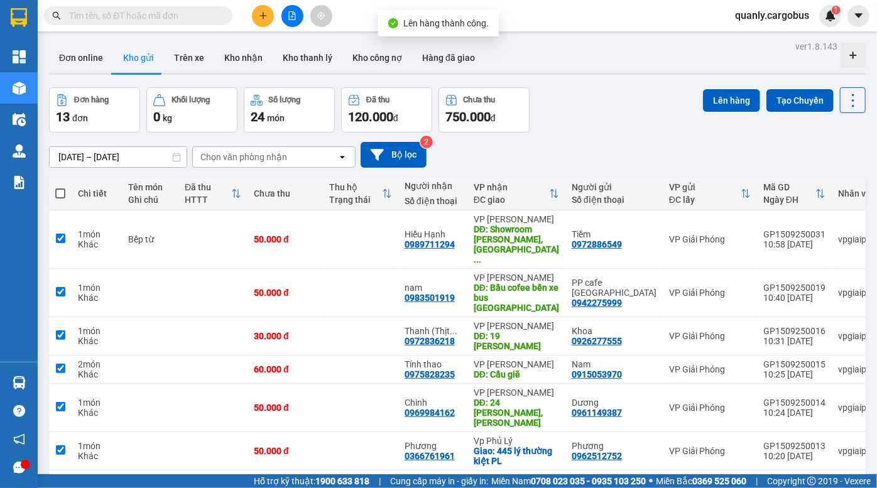
checkbox input "true"
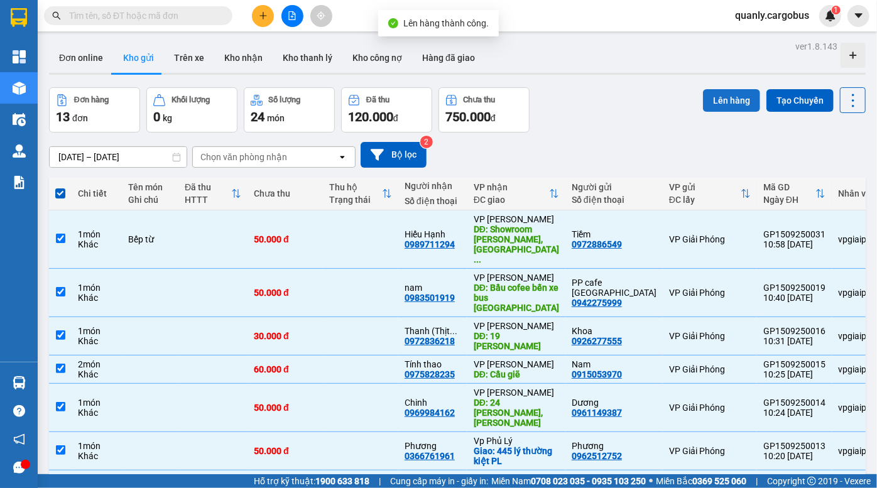
click at [715, 100] on button "Lên hàng" at bounding box center [731, 100] width 57 height 23
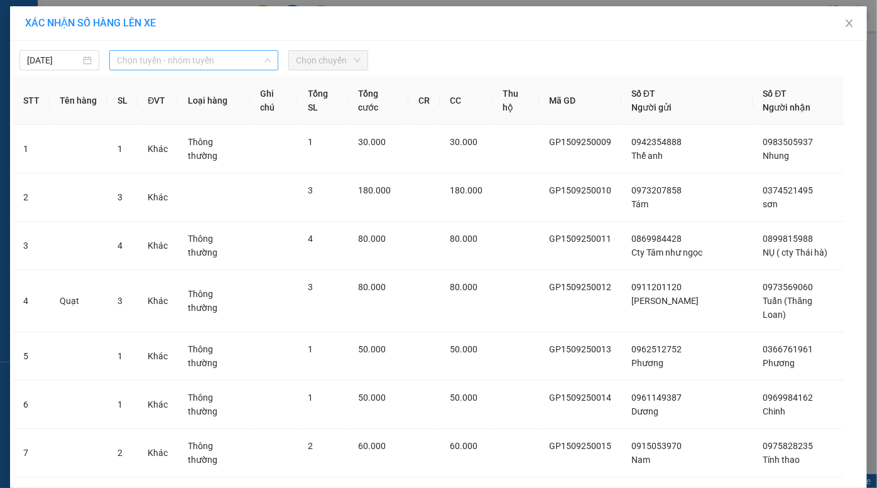
click at [170, 63] on span "Chọn tuyến - nhóm tuyến" at bounding box center [194, 60] width 154 height 19
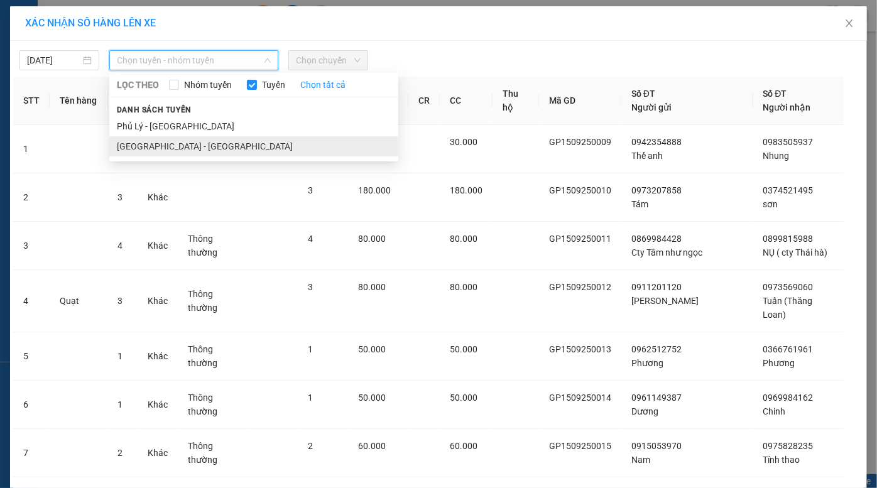
click at [192, 139] on li "[GEOGRAPHIC_DATA] - [GEOGRAPHIC_DATA]" at bounding box center [253, 146] width 289 height 20
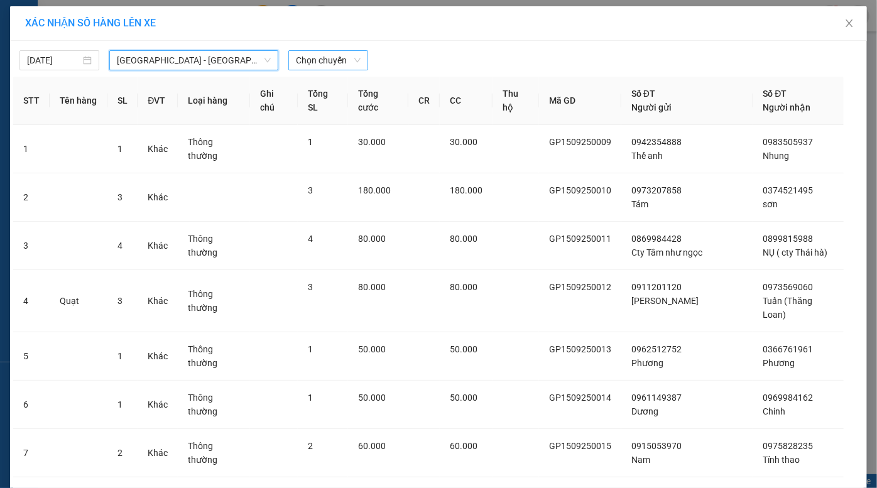
click at [313, 66] on span "Chọn chuyến" at bounding box center [328, 60] width 65 height 19
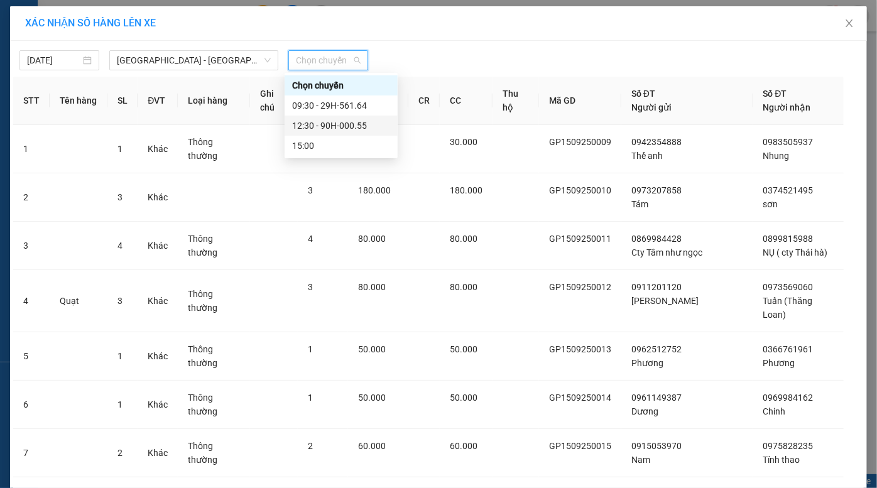
drag, startPoint x: 337, startPoint y: 129, endPoint x: 389, endPoint y: 122, distance: 52.5
click at [338, 129] on div "12:30 - 90H-000.55" at bounding box center [341, 126] width 98 height 14
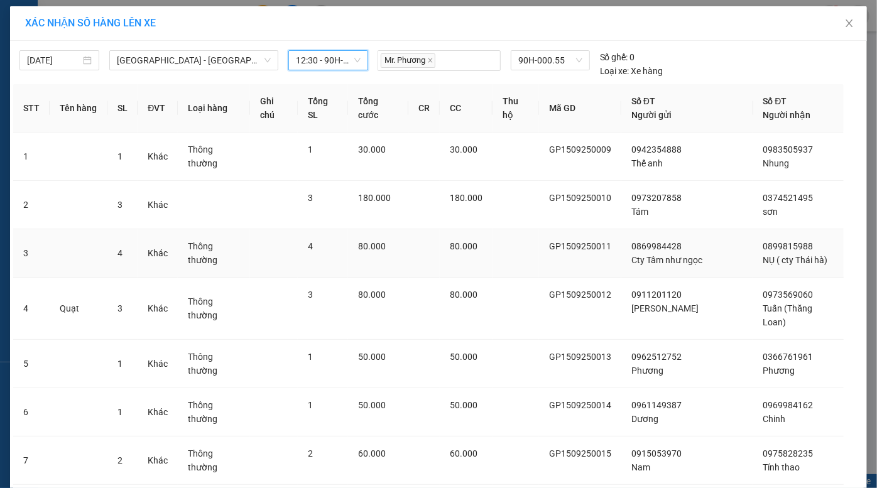
scroll to position [219, 0]
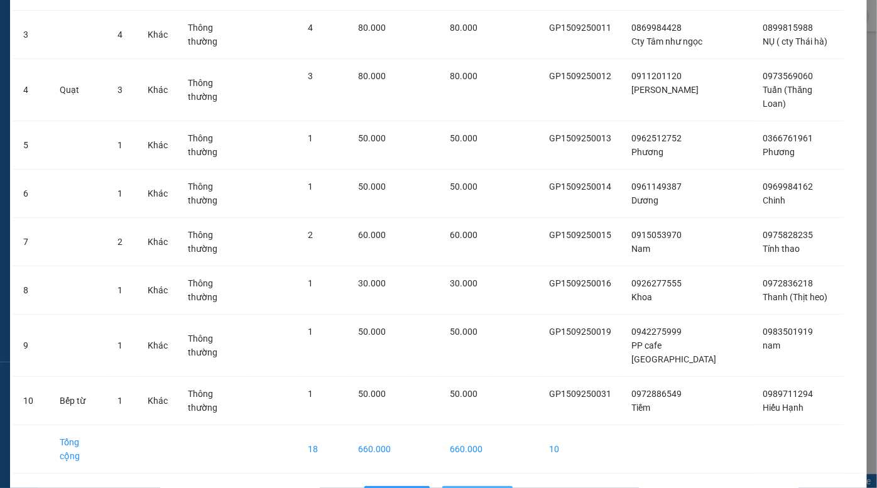
click at [477, 487] on span "Lên hàng" at bounding box center [484, 496] width 36 height 14
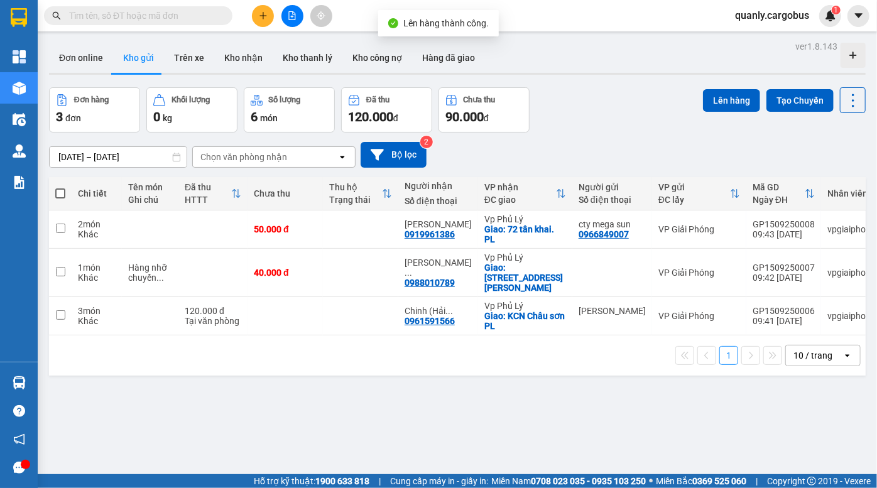
click at [57, 193] on span at bounding box center [60, 193] width 10 height 10
click at [60, 187] on input "checkbox" at bounding box center [60, 187] width 0 height 0
checkbox input "true"
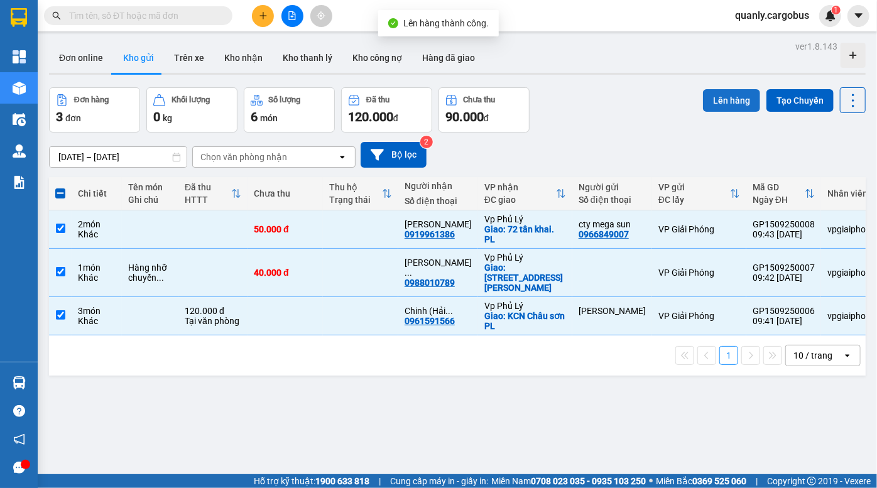
click at [723, 104] on button "Lên hàng" at bounding box center [731, 100] width 57 height 23
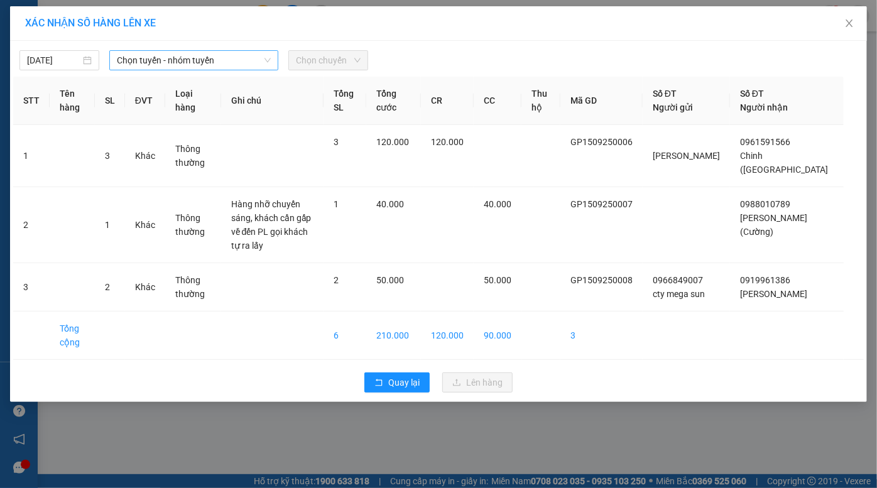
click at [192, 63] on span "Chọn tuyến - nhóm tuyến" at bounding box center [194, 60] width 154 height 19
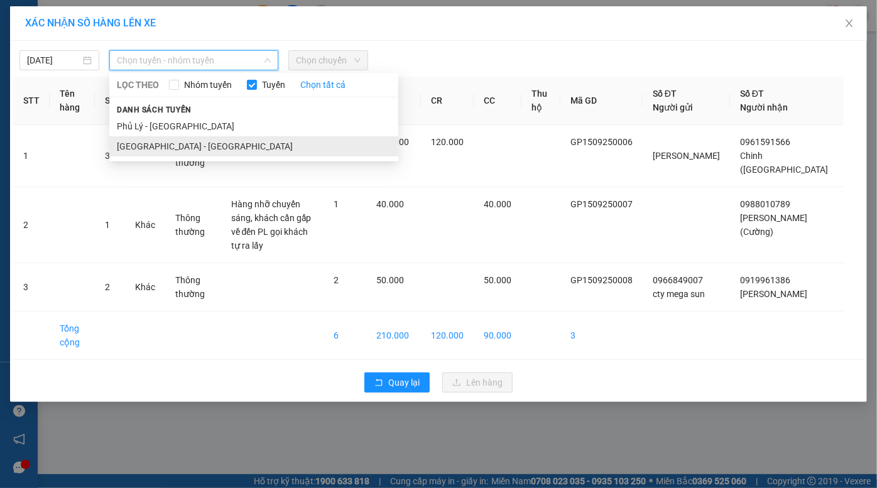
click at [164, 143] on li "[GEOGRAPHIC_DATA] - [GEOGRAPHIC_DATA]" at bounding box center [253, 146] width 289 height 20
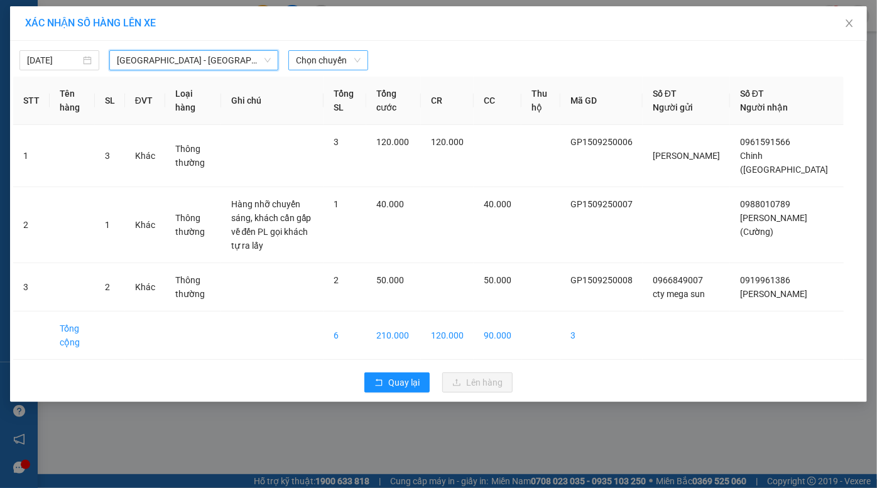
drag, startPoint x: 329, startPoint y: 63, endPoint x: 328, endPoint y: 70, distance: 7.0
click at [328, 64] on span "Chọn chuyến" at bounding box center [328, 60] width 65 height 19
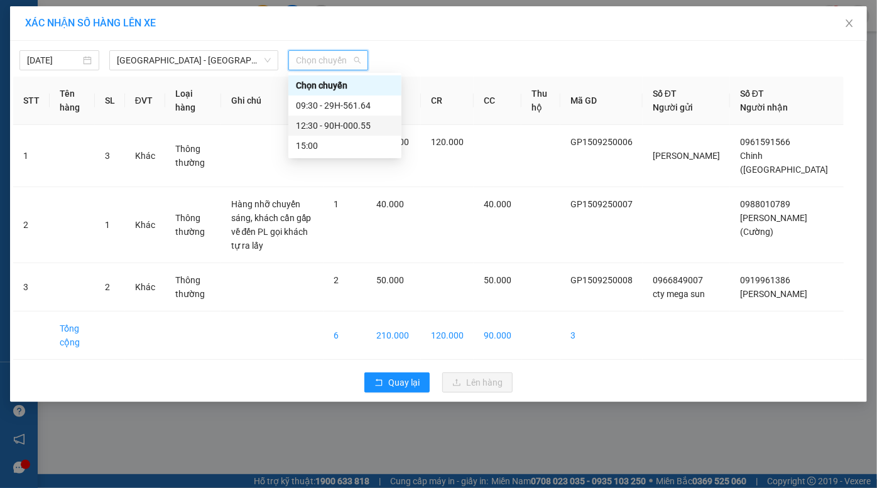
click at [342, 127] on div "12:30 - 90H-000.55" at bounding box center [345, 126] width 98 height 14
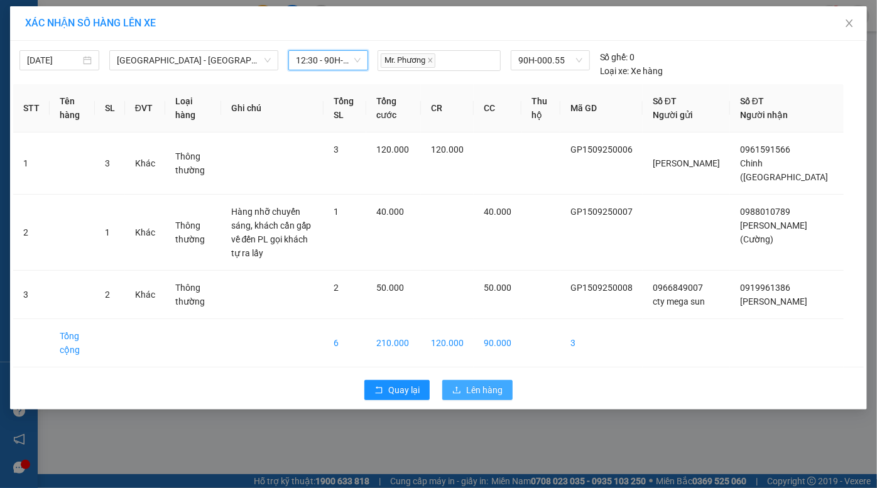
click at [479, 380] on button "Lên hàng" at bounding box center [477, 390] width 70 height 20
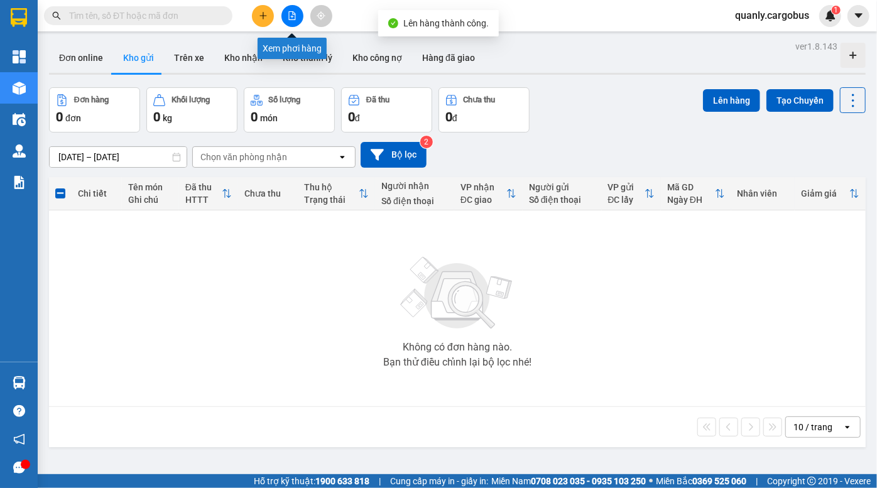
click at [292, 13] on icon "file-add" at bounding box center [292, 15] width 7 height 9
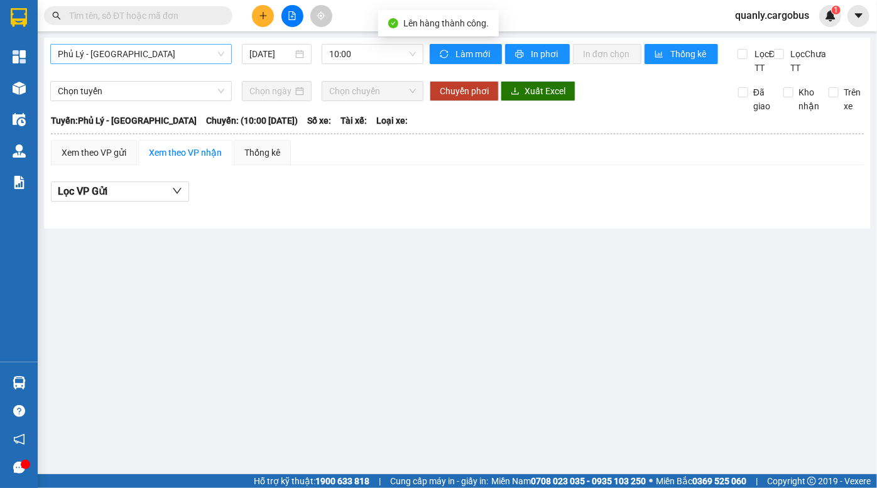
click at [116, 48] on span "Phủ Lý - [GEOGRAPHIC_DATA]" at bounding box center [141, 54] width 166 height 19
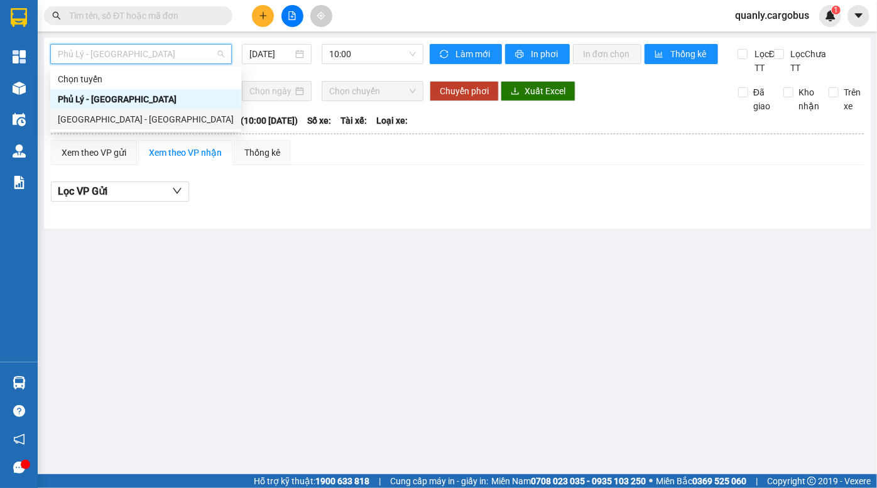
click at [100, 120] on div "[GEOGRAPHIC_DATA] - [GEOGRAPHIC_DATA]" at bounding box center [146, 119] width 176 height 14
type input "[DATE]"
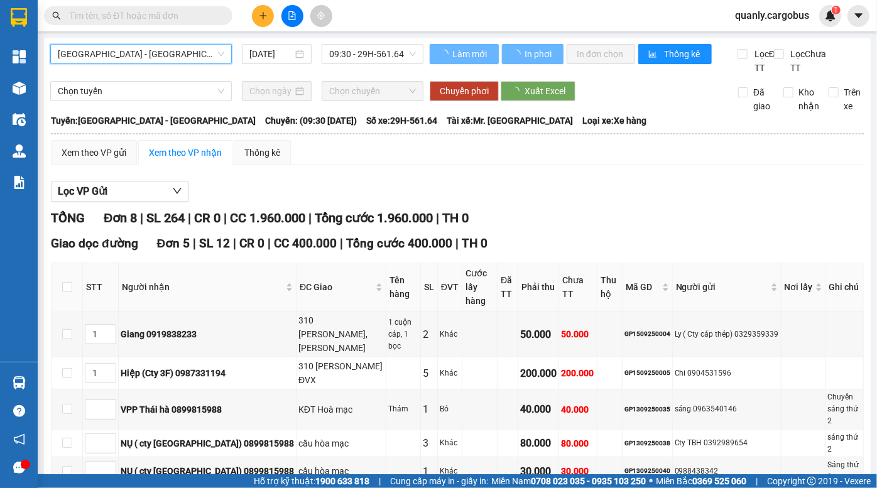
drag, startPoint x: 362, startPoint y: 49, endPoint x: 355, endPoint y: 136, distance: 86.9
click at [362, 50] on span "09:30 - 29H-561.64" at bounding box center [372, 54] width 87 height 19
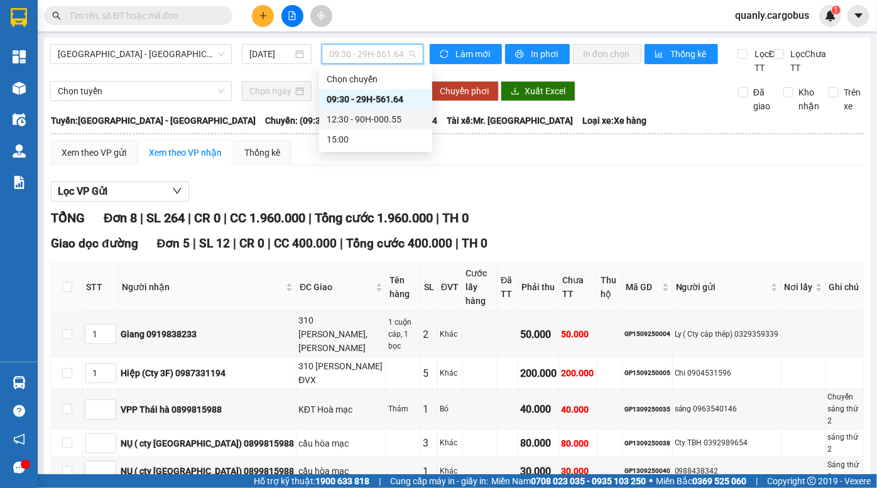
click at [372, 122] on div "12:30 - 90H-000.55" at bounding box center [376, 119] width 98 height 14
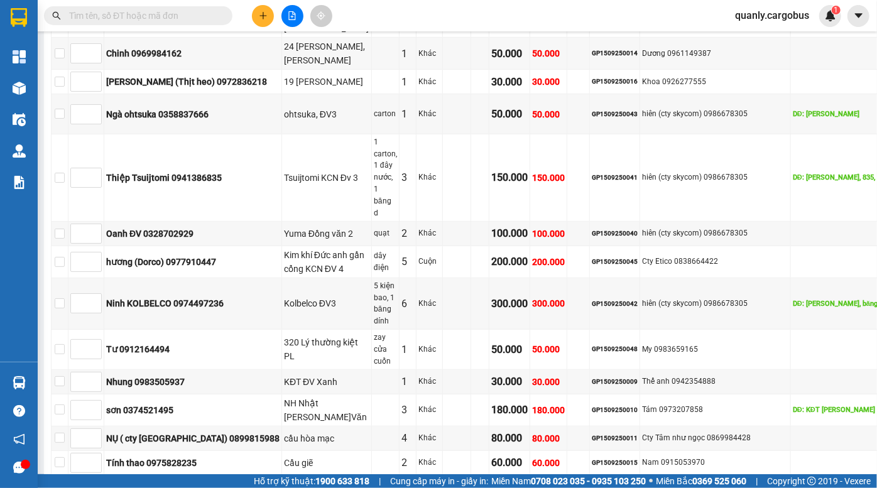
scroll to position [399, 0]
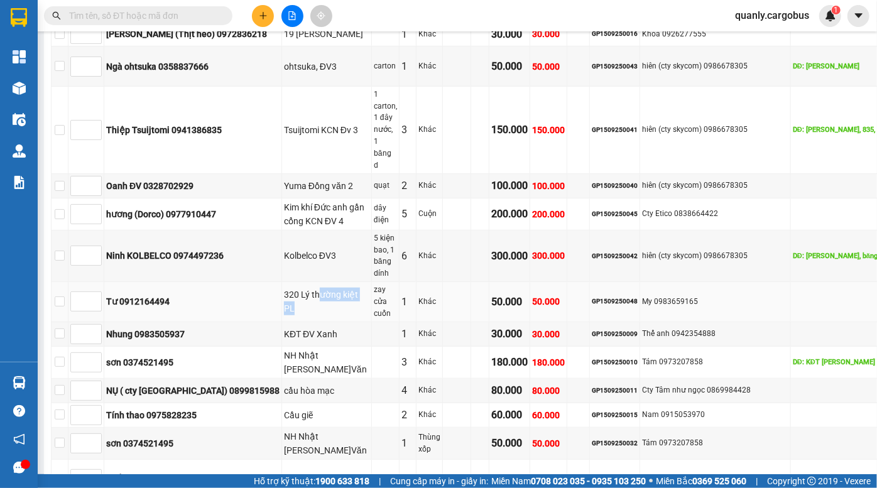
drag, startPoint x: 280, startPoint y: 319, endPoint x: 310, endPoint y: 335, distance: 33.4
click at [308, 322] on tr "Tư 0912164494 320 Lý thường kiệt PL zay cửa cuốn 1 Khác 50.000 50.000 GP1509250…" at bounding box center [505, 302] width 909 height 40
click at [443, 322] on td at bounding box center [457, 302] width 28 height 40
drag, startPoint x: 270, startPoint y: 290, endPoint x: 318, endPoint y: 298, distance: 49.0
click at [307, 282] on tr "Ninh KOLBELCO 0974497236 Kolbelco ĐV3 5 kiện bao, 1 băng dính 6 Khác 300.000 30…" at bounding box center [505, 255] width 909 height 51
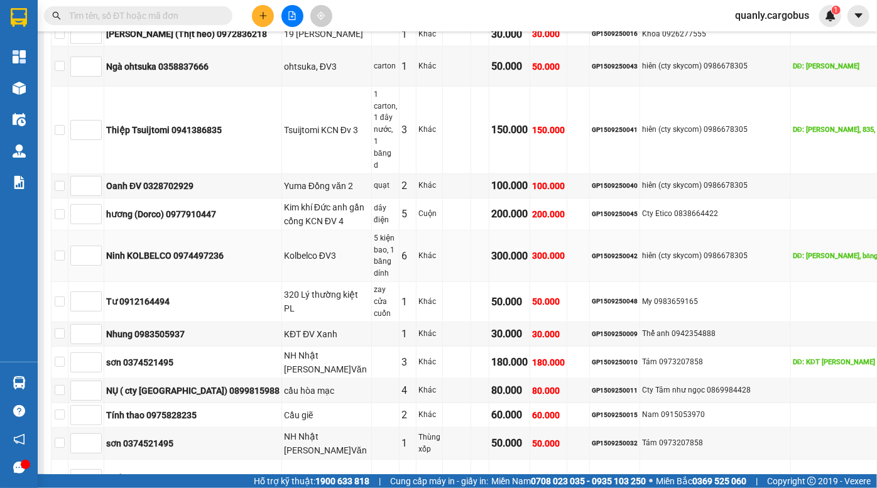
drag, startPoint x: 331, startPoint y: 297, endPoint x: 251, endPoint y: 284, distance: 80.7
click at [374, 279] on div "5 kiện bao, 1 băng dính" at bounding box center [385, 255] width 23 height 47
drag, startPoint x: 251, startPoint y: 284, endPoint x: 273, endPoint y: 296, distance: 24.8
click at [284, 263] on div "Kolbelco ĐV3" at bounding box center [326, 256] width 85 height 14
click at [282, 282] on td "Kolbelco ĐV3" at bounding box center [327, 255] width 90 height 51
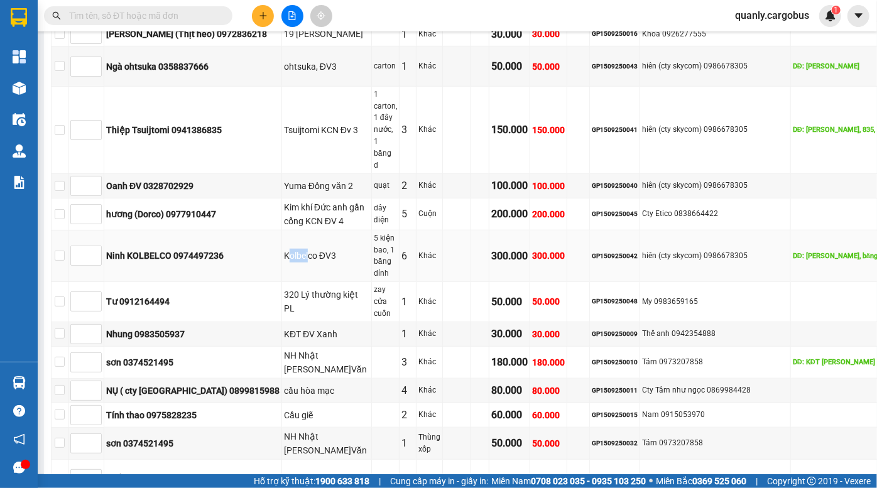
drag, startPoint x: 253, startPoint y: 284, endPoint x: 283, endPoint y: 302, distance: 34.4
click at [282, 282] on td "Kolbelco ĐV3" at bounding box center [327, 255] width 90 height 51
click at [284, 282] on td "Kolbelco ĐV3" at bounding box center [327, 255] width 90 height 51
drag, startPoint x: 253, startPoint y: 286, endPoint x: 283, endPoint y: 298, distance: 31.8
click at [282, 282] on td "Kolbelco ĐV3" at bounding box center [327, 255] width 90 height 51
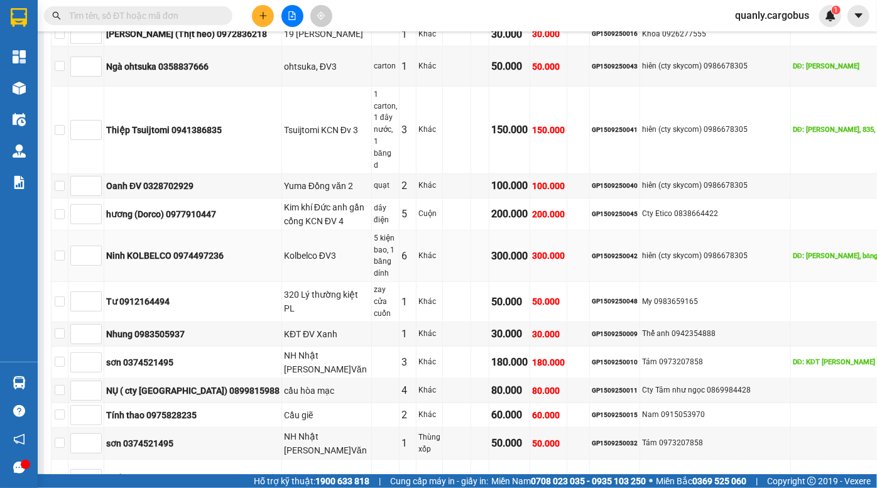
click at [283, 282] on td "Kolbelco ĐV3" at bounding box center [327, 255] width 90 height 51
drag, startPoint x: 257, startPoint y: 291, endPoint x: 287, endPoint y: 298, distance: 30.8
click at [284, 282] on td "Kolbelco ĐV3" at bounding box center [327, 255] width 90 height 51
click at [287, 282] on td "Kolbelco ĐV3" at bounding box center [327, 255] width 90 height 51
drag, startPoint x: 254, startPoint y: 288, endPoint x: 269, endPoint y: 293, distance: 16.5
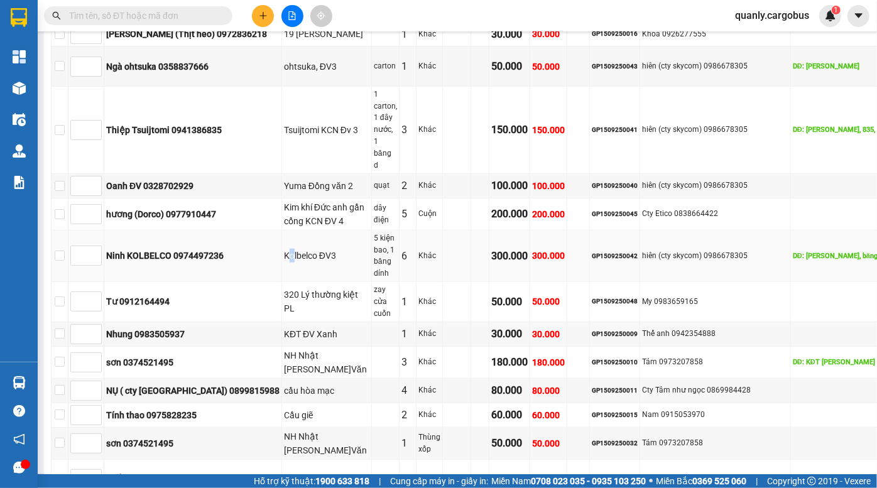
click at [284, 263] on div "Kolbelco ĐV3" at bounding box center [326, 256] width 85 height 14
drag, startPoint x: 250, startPoint y: 288, endPoint x: 265, endPoint y: 295, distance: 16.3
click at [284, 263] on div "Kolbelco ĐV3" at bounding box center [326, 256] width 85 height 14
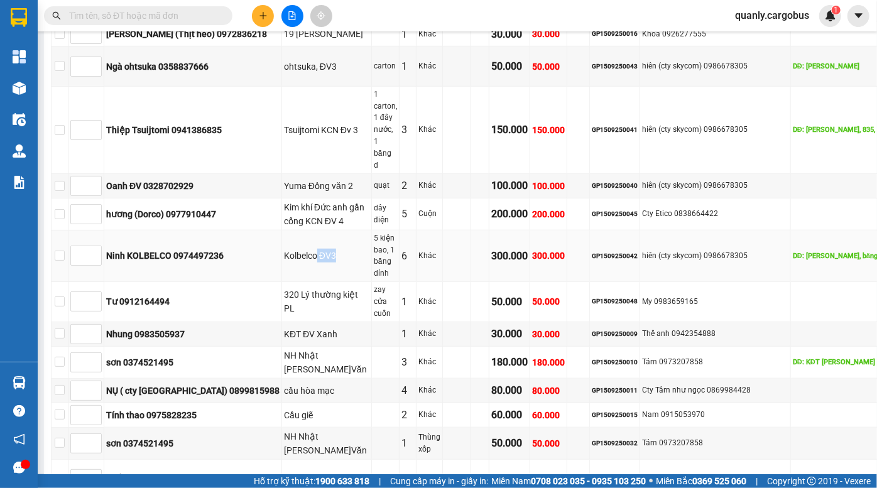
drag, startPoint x: 279, startPoint y: 288, endPoint x: 311, endPoint y: 297, distance: 33.8
click at [311, 282] on tr "Ninh KOLBELCO 0974497236 Kolbelco ĐV3 5 kiện bao, 1 băng dính 6 Khác 300.000 30…" at bounding box center [505, 255] width 909 height 51
drag, startPoint x: 386, startPoint y: 294, endPoint x: 449, endPoint y: 293, distance: 62.8
click at [443, 282] on td at bounding box center [457, 255] width 28 height 51
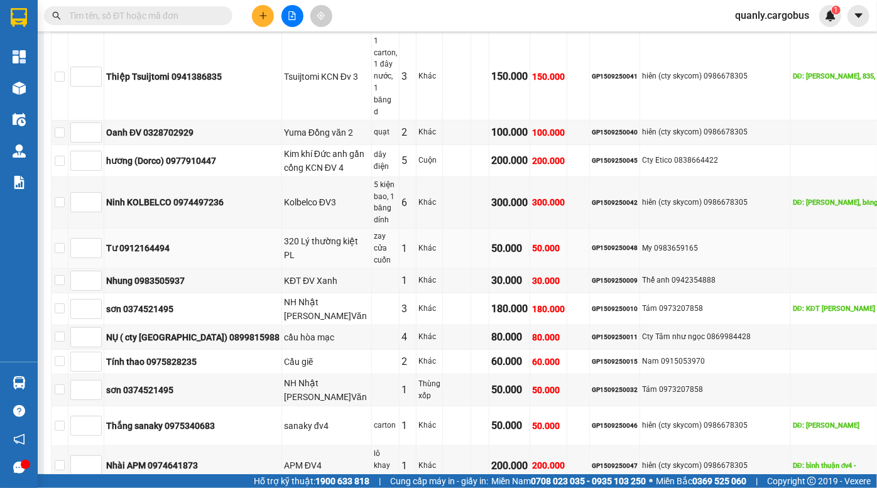
scroll to position [571, 0]
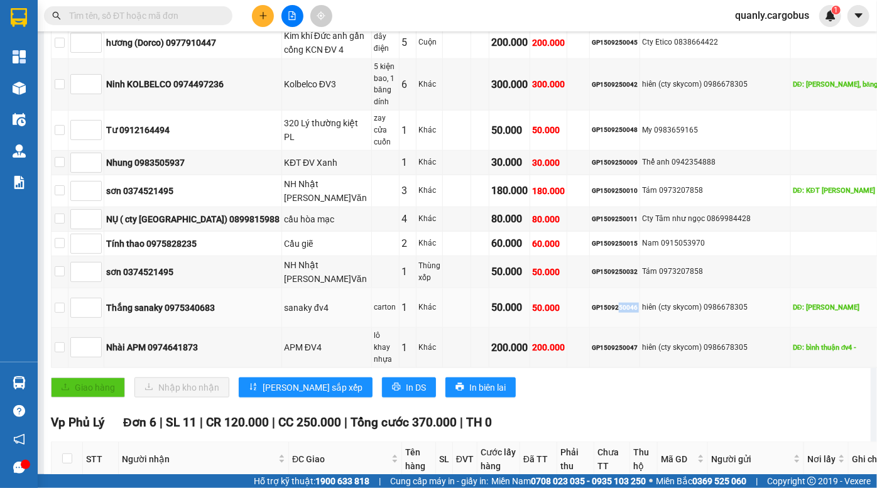
drag, startPoint x: 567, startPoint y: 360, endPoint x: 601, endPoint y: 364, distance: 34.1
click at [600, 328] on tr "Thắng sanaky 0975340683 sanaky đv4 carton 1 Khác 50.000 50.000 GP1509250046 hiê…" at bounding box center [505, 308] width 909 height 40
click at [642, 313] on div "hiên (cty skycom) 0986678305" at bounding box center [715, 307] width 146 height 12
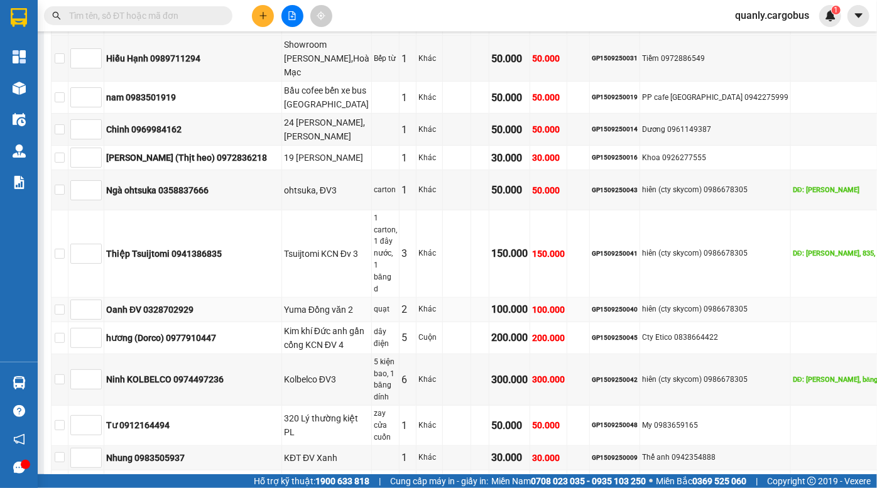
scroll to position [228, 0]
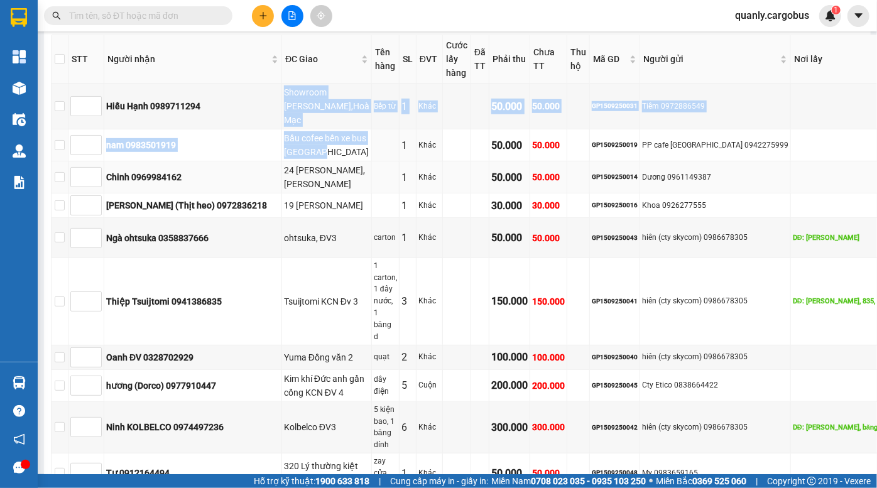
drag, startPoint x: 222, startPoint y: 117, endPoint x: 257, endPoint y: 210, distance: 99.7
click at [257, 210] on tbody "Hiếu Hạnh 0989711294 Showroom [GEOGRAPHIC_DATA] Bếp từ 1 Khác 50.000 50.000 GP1…" at bounding box center [505, 397] width 909 height 627
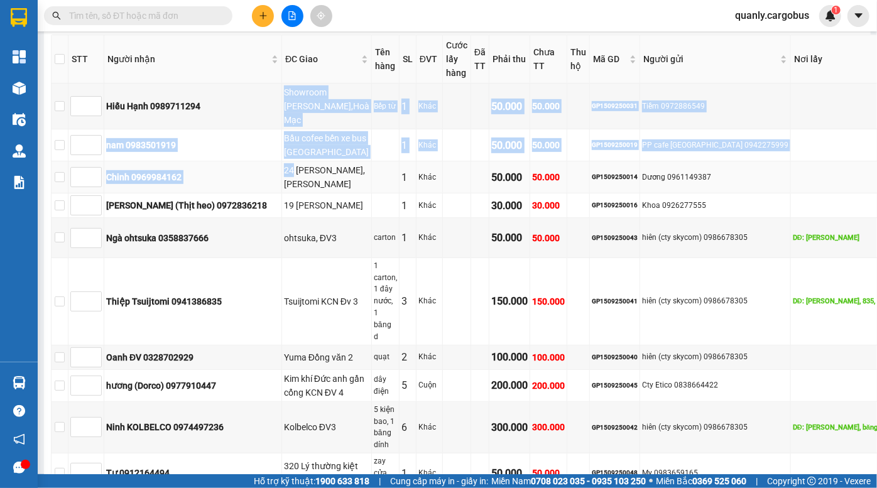
click at [284, 191] on div "24 [PERSON_NAME],[PERSON_NAME]" at bounding box center [326, 177] width 85 height 28
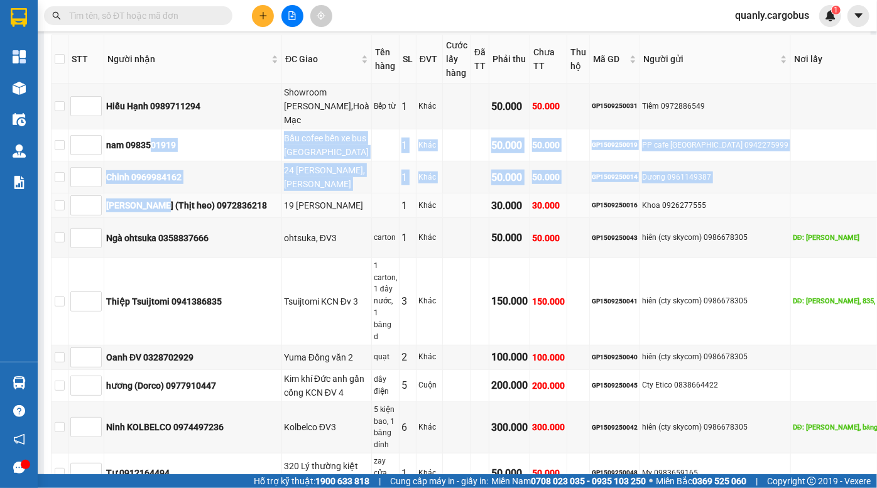
drag, startPoint x: 164, startPoint y: 180, endPoint x: 171, endPoint y: 246, distance: 65.7
click at [170, 244] on tbody "Hiếu Hạnh 0989711294 Showroom [GEOGRAPHIC_DATA] Bếp từ 1 Khác 50.000 50.000 GP1…" at bounding box center [505, 397] width 909 height 627
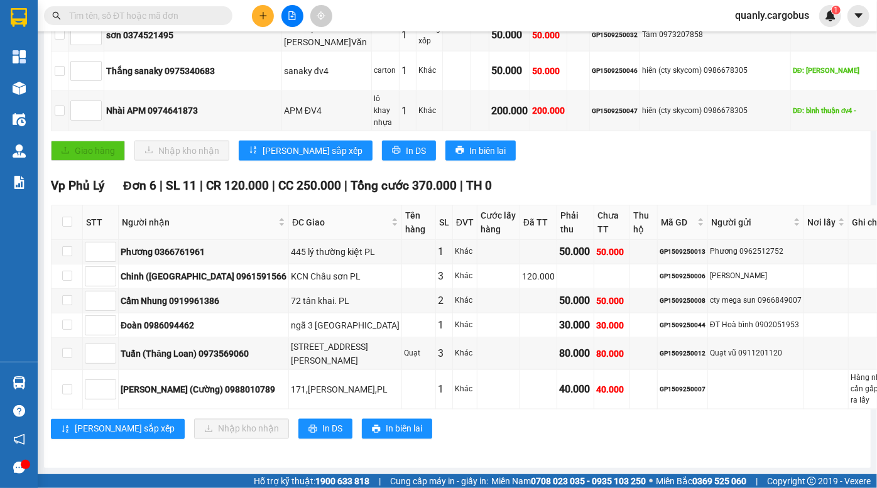
scroll to position [856, 0]
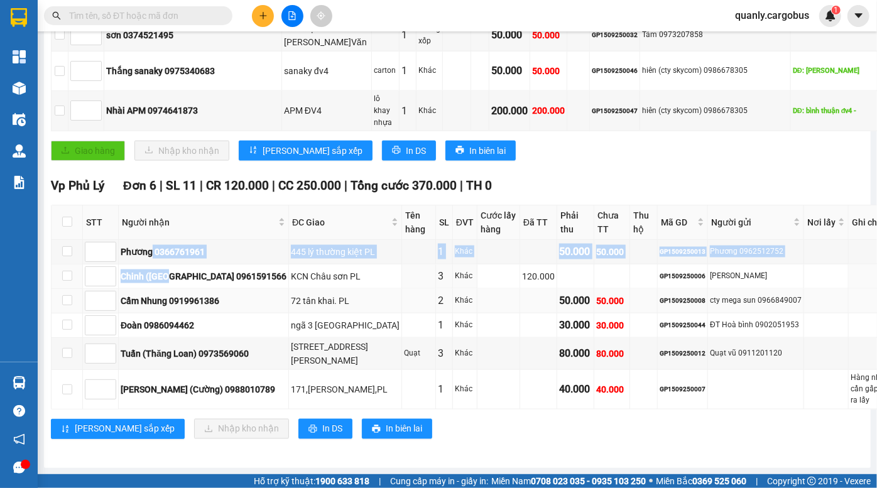
drag, startPoint x: 155, startPoint y: 268, endPoint x: 176, endPoint y: 323, distance: 59.2
click at [176, 322] on tbody "Phương 0366761961 445 lý thường kiệt PL 1 Khác 50.000 50.000 GP1509250013 Phươn…" at bounding box center [505, 325] width 909 height 170
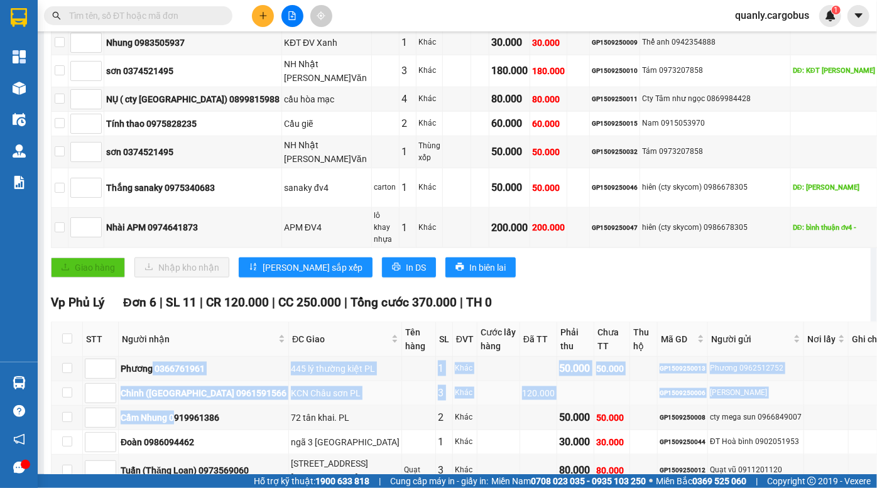
scroll to position [685, 0]
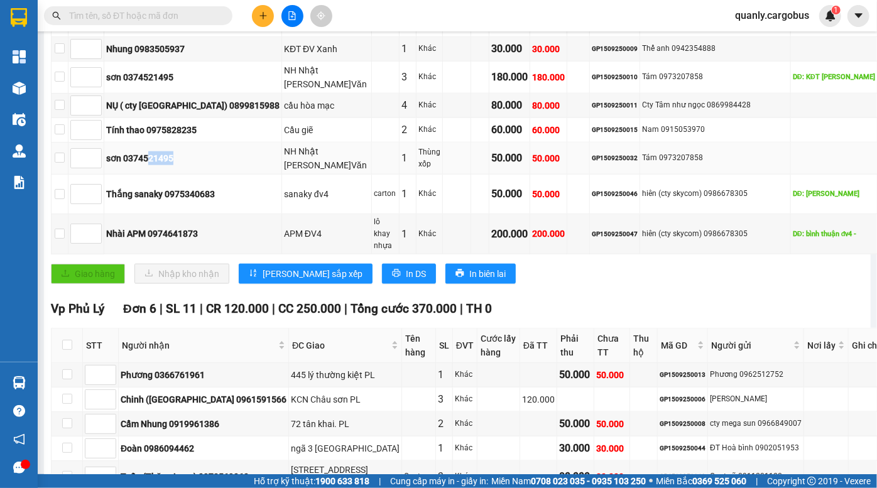
drag, startPoint x: 166, startPoint y: 205, endPoint x: 188, endPoint y: 222, distance: 27.9
click at [188, 175] on td "sơn 0374521495" at bounding box center [193, 159] width 178 height 32
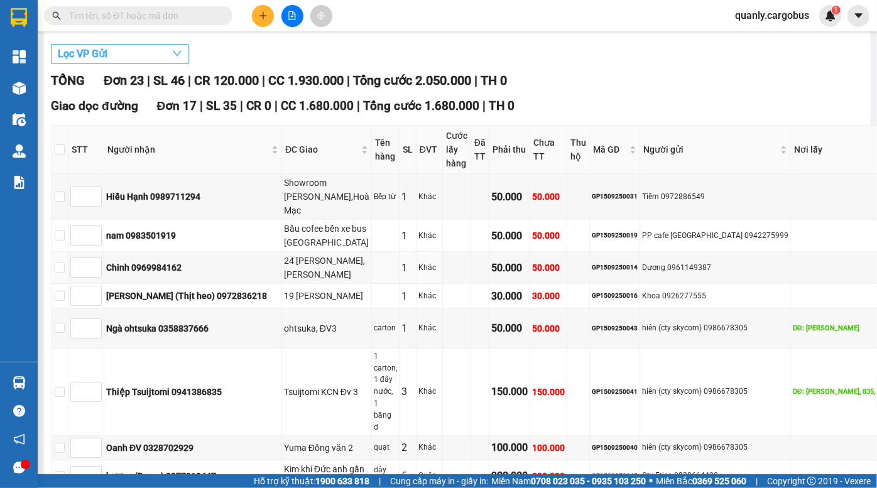
scroll to position [114, 0]
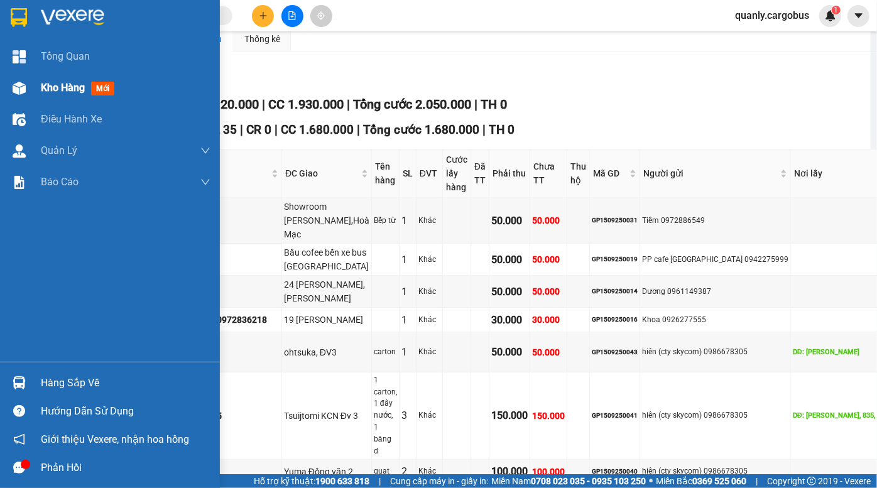
click at [18, 87] on img at bounding box center [19, 88] width 13 height 13
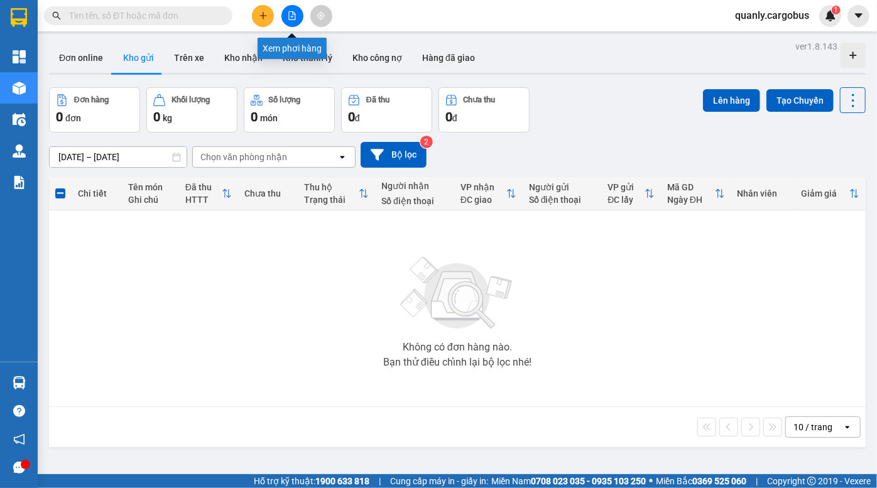
click at [291, 14] on icon "file-add" at bounding box center [292, 15] width 9 height 9
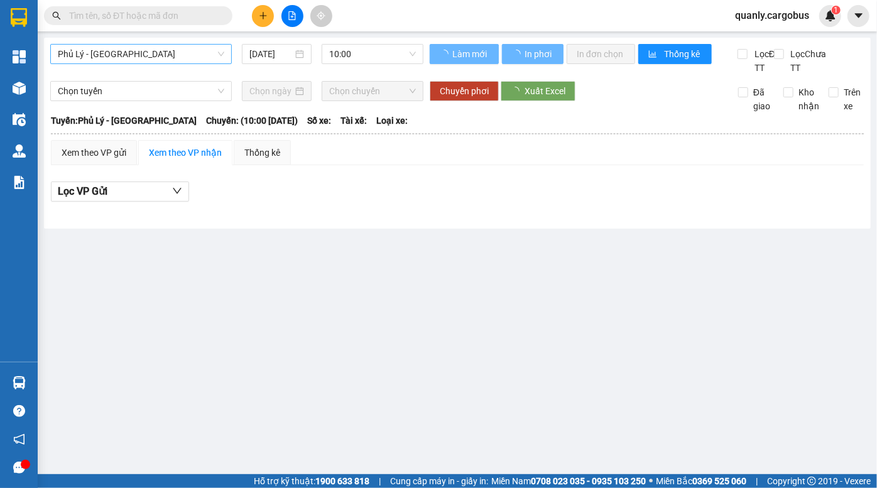
click at [126, 55] on span "Phủ Lý - [GEOGRAPHIC_DATA]" at bounding box center [141, 54] width 166 height 19
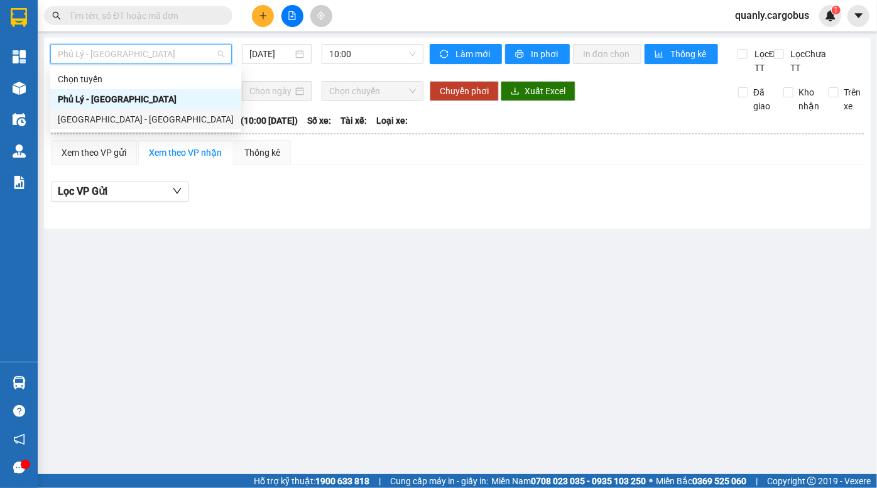
click at [131, 117] on div "[GEOGRAPHIC_DATA] - [GEOGRAPHIC_DATA]" at bounding box center [146, 119] width 176 height 14
type input "[DATE]"
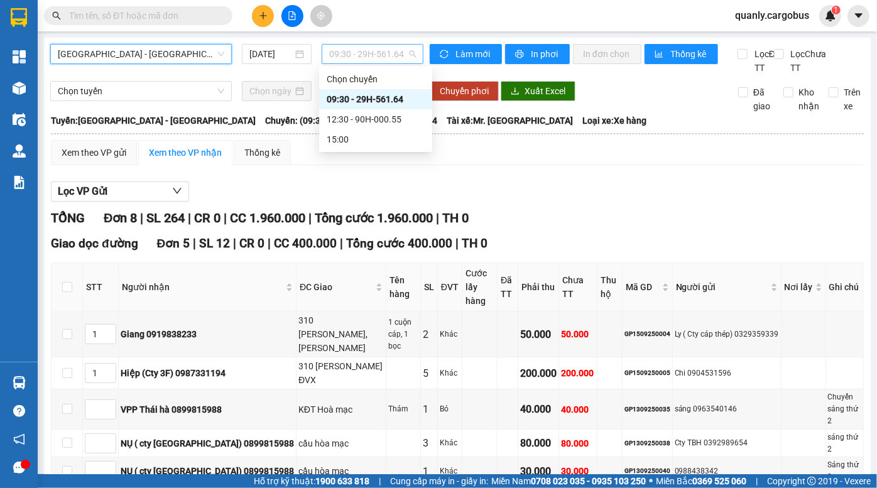
click at [369, 55] on span "09:30 - 29H-561.64" at bounding box center [372, 54] width 87 height 19
click at [363, 111] on div "12:30 - 90H-000.55" at bounding box center [375, 119] width 113 height 20
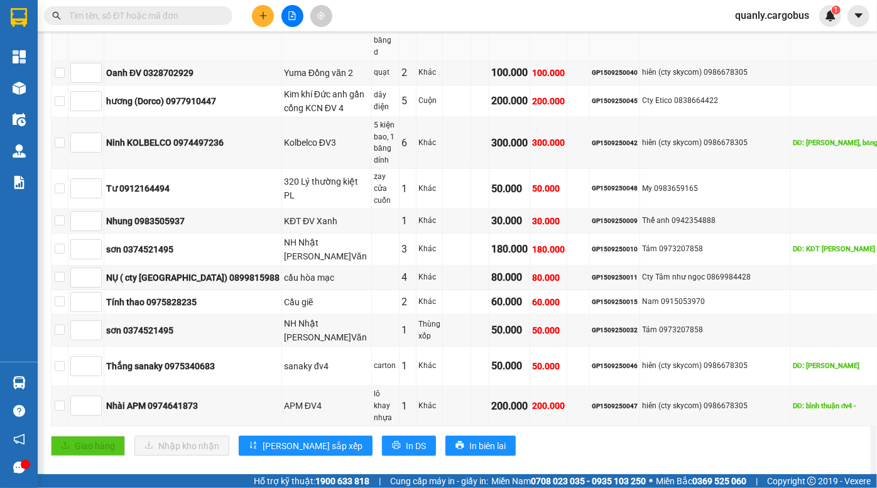
scroll to position [514, 0]
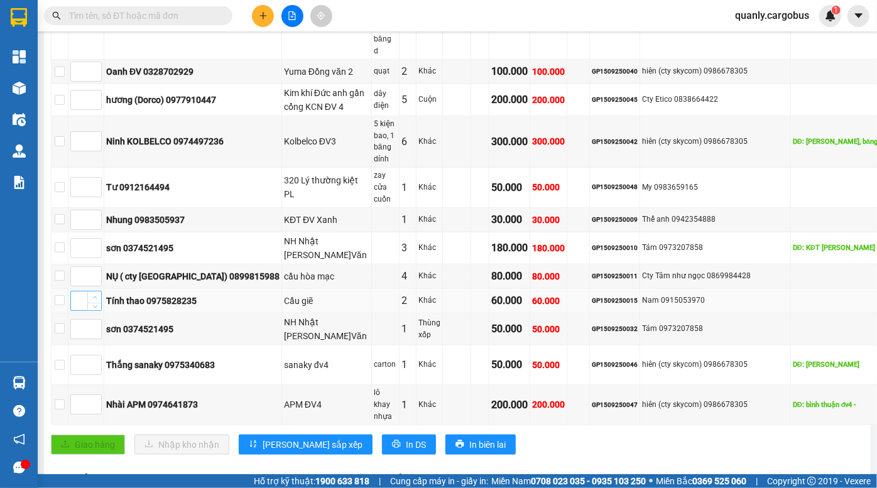
type input "1"
click at [97, 300] on icon "up" at bounding box center [95, 297] width 4 height 4
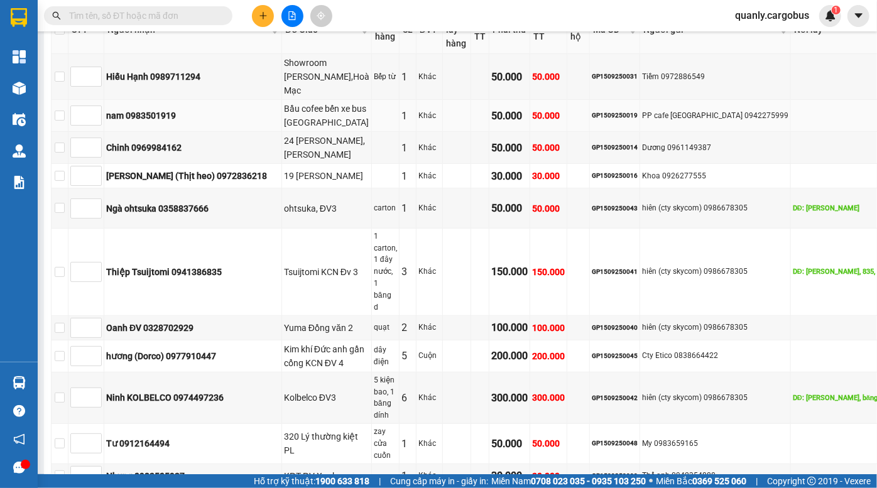
scroll to position [285, 0]
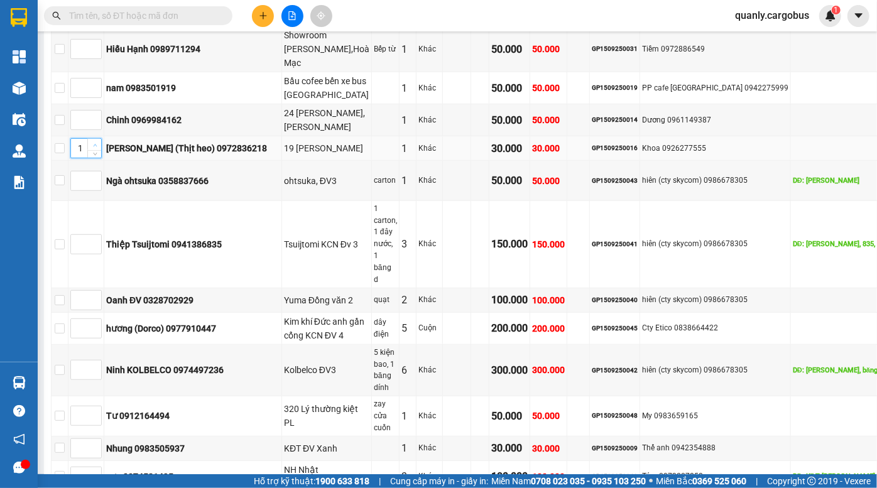
click at [101, 150] on span "Increase Value" at bounding box center [94, 144] width 14 height 11
type input "3"
click at [101, 150] on span "Increase Value" at bounding box center [94, 144] width 14 height 11
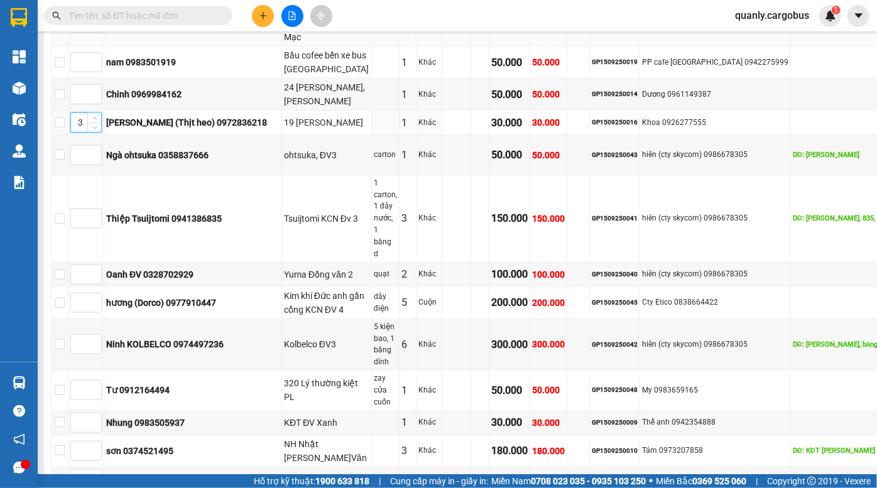
scroll to position [171, 0]
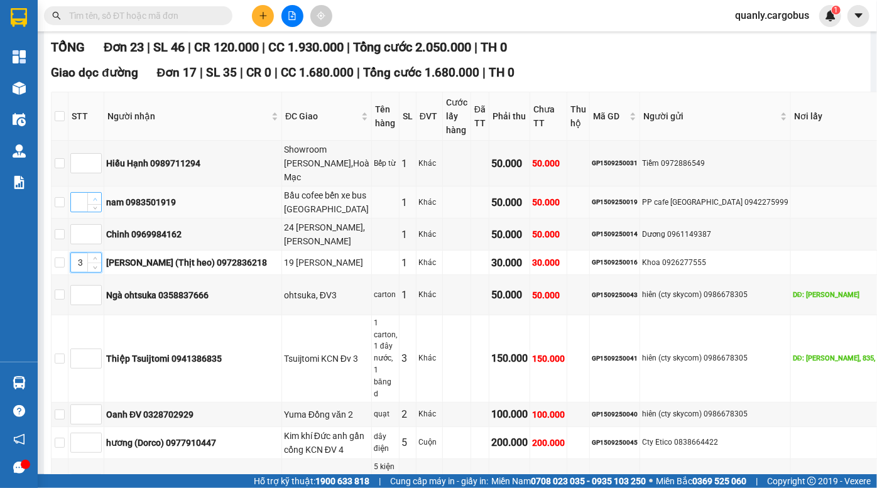
type input "1"
click at [97, 202] on icon "up" at bounding box center [95, 199] width 4 height 4
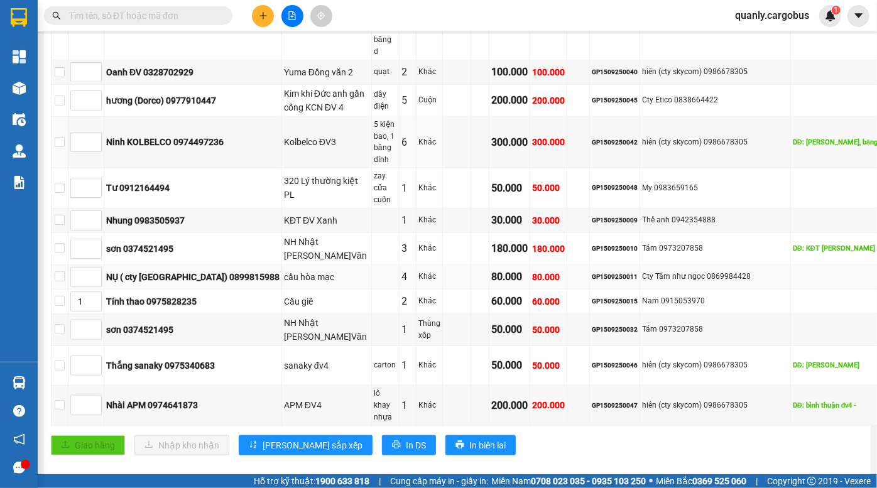
scroll to position [514, 0]
type input "2"
click at [97, 299] on icon "up" at bounding box center [95, 297] width 4 height 3
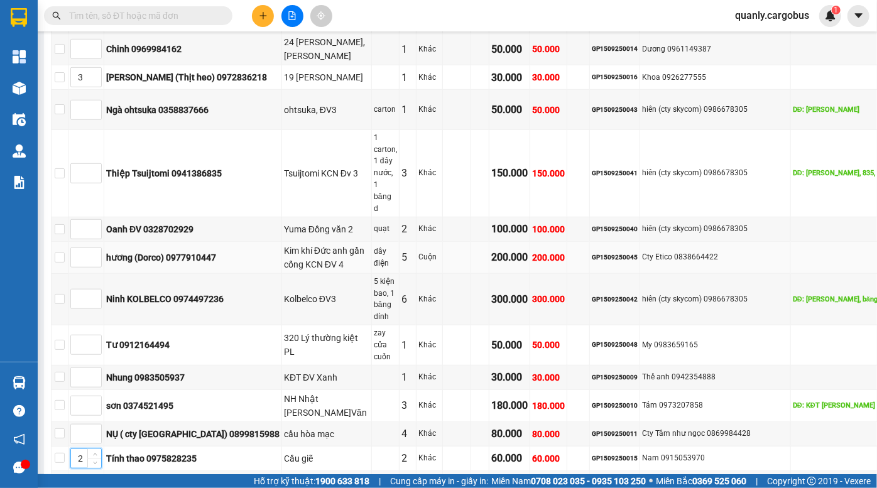
scroll to position [342, 0]
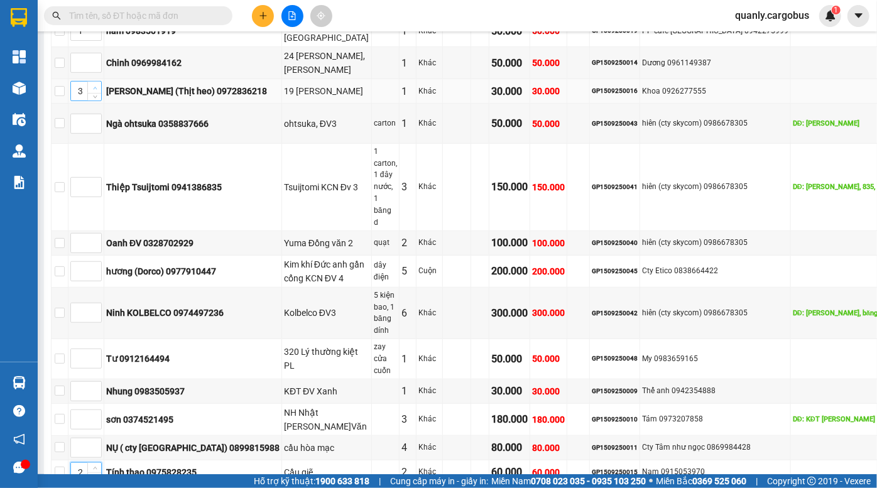
type input "4"
click at [99, 92] on span "up" at bounding box center [95, 88] width 8 height 8
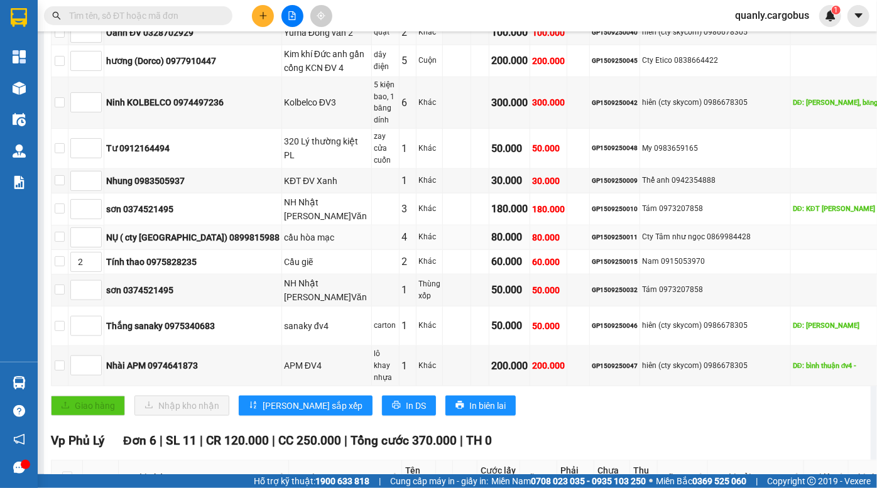
scroll to position [571, 0]
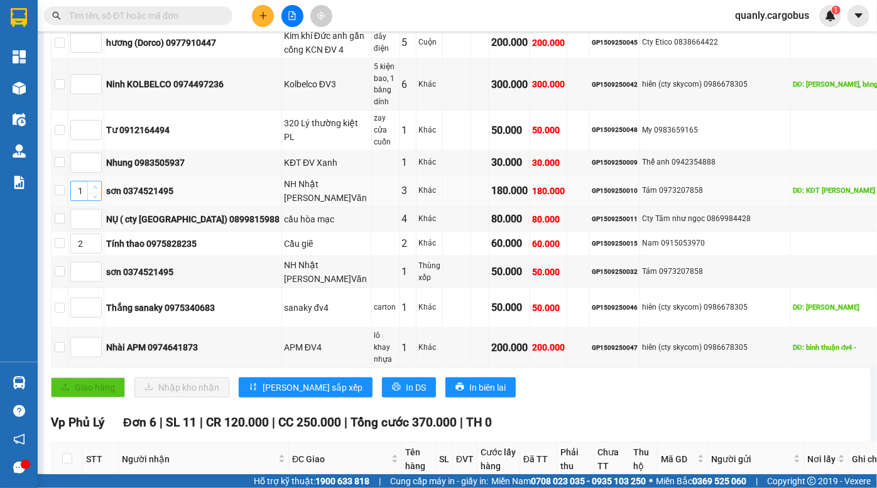
click at [99, 192] on span "up" at bounding box center [95, 188] width 8 height 8
type input "5"
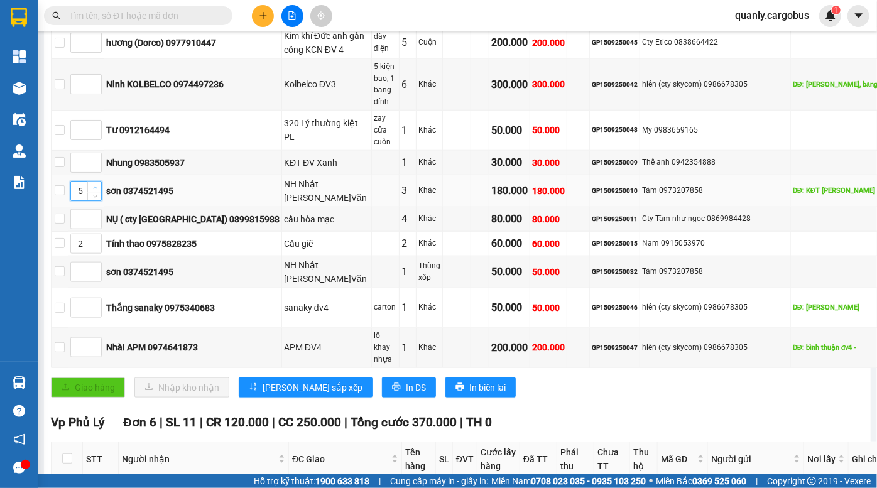
click at [99, 192] on span "up" at bounding box center [95, 188] width 8 height 8
click at [99, 273] on span "up" at bounding box center [95, 269] width 8 height 8
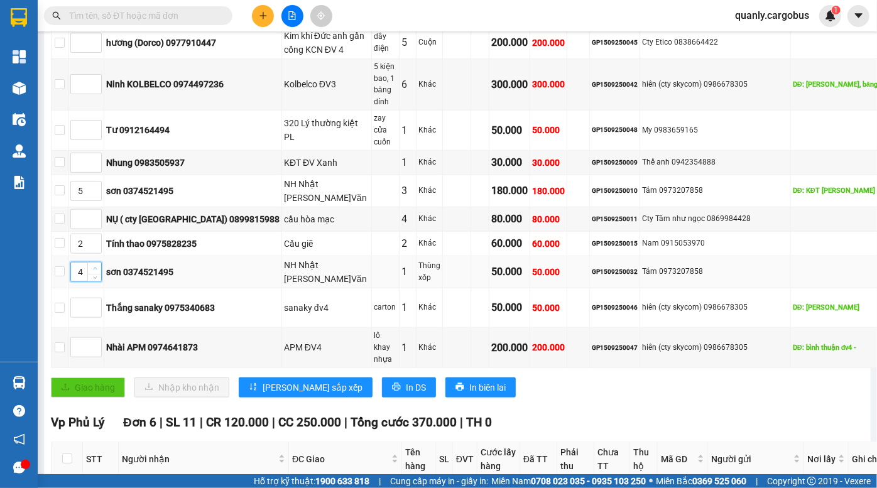
type input "5"
click at [99, 273] on span "up" at bounding box center [95, 269] width 8 height 8
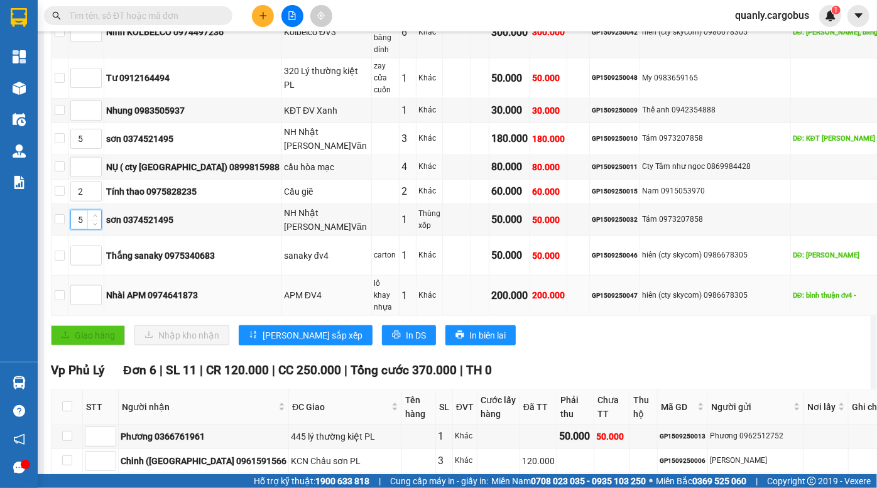
scroll to position [628, 0]
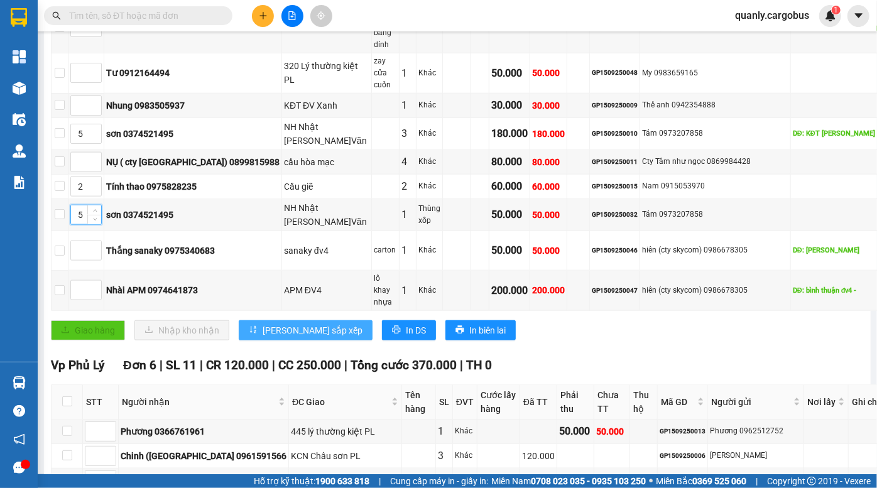
click at [291, 337] on span "[PERSON_NAME] sắp xếp" at bounding box center [313, 330] width 100 height 14
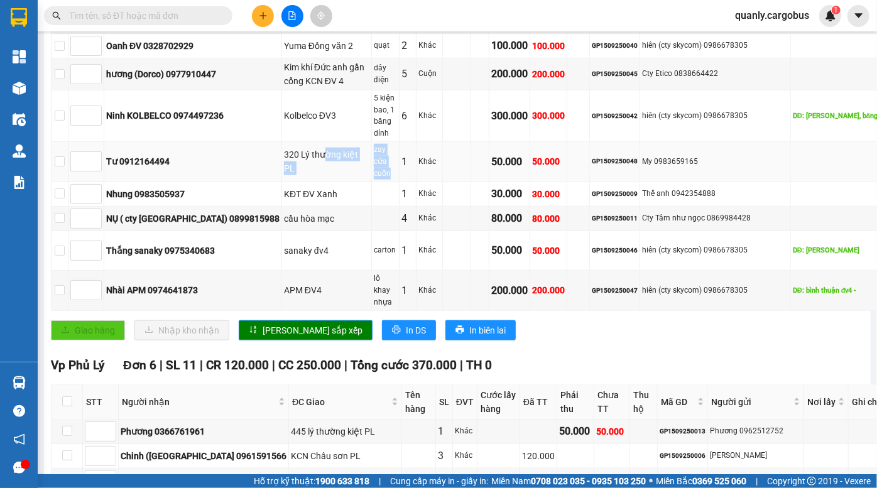
drag, startPoint x: 288, startPoint y: 216, endPoint x: 337, endPoint y: 222, distance: 48.8
click at [336, 182] on tr "Tư 0912164494 320 Lý thường kiệt PL zay cửa cuốn 1 Khác 50.000 50.000 GP1509250…" at bounding box center [505, 162] width 909 height 40
click at [592, 166] on div "GP1509250048" at bounding box center [615, 161] width 46 height 10
copy div "GP1509250048"
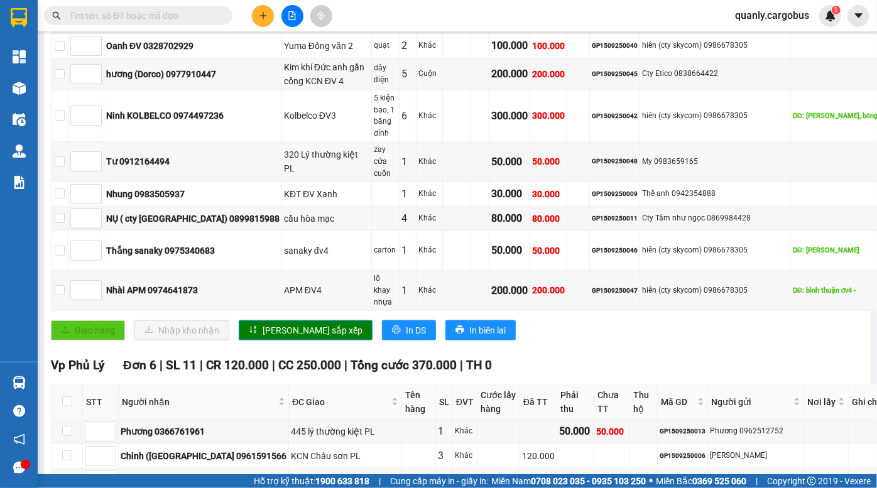
click at [94, 16] on input "text" at bounding box center [143, 16] width 148 height 14
paste input "GP1509250048"
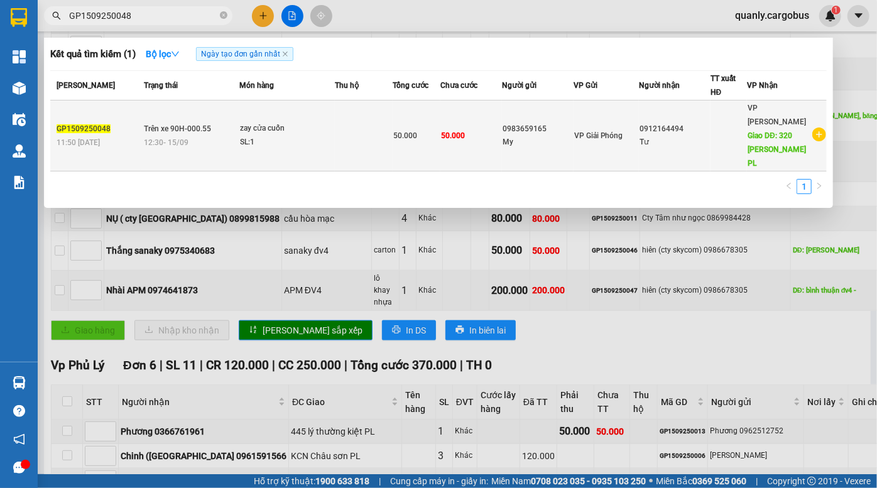
type input "GP1509250048"
click at [490, 121] on td "50.000" at bounding box center [471, 135] width 62 height 71
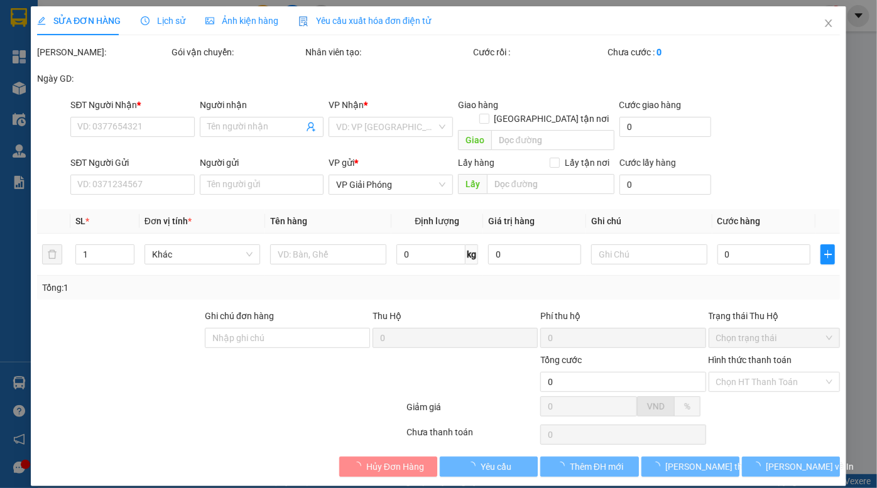
type input "0912164494"
type input "Tư"
type input "320 Lý thường kiệt PL"
type input "0983659165"
type input "My"
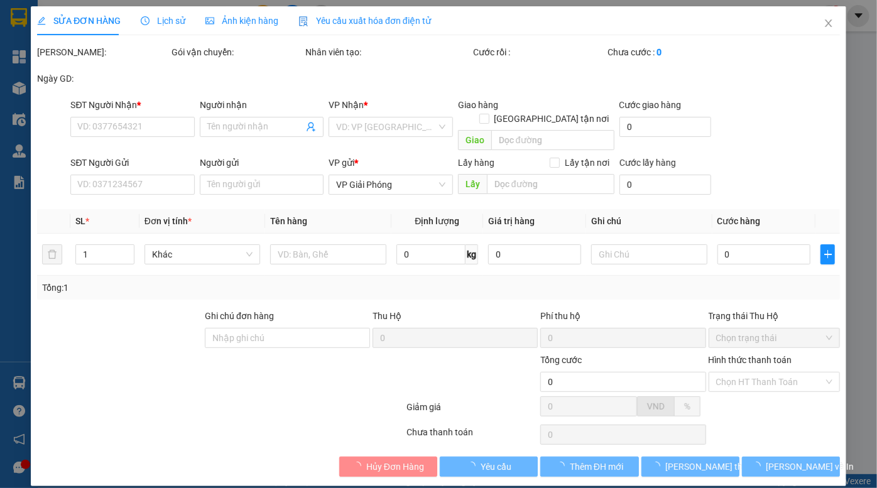
type input "50.000"
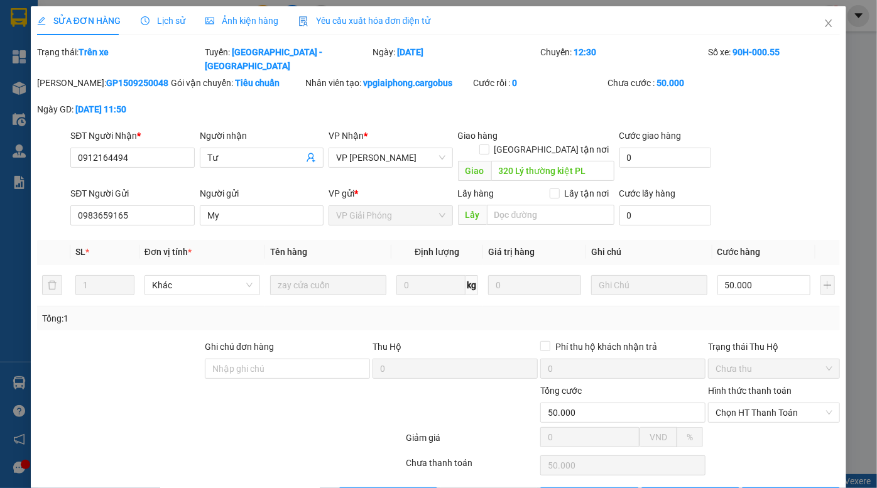
click at [241, 19] on span "Ảnh kiện hàng" at bounding box center [241, 21] width 73 height 10
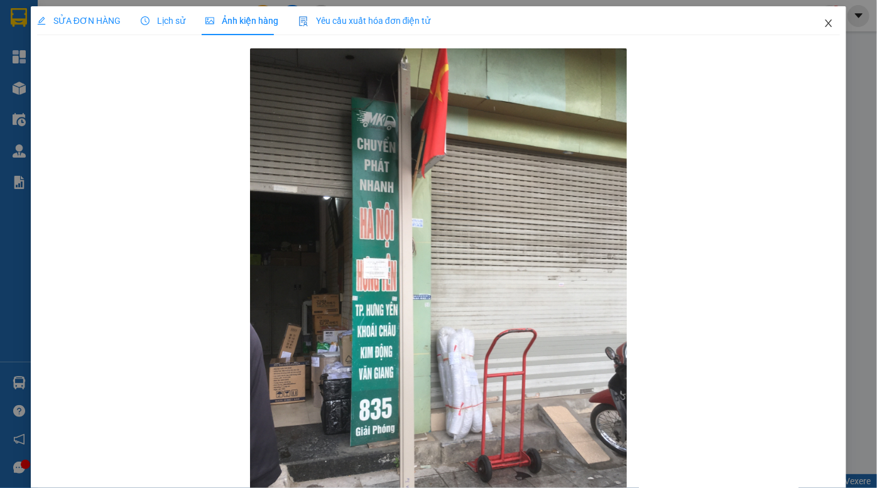
click at [823, 23] on icon "close" at bounding box center [828, 23] width 10 height 10
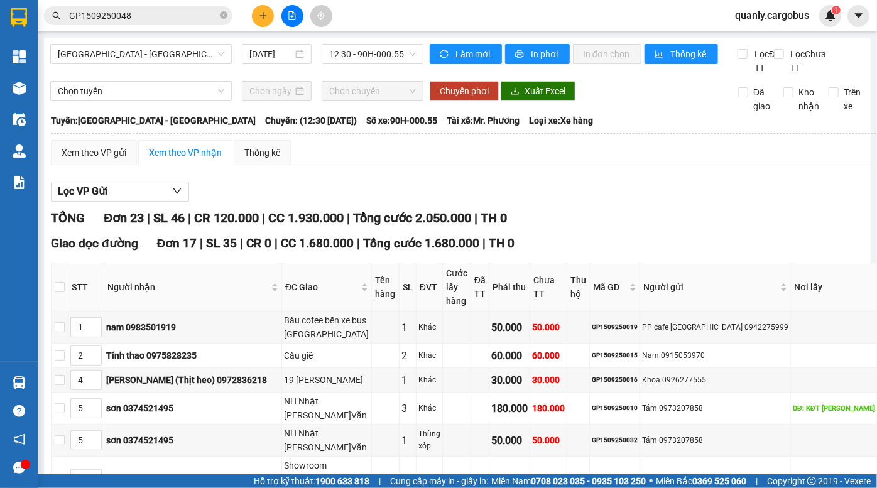
click at [160, 18] on input "GP1509250048" at bounding box center [143, 16] width 148 height 14
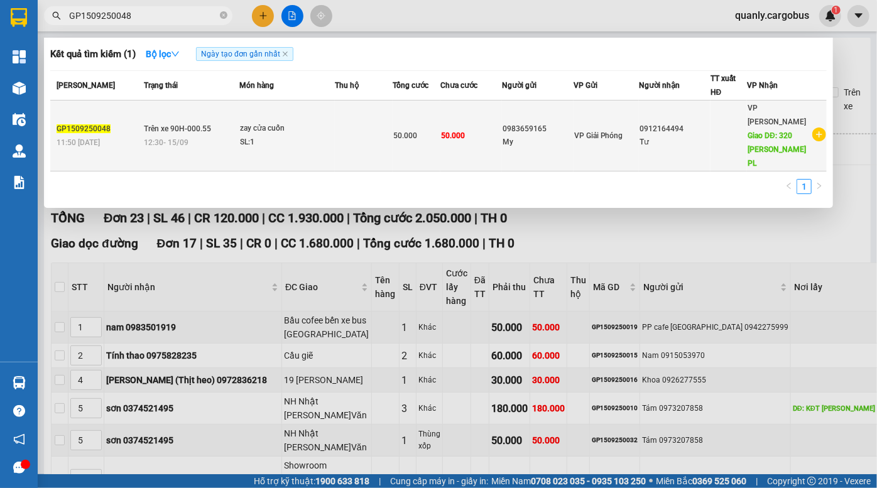
click at [573, 136] on div "My" at bounding box center [537, 142] width 70 height 13
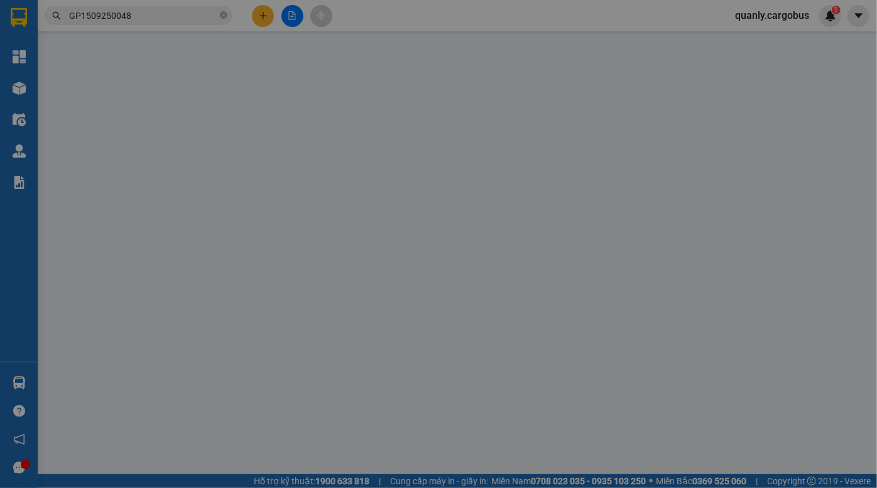
type input "0912164494"
type input "Tư"
type input "320 Lý thường kiệt PL"
type input "0983659165"
type input "My"
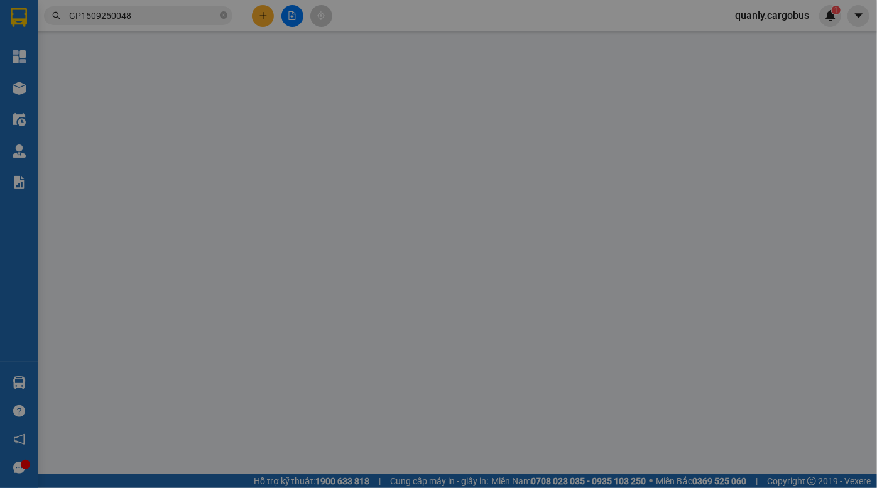
type input "50.000"
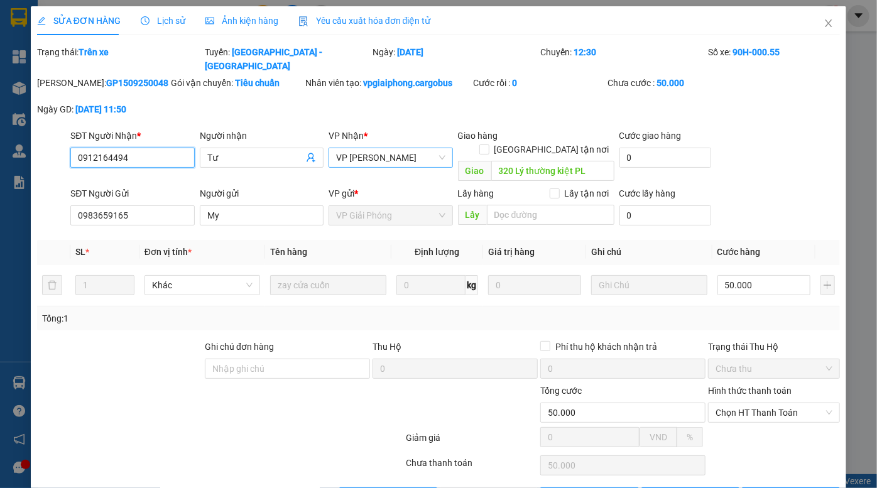
click at [399, 148] on span "VP [PERSON_NAME]" at bounding box center [390, 157] width 109 height 19
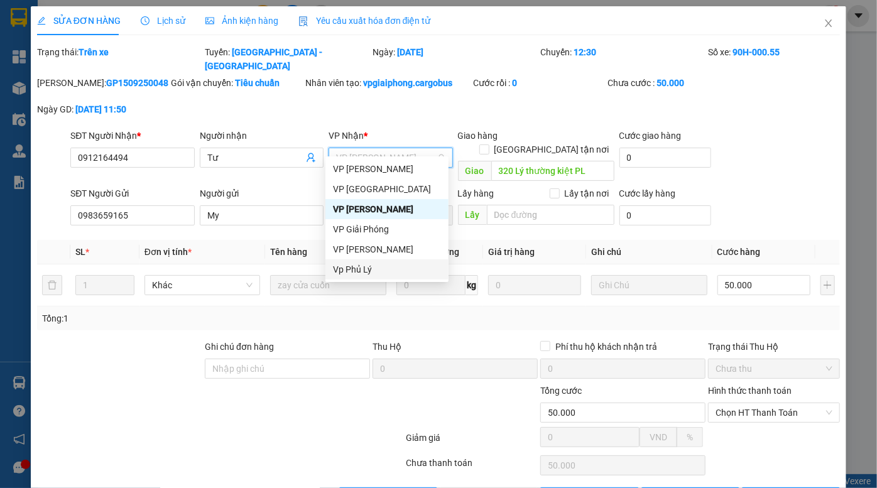
click at [379, 271] on div "Vp Phủ Lý" at bounding box center [387, 270] width 108 height 14
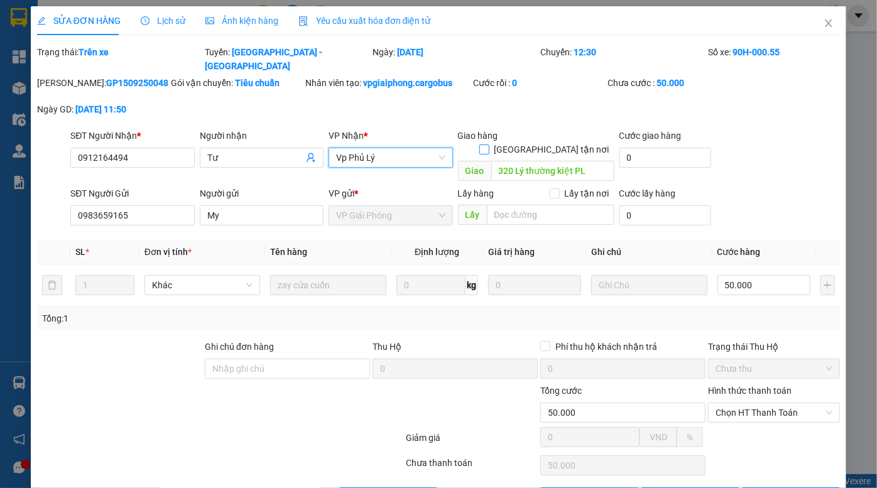
click at [488, 144] on input "Giao tận nơi" at bounding box center [483, 148] width 9 height 9
checkbox input "true"
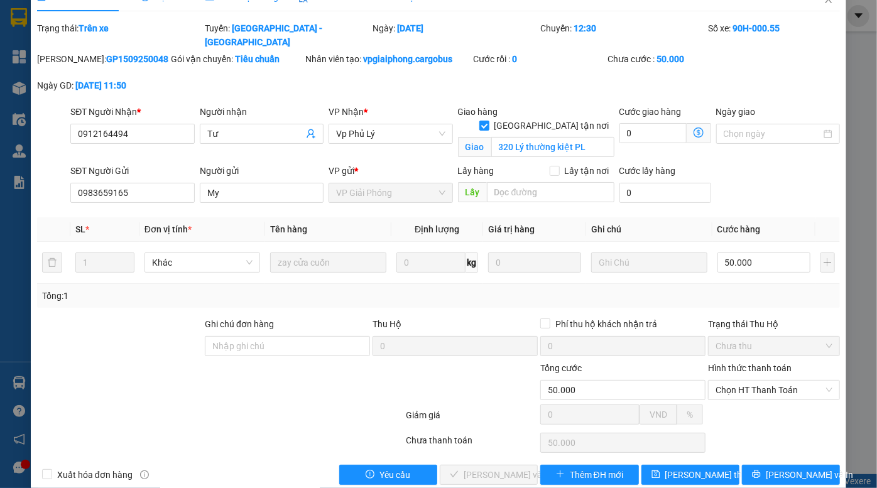
scroll to position [31, 0]
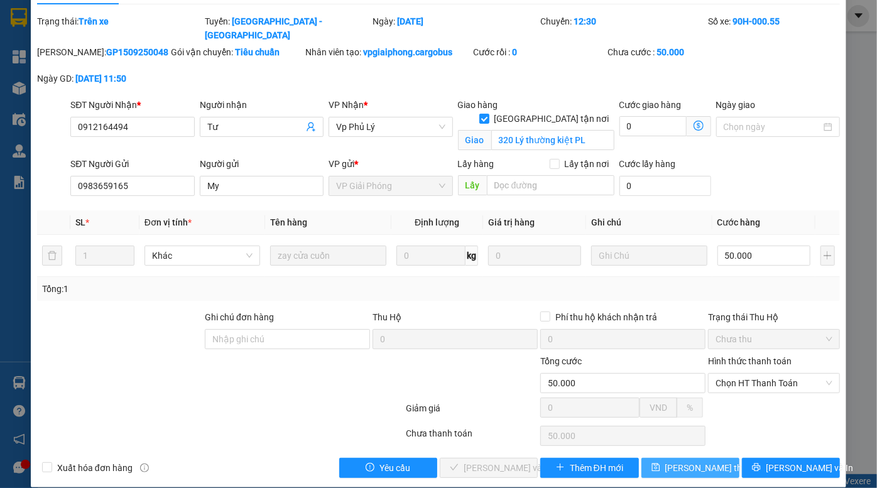
click at [678, 461] on span "Lưu thay đổi" at bounding box center [715, 468] width 100 height 14
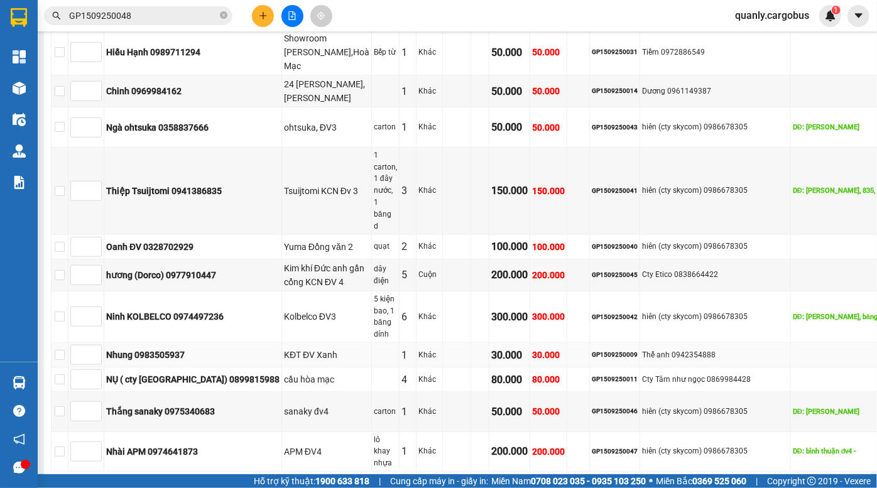
scroll to position [342, 0]
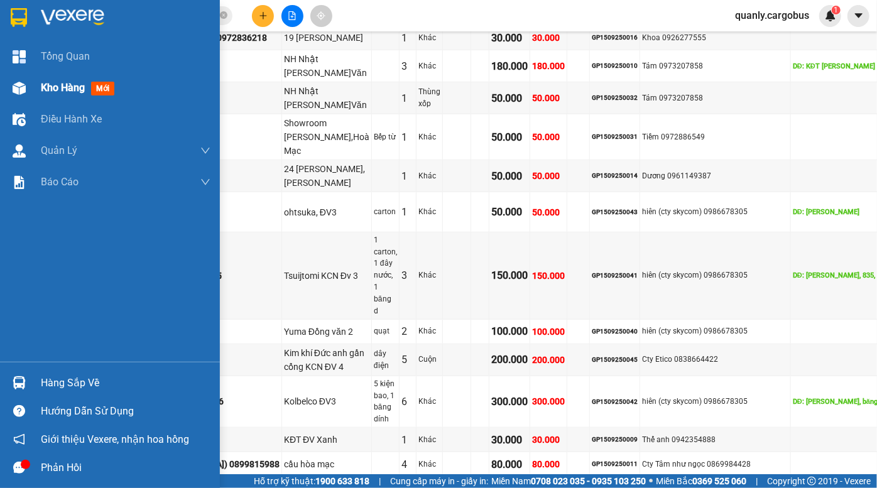
click at [25, 82] on div at bounding box center [19, 88] width 22 height 22
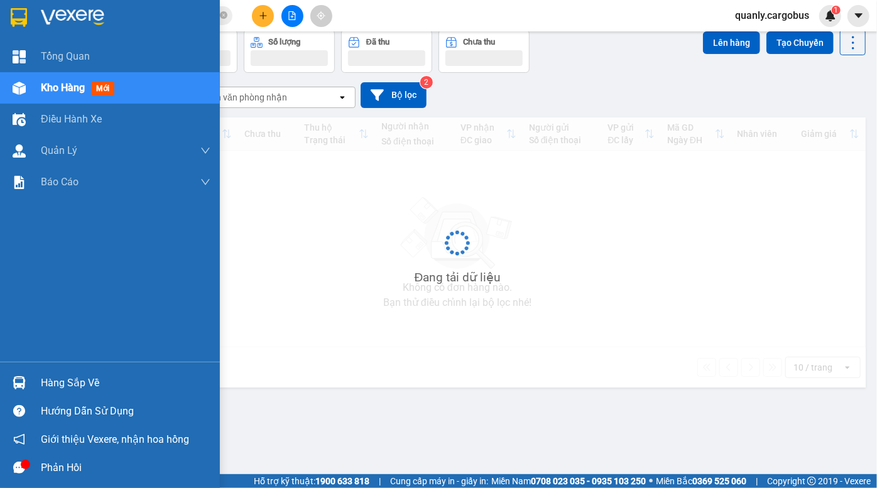
scroll to position [57, 0]
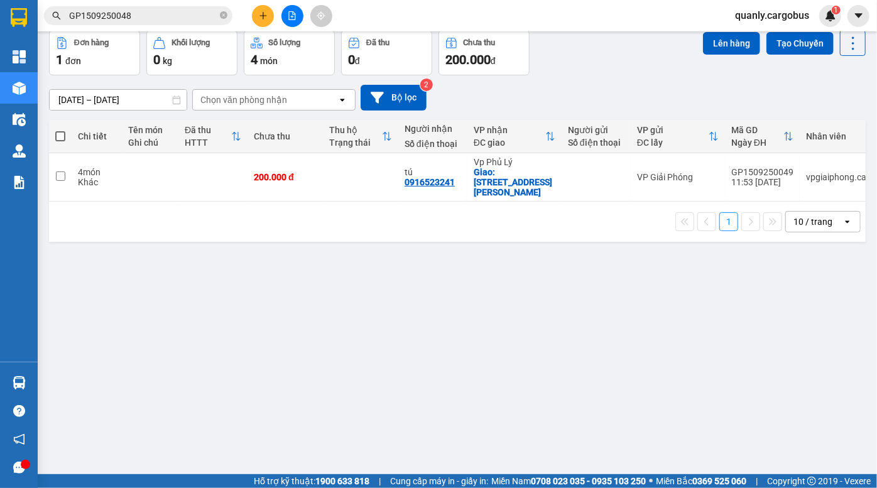
click at [389, 236] on div "ver 1.8.143 Đơn online Kho gửi Trên xe Kho nhận Kho thanh lý Kho công nợ Hàng đ…" at bounding box center [457, 225] width 826 height 488
click at [289, 18] on icon "file-add" at bounding box center [292, 15] width 9 height 9
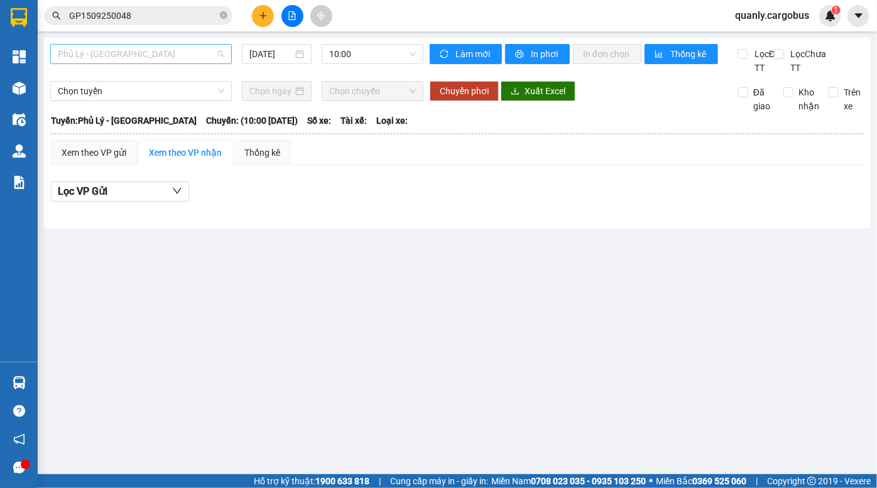
click at [138, 51] on span "Phủ Lý - Hà Nội" at bounding box center [141, 54] width 166 height 19
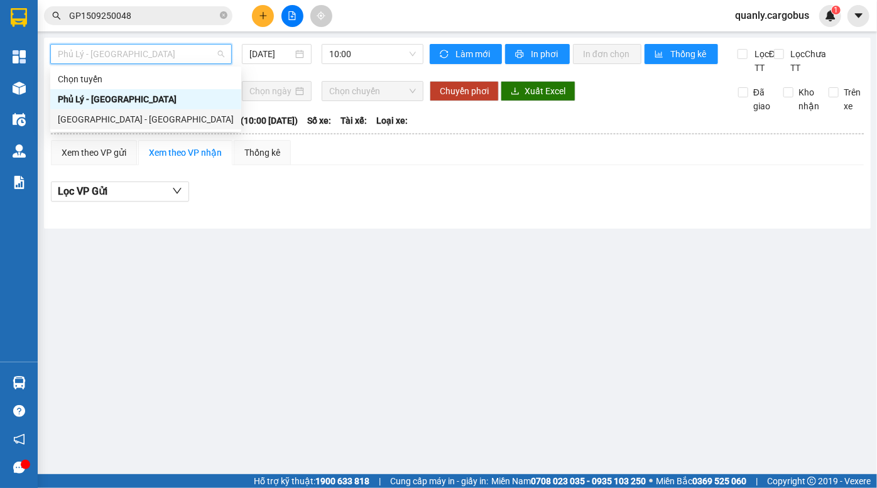
click at [123, 121] on div "Hà Nội - Phủ Lý" at bounding box center [146, 119] width 176 height 14
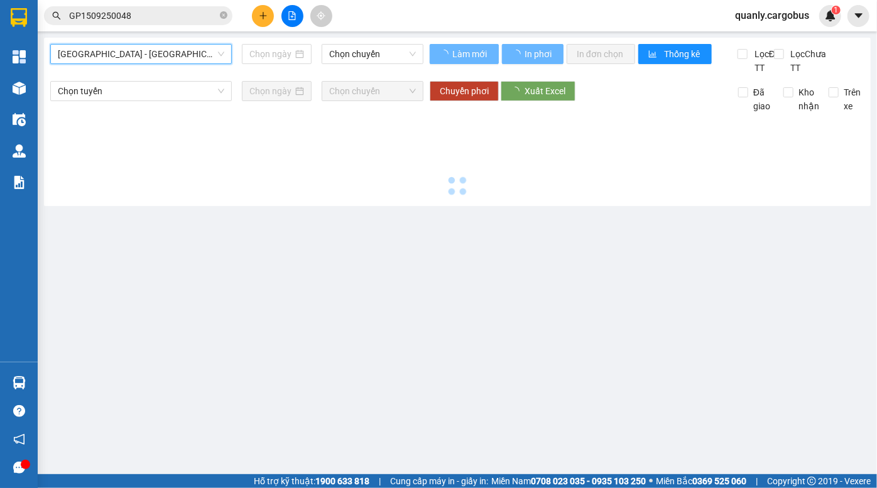
type input "15/09/2025"
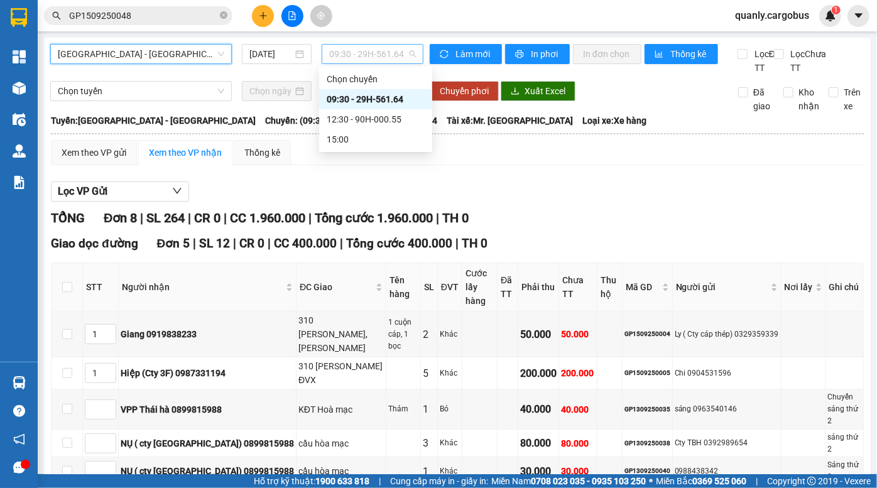
click at [357, 52] on span "09:30 - 29H-561.64" at bounding box center [372, 54] width 87 height 19
click at [502, 202] on div "Lọc VP Gửi" at bounding box center [457, 191] width 813 height 21
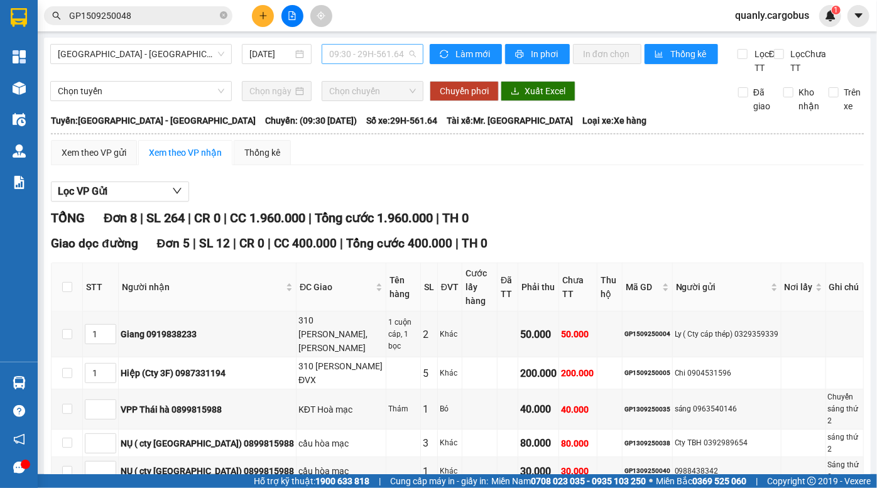
click at [360, 50] on span "09:30 - 29H-561.64" at bounding box center [372, 54] width 87 height 19
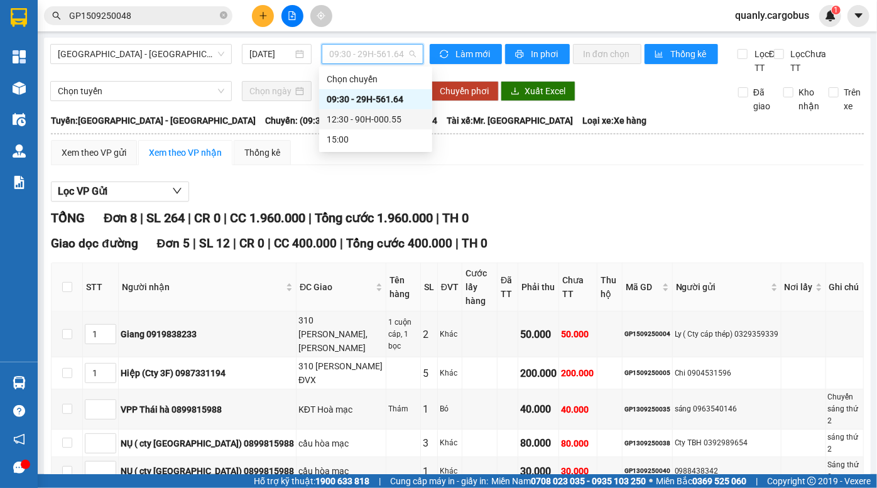
click at [377, 121] on div "12:30 - 90H-000.55" at bounding box center [376, 119] width 98 height 14
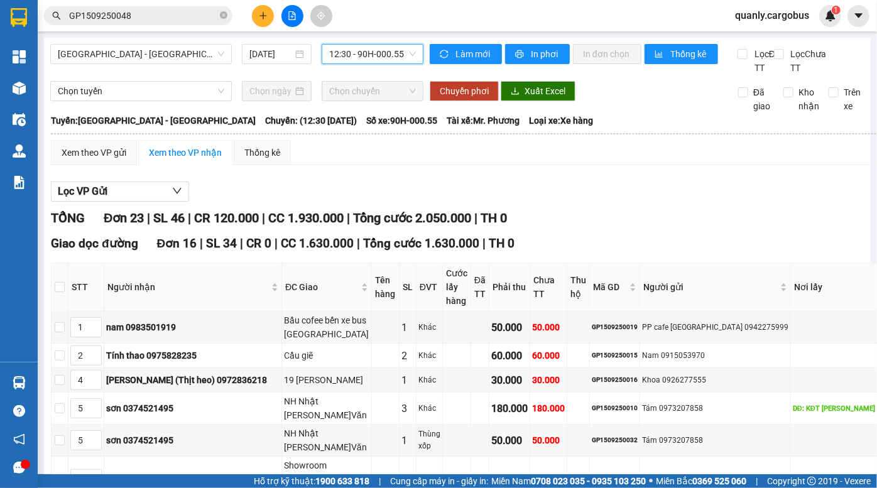
drag, startPoint x: 419, startPoint y: 237, endPoint x: 433, endPoint y: 251, distance: 20.0
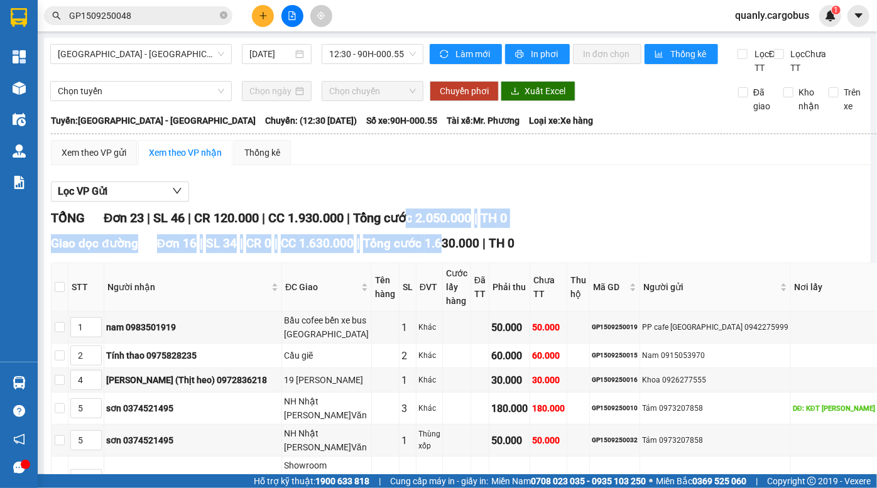
click at [435, 251] on span "Tổng cước 1.630.000" at bounding box center [421, 243] width 116 height 14
drag, startPoint x: 424, startPoint y: 229, endPoint x: 442, endPoint y: 264, distance: 39.6
drag, startPoint x: 442, startPoint y: 263, endPoint x: 431, endPoint y: 237, distance: 28.5
click at [441, 251] on span "Tổng cước 1.630.000" at bounding box center [421, 243] width 116 height 14
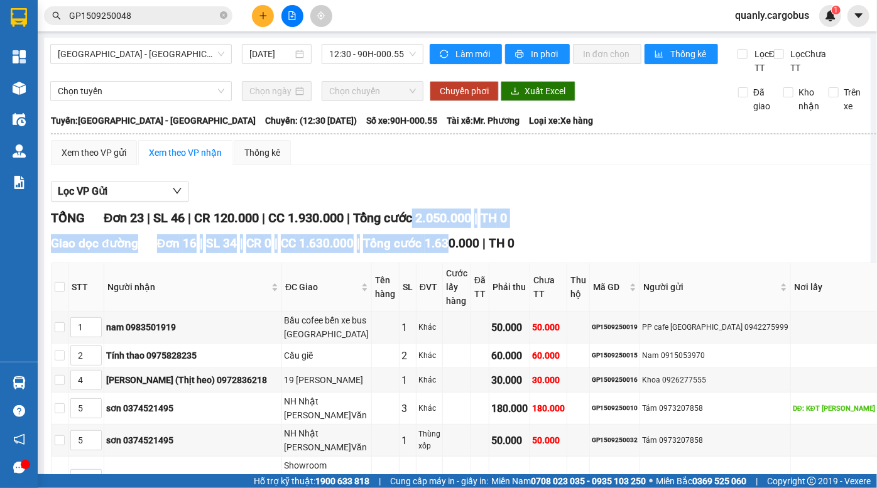
click at [430, 225] on span "Tổng cước 2.050.000" at bounding box center [412, 217] width 118 height 15
drag, startPoint x: 428, startPoint y: 232, endPoint x: 436, endPoint y: 254, distance: 24.0
click at [436, 251] on span "Tổng cước 1.630.000" at bounding box center [421, 243] width 116 height 14
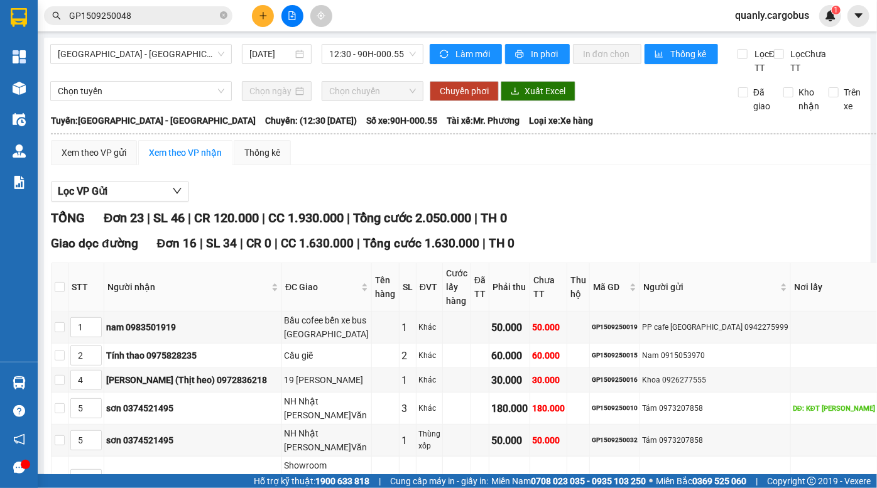
click at [432, 225] on span "Tổng cước 2.050.000" at bounding box center [412, 217] width 118 height 15
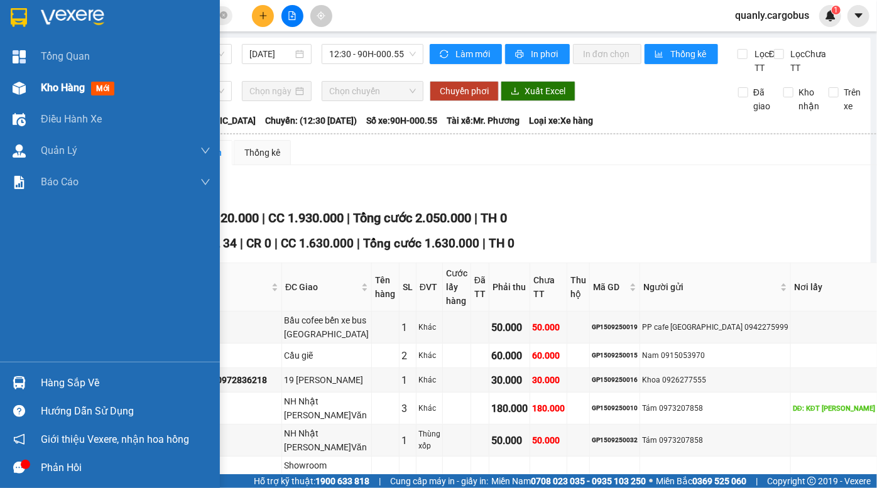
click at [16, 87] on img at bounding box center [19, 88] width 13 height 13
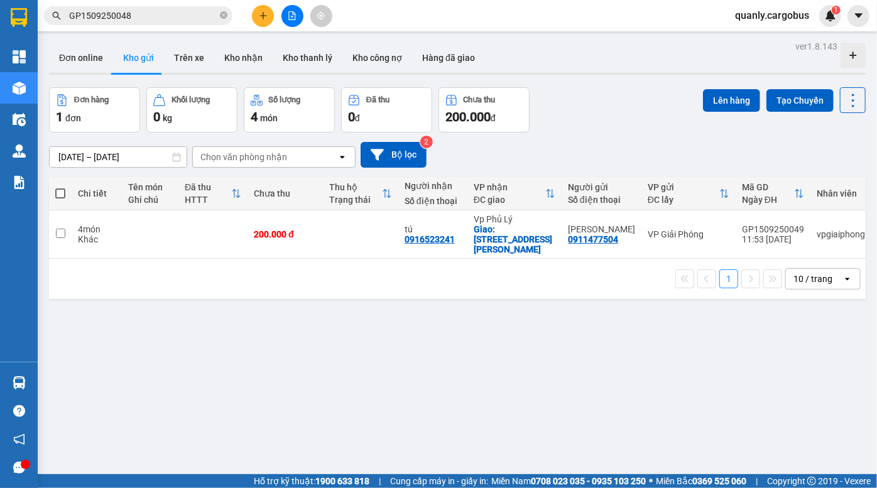
click at [609, 111] on div "Đơn hàng 1 đơn Khối lượng 0 kg Số lượng 4 món Đã thu 0 đ Chưa thu 200.000 đ Lên…" at bounding box center [457, 109] width 816 height 45
click at [812, 230] on icon at bounding box center [816, 234] width 9 height 9
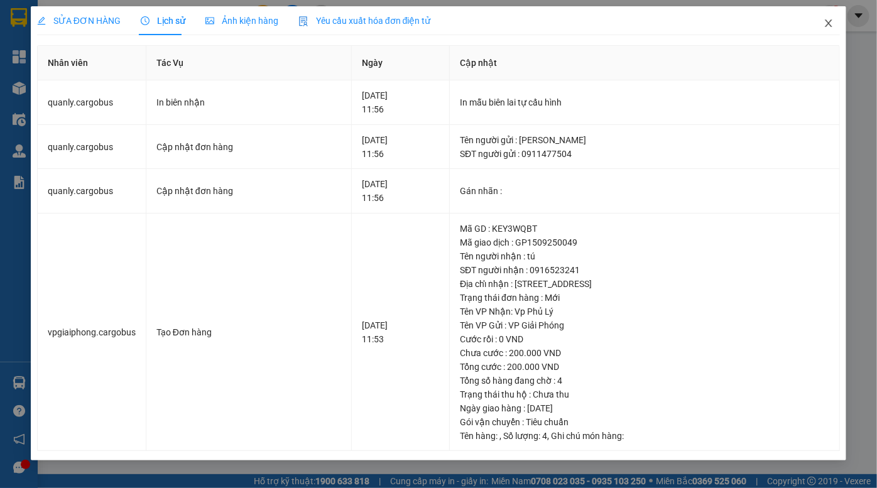
click at [833, 24] on icon "close" at bounding box center [828, 23] width 10 height 10
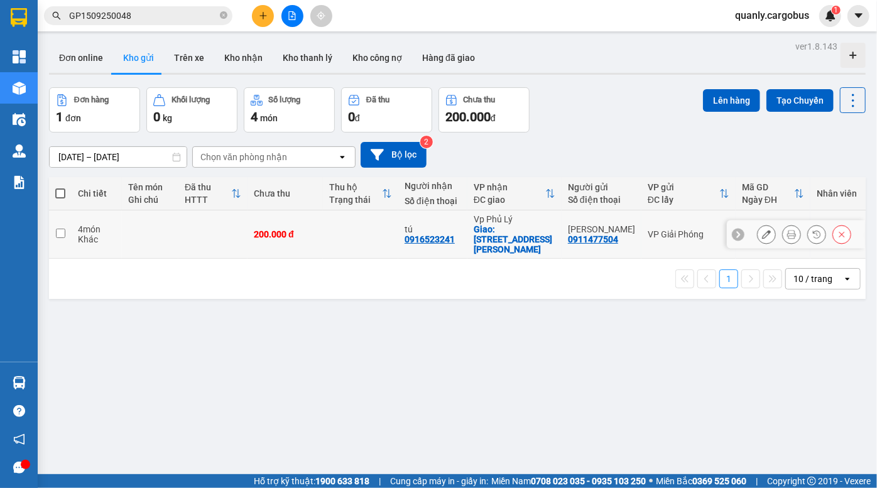
click at [66, 224] on td at bounding box center [60, 234] width 23 height 48
checkbox input "true"
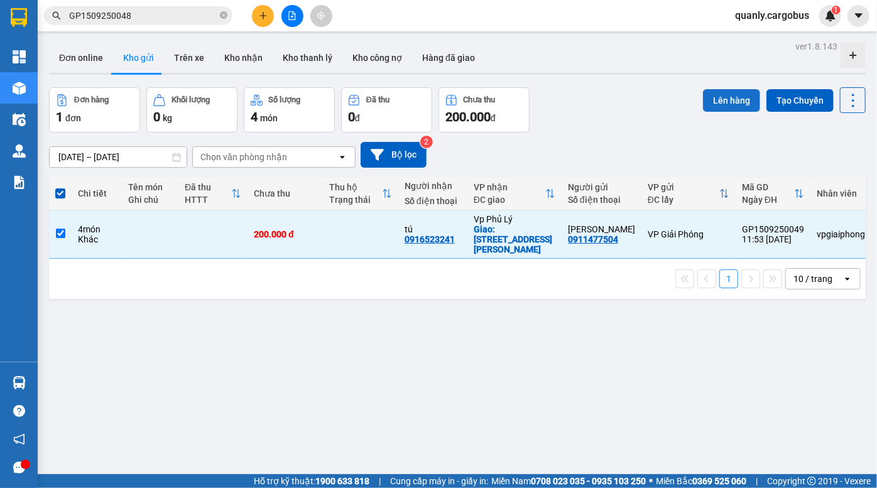
click at [715, 101] on button "Lên hàng" at bounding box center [731, 100] width 57 height 23
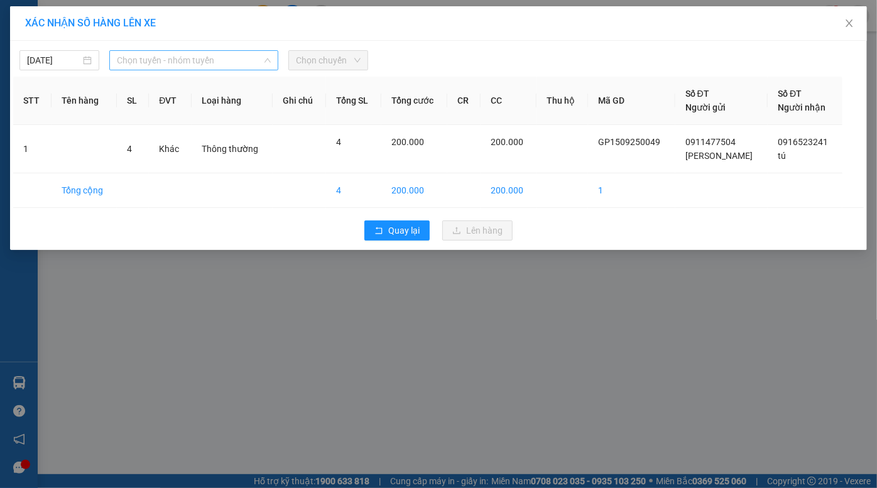
click at [185, 59] on span "Chọn tuyến - nhóm tuyến" at bounding box center [194, 60] width 154 height 19
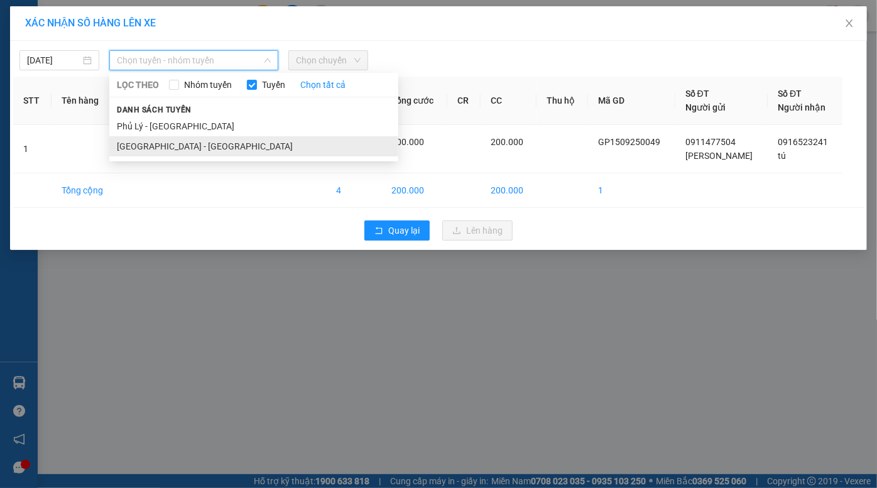
click at [170, 148] on li "Hà Nội - Phủ Lý" at bounding box center [253, 146] width 289 height 20
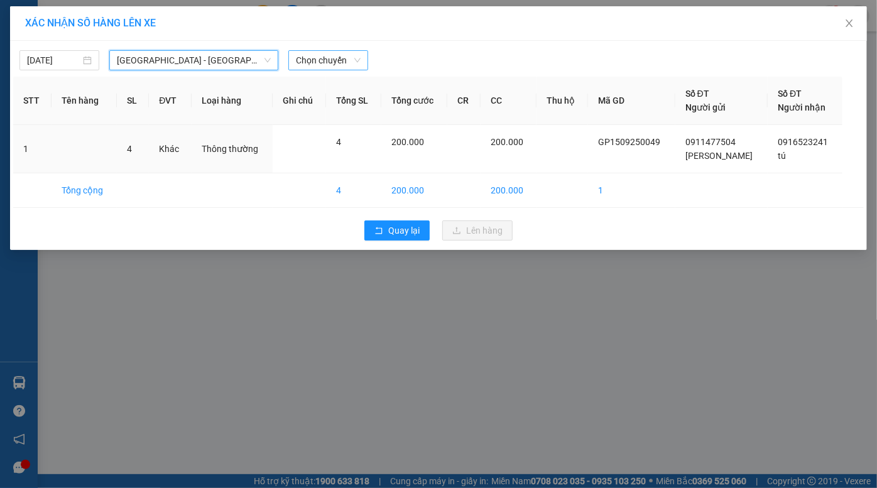
drag, startPoint x: 341, startPoint y: 57, endPoint x: 339, endPoint y: 68, distance: 11.5
click at [340, 58] on span "Chọn chuyến" at bounding box center [328, 60] width 65 height 19
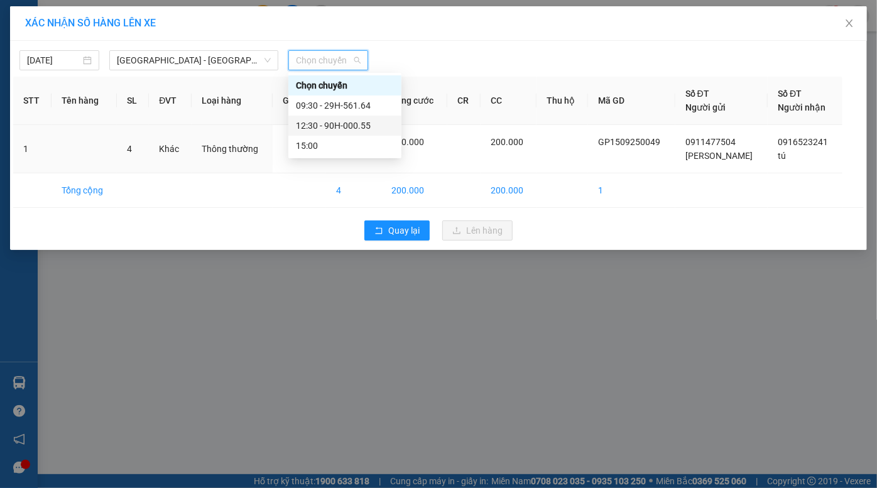
click at [344, 128] on div "12:30 - 90H-000.55" at bounding box center [345, 126] width 98 height 14
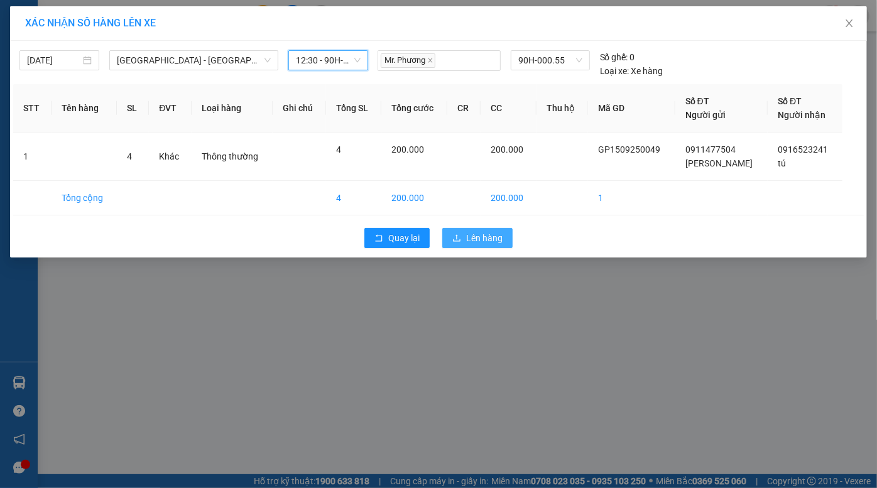
click at [480, 237] on span "Lên hàng" at bounding box center [484, 238] width 36 height 14
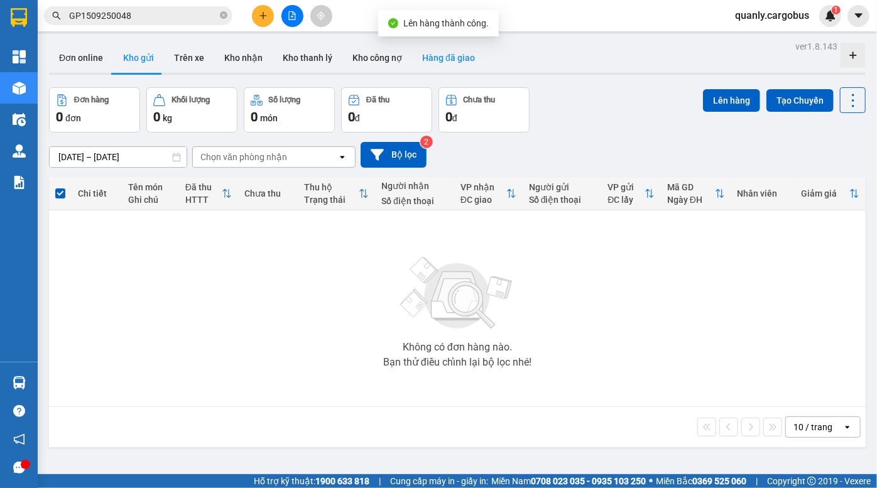
drag, startPoint x: 592, startPoint y: 98, endPoint x: 435, endPoint y: 52, distance: 163.0
click at [546, 86] on div "ver 1.8.143 Đơn online Kho gửi Trên xe Kho nhận Kho thanh lý Kho công nợ Hàng đ…" at bounding box center [457, 282] width 826 height 488
click at [292, 9] on button at bounding box center [292, 16] width 22 height 22
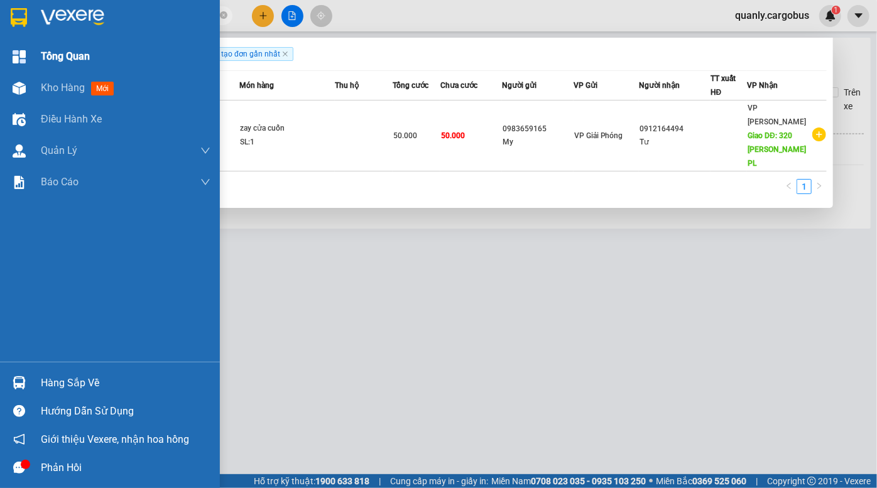
drag, startPoint x: 163, startPoint y: 14, endPoint x: 25, endPoint y: 44, distance: 141.4
click at [0, 36] on section "Kết quả tìm kiếm ( 1 ) Bộ lọc Ngày tạo đơn gần nhất Mã ĐH Trạng thái Món hàng T…" at bounding box center [438, 244] width 877 height 488
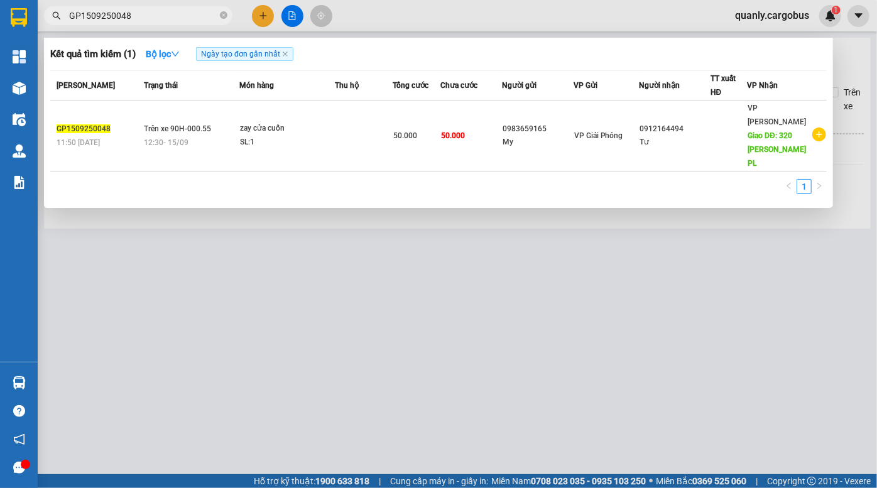
paste input "098701205"
type input "0987012058"
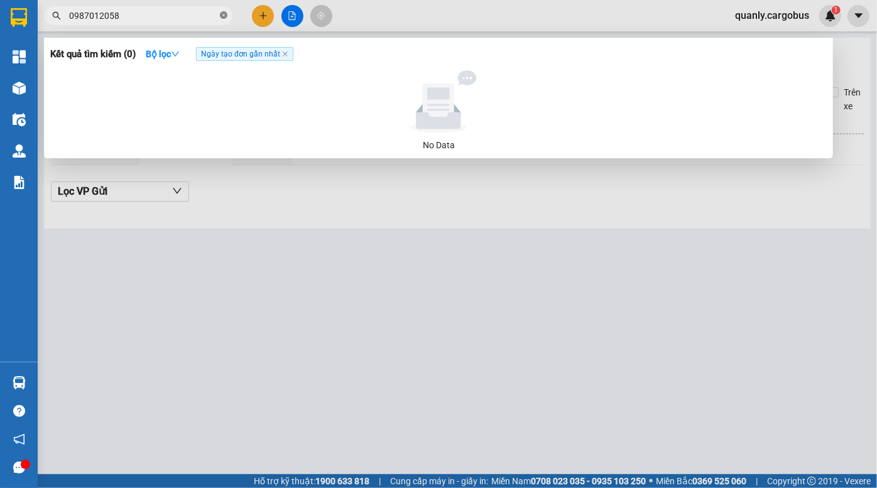
click at [221, 15] on icon "close-circle" at bounding box center [224, 15] width 8 height 8
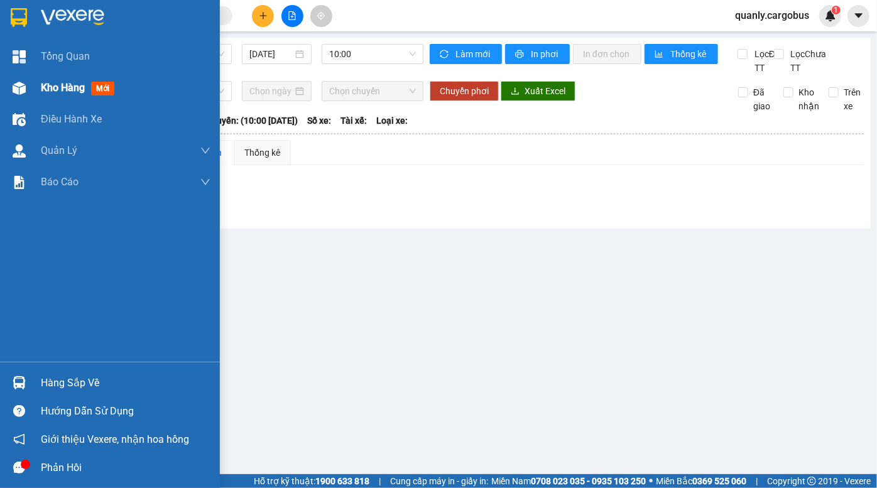
click at [41, 93] on span "Kho hàng" at bounding box center [63, 88] width 44 height 12
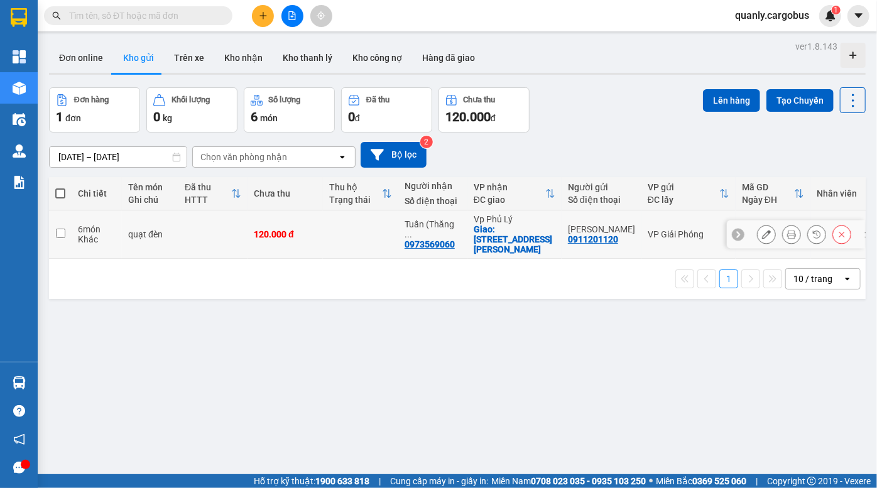
click at [111, 234] on div "Khác" at bounding box center [97, 239] width 38 height 10
checkbox input "true"
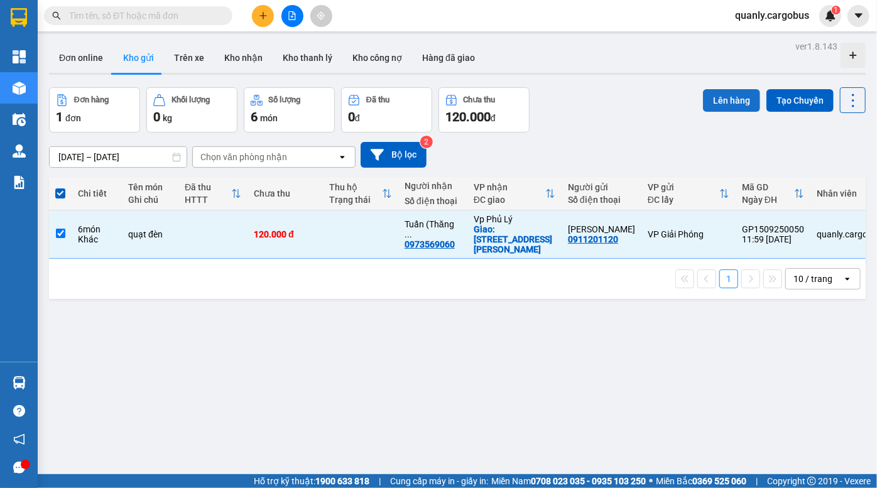
click at [731, 99] on button "Lên hàng" at bounding box center [731, 100] width 57 height 23
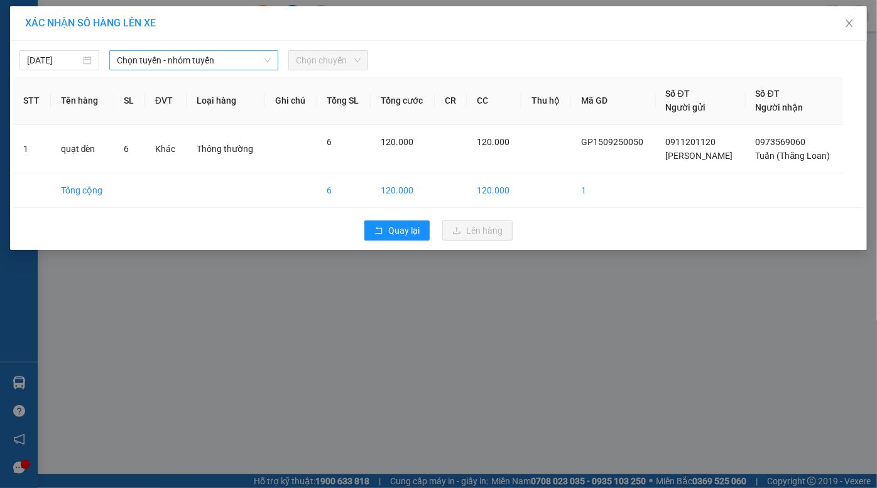
click at [156, 63] on span "Chọn tuyến - nhóm tuyến" at bounding box center [194, 60] width 154 height 19
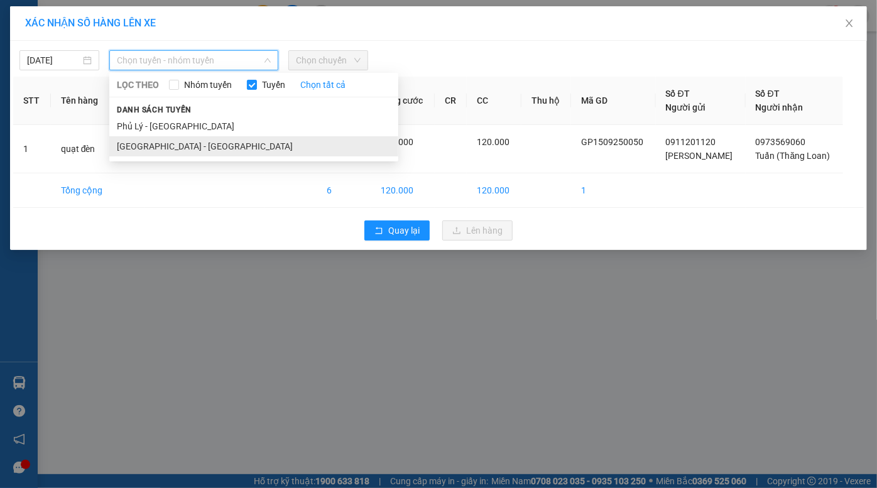
click at [155, 148] on li "Hà Nội - Phủ Lý" at bounding box center [253, 146] width 289 height 20
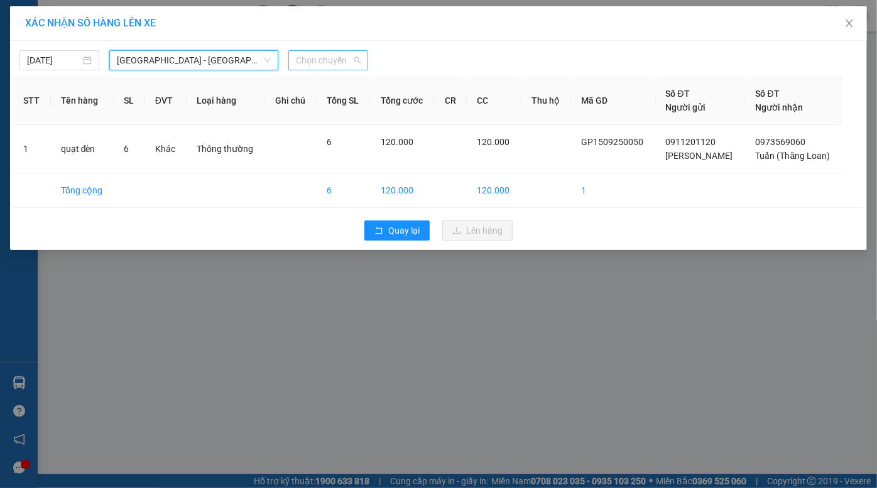
click at [311, 60] on span "Chọn chuyến" at bounding box center [328, 60] width 65 height 19
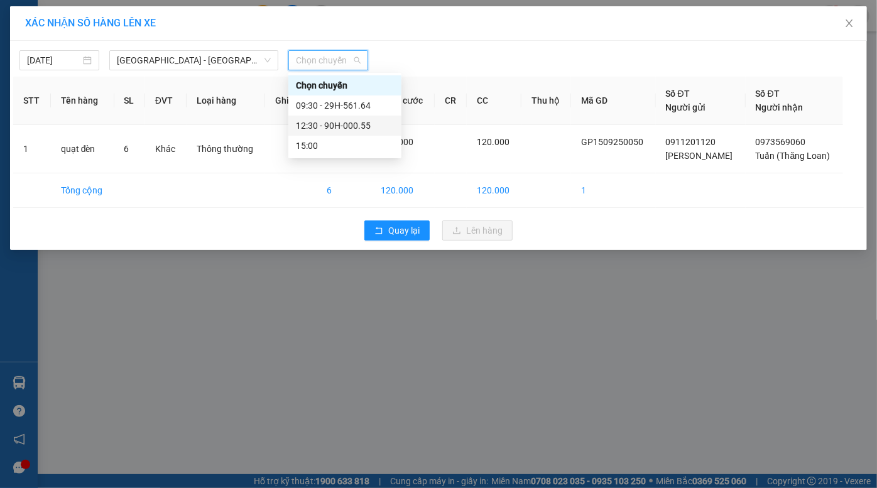
click at [347, 124] on div "12:30 - 90H-000.55" at bounding box center [345, 126] width 98 height 14
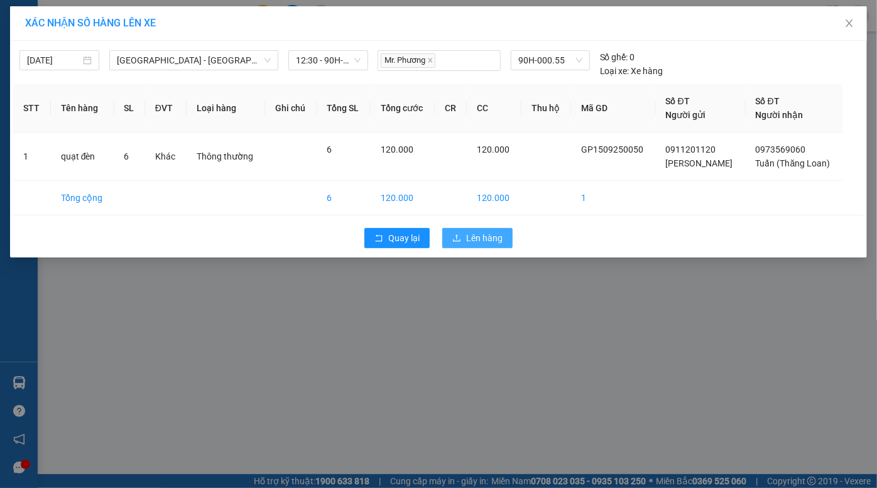
click at [471, 234] on span "Lên hàng" at bounding box center [484, 238] width 36 height 14
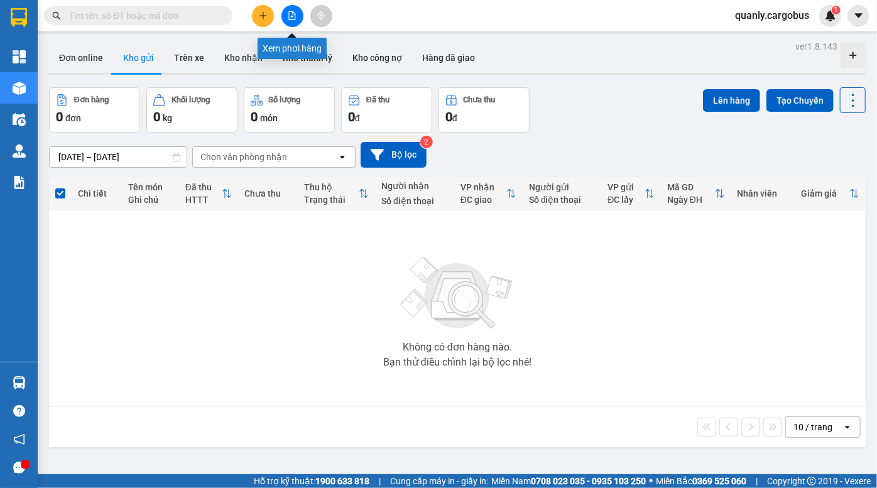
click at [290, 18] on icon "file-add" at bounding box center [292, 15] width 9 height 9
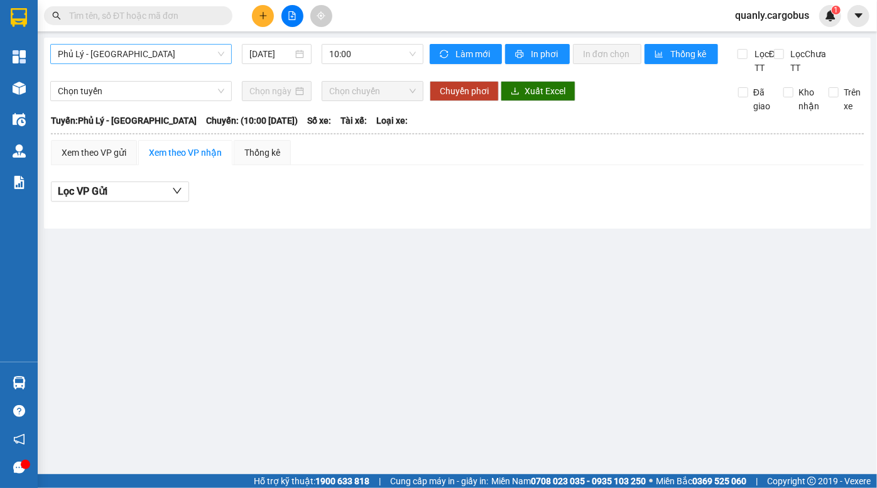
click at [137, 55] on span "Phủ Lý - Hà Nội" at bounding box center [141, 54] width 166 height 19
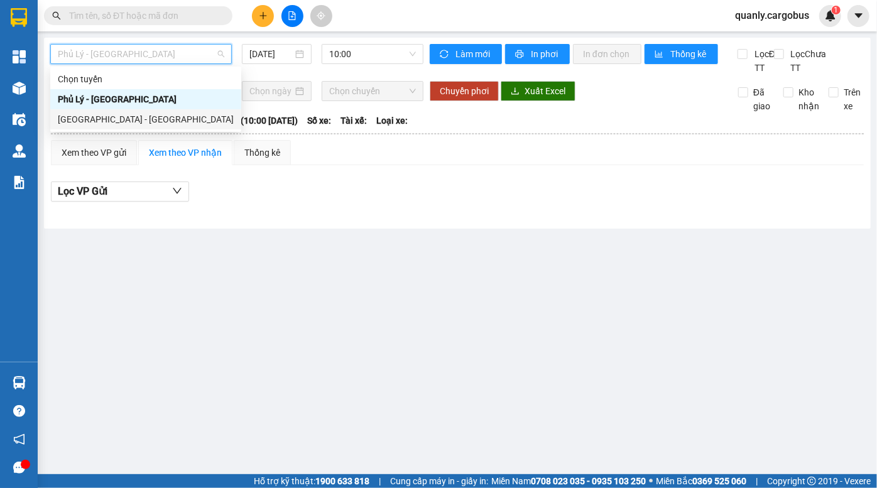
click at [109, 119] on div "Hà Nội - Phủ Lý" at bounding box center [146, 119] width 176 height 14
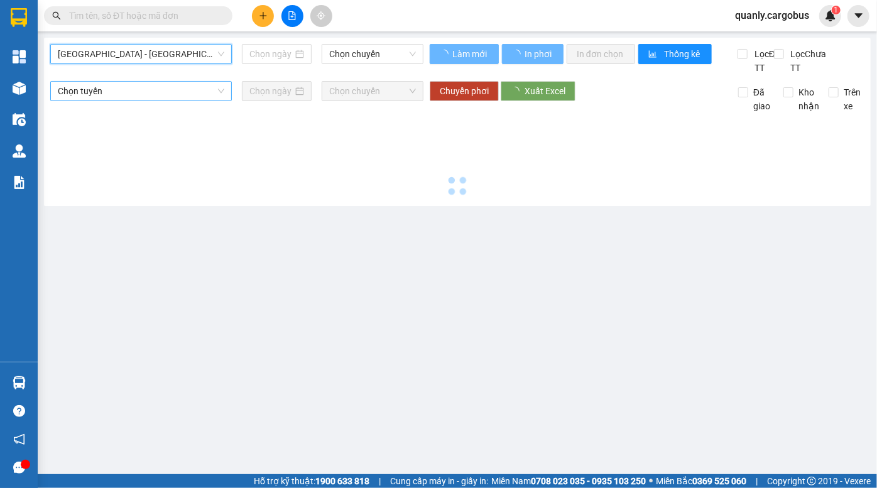
type input "15/09/2025"
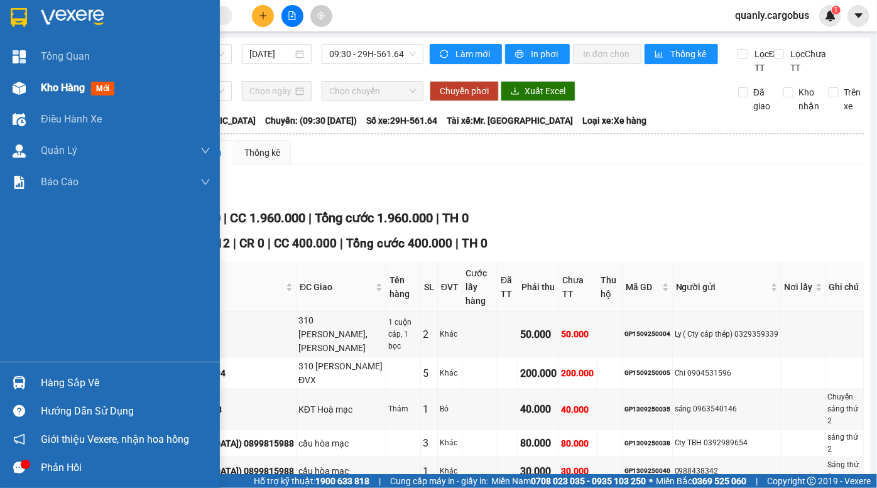
click at [6, 88] on div "Kho hàng mới" at bounding box center [110, 87] width 220 height 31
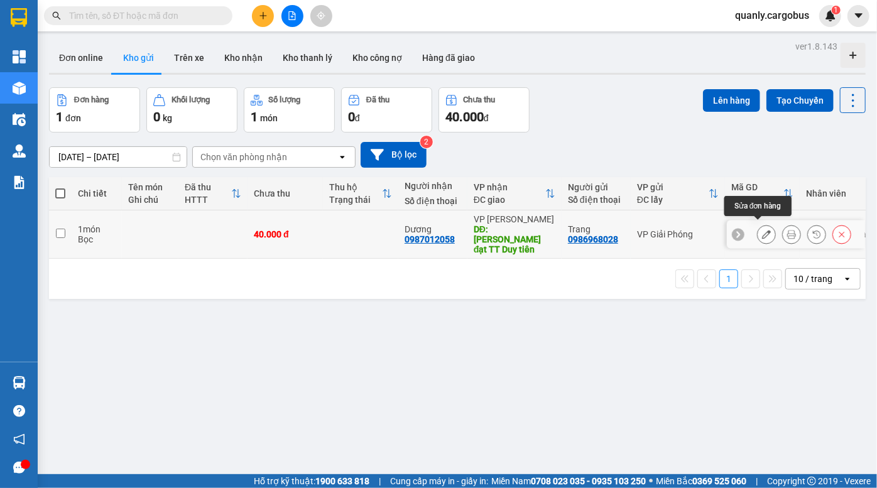
click at [762, 233] on icon at bounding box center [766, 234] width 9 height 9
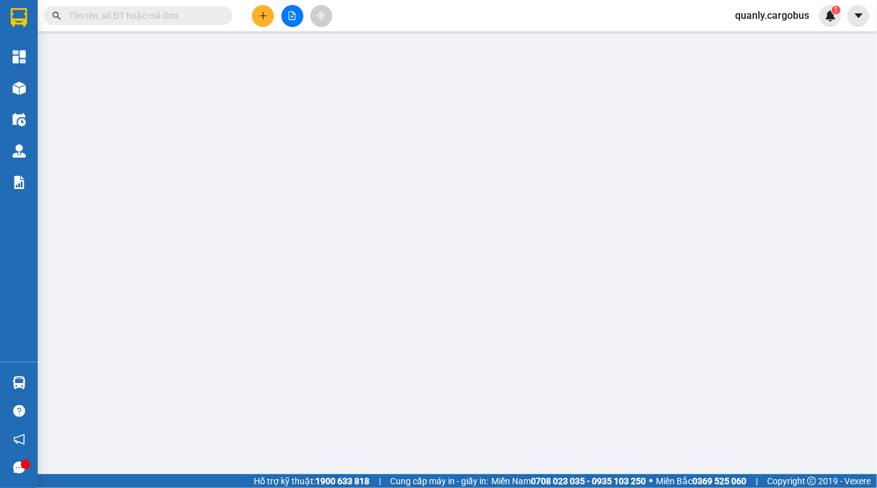
type input "0987012058"
type input "Dương"
type input "Hồ cáu tuyết đạt TT Duy tiên"
type input "0986968028"
type input "Trang"
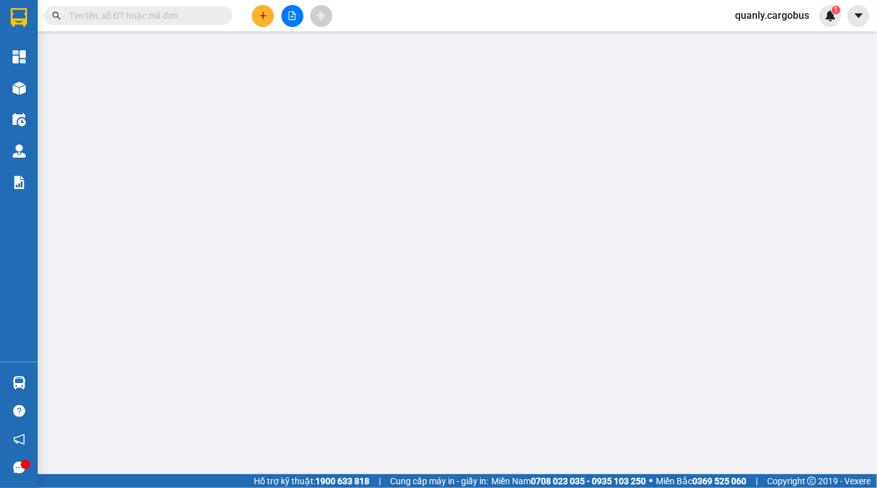
type input "40.000"
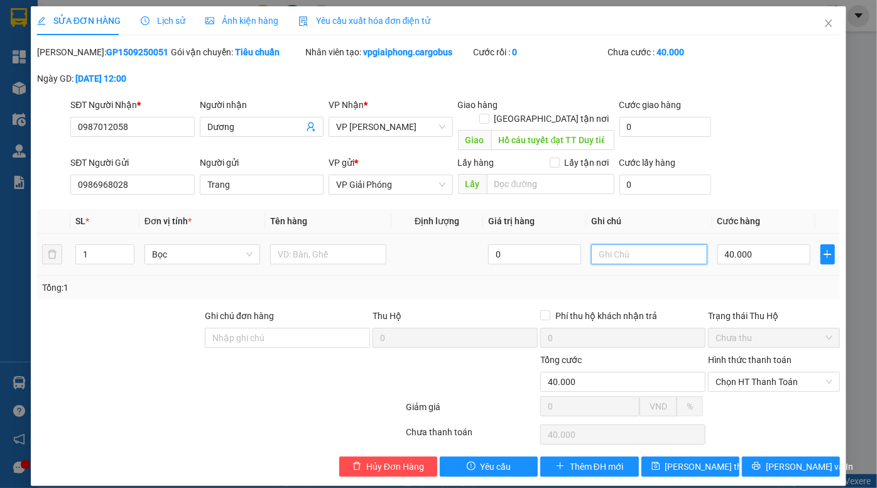
click at [634, 248] on input "text" at bounding box center [649, 254] width 116 height 20
click at [763, 372] on span "Chọn HT Thanh Toán" at bounding box center [773, 381] width 117 height 19
type input "CK H 12h"
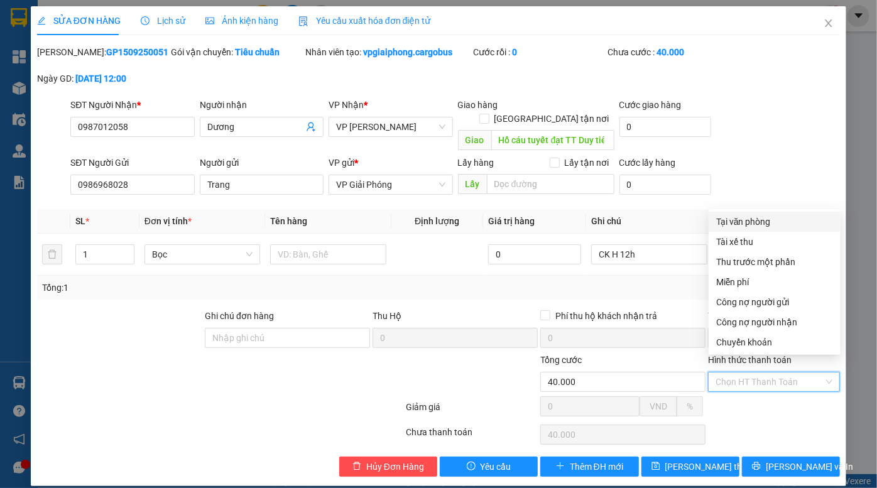
click at [754, 221] on div "Tại văn phòng" at bounding box center [774, 222] width 117 height 14
type input "0"
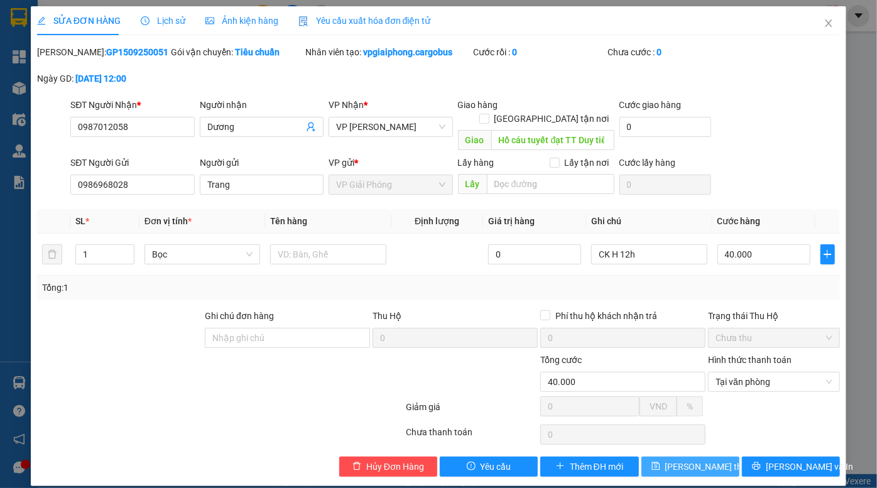
click at [659, 462] on icon "save" at bounding box center [655, 466] width 8 height 8
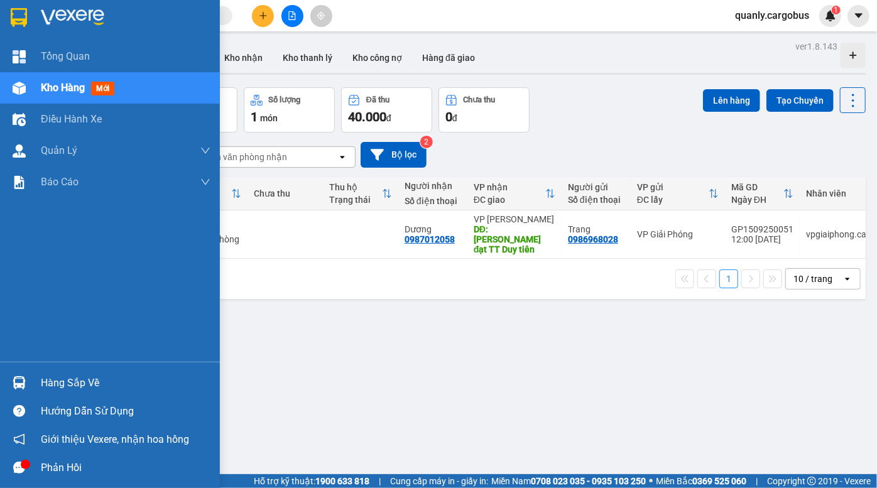
click at [22, 82] on img at bounding box center [19, 88] width 13 height 13
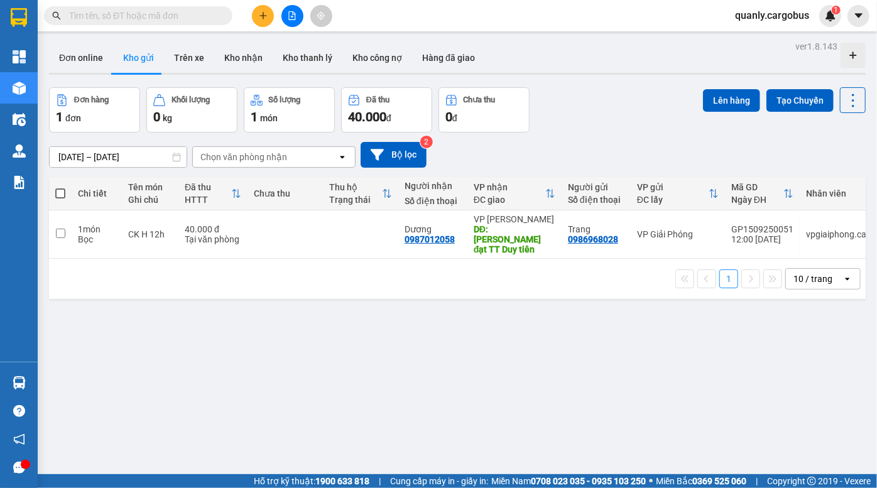
drag, startPoint x: 593, startPoint y: 107, endPoint x: 403, endPoint y: 82, distance: 191.2
click at [583, 104] on div "Đơn hàng 1 đơn Khối lượng 0 kg Số lượng 1 món Đã thu 40.000 đ Chưa thu 0 đ Lên …" at bounding box center [457, 109] width 816 height 45
click at [290, 16] on icon "file-add" at bounding box center [292, 15] width 9 height 9
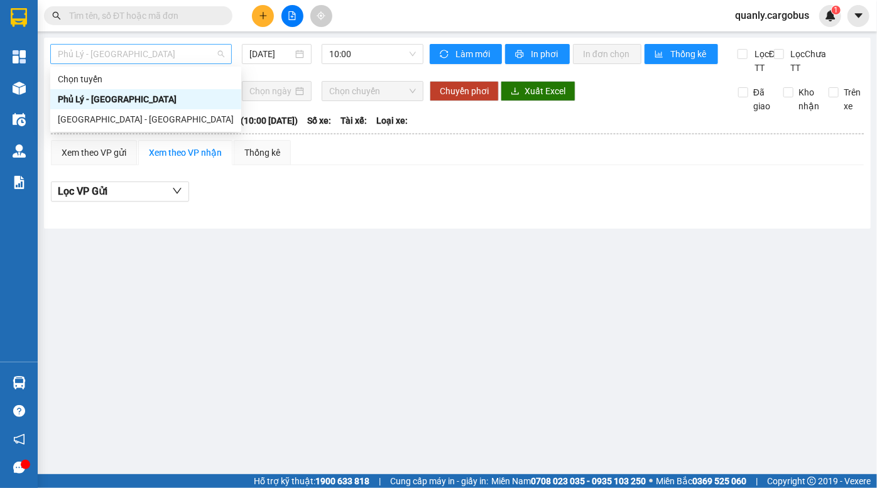
click at [140, 50] on span "Phủ Lý - Hà Nội" at bounding box center [141, 54] width 166 height 19
click at [116, 117] on div "Hà Nội - Phủ Lý" at bounding box center [146, 119] width 176 height 14
type input "15/09/2025"
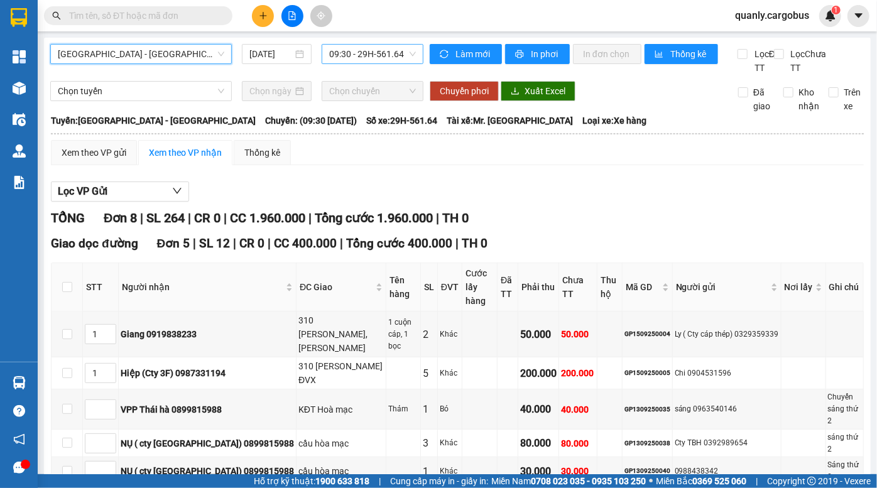
click at [372, 52] on span "09:30 - 29H-561.64" at bounding box center [372, 54] width 87 height 19
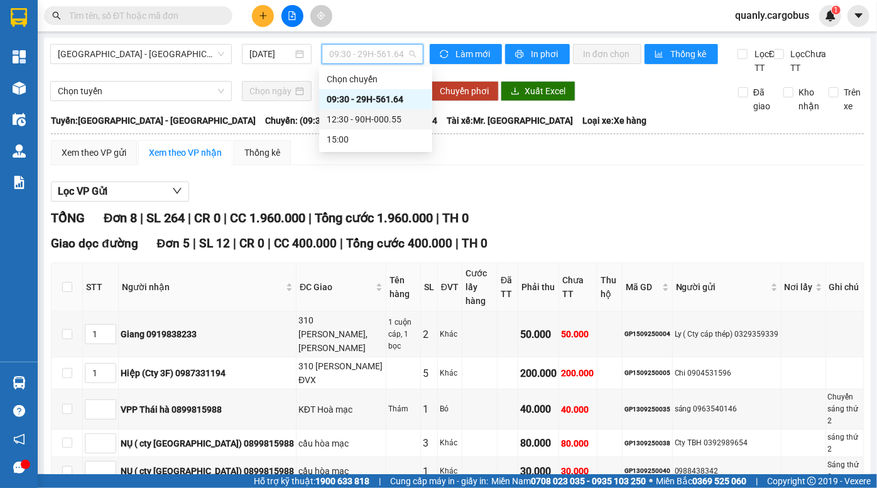
click at [360, 116] on div "12:30 - 90H-000.55" at bounding box center [376, 119] width 98 height 14
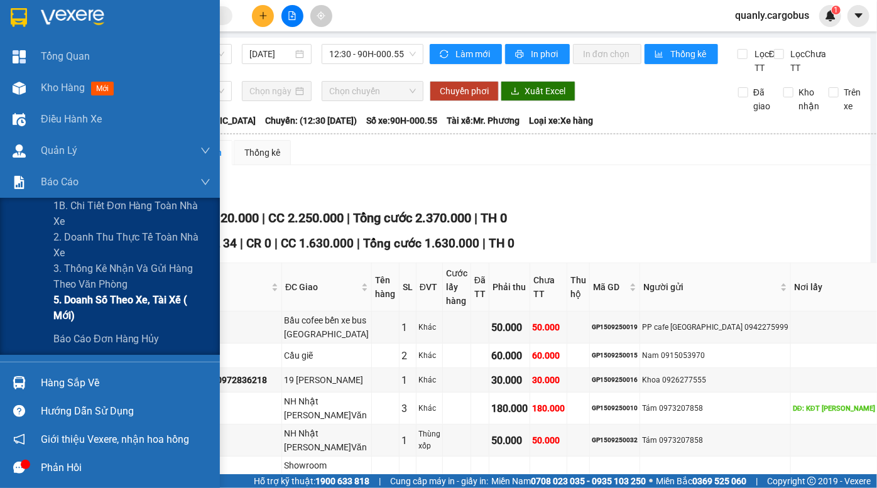
click at [111, 305] on span "5. Doanh số theo xe, tài xế ( mới)" at bounding box center [131, 307] width 157 height 31
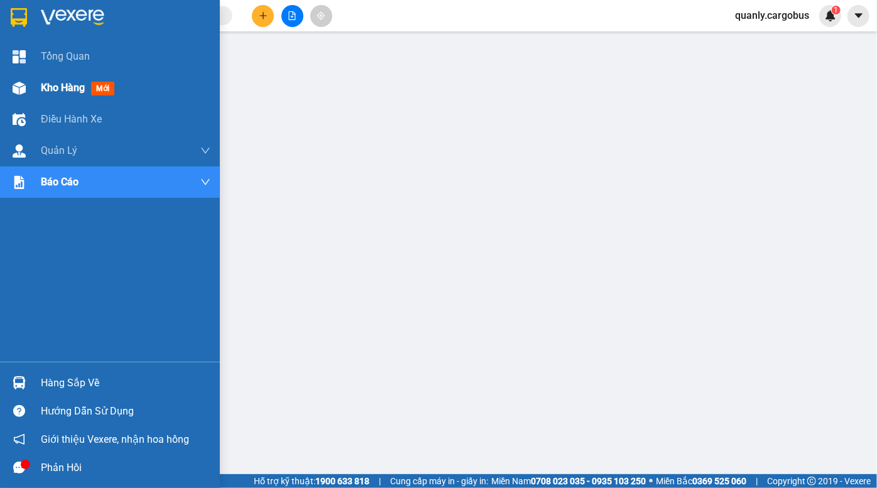
click at [55, 91] on span "Kho hàng" at bounding box center [63, 88] width 44 height 12
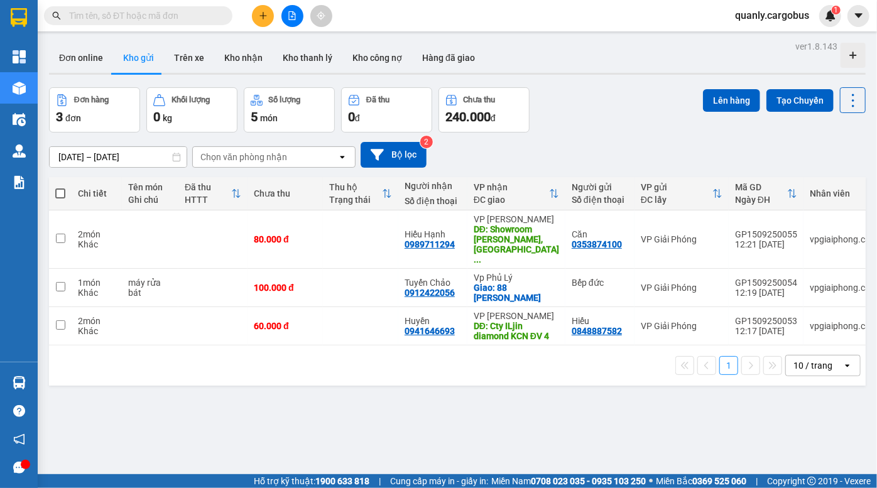
click at [295, 13] on icon "file-add" at bounding box center [292, 15] width 9 height 9
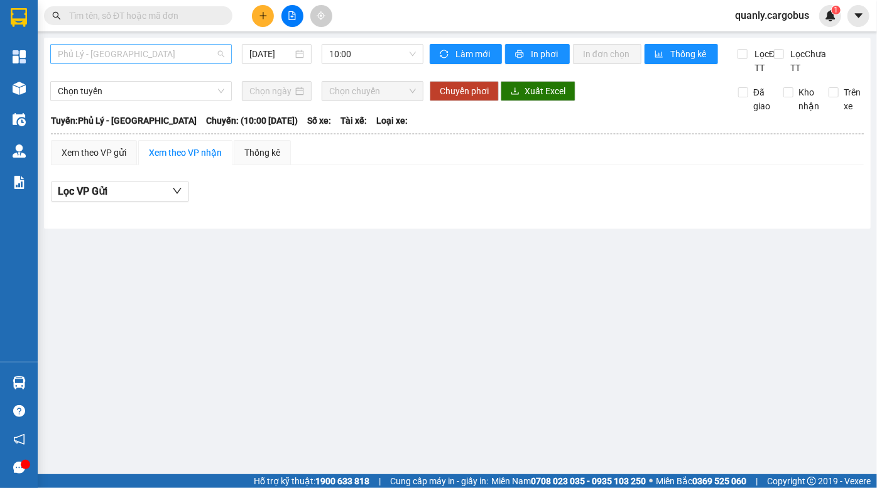
click at [131, 52] on span "Phủ Lý - [GEOGRAPHIC_DATA]" at bounding box center [141, 54] width 166 height 19
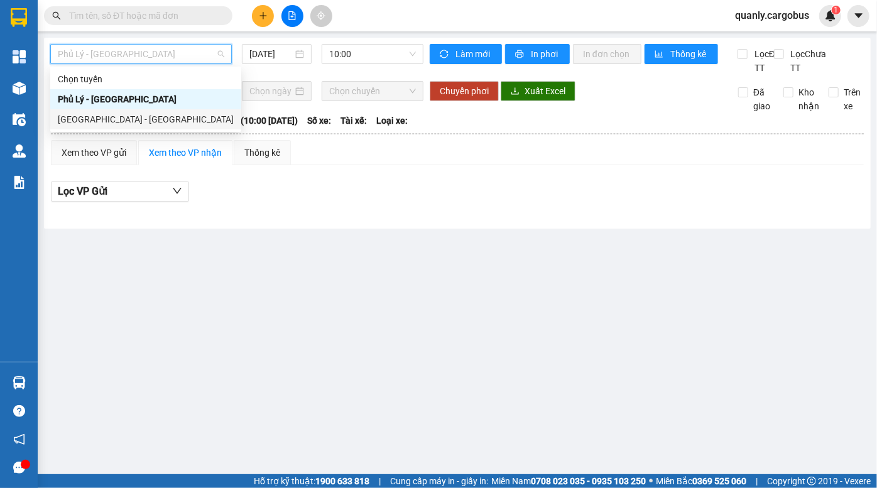
click at [110, 112] on div "[GEOGRAPHIC_DATA] - [GEOGRAPHIC_DATA]" at bounding box center [146, 119] width 176 height 14
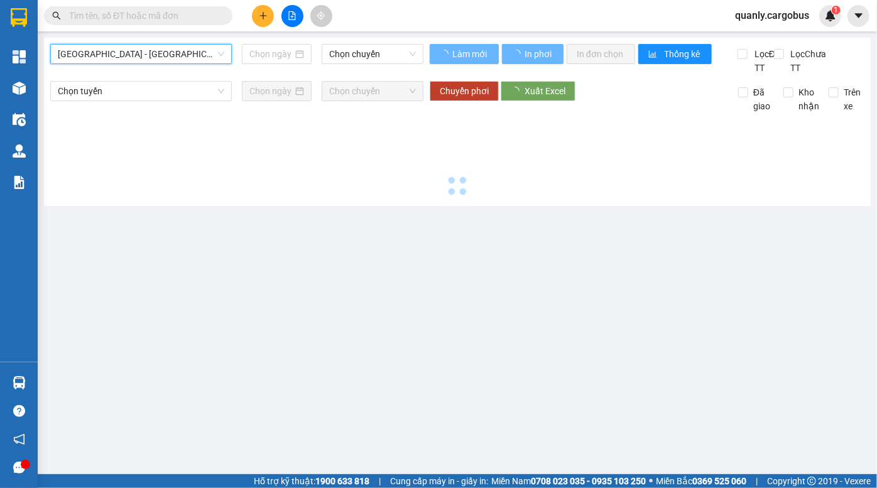
type input "[DATE]"
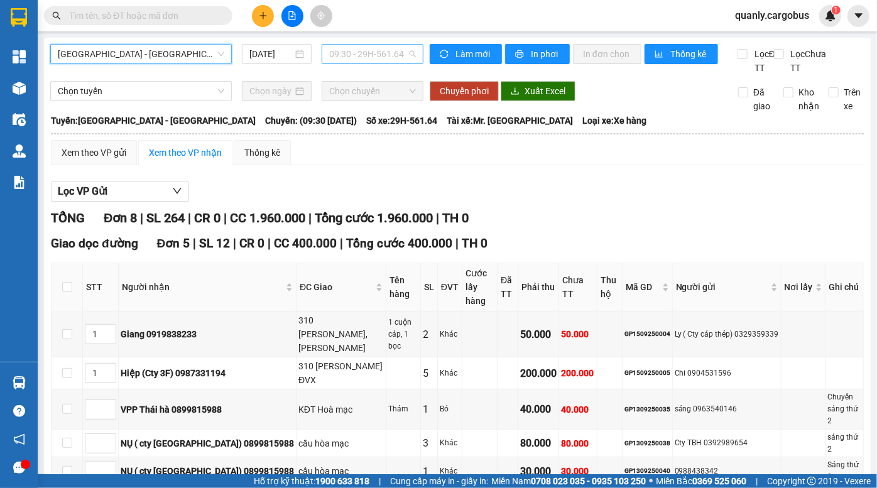
drag, startPoint x: 362, startPoint y: 53, endPoint x: 359, endPoint y: 59, distance: 7.0
click at [363, 53] on span "09:30 - 29H-561.64" at bounding box center [372, 54] width 87 height 19
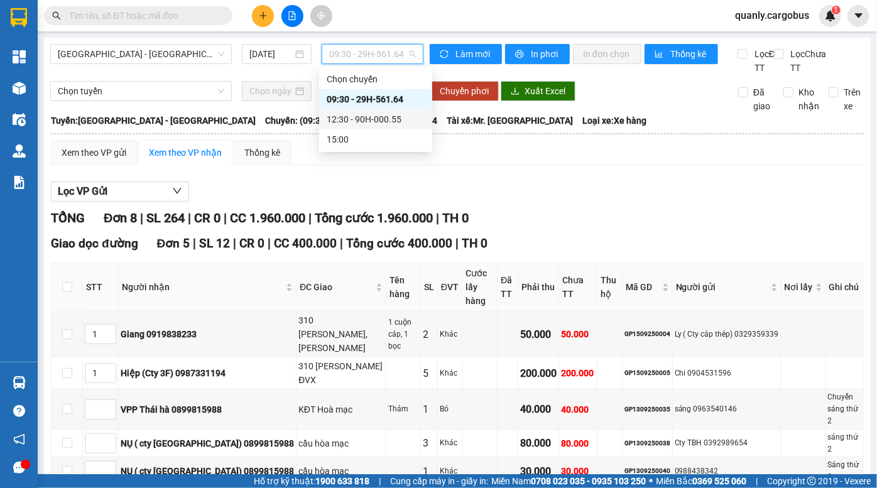
click at [369, 120] on div "12:30 - 90H-000.55" at bounding box center [376, 119] width 98 height 14
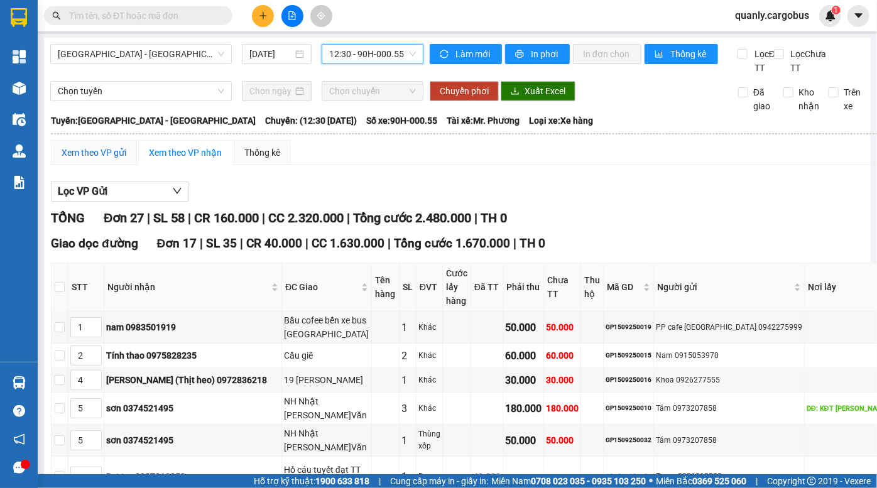
click at [92, 160] on div "Xem theo VP gửi" at bounding box center [94, 153] width 65 height 14
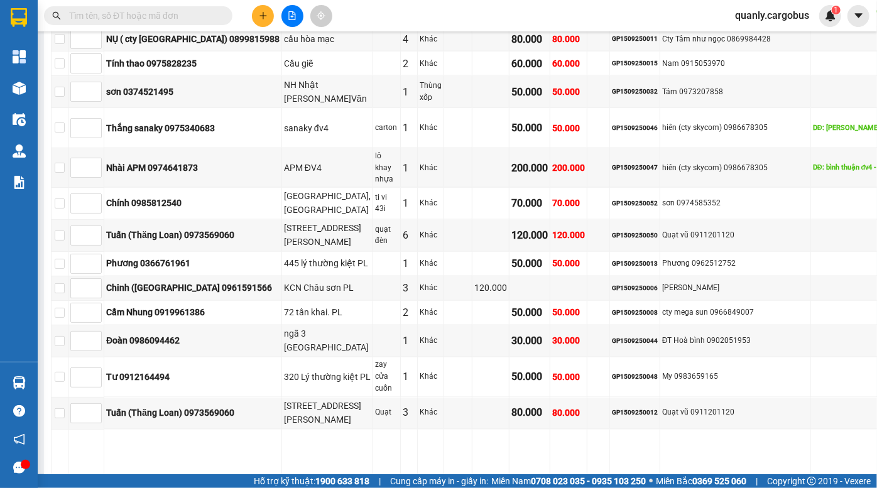
scroll to position [1027, 0]
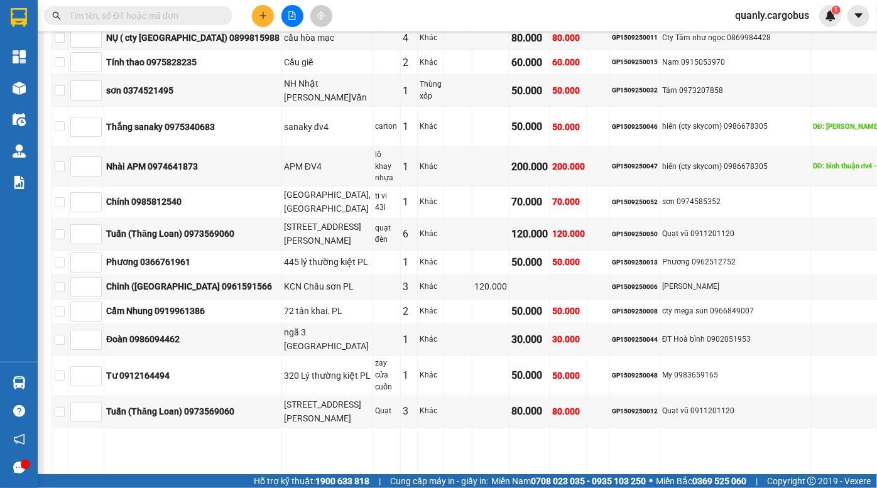
click at [64, 14] on input "checkbox" at bounding box center [60, 9] width 10 height 10
checkbox input "true"
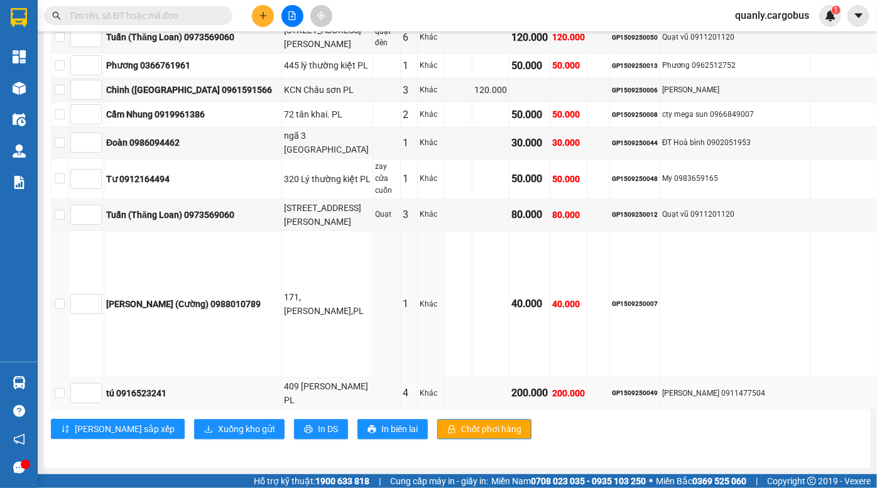
scroll to position [1529, 0]
click at [218, 425] on span "Xuống kho gửi" at bounding box center [246, 429] width 57 height 14
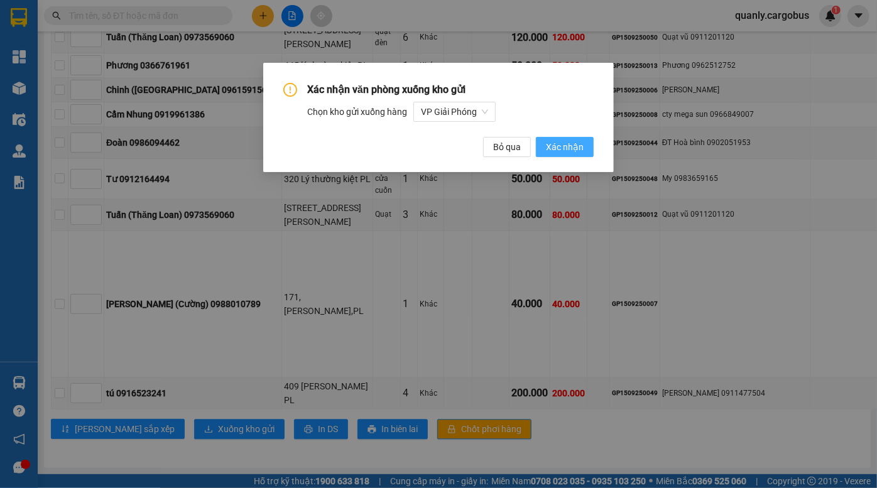
click at [566, 150] on span "Xác nhận" at bounding box center [565, 147] width 38 height 14
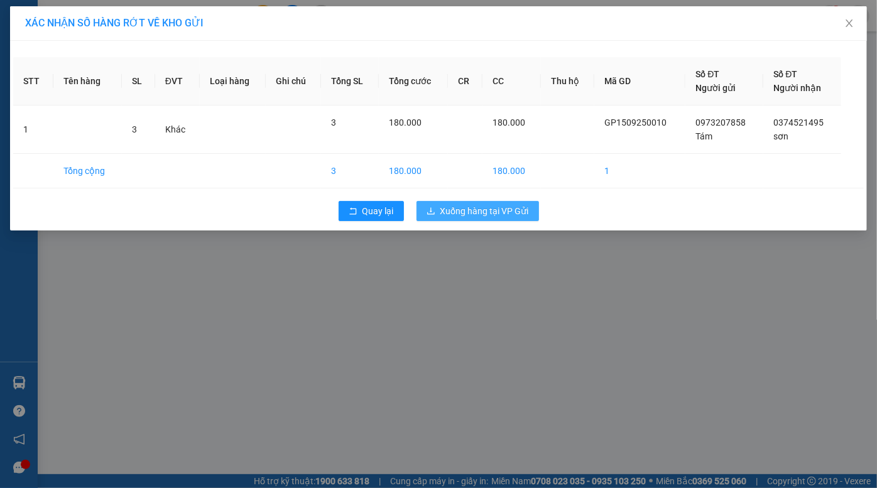
click at [504, 205] on span "Xuống hàng tại VP Gửi" at bounding box center [484, 211] width 89 height 14
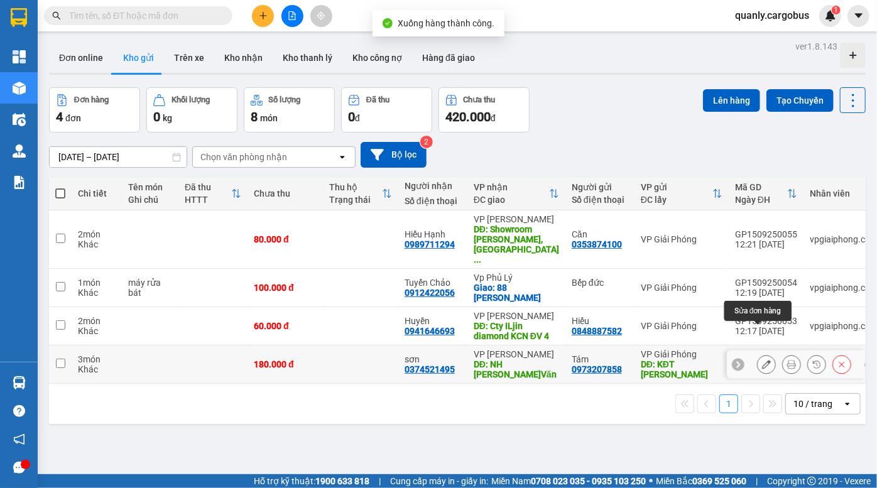
click at [762, 360] on icon at bounding box center [766, 364] width 9 height 9
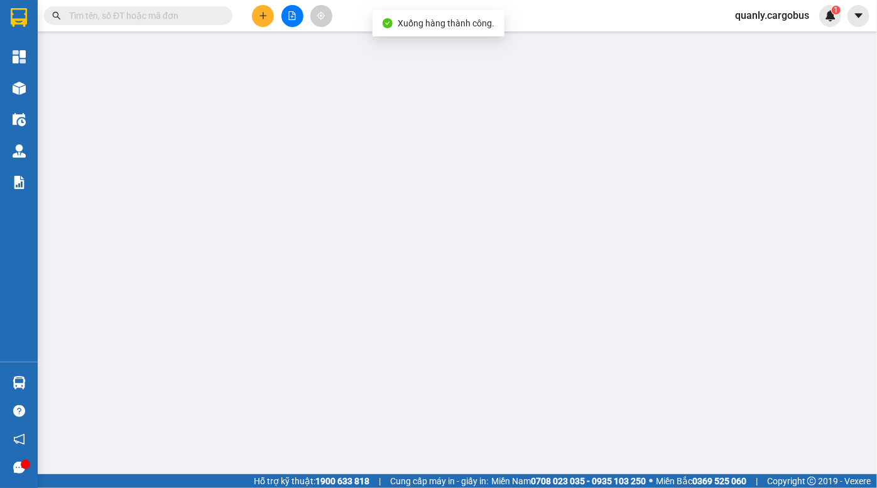
type input "0374521495"
type input "sơn"
type input "NH Nhật [PERSON_NAME]Văn"
type input "0973207858"
type input "Tám"
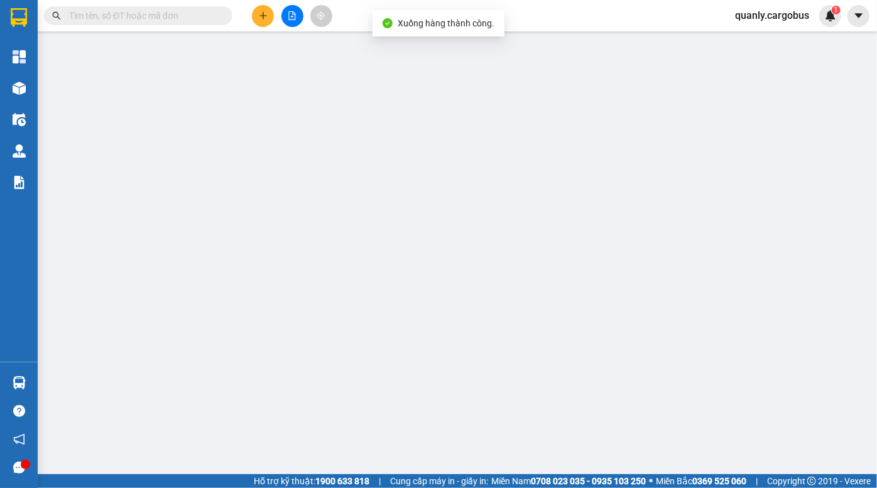
type input "KĐT [PERSON_NAME]"
type input "180.000"
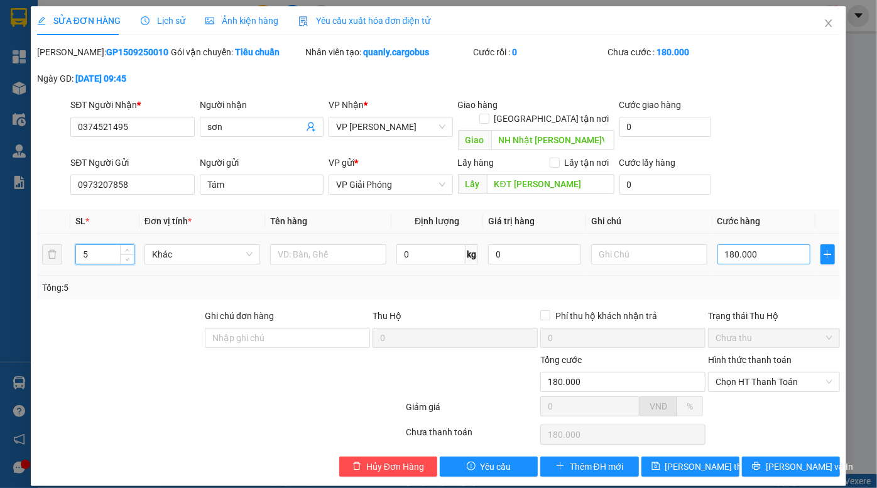
type input "5"
click at [752, 246] on input "180.000" at bounding box center [763, 254] width 93 height 20
type input "3"
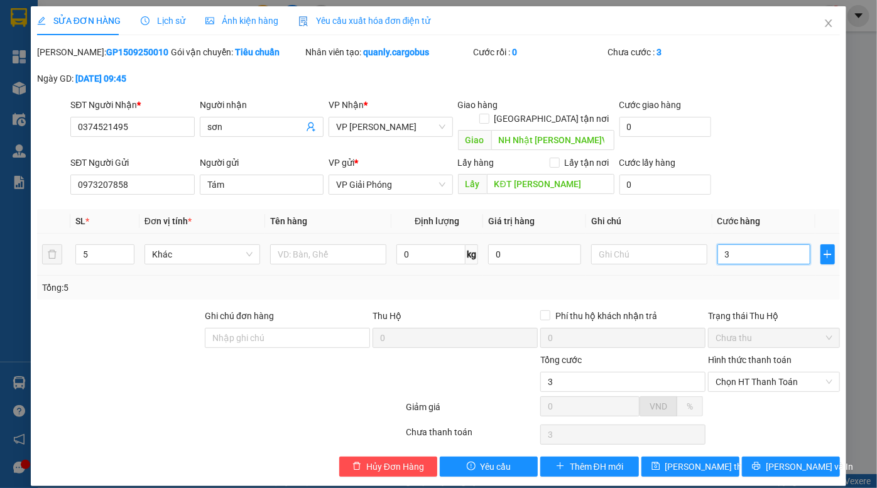
type input "30"
type input "300"
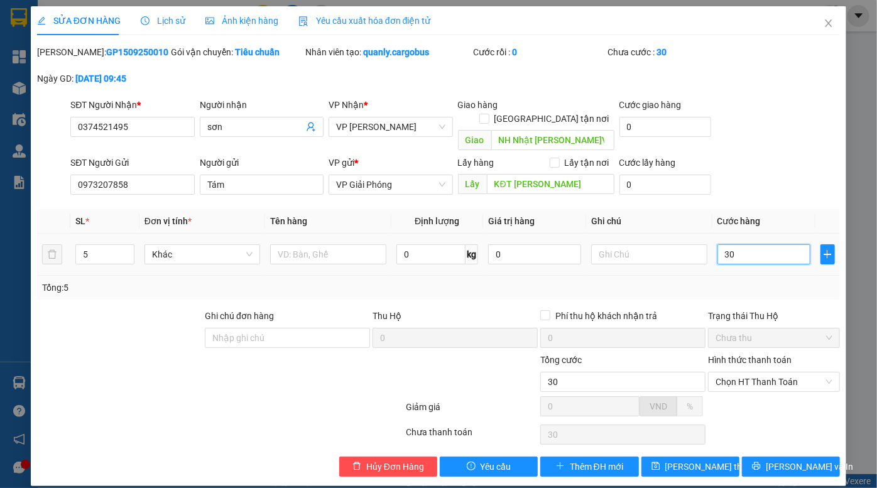
type input "300"
type input "3.000"
type input "30.000"
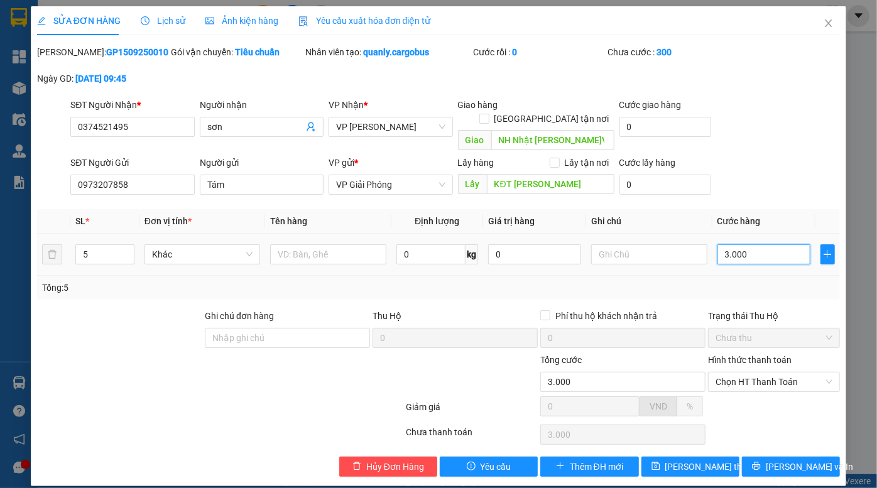
type input "30.000"
type input "300.000"
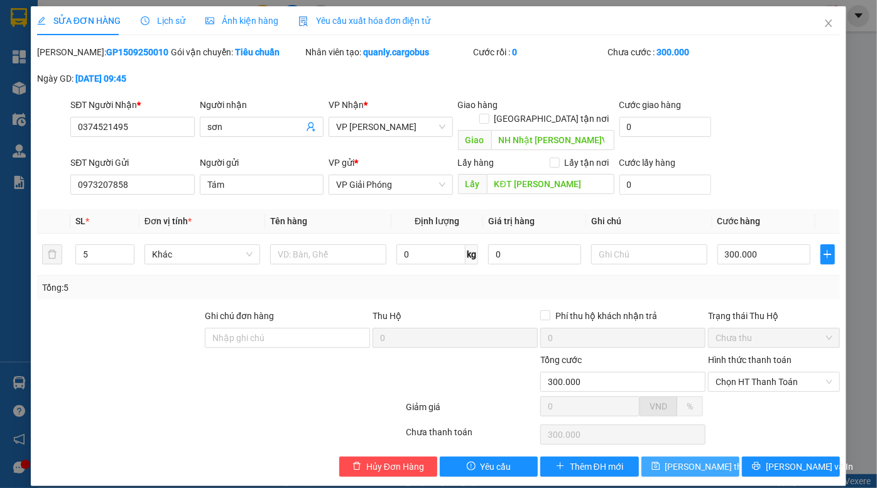
click at [691, 460] on span "Lưu thay đổi" at bounding box center [715, 467] width 100 height 14
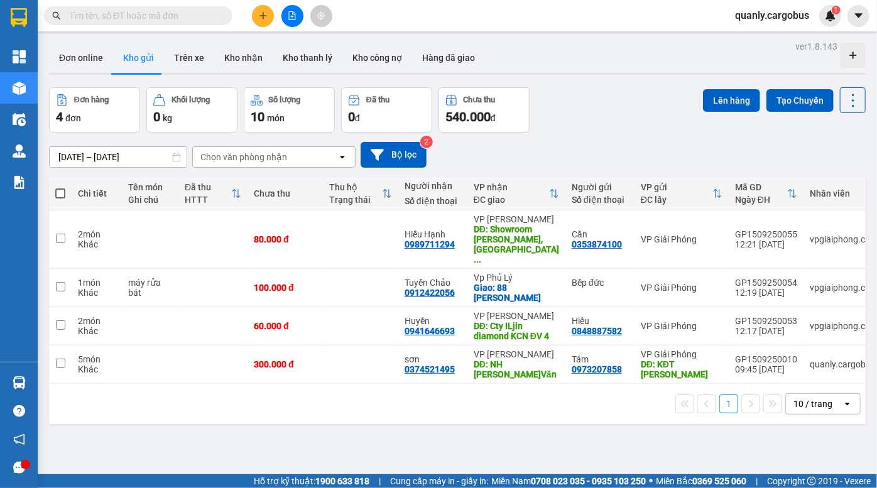
click at [260, 7] on button at bounding box center [263, 16] width 22 height 22
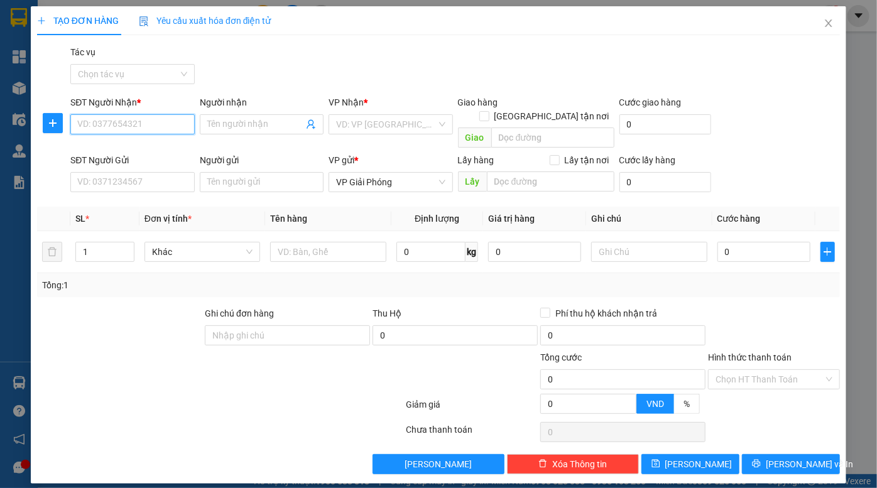
click at [126, 122] on input "SĐT Người Nhận *" at bounding box center [132, 124] width 124 height 20
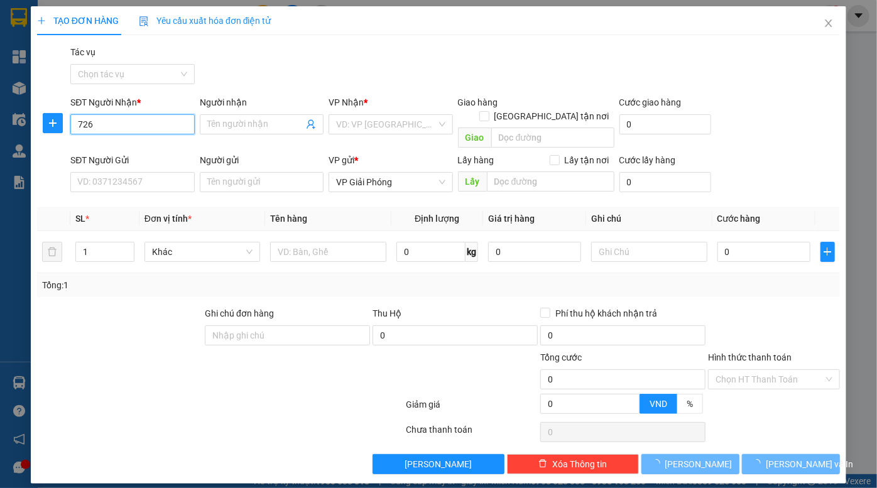
click at [129, 126] on input "726" at bounding box center [132, 124] width 124 height 20
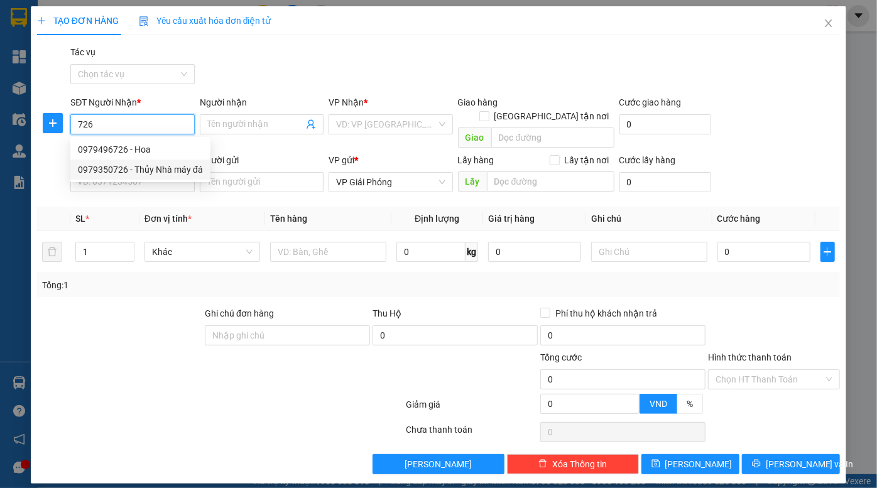
click at [153, 163] on div "0979350726 - Thủy Nhà máy đá" at bounding box center [140, 170] width 125 height 14
type input "0979350726"
type input "Thủy Nhà máy đá"
checkbox input "true"
type input "nhà máy đá, kcn châu sơn"
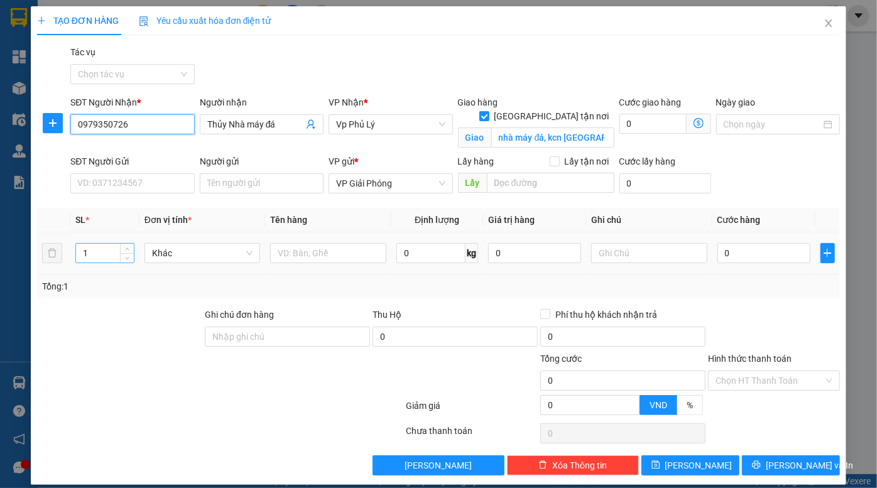
type input "0979350726"
click at [96, 252] on input "1" at bounding box center [104, 253] width 57 height 19
type input "10"
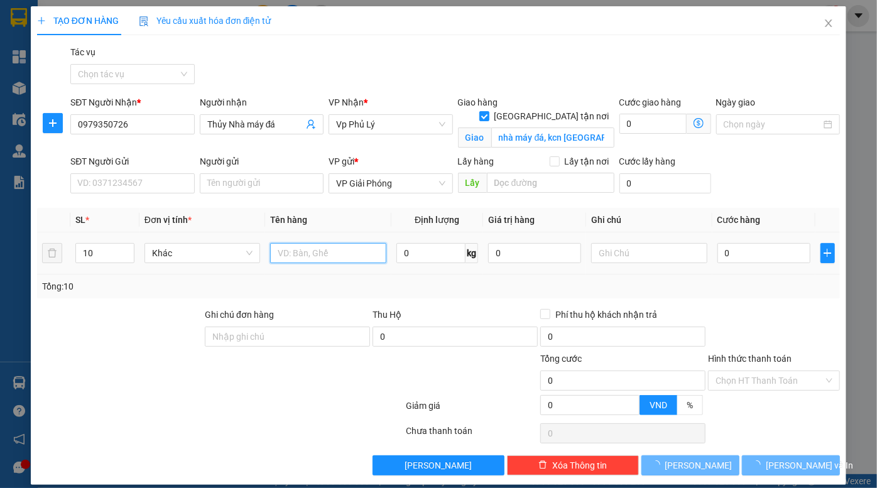
click at [293, 249] on input "text" at bounding box center [328, 253] width 116 height 20
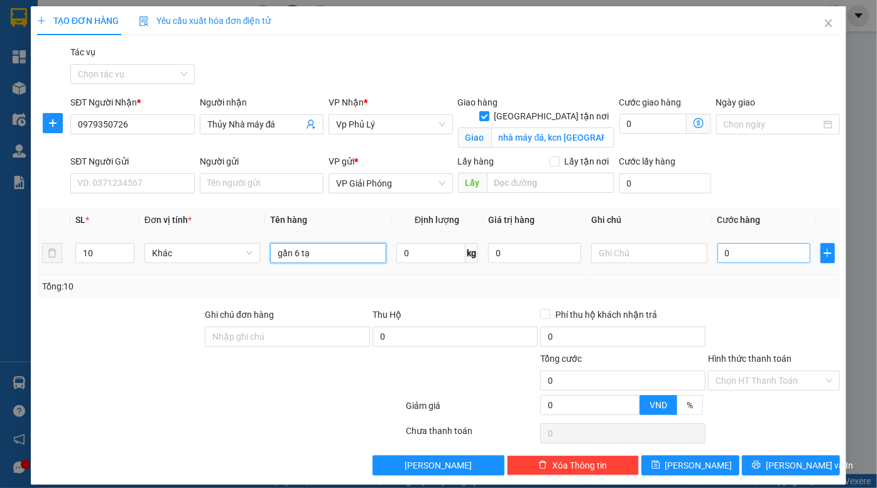
type input "gần 6 tạ"
click at [754, 251] on input "0" at bounding box center [763, 253] width 93 height 20
type input "5"
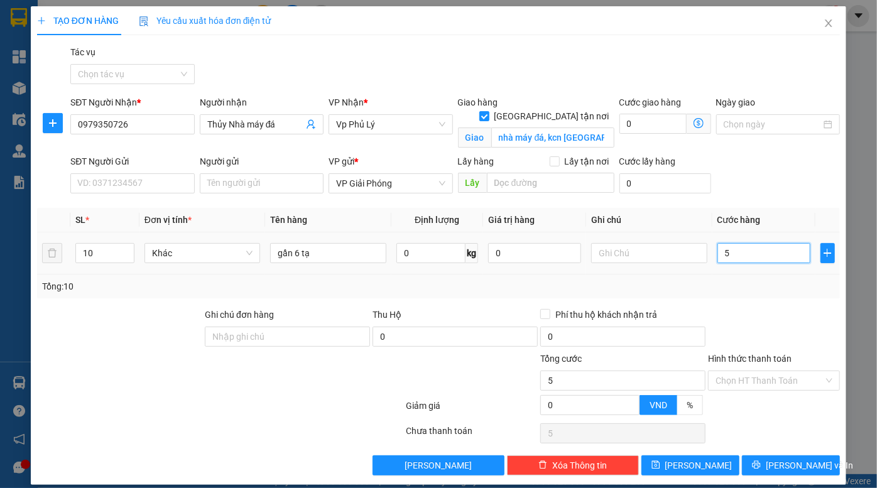
type input "50"
type input "500"
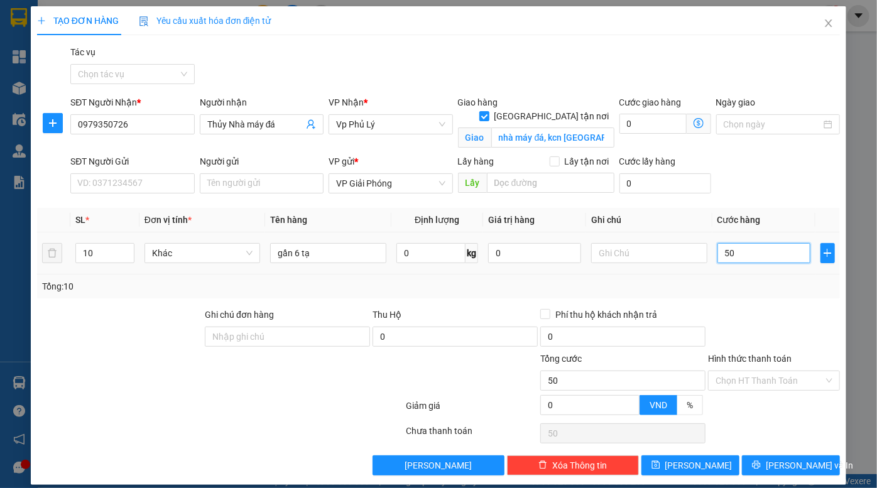
type input "500"
type input "5.000"
type input "50.000"
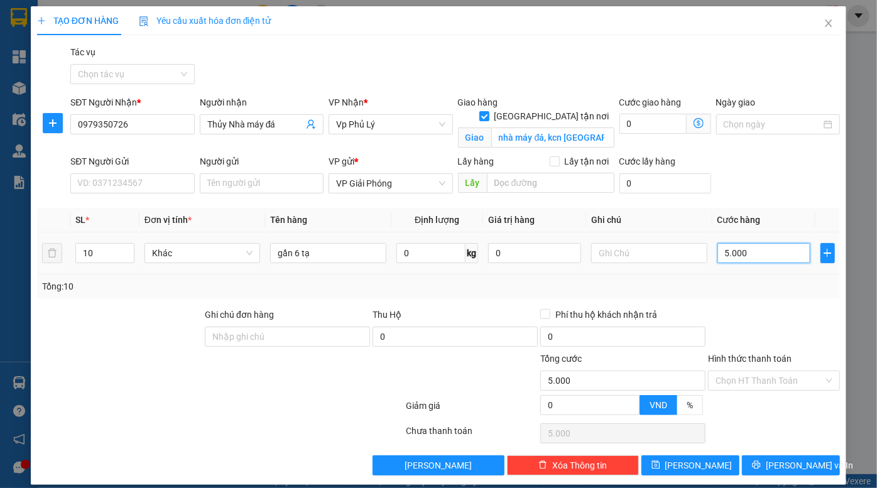
type input "50.000"
type input "500.000"
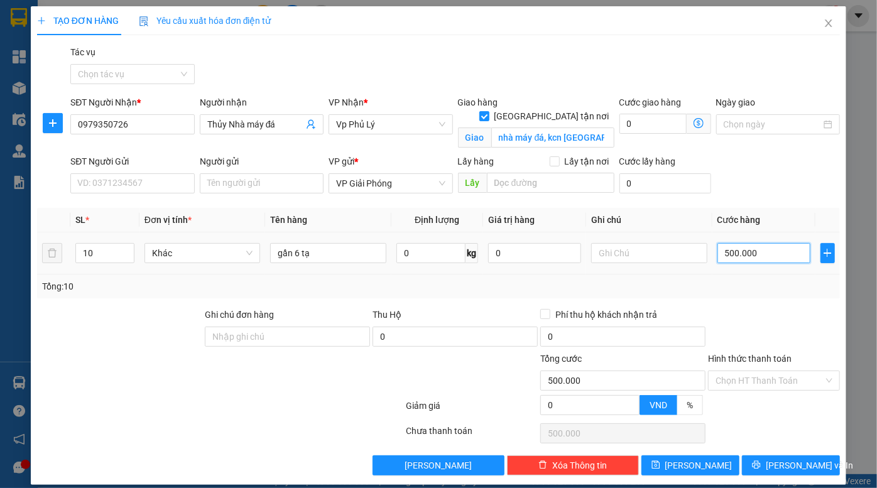
scroll to position [11, 0]
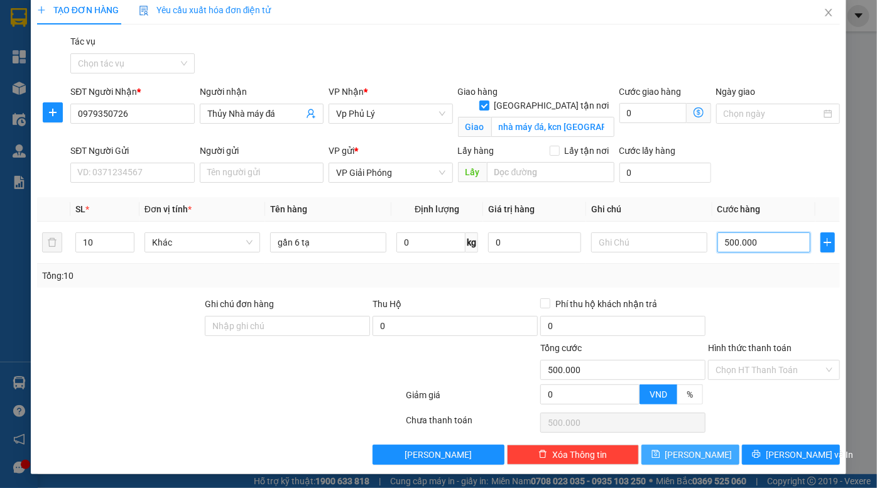
type input "500.000"
click at [686, 450] on span "Lưu" at bounding box center [698, 455] width 67 height 14
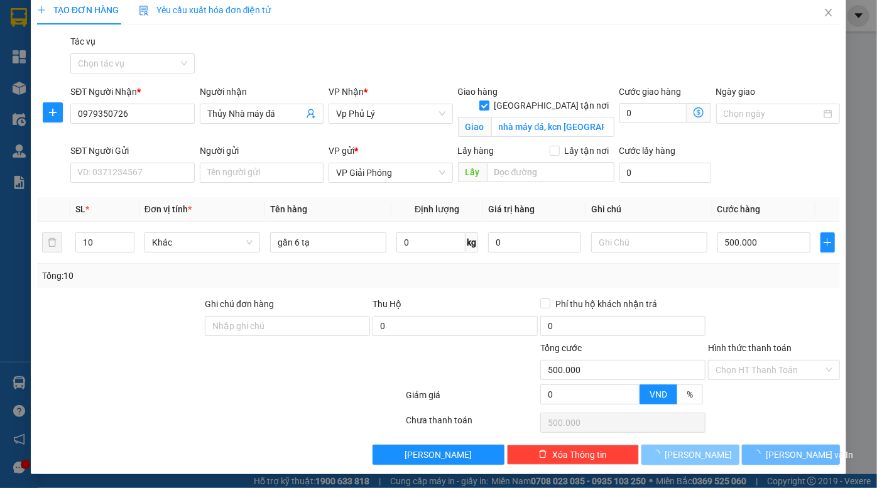
checkbox input "false"
type input "1"
type input "0"
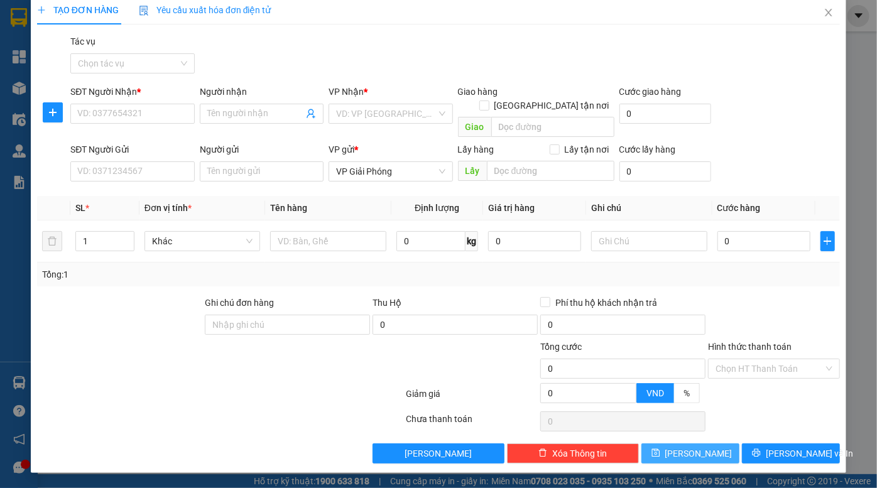
scroll to position [0, 0]
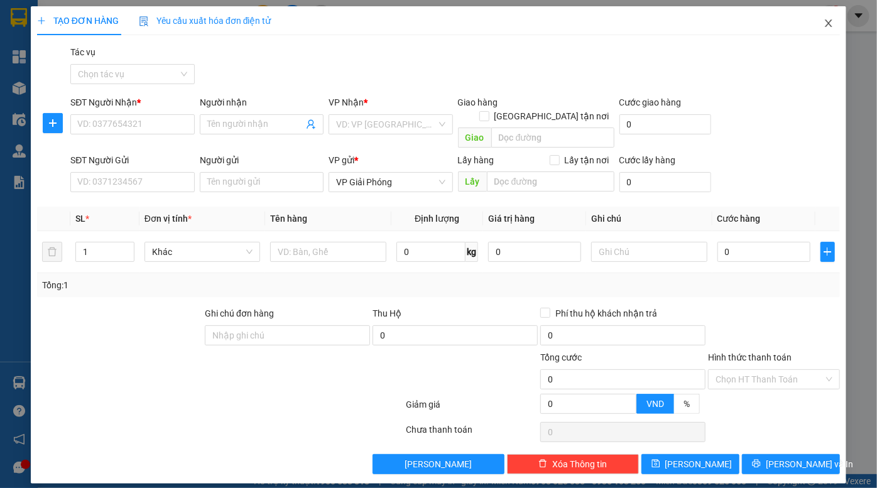
click at [831, 22] on icon "close" at bounding box center [828, 23] width 10 height 10
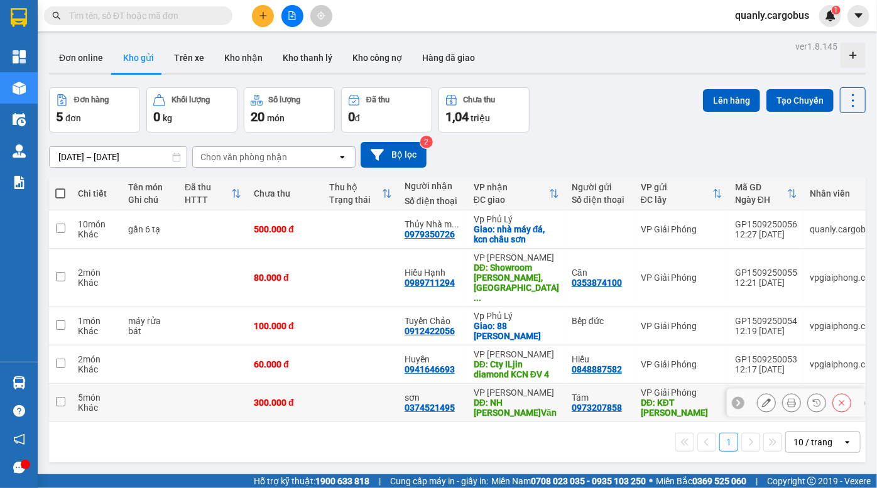
click at [333, 384] on td at bounding box center [360, 403] width 75 height 38
checkbox input "true"
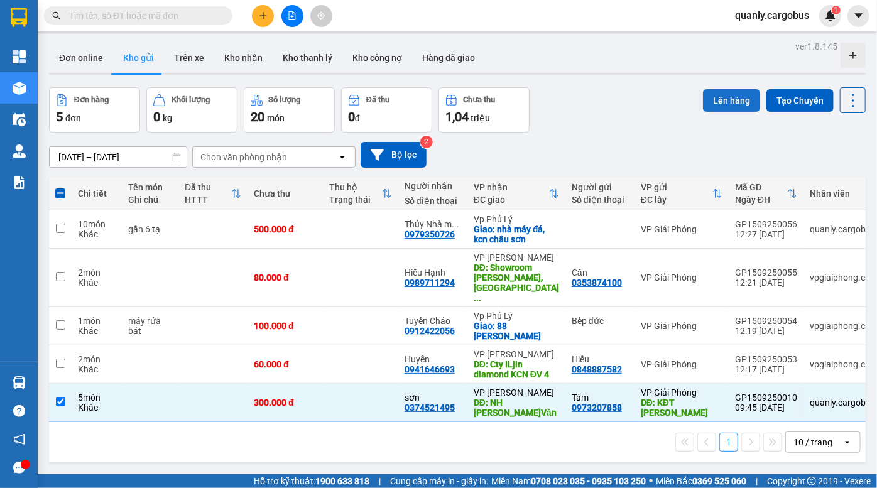
click at [733, 94] on button "Lên hàng" at bounding box center [731, 100] width 57 height 23
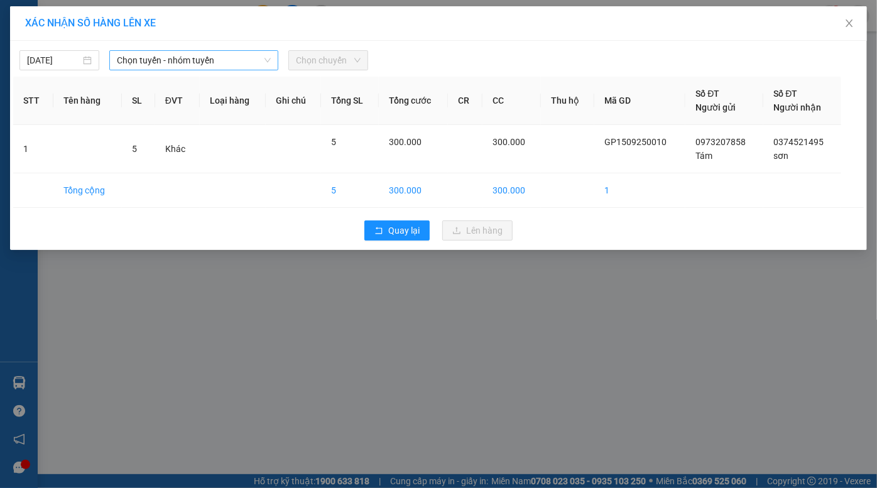
click at [176, 51] on span "Chọn tuyến - nhóm tuyến" at bounding box center [194, 60] width 154 height 19
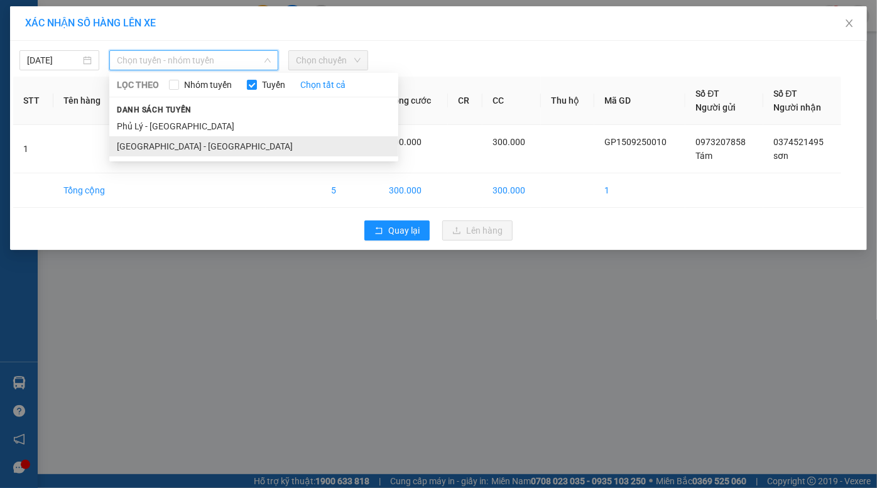
click at [193, 149] on li "[GEOGRAPHIC_DATA] - [GEOGRAPHIC_DATA]" at bounding box center [253, 146] width 289 height 20
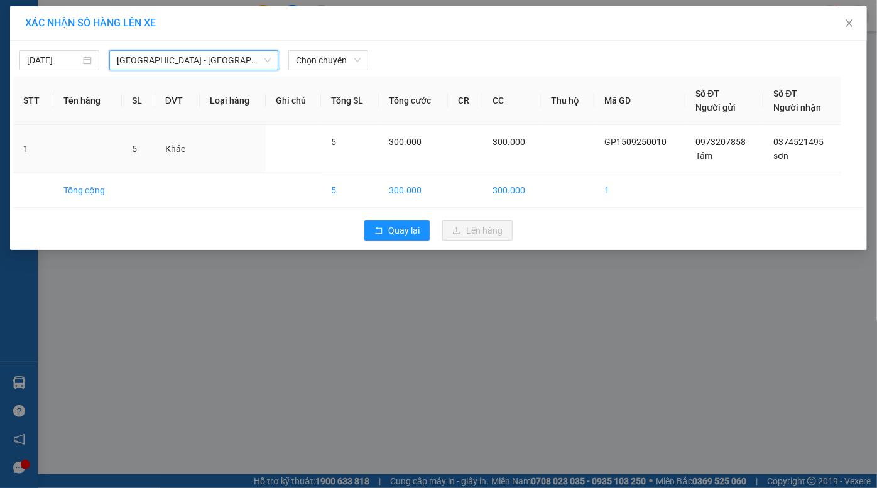
click at [322, 37] on div "XÁC NHẬN SỐ HÀNG LÊN XE" at bounding box center [438, 23] width 857 height 35
click at [318, 58] on span "Chọn chuyến" at bounding box center [328, 60] width 65 height 19
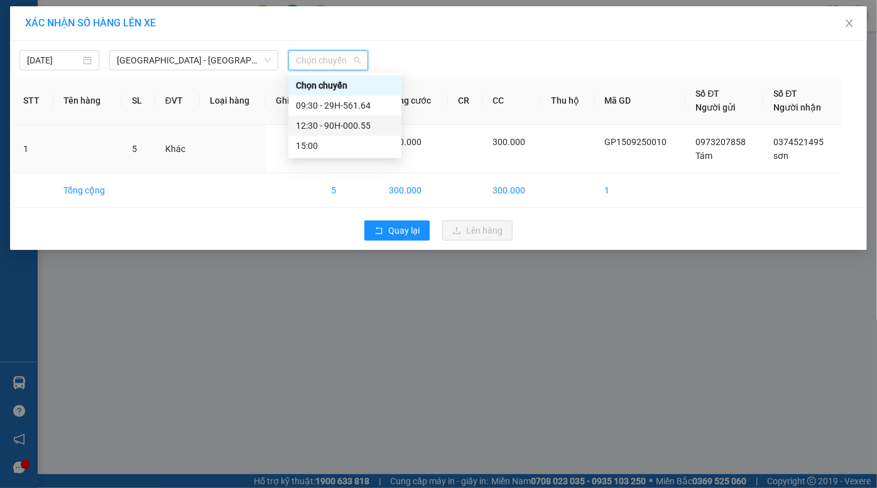
click at [328, 132] on div "12:30 - 90H-000.55" at bounding box center [345, 126] width 98 height 14
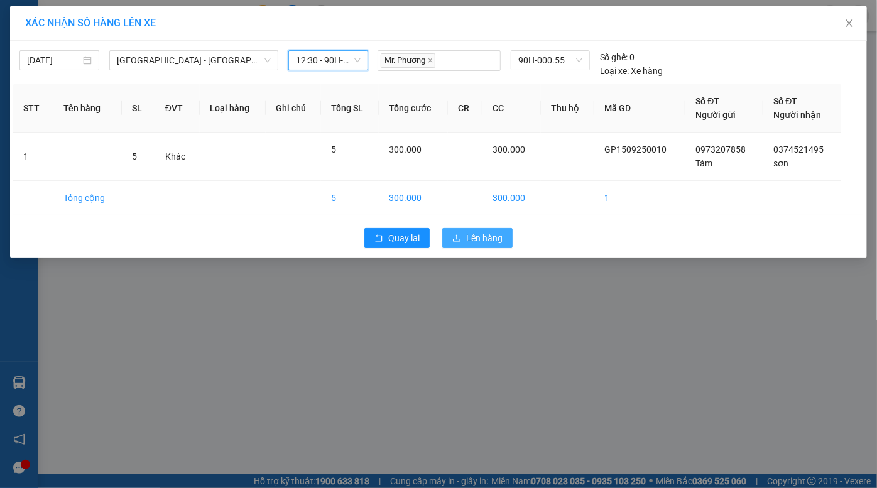
click at [484, 236] on span "Lên hàng" at bounding box center [484, 238] width 36 height 14
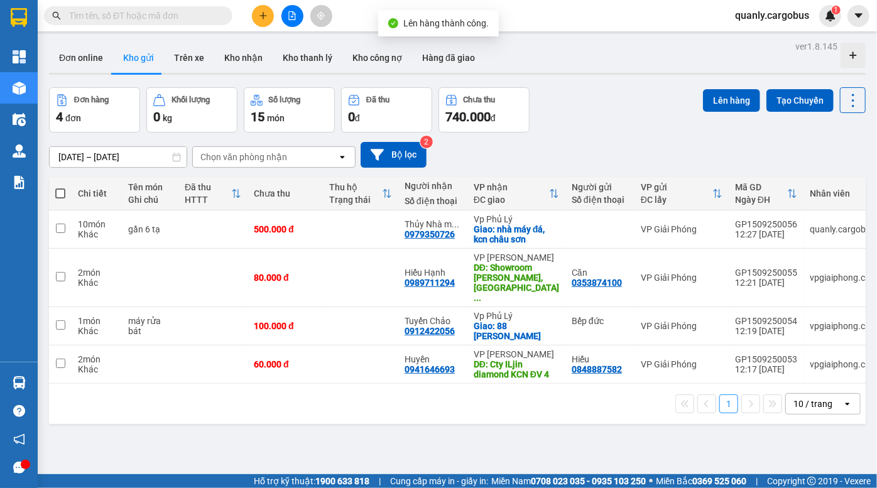
click at [288, 9] on button at bounding box center [292, 16] width 22 height 22
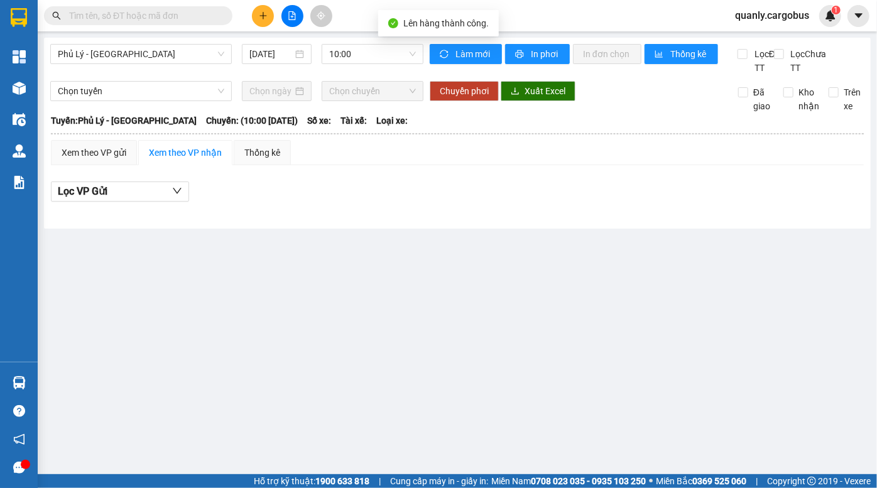
drag, startPoint x: 139, startPoint y: 53, endPoint x: 139, endPoint y: 64, distance: 10.7
click at [139, 60] on span "Phủ Lý - [GEOGRAPHIC_DATA]" at bounding box center [141, 54] width 166 height 19
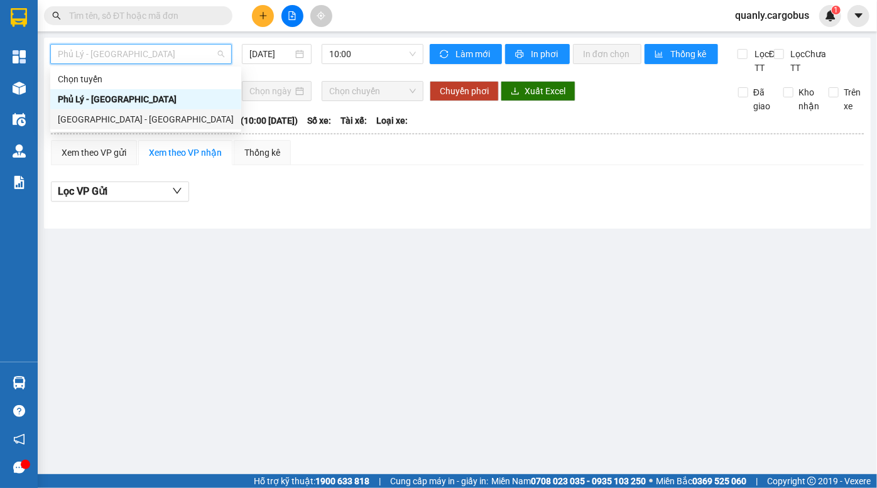
click at [146, 124] on div "[GEOGRAPHIC_DATA] - [GEOGRAPHIC_DATA]" at bounding box center [146, 119] width 176 height 14
type input "[DATE]"
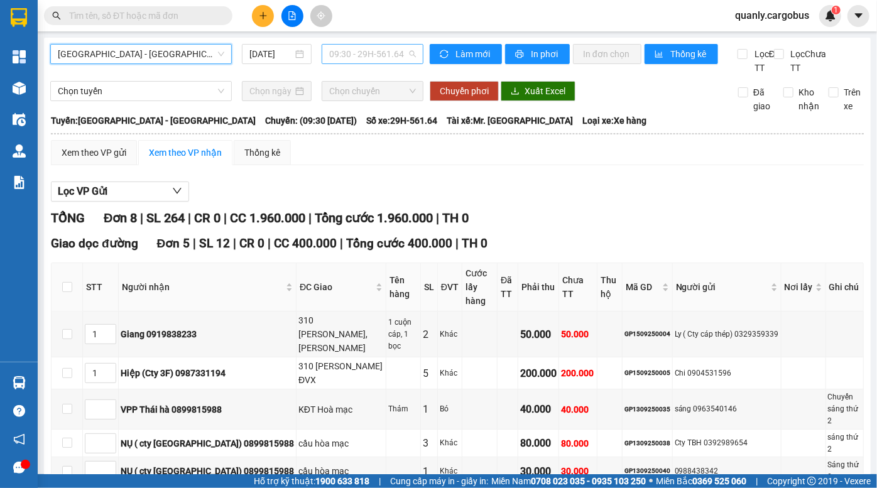
click at [367, 56] on span "09:30 - 29H-561.64" at bounding box center [372, 54] width 87 height 19
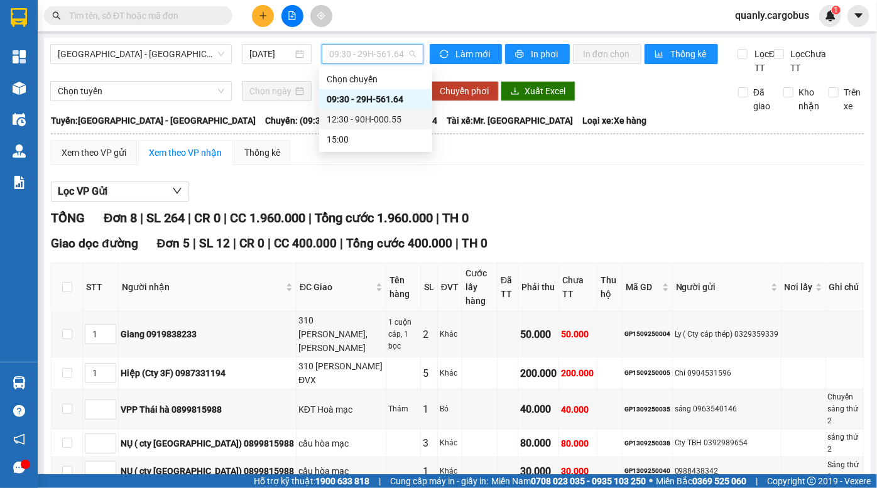
click at [360, 116] on div "12:30 - 90H-000.55" at bounding box center [376, 119] width 98 height 14
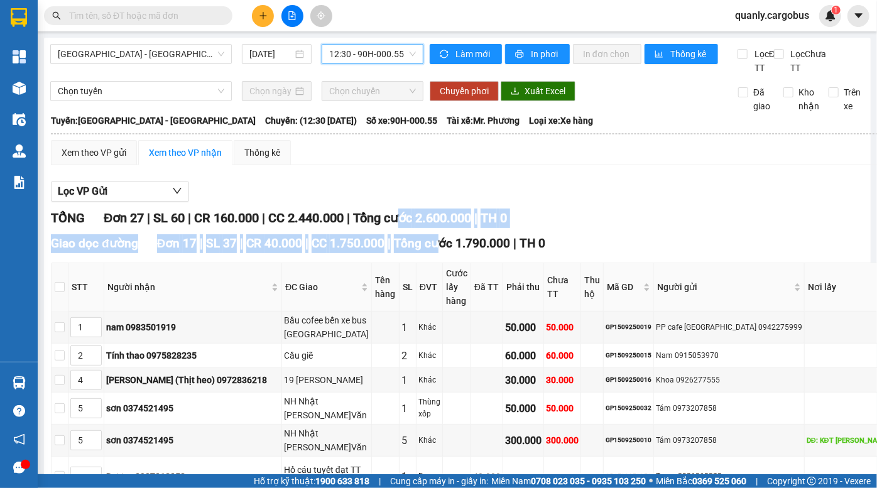
drag, startPoint x: 414, startPoint y: 224, endPoint x: 448, endPoint y: 254, distance: 45.3
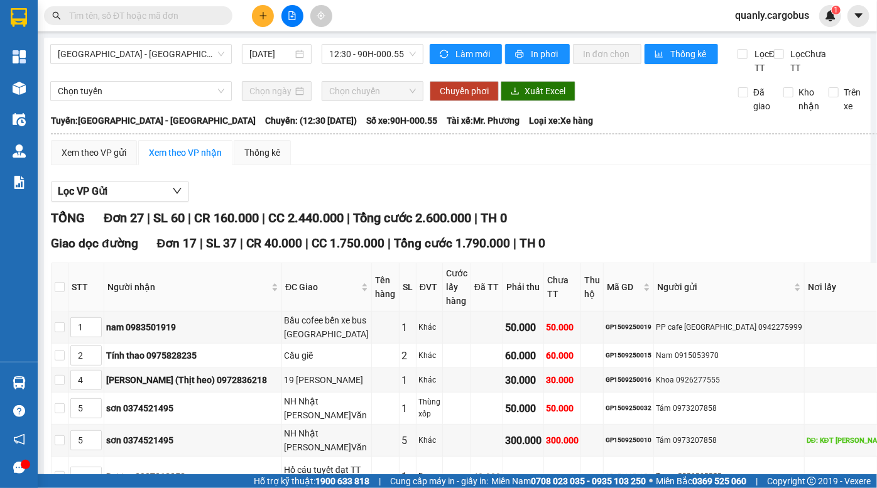
click at [448, 251] on span "Tổng cước 1.790.000" at bounding box center [452, 243] width 116 height 14
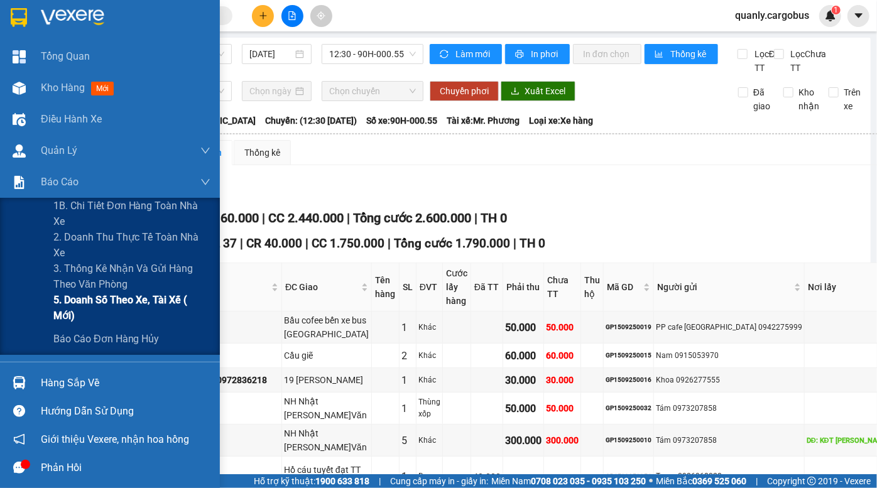
click at [117, 301] on span "5. Doanh số theo xe, tài xế ( mới)" at bounding box center [131, 307] width 157 height 31
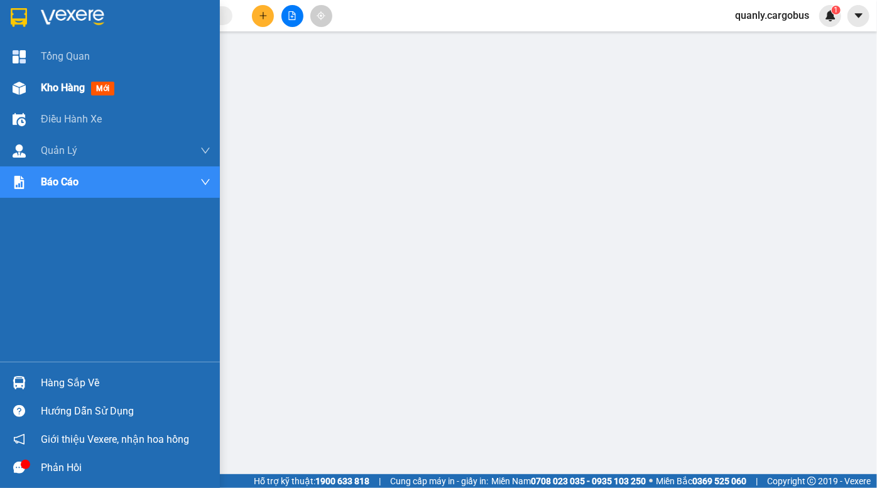
click at [20, 89] on img at bounding box center [19, 88] width 13 height 13
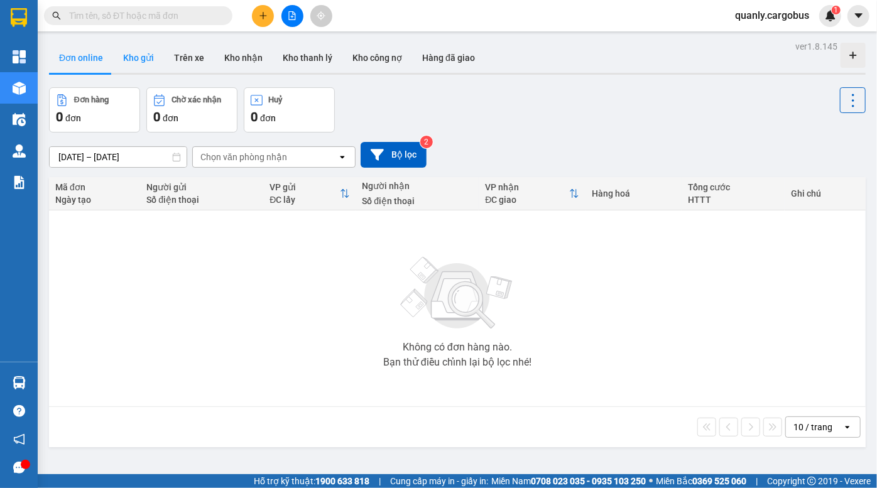
click at [144, 55] on button "Kho gửi" at bounding box center [138, 58] width 51 height 30
type input "[DATE] – [DATE]"
